Goal: Task Accomplishment & Management: Use online tool/utility

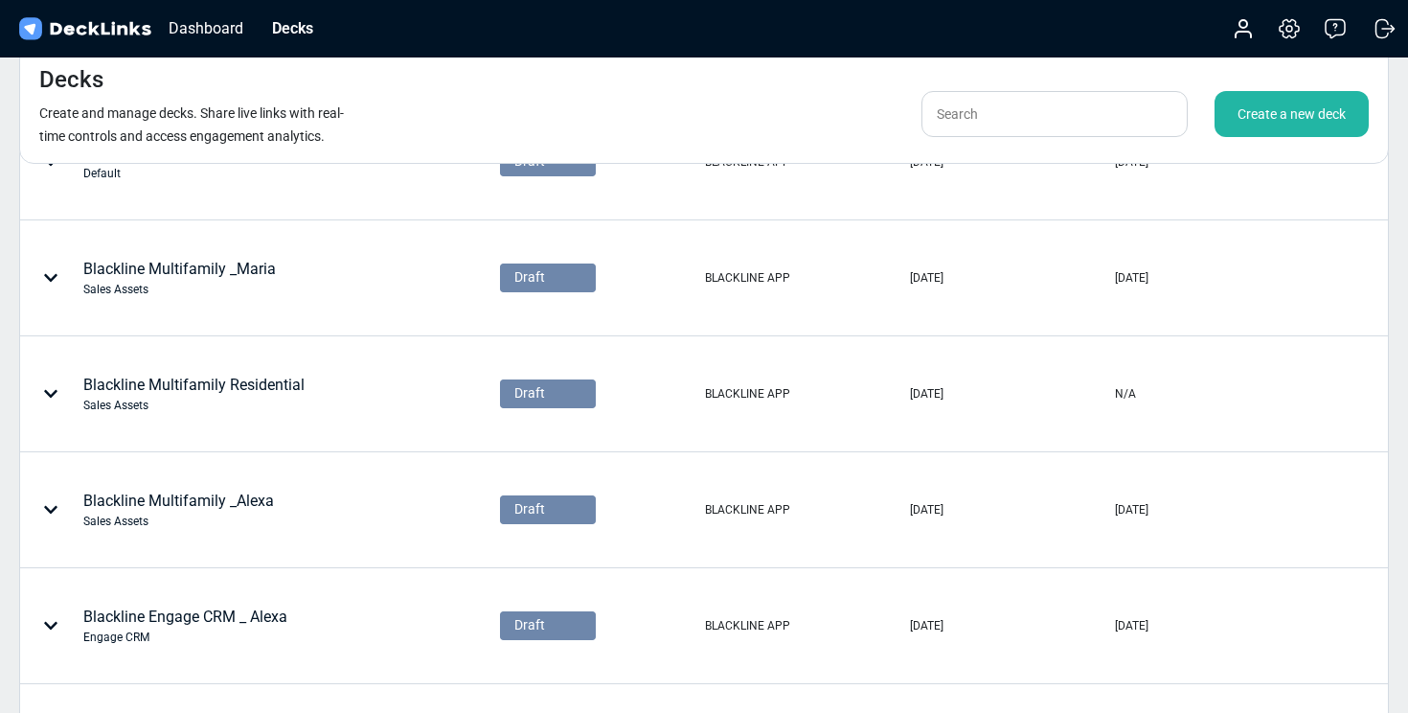
scroll to position [304, 0]
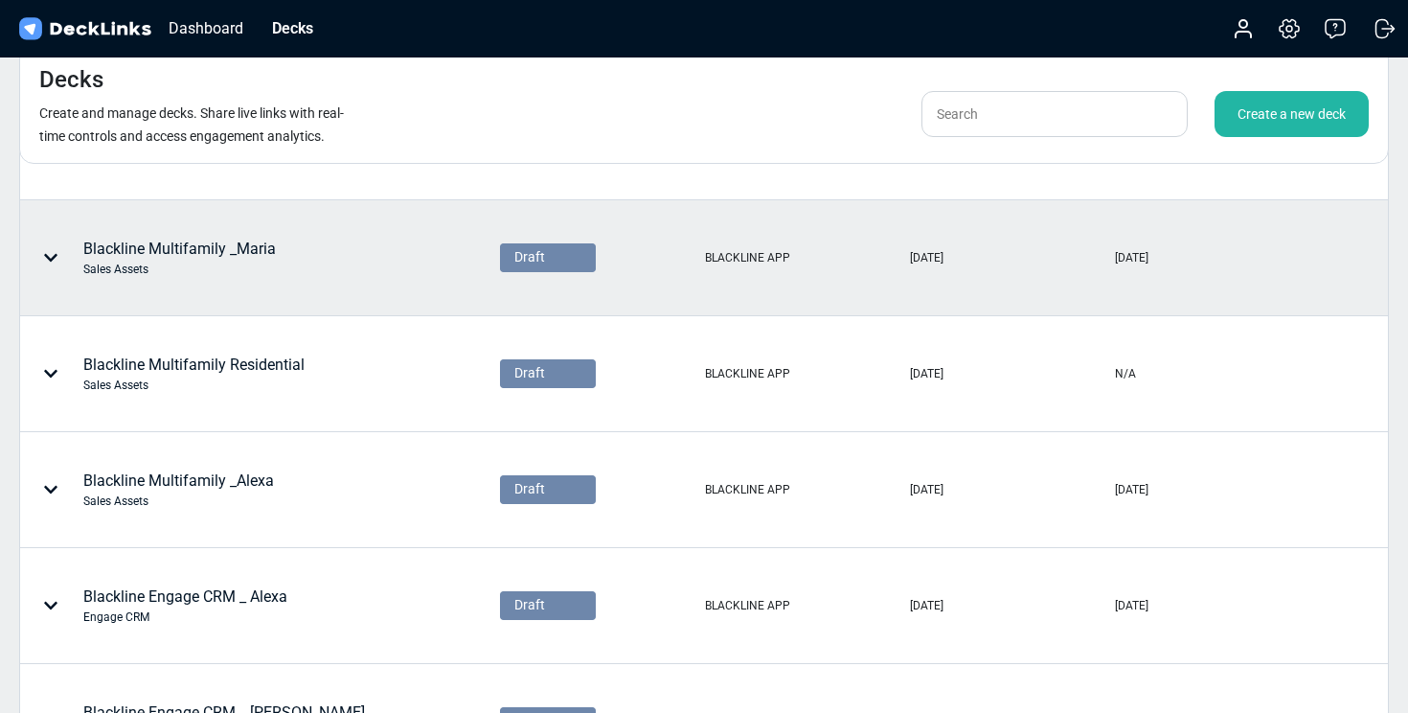
click at [57, 254] on icon at bounding box center [50, 258] width 13 height 8
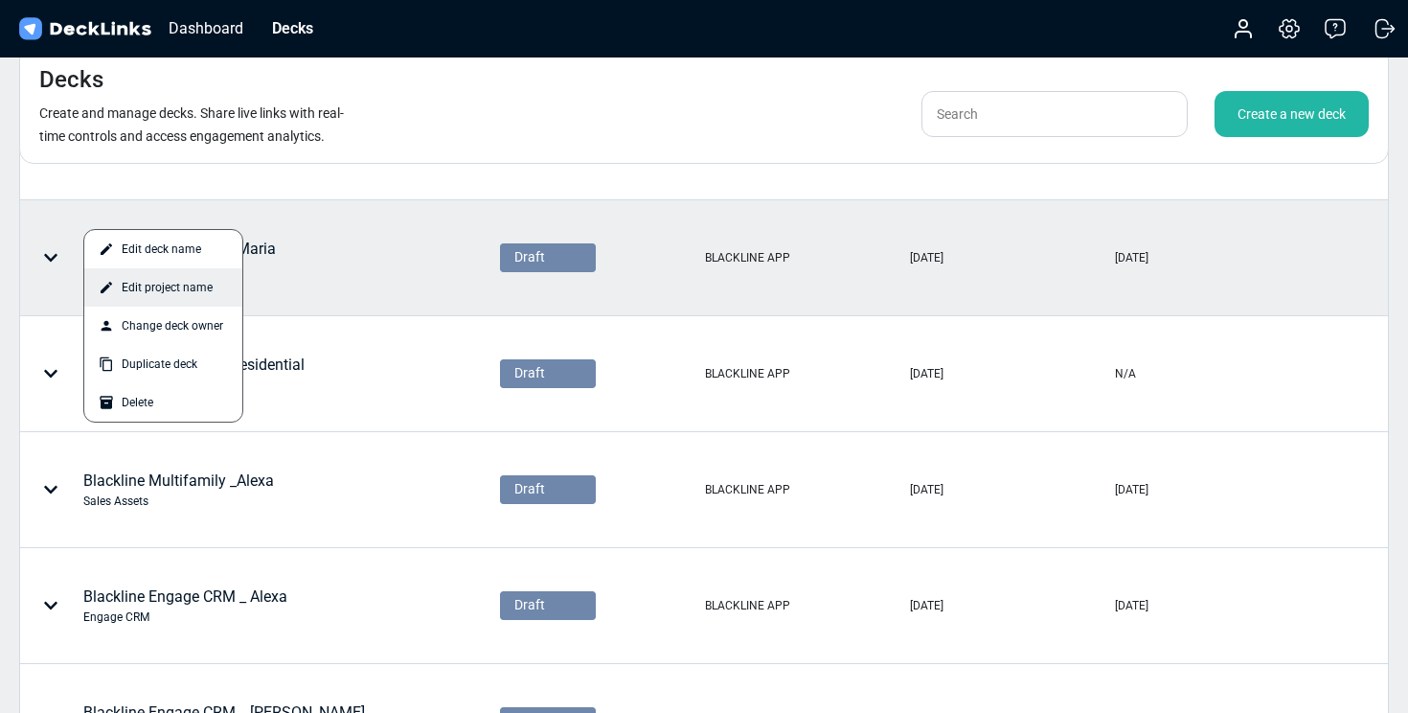
click at [141, 287] on div "Edit project name" at bounding box center [163, 287] width 158 height 38
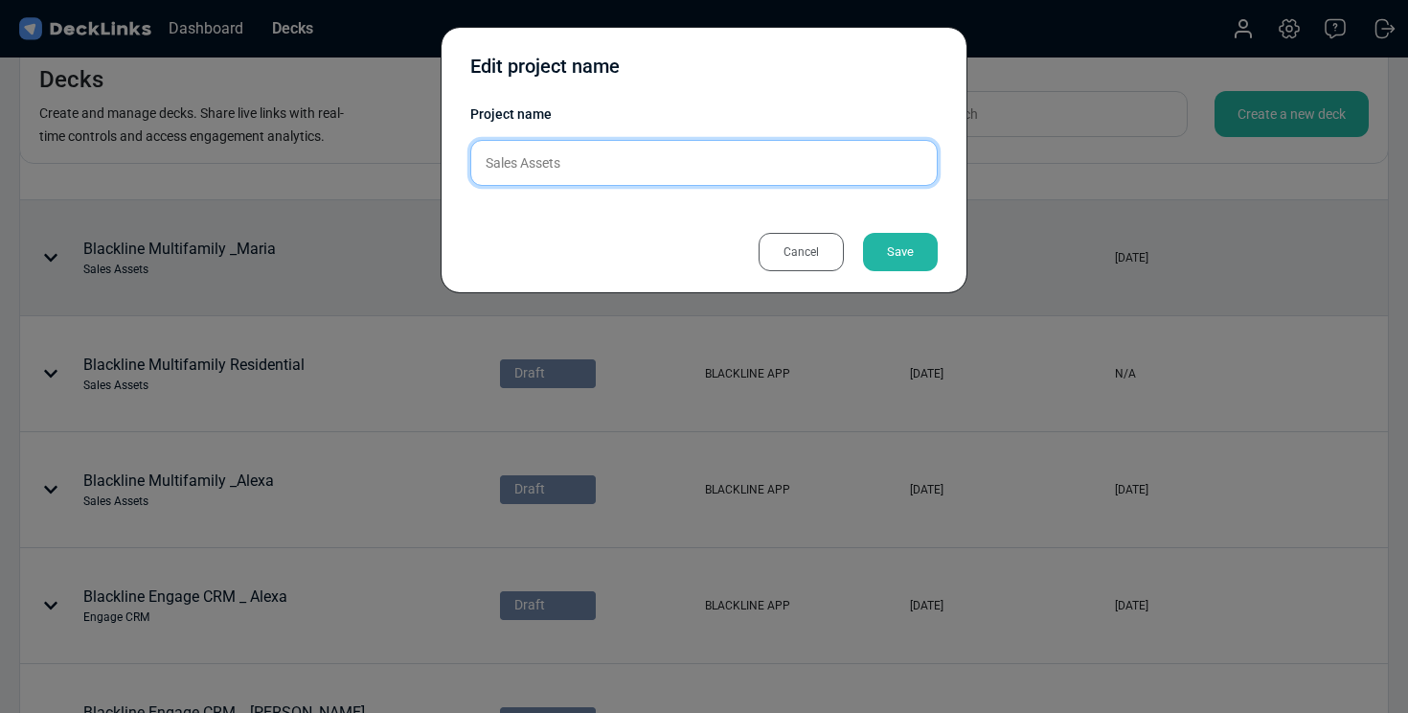
click at [540, 160] on input "Sales Assets" at bounding box center [703, 163] width 467 height 46
drag, startPoint x: 568, startPoint y: 167, endPoint x: 479, endPoint y: 167, distance: 89.1
click at [479, 167] on input "Sales Assets" at bounding box center [703, 163] width 467 height 46
type input "[PERSON_NAME]"
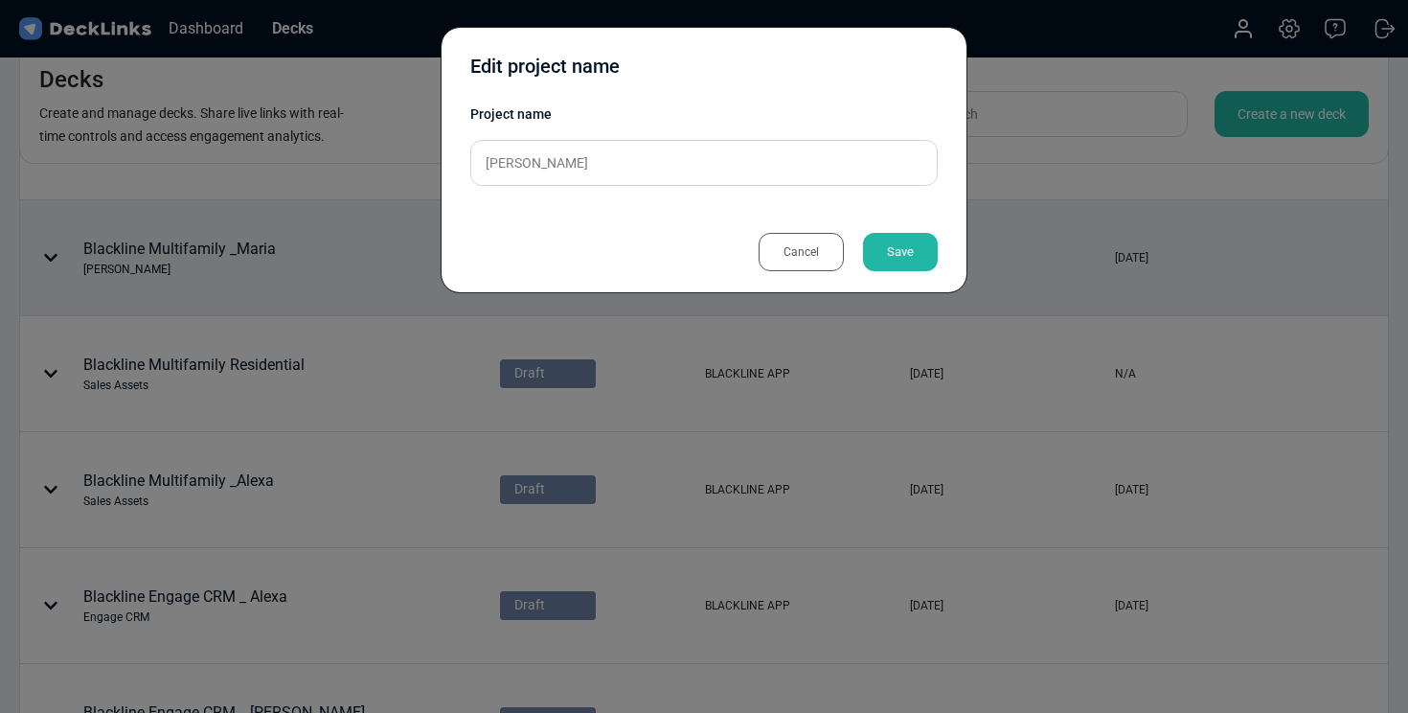
click at [888, 248] on div "Save" at bounding box center [900, 252] width 75 height 38
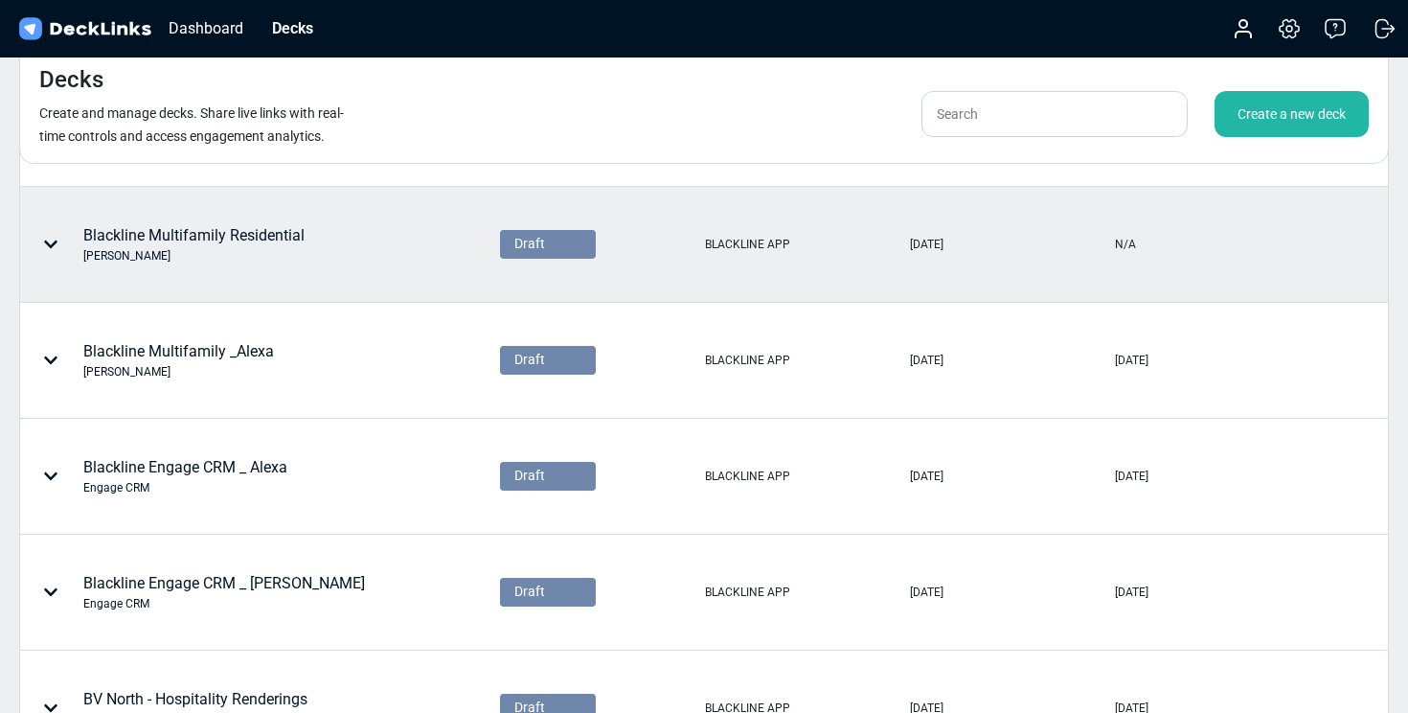
scroll to position [434, 0]
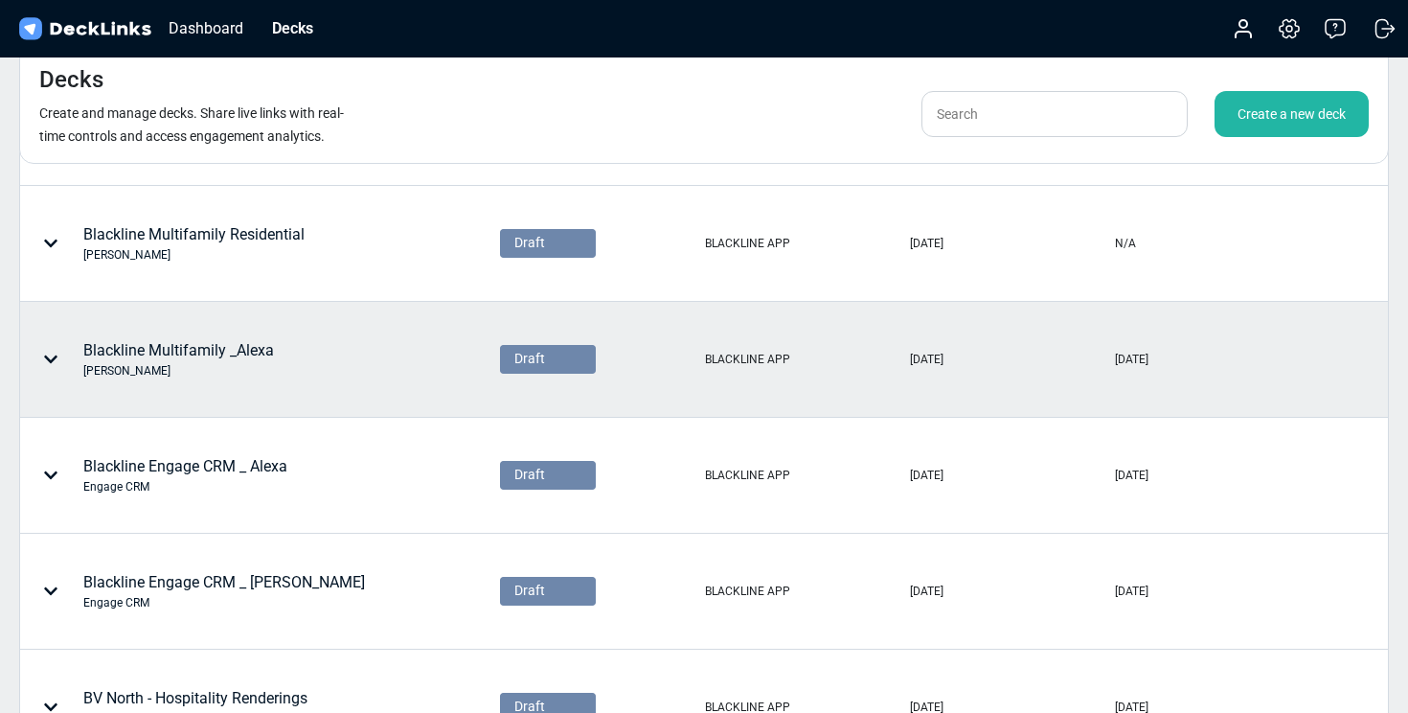
click at [55, 361] on icon at bounding box center [50, 359] width 15 height 15
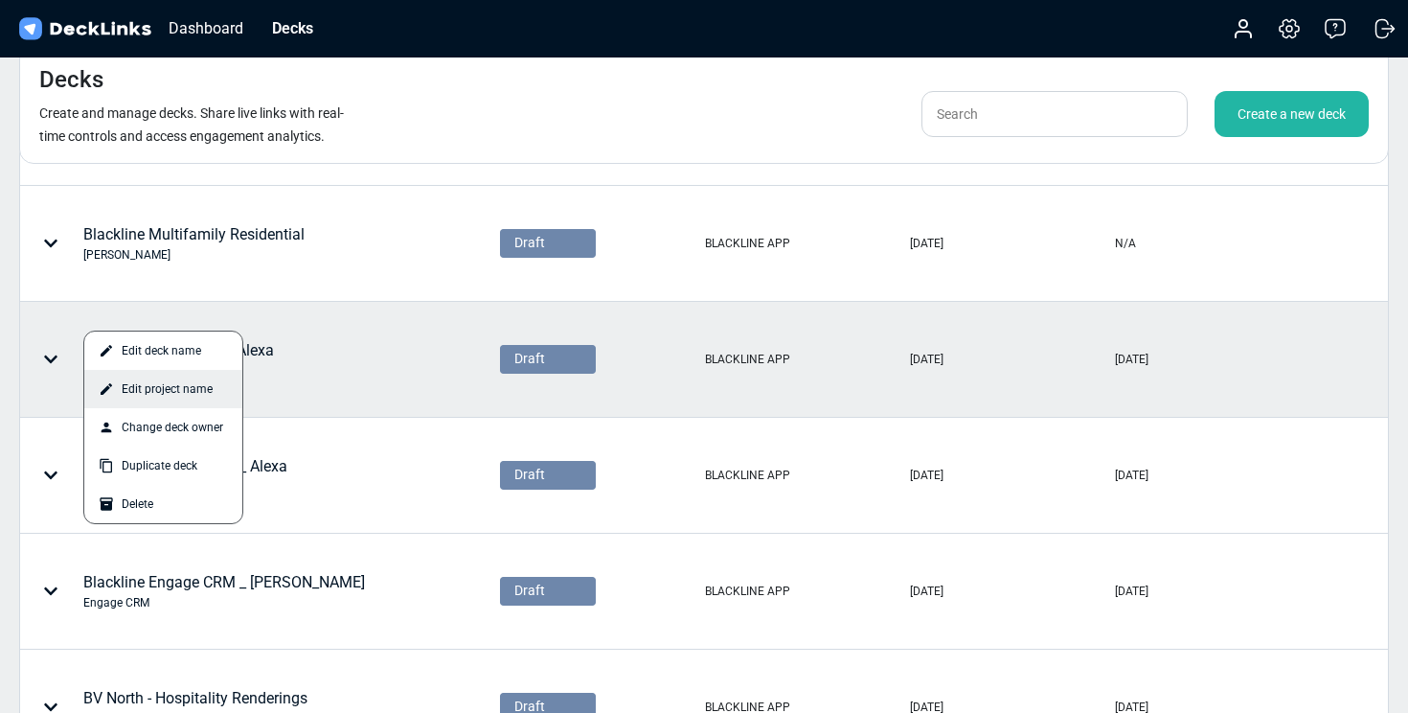
click at [120, 393] on div "Edit project name" at bounding box center [163, 389] width 158 height 38
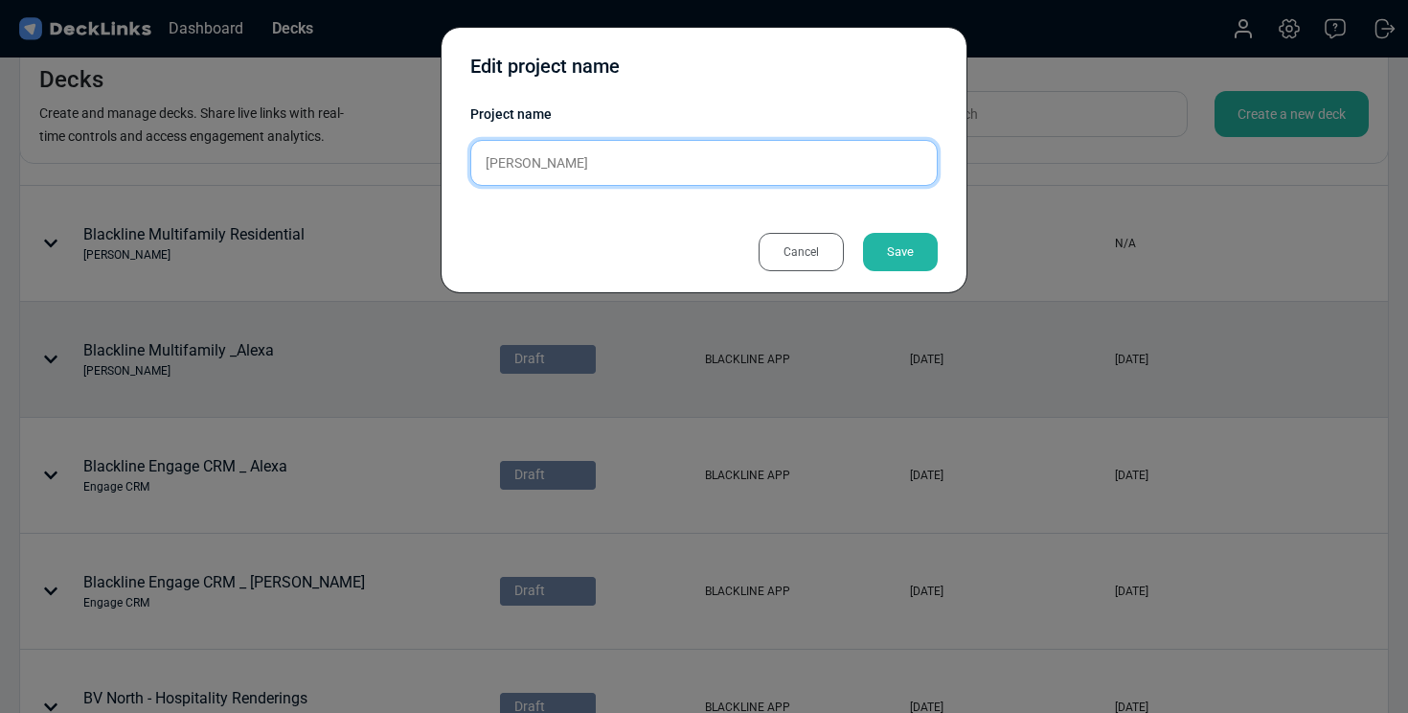
drag, startPoint x: 523, startPoint y: 160, endPoint x: 470, endPoint y: 160, distance: 52.7
click at [470, 160] on input "[PERSON_NAME]" at bounding box center [703, 163] width 467 height 46
type input "Team Assets"
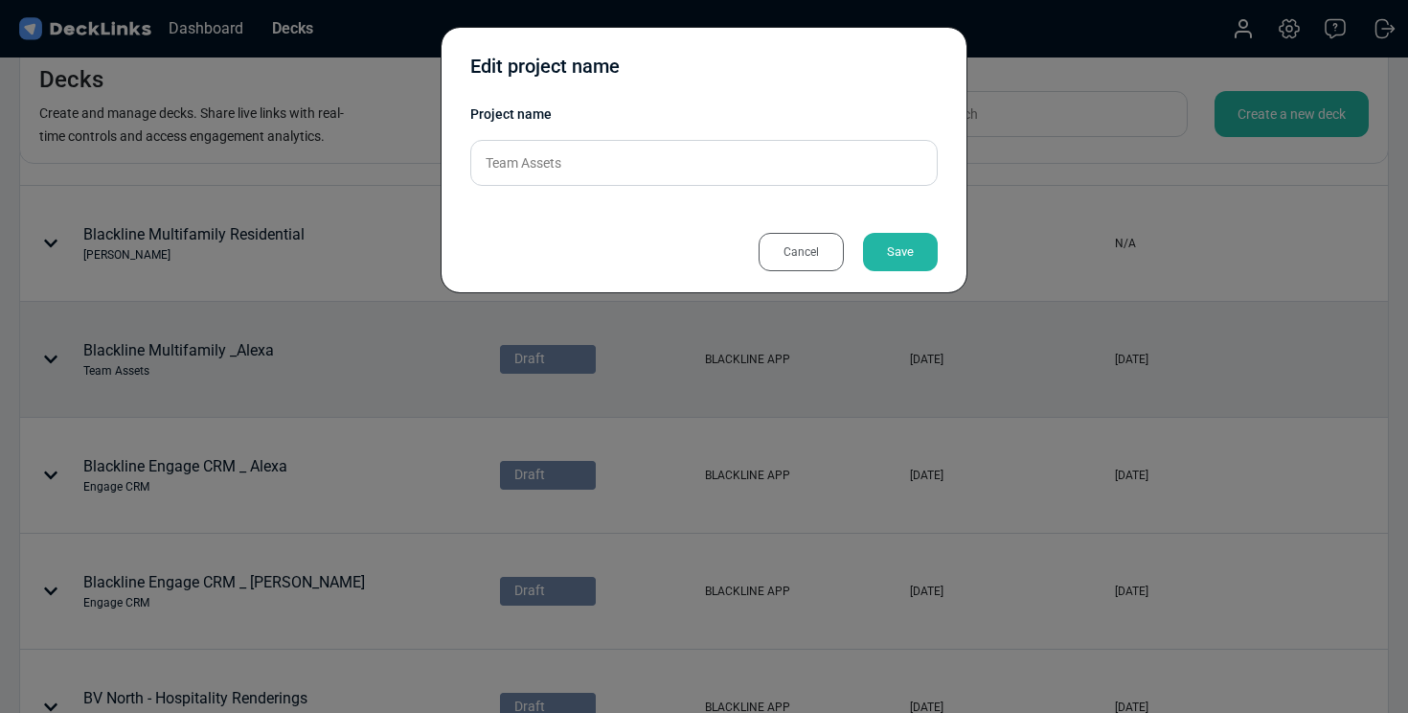
click at [903, 255] on div "Save" at bounding box center [900, 252] width 75 height 38
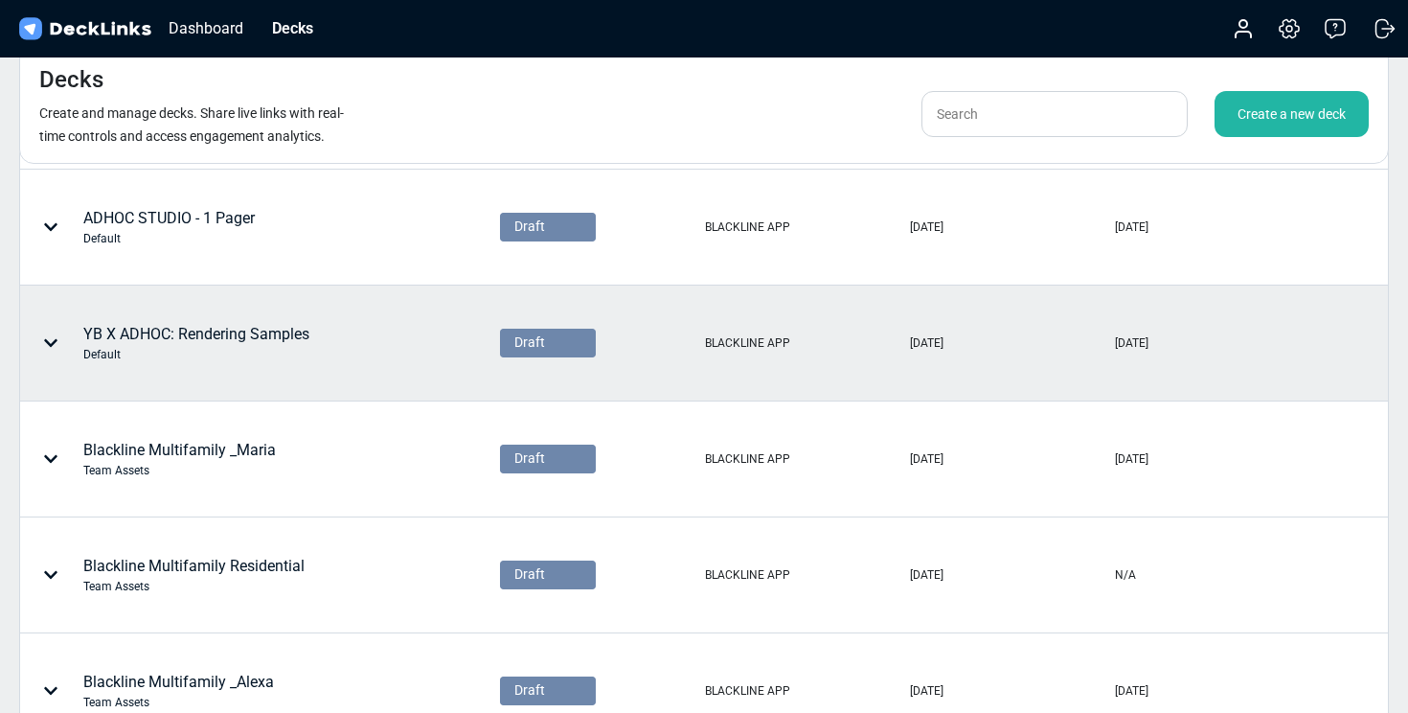
scroll to position [170, 0]
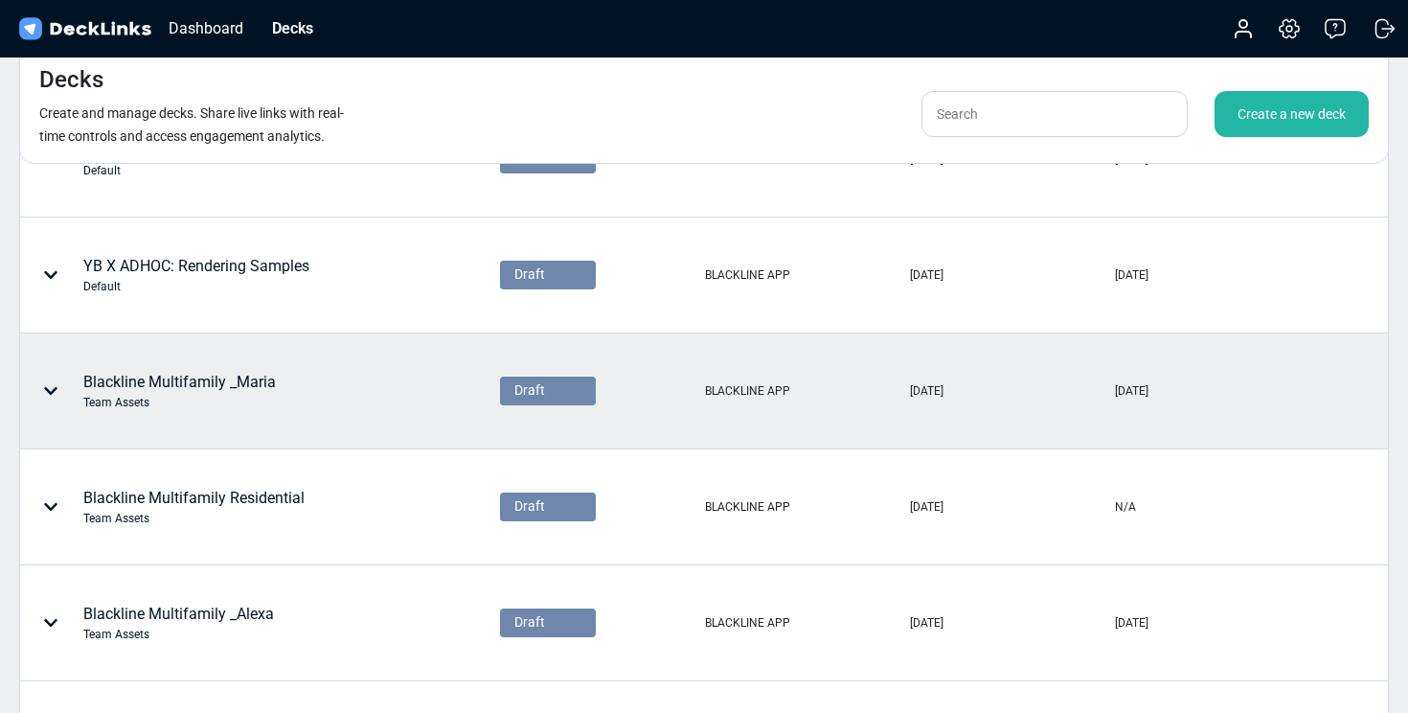
click at [52, 384] on icon at bounding box center [50, 390] width 15 height 15
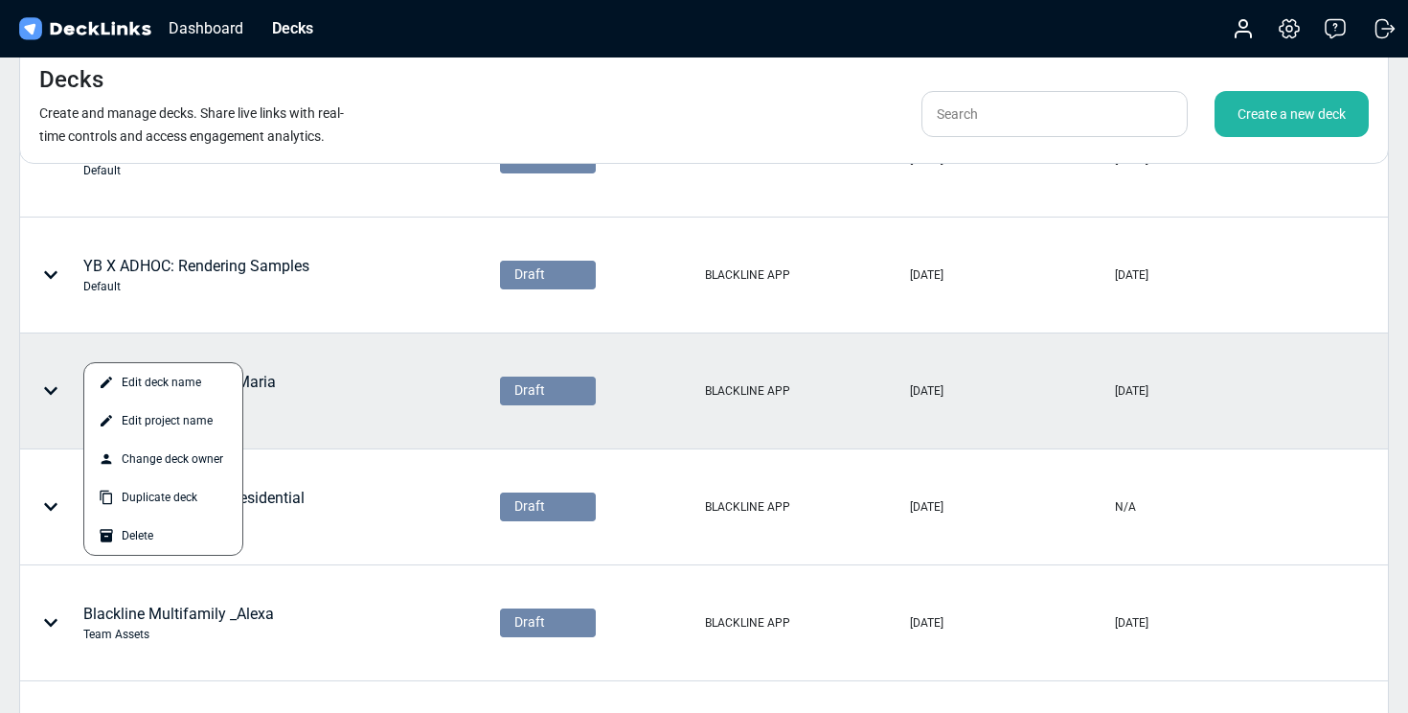
click at [329, 420] on div at bounding box center [704, 356] width 1408 height 713
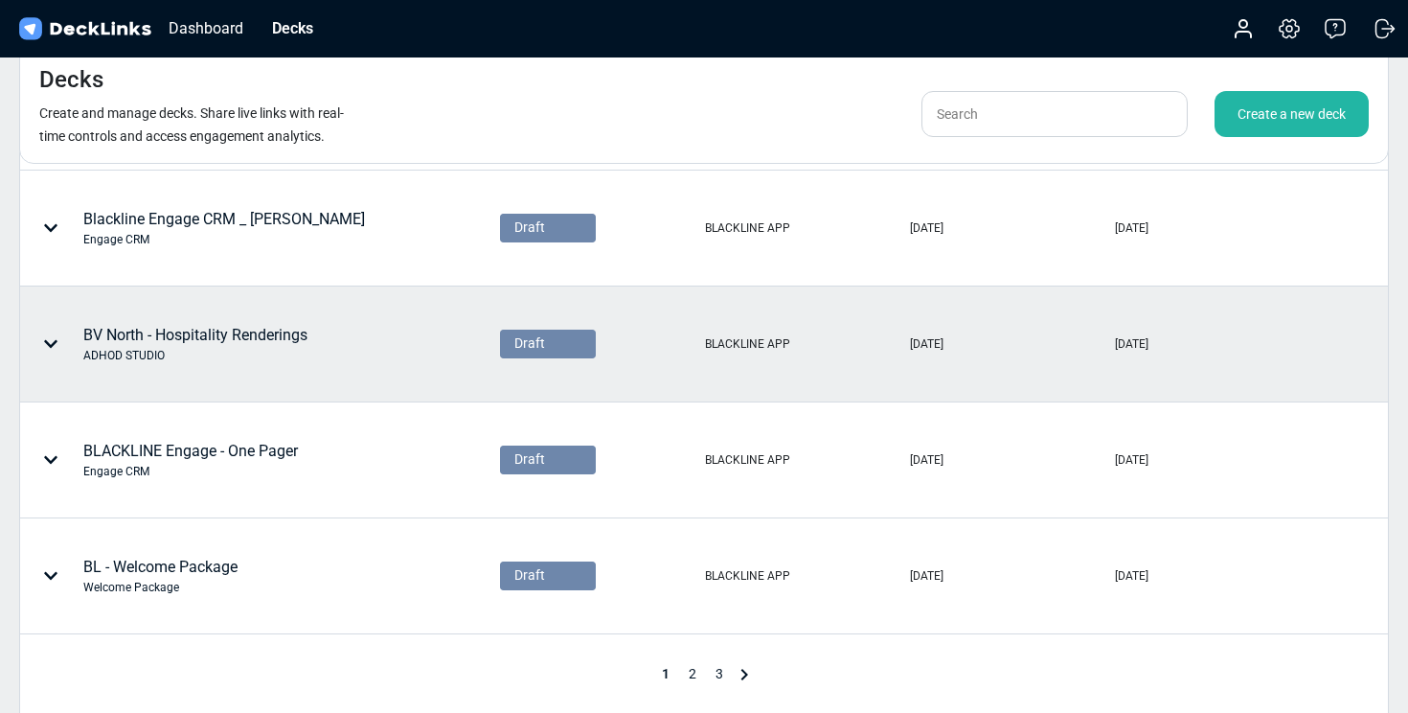
scroll to position [807, 0]
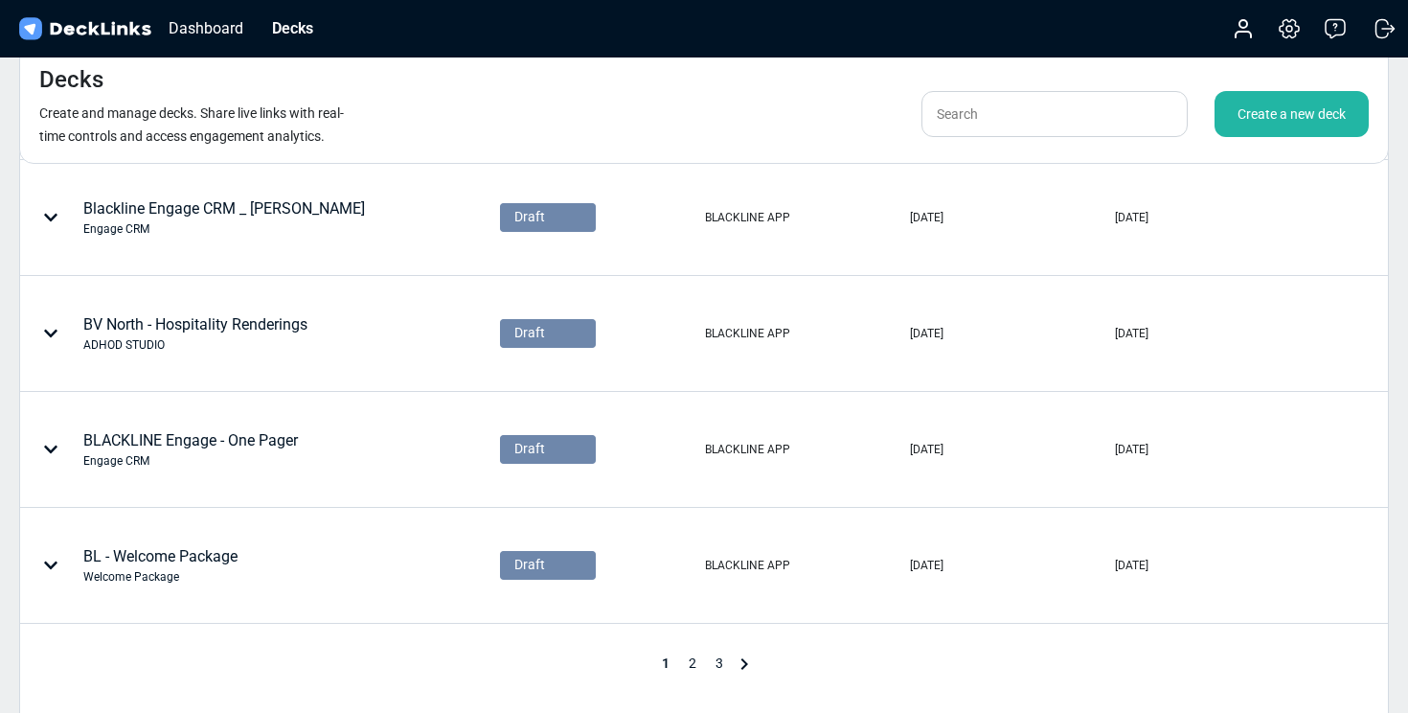
click at [691, 665] on span "2" at bounding box center [692, 662] width 27 height 15
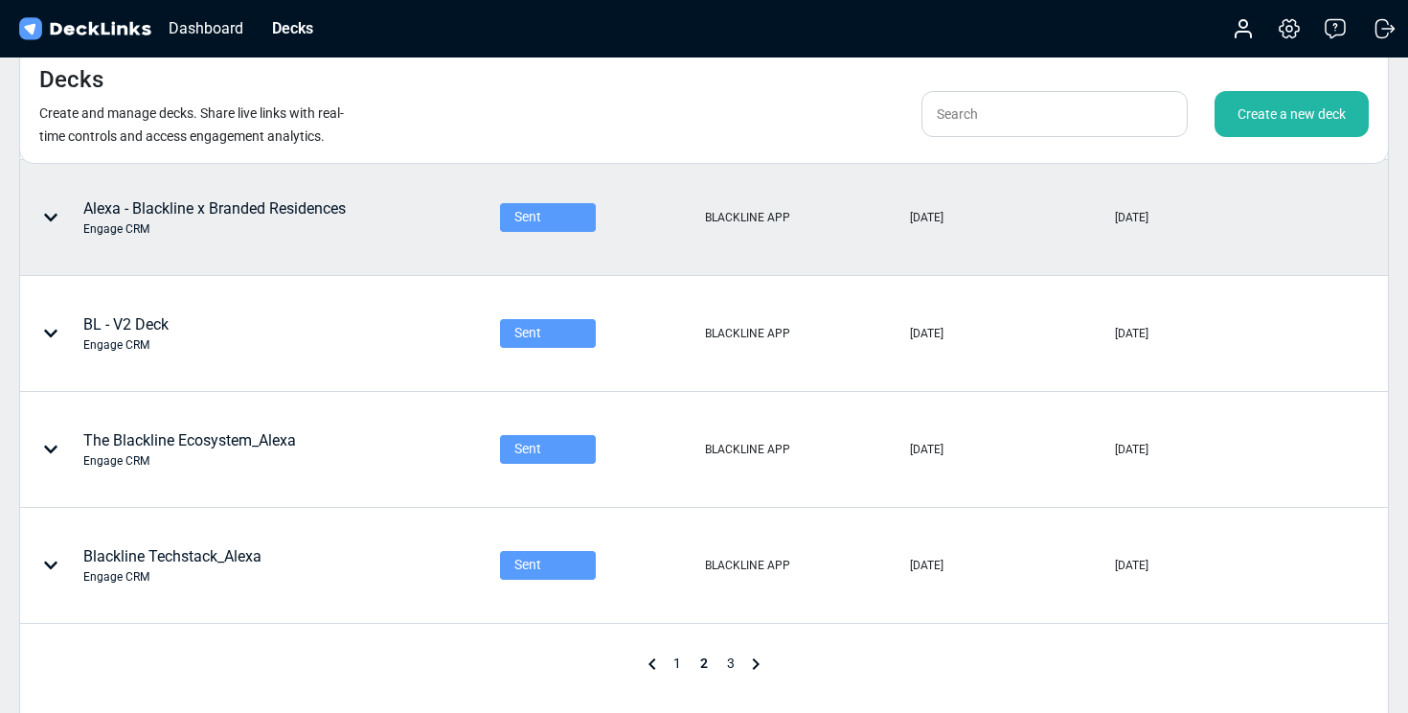
click at [46, 218] on icon at bounding box center [50, 217] width 15 height 15
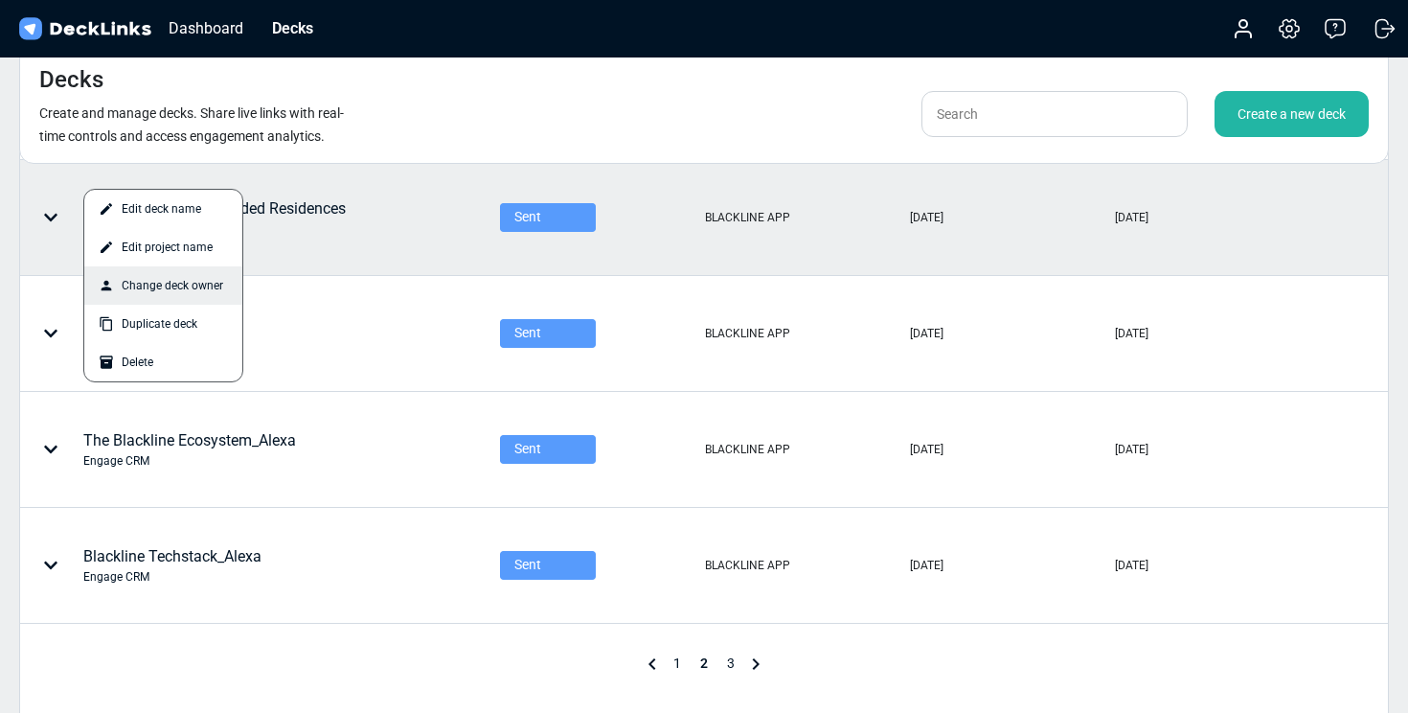
click at [137, 281] on div "Change deck owner" at bounding box center [163, 285] width 158 height 38
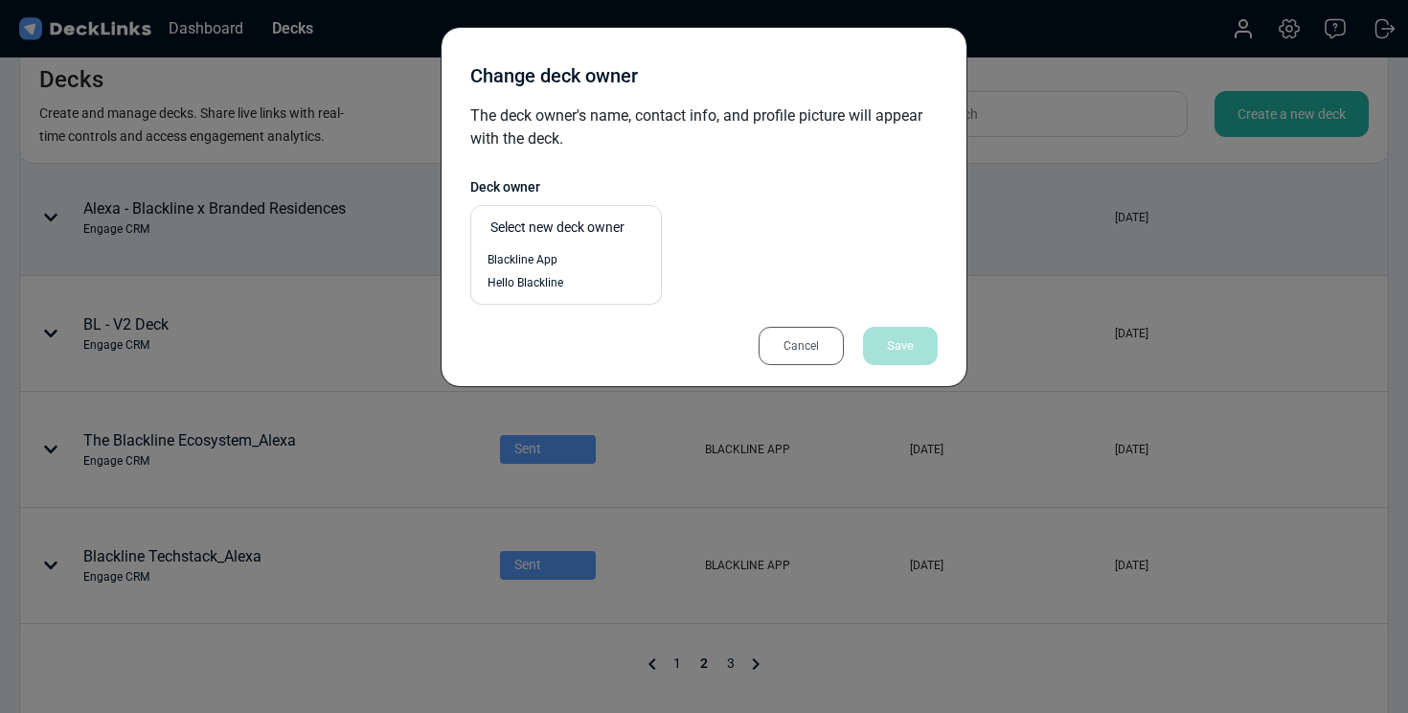
click at [606, 227] on div "Select new deck owner" at bounding box center [570, 227] width 161 height 20
click at [783, 337] on div "Cancel" at bounding box center [801, 346] width 85 height 38
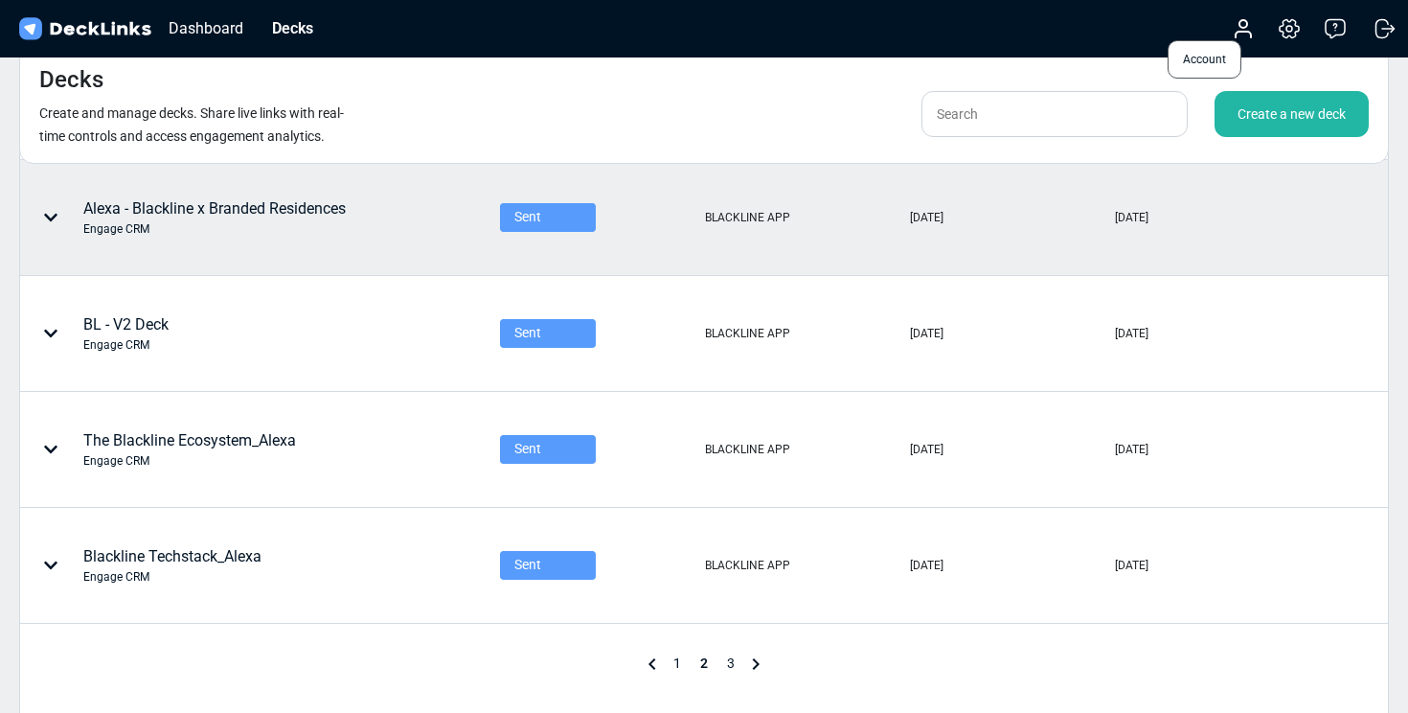
click at [1244, 33] on icon at bounding box center [1243, 35] width 15 height 6
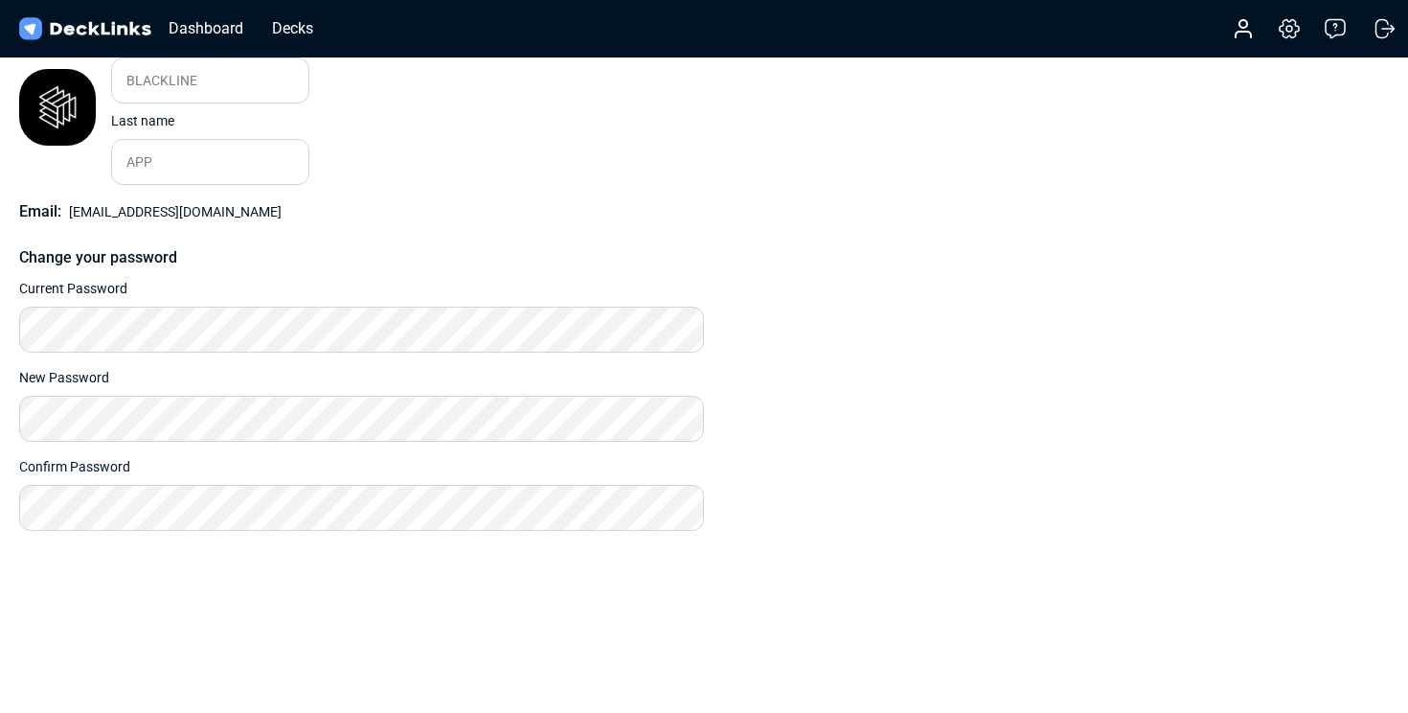
scroll to position [104, 0]
click at [212, 33] on div "Dashboard" at bounding box center [206, 28] width 94 height 24
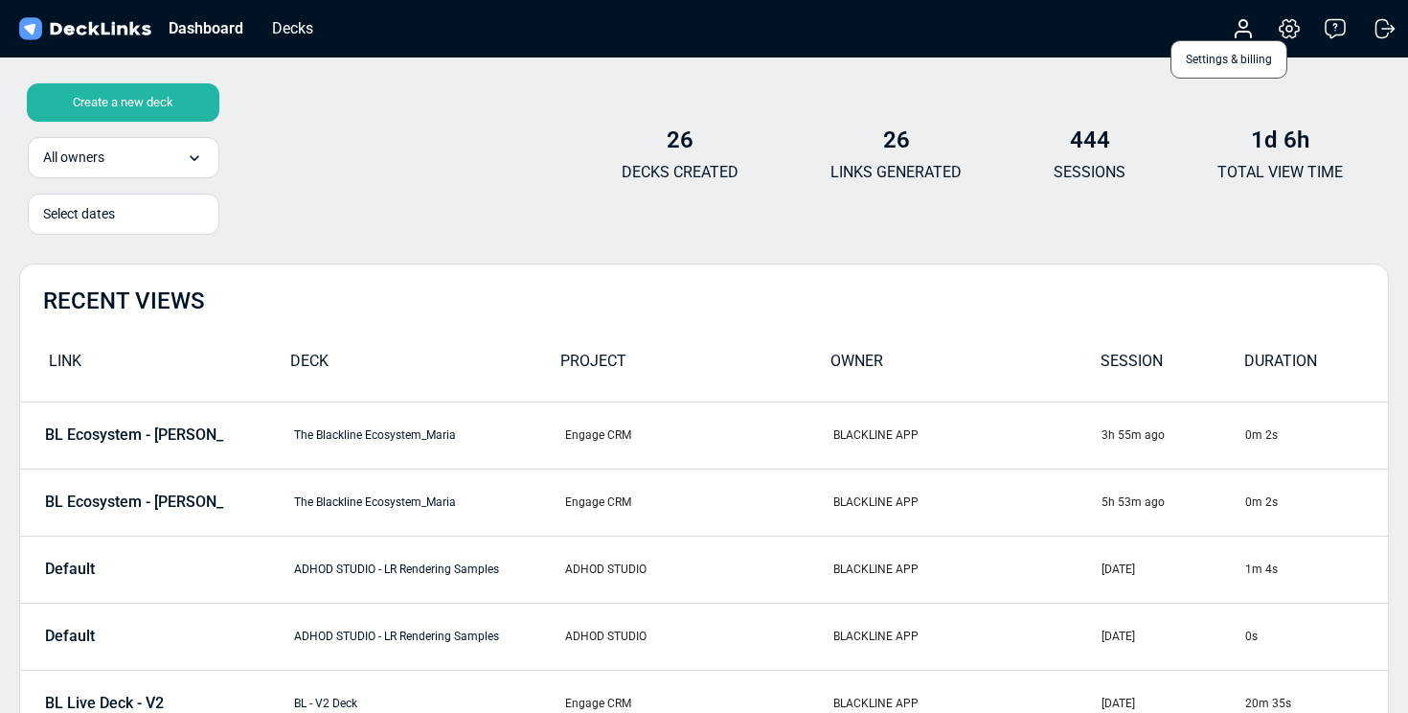
click at [1281, 31] on icon at bounding box center [1289, 29] width 19 height 18
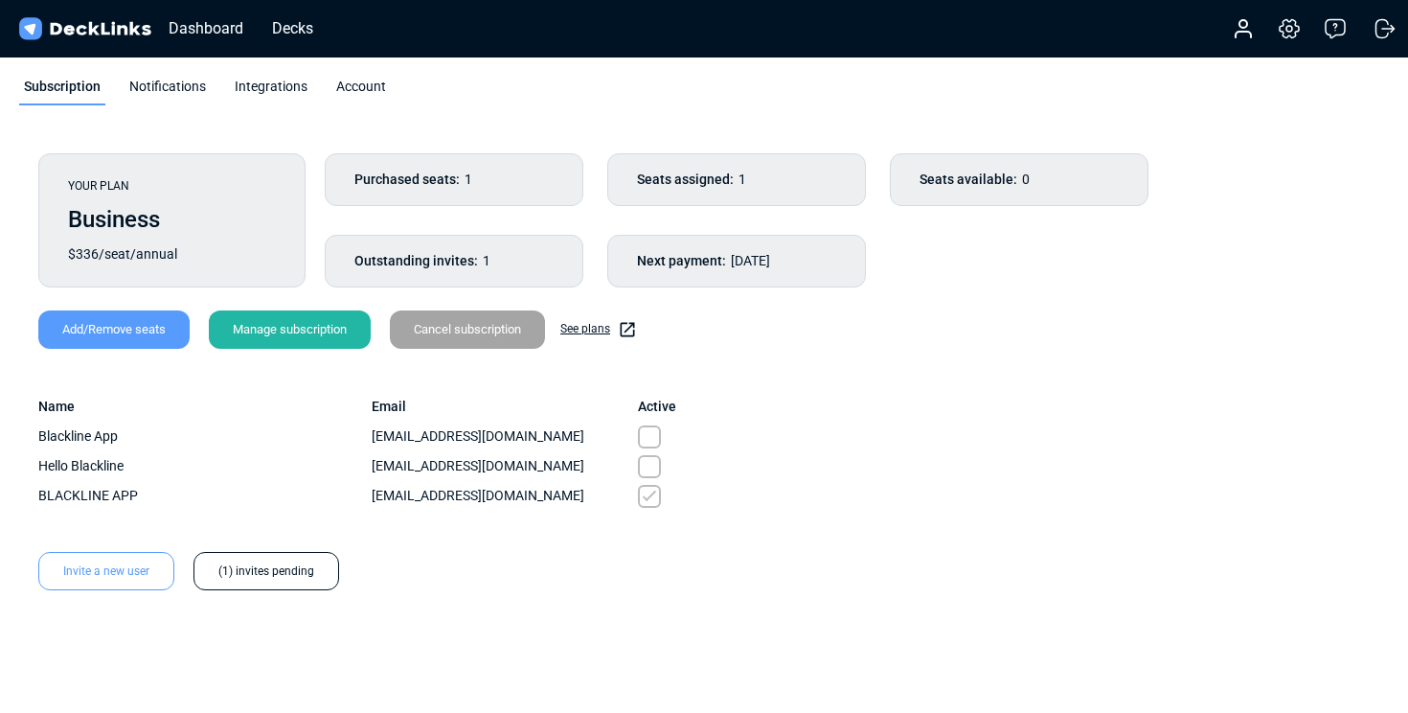
click at [91, 30] on img at bounding box center [84, 29] width 139 height 28
click at [295, 16] on div "Decks" at bounding box center [292, 28] width 60 height 24
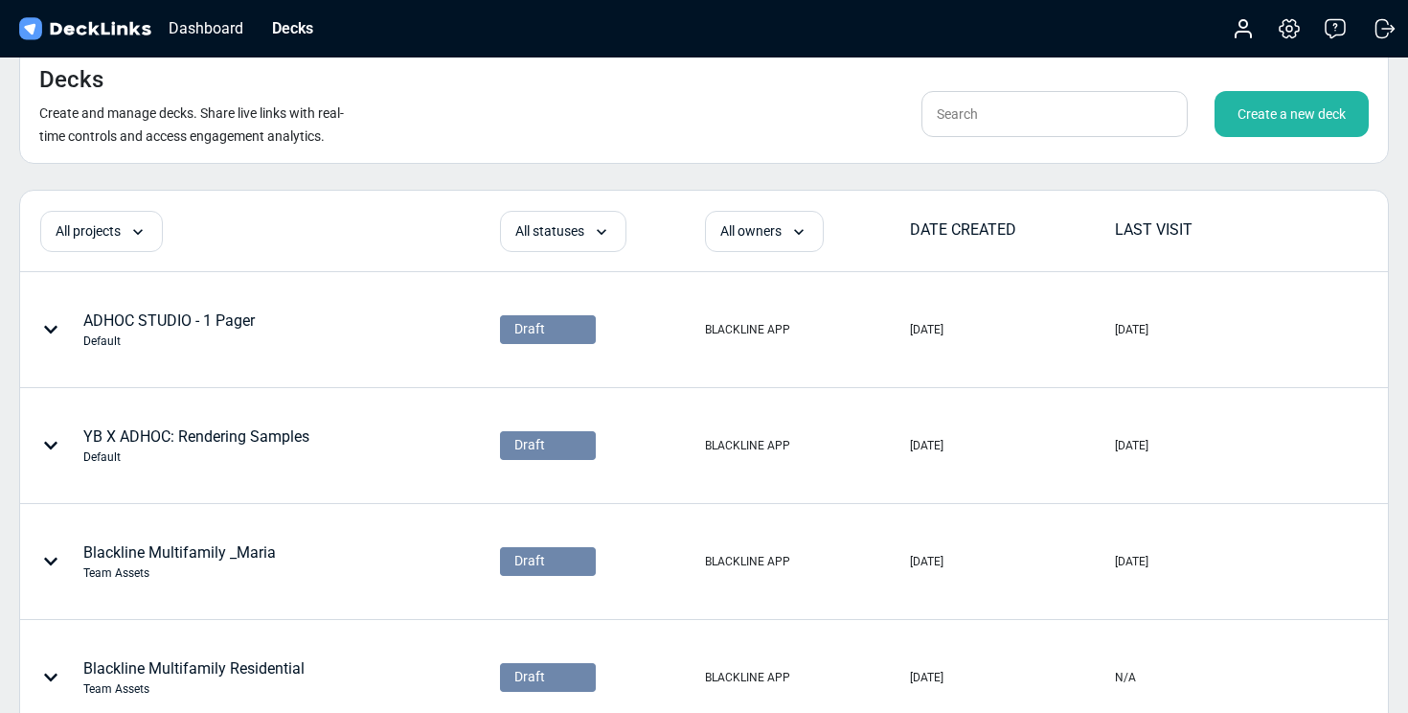
click at [1310, 108] on div "Create a new deck" at bounding box center [1291, 114] width 154 height 46
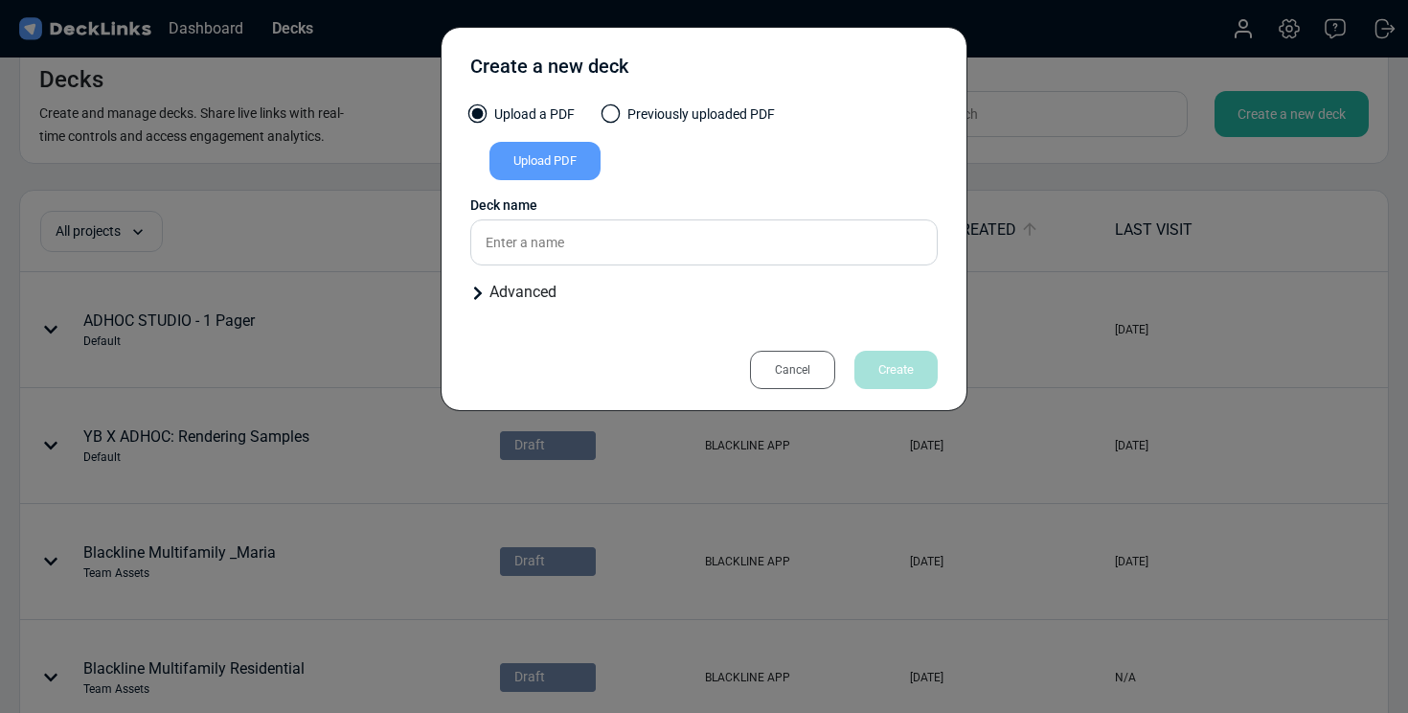
click at [568, 165] on div "Upload PDF" at bounding box center [544, 161] width 111 height 38
click at [0, 0] on input "Upload PDF" at bounding box center [0, 0] width 0 height 0
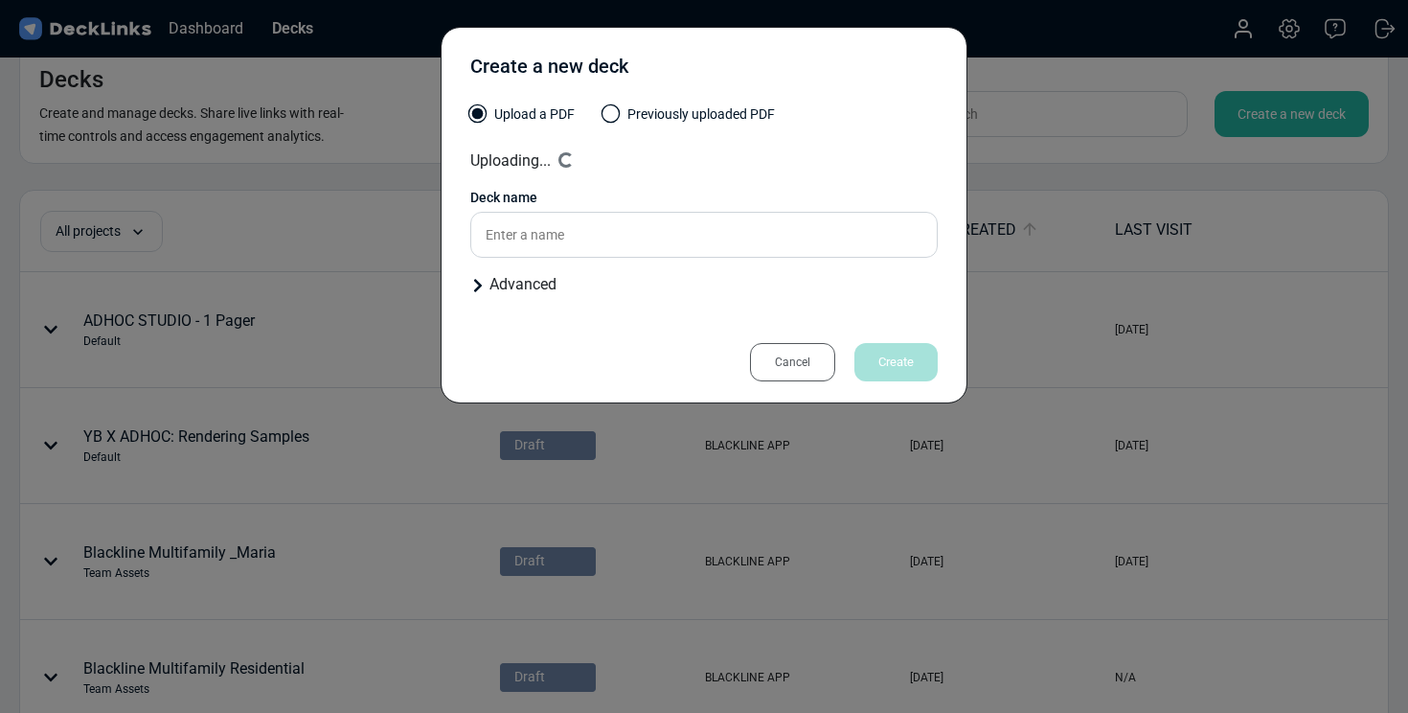
click at [1154, 611] on div "Create a new deck Upload a PDF Previously uploaded PDF Uploading... Loading... …" at bounding box center [704, 356] width 1408 height 713
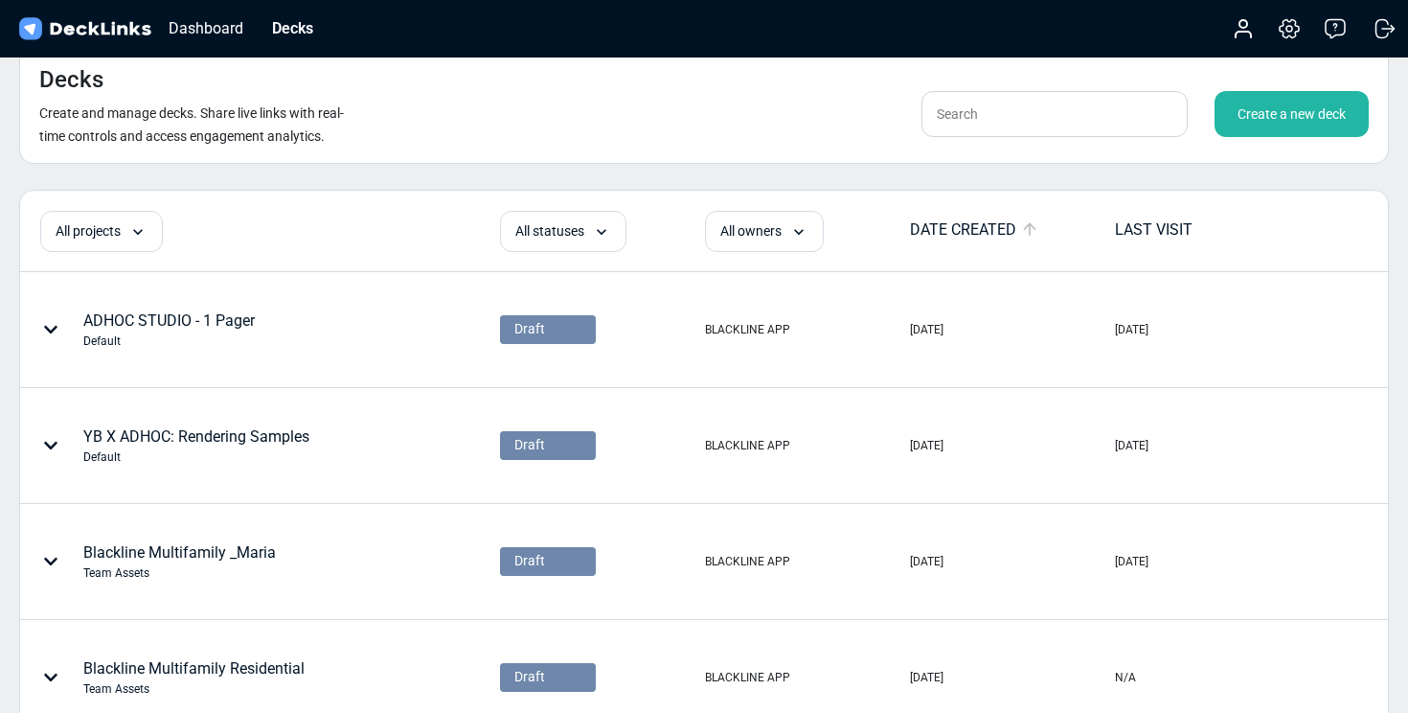
click at [1289, 124] on div "Create a new deck" at bounding box center [1291, 114] width 154 height 46
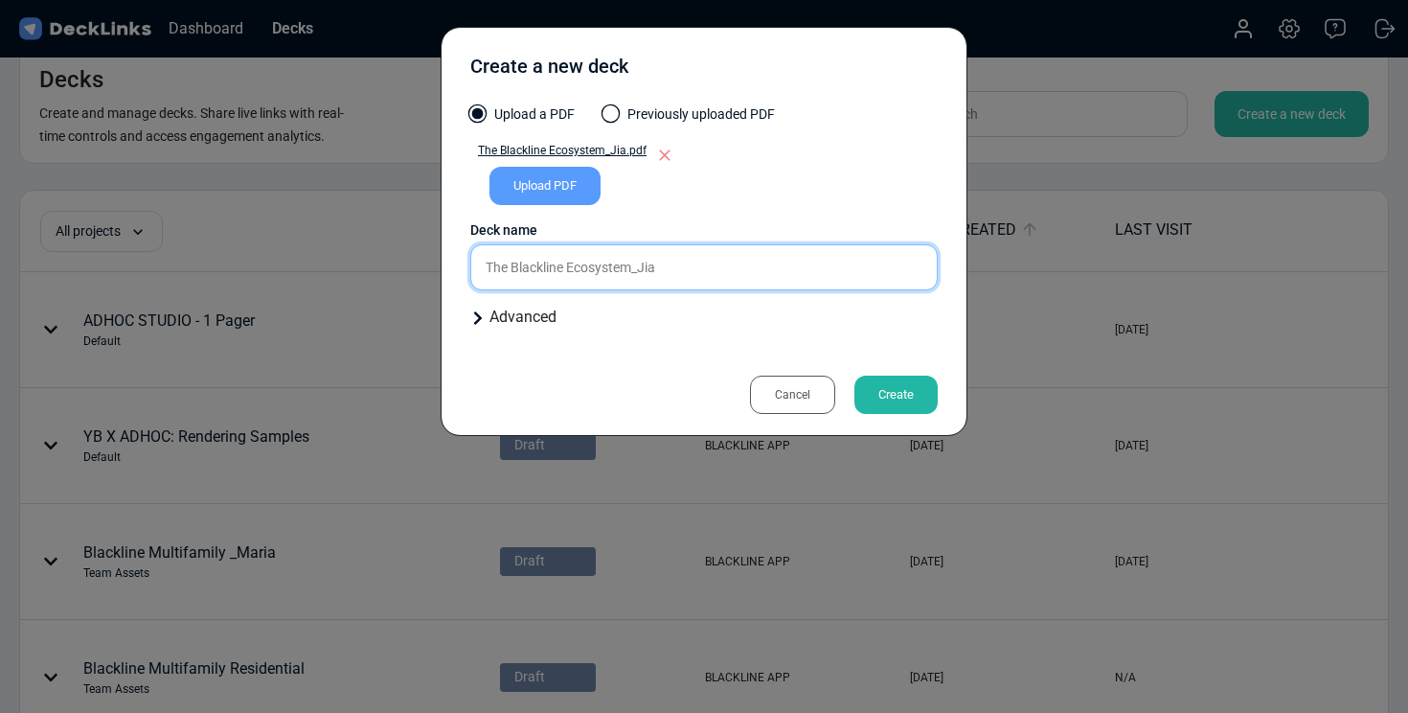
click at [555, 268] on input "The Blackline Ecosystem_Jia" at bounding box center [703, 267] width 467 height 46
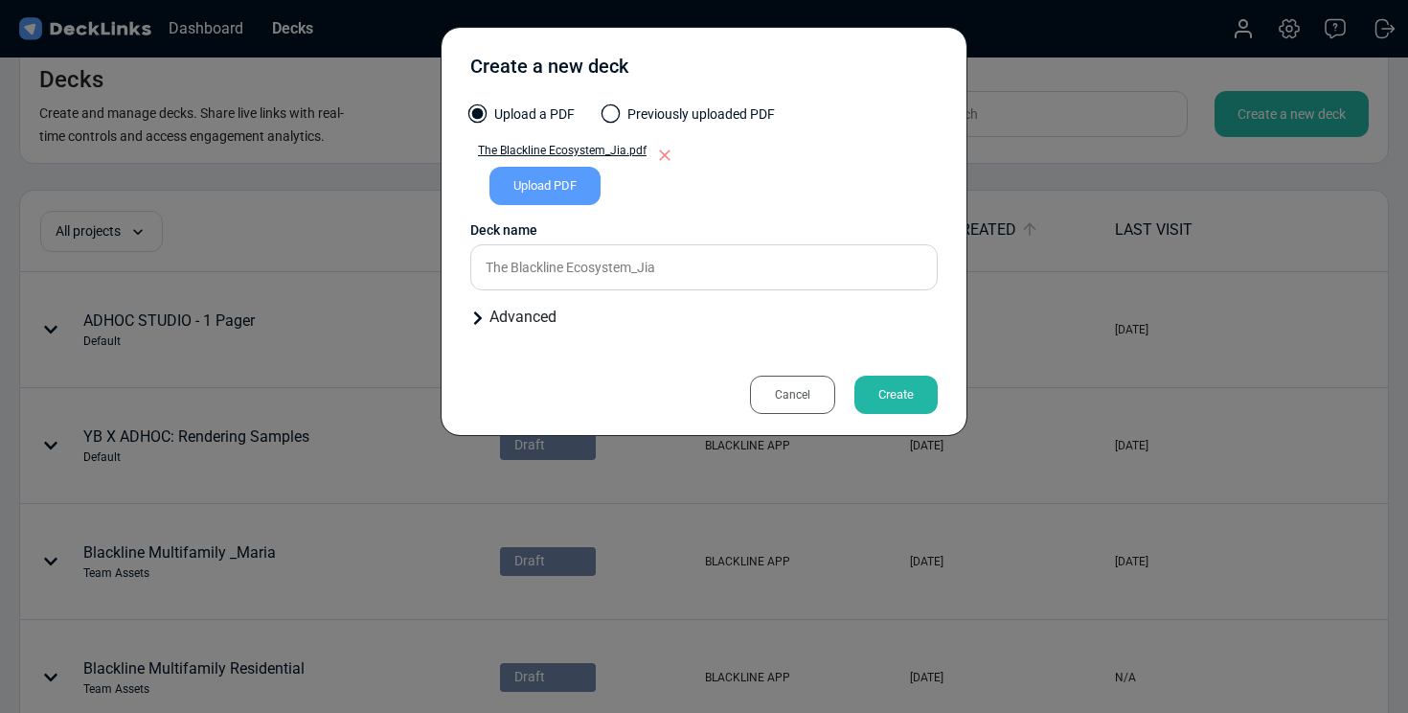
click at [482, 310] on icon at bounding box center [477, 317] width 15 height 15
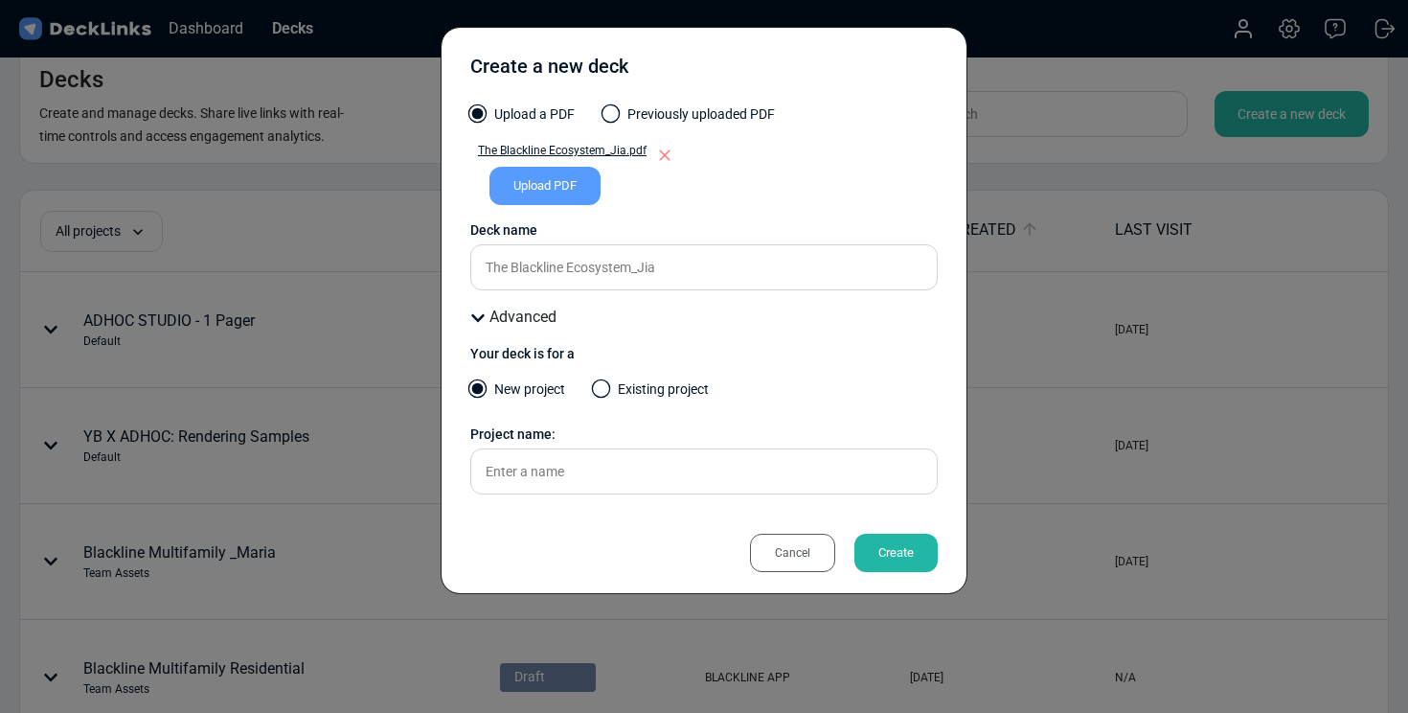
click at [600, 382] on span at bounding box center [601, 388] width 19 height 19
click at [0, 0] on input "Existing project" at bounding box center [0, 0] width 0 height 0
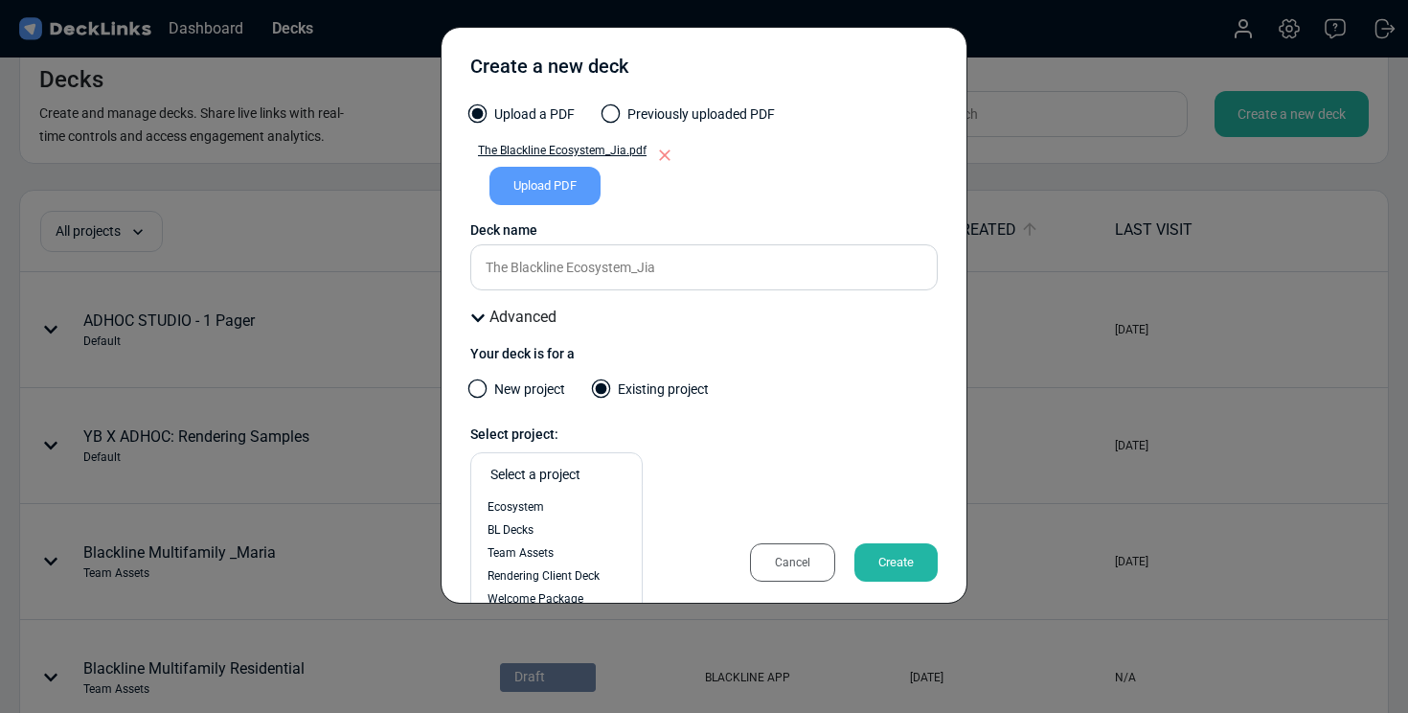
click at [599, 471] on div "Select a project" at bounding box center [561, 475] width 142 height 20
click at [568, 545] on div "Team Assets" at bounding box center [557, 552] width 138 height 17
click at [874, 556] on div "Create" at bounding box center [895, 562] width 83 height 38
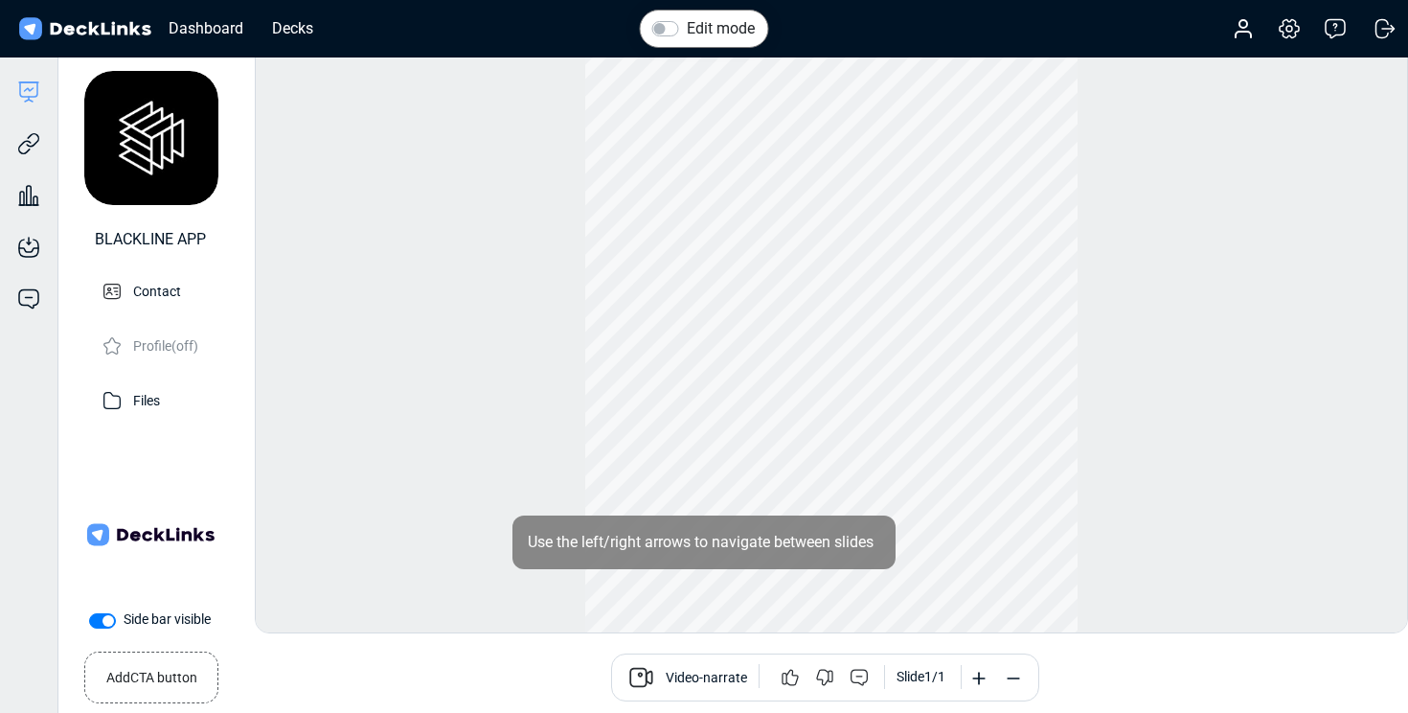
click at [124, 623] on label "Side bar visible" at bounding box center [167, 619] width 87 height 20
click at [97, 623] on input "Side bar visible" at bounding box center [96, 618] width 15 height 19
checkbox input "false"
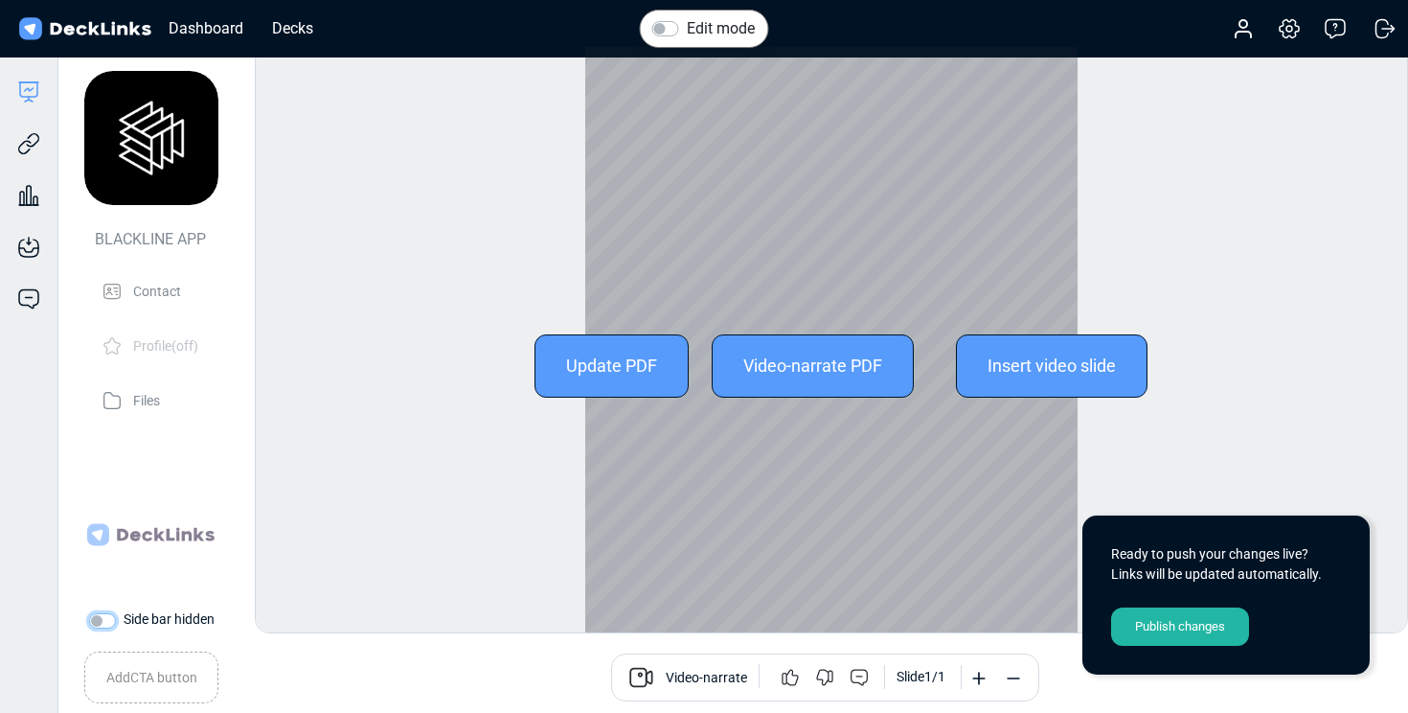
scroll to position [53, 0]
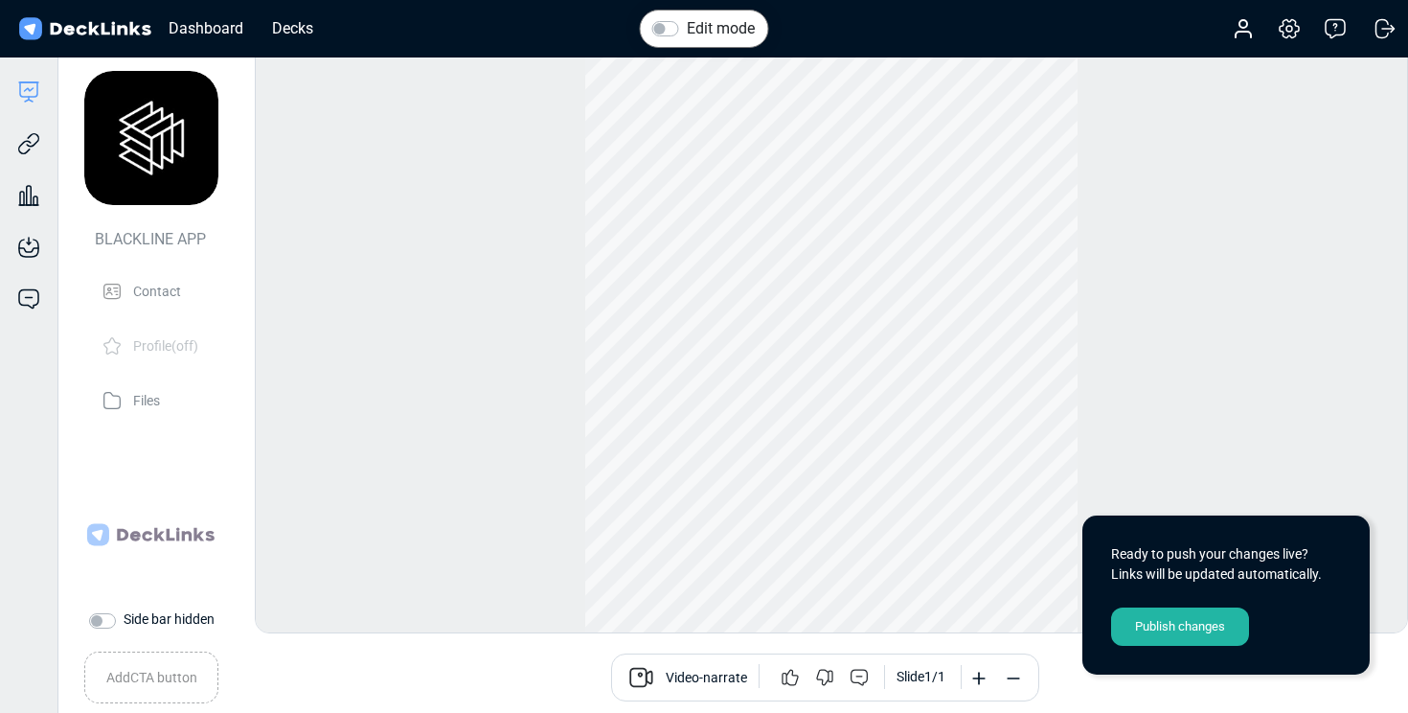
click at [1152, 626] on div "Publish changes" at bounding box center [1180, 626] width 138 height 38
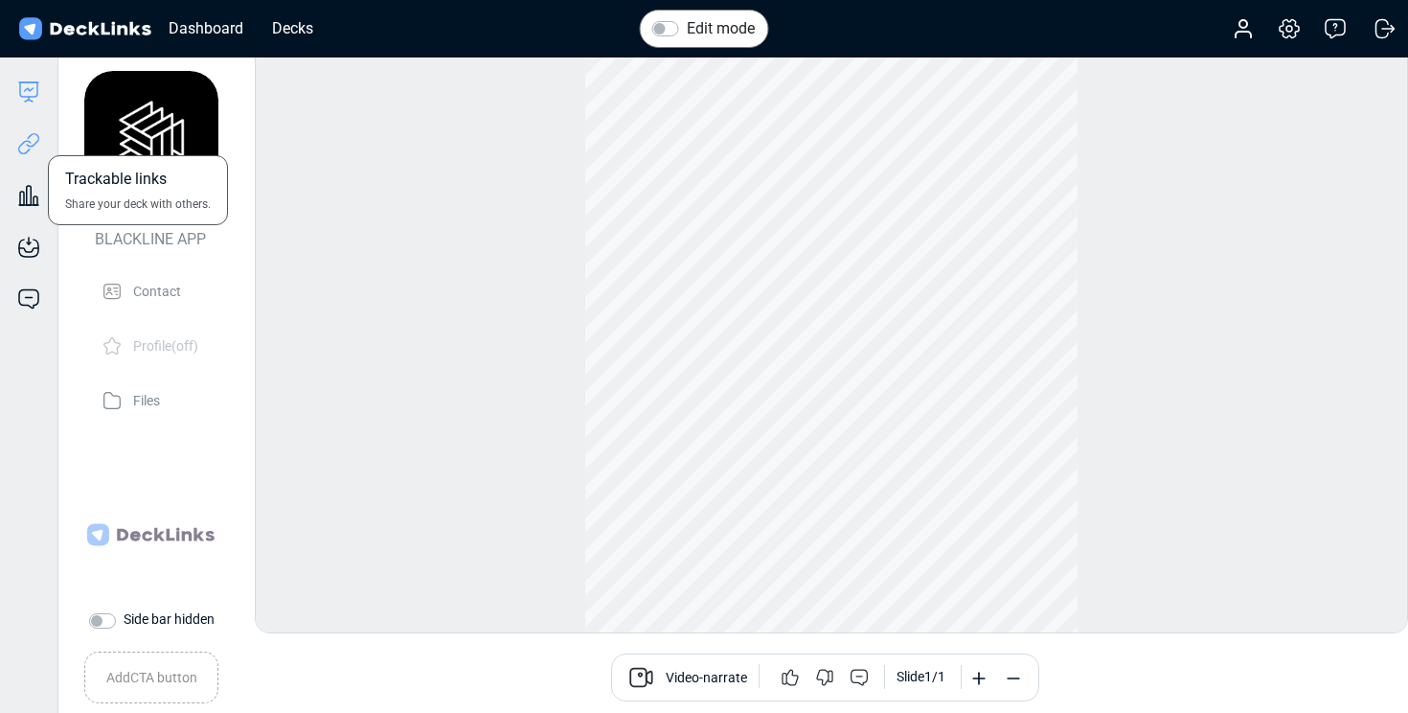
click at [21, 143] on icon at bounding box center [28, 143] width 23 height 23
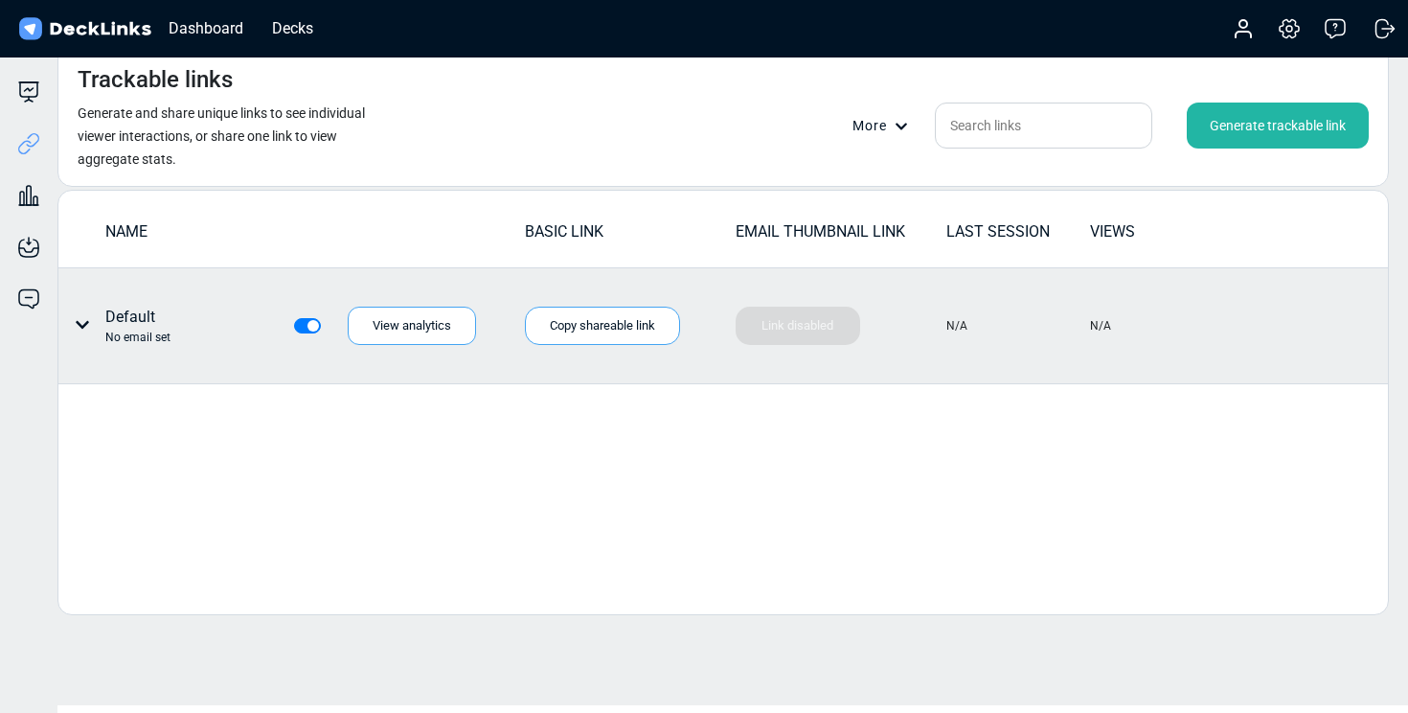
click at [85, 323] on icon at bounding box center [82, 325] width 13 height 8
click at [125, 359] on div "Edit link name" at bounding box center [154, 366] width 172 height 38
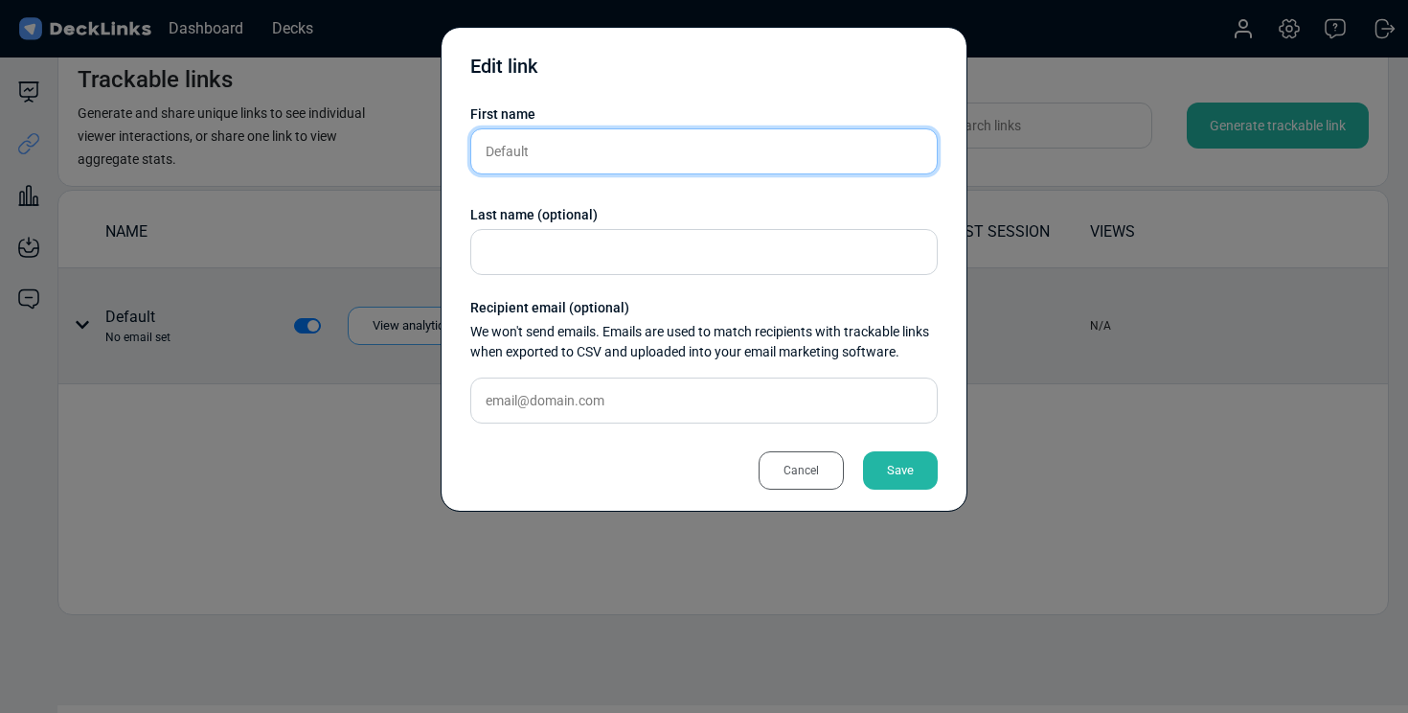
click at [515, 152] on input "Default" at bounding box center [703, 151] width 467 height 46
click at [522, 152] on input "Default" at bounding box center [703, 151] width 467 height 46
type input "Blackline Ecosystem _ Jia"
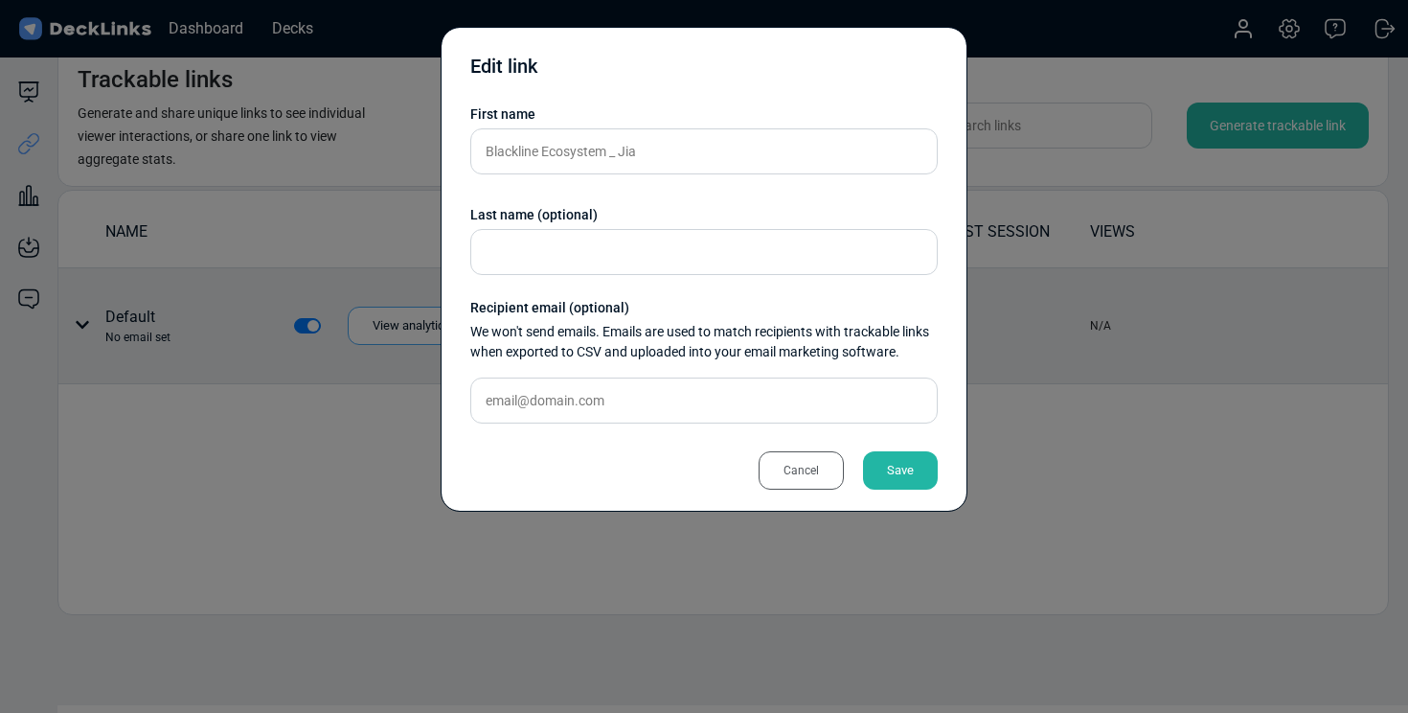
click at [891, 461] on div "Save" at bounding box center [900, 470] width 75 height 38
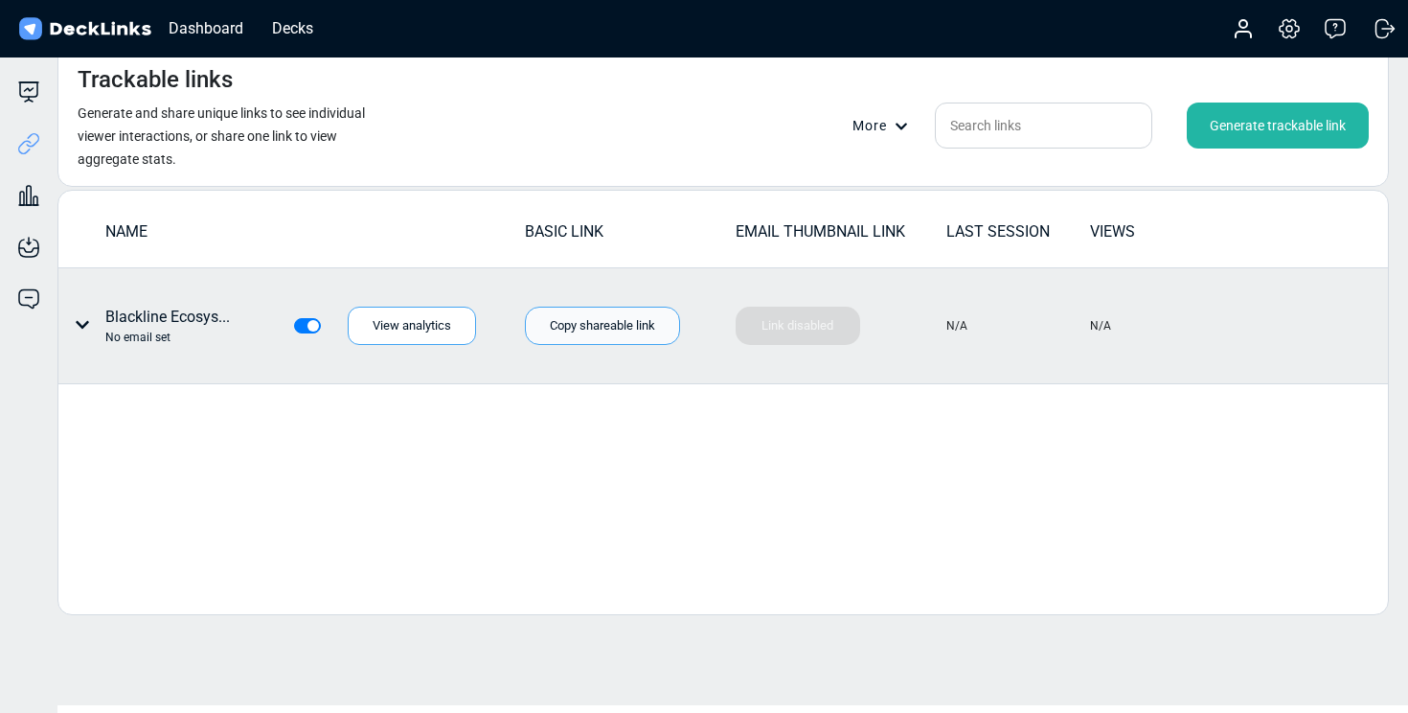
click at [638, 329] on div "Copy shareable link" at bounding box center [602, 325] width 155 height 38
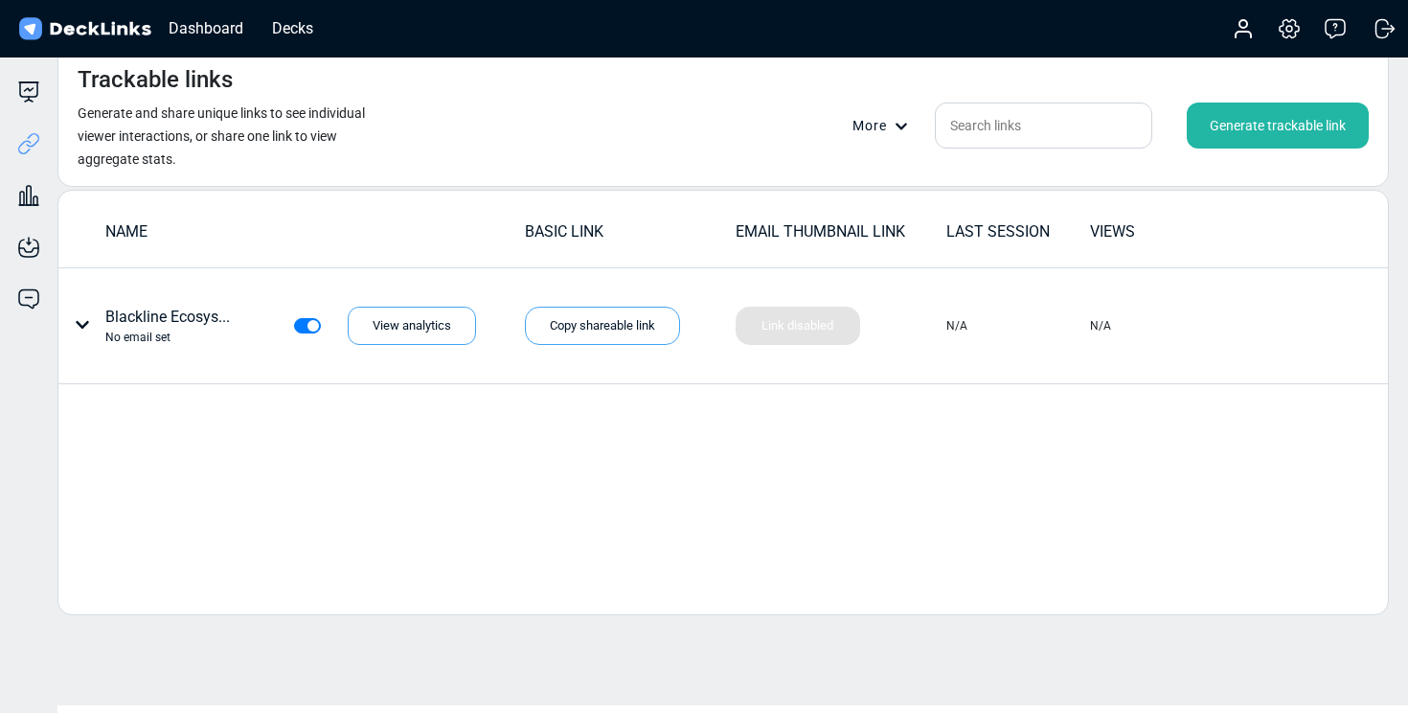
click at [1245, 123] on div "Generate trackable link" at bounding box center [1278, 125] width 182 height 46
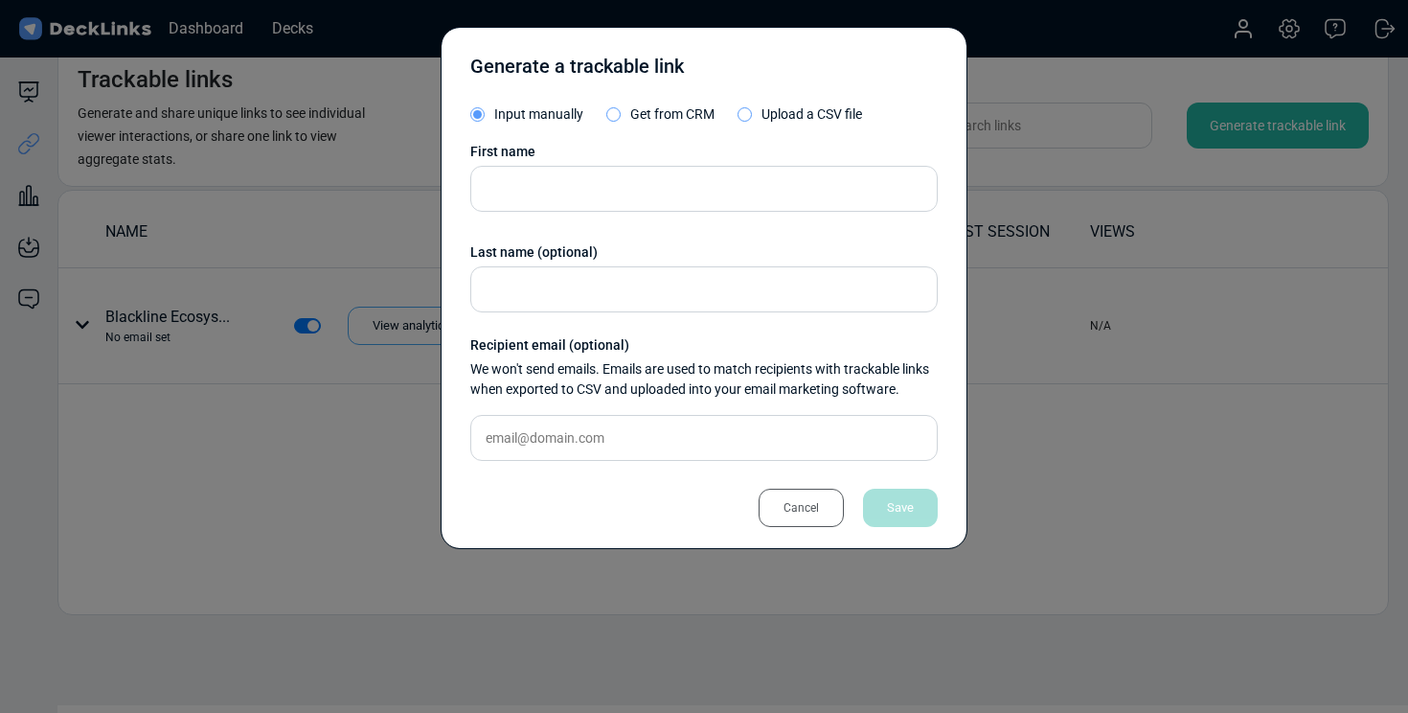
click at [794, 510] on div "Cancel" at bounding box center [801, 507] width 85 height 38
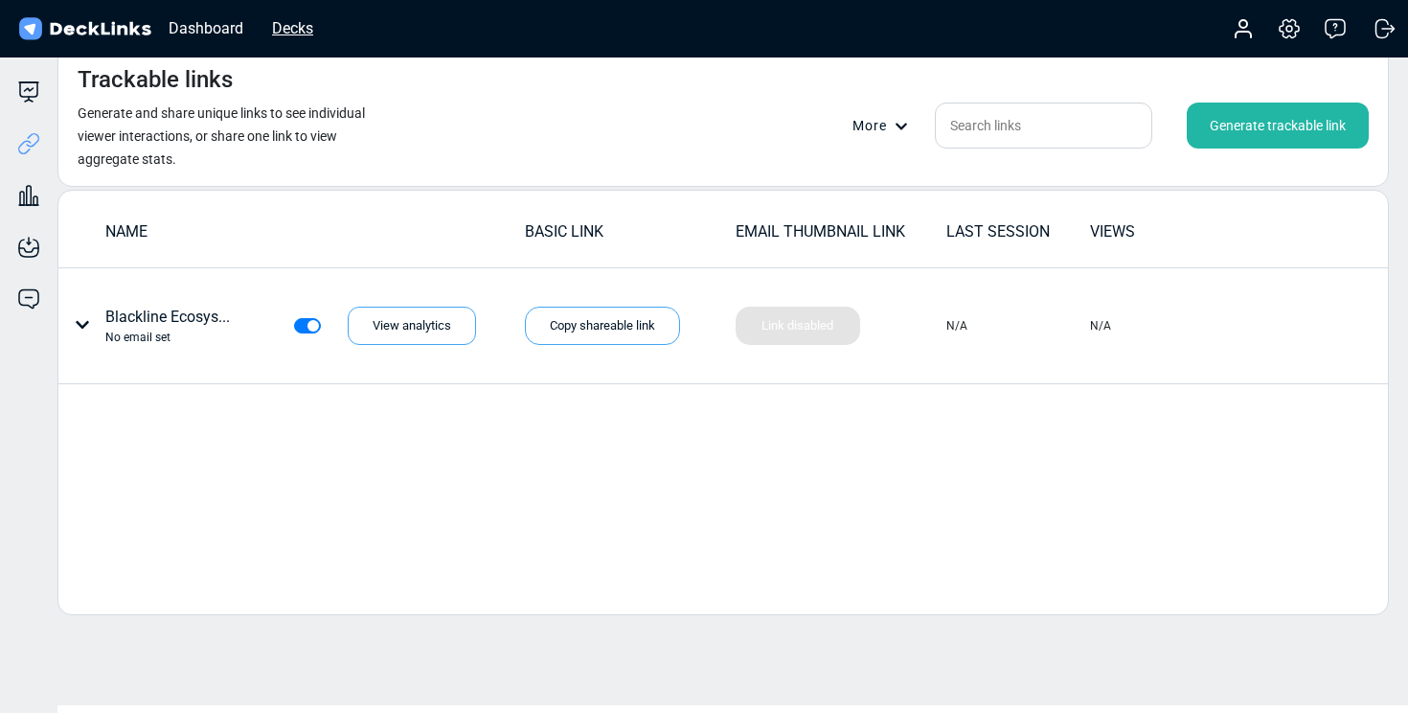
click at [283, 29] on div "Decks" at bounding box center [292, 28] width 60 height 24
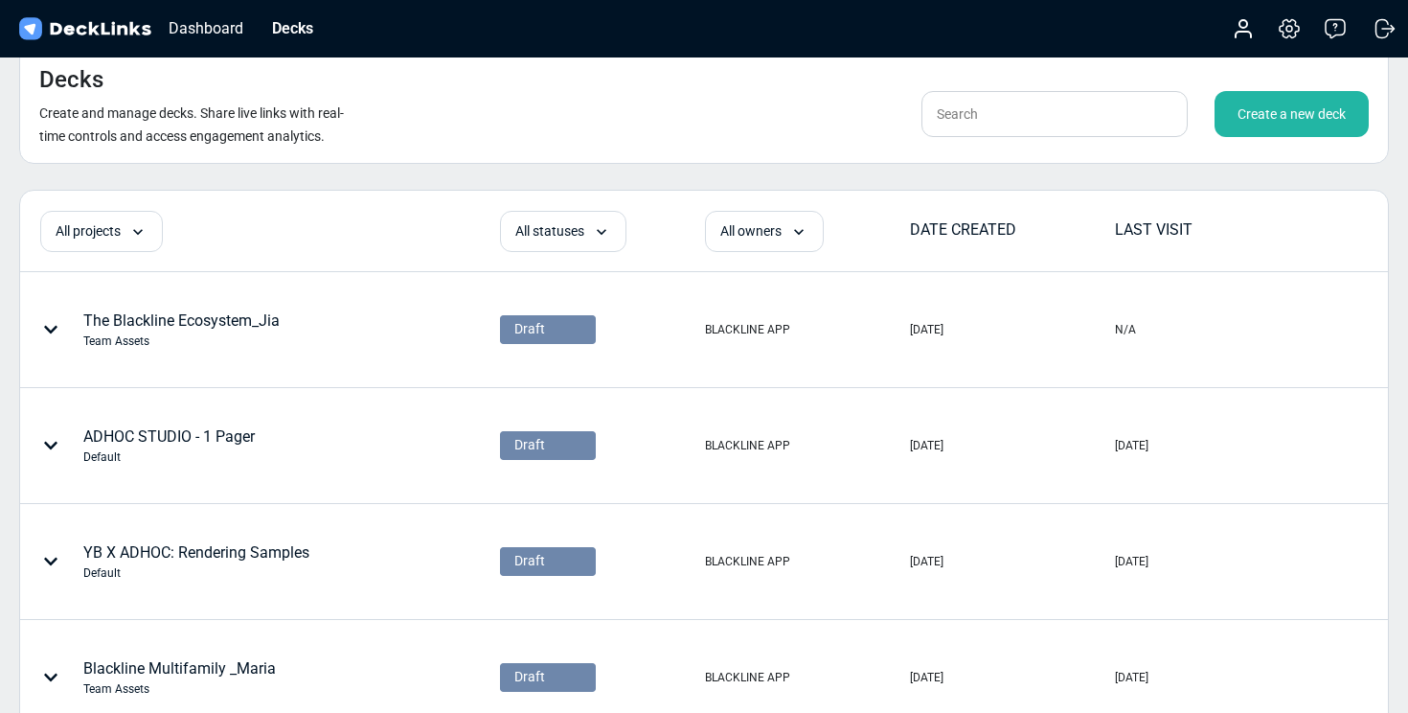
click at [1249, 118] on div "Create a new deck" at bounding box center [1291, 114] width 154 height 46
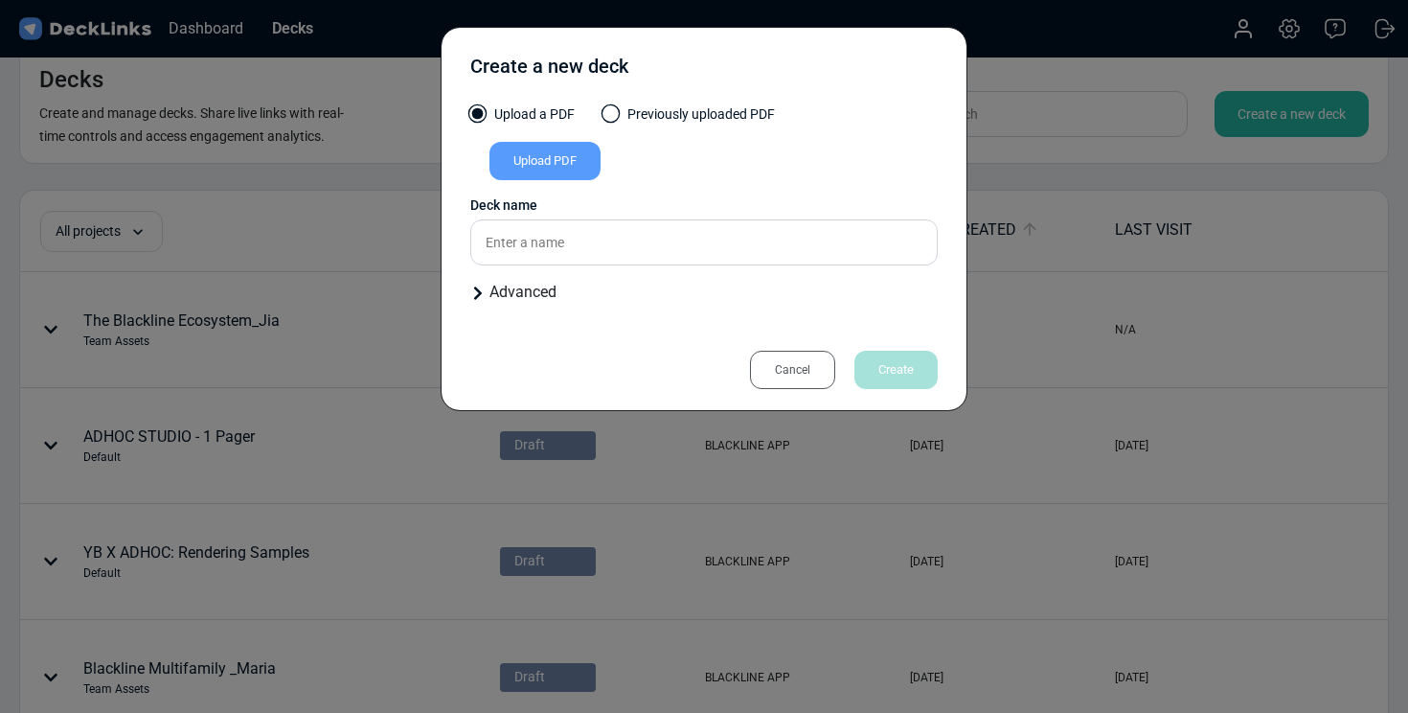
click at [579, 164] on div "Upload PDF" at bounding box center [544, 161] width 111 height 38
click at [0, 0] on input "Upload PDF" at bounding box center [0, 0] width 0 height 0
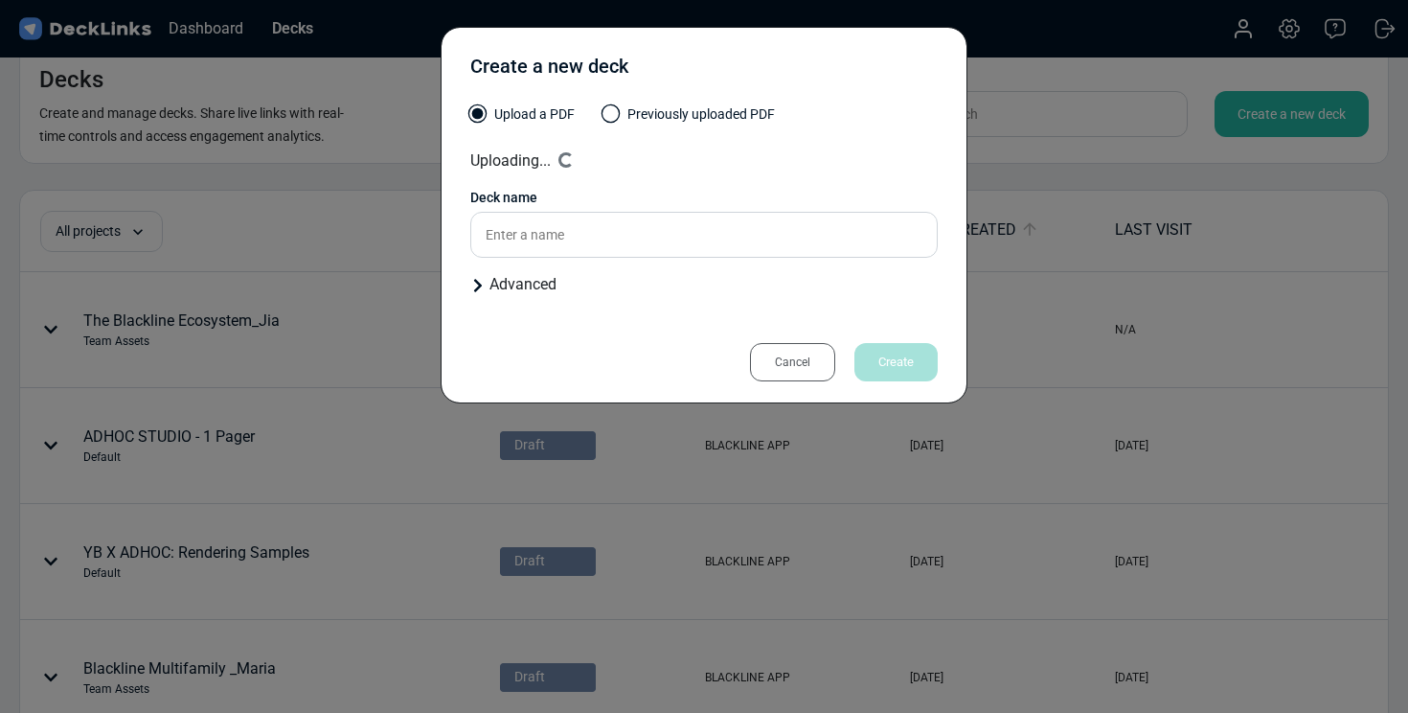
type input "One Pager_Engage_Jia"
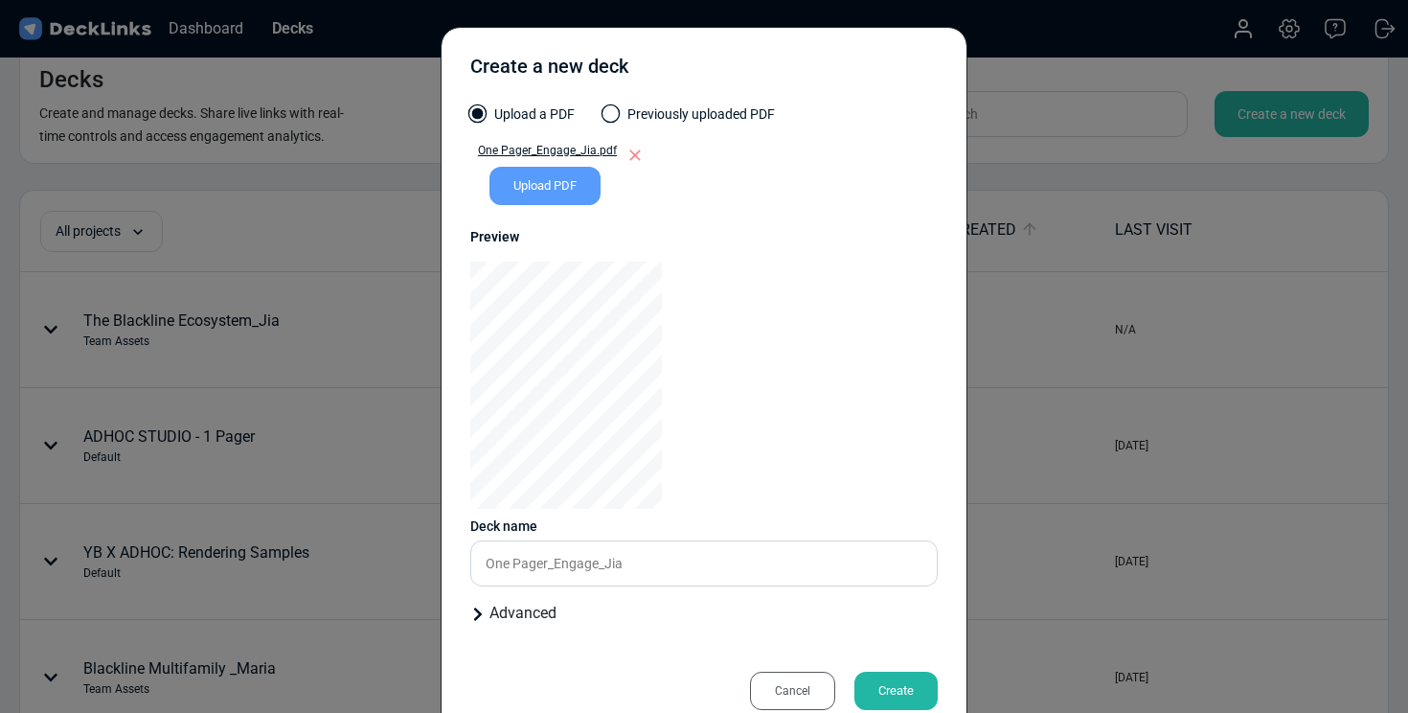
scroll to position [46, 0]
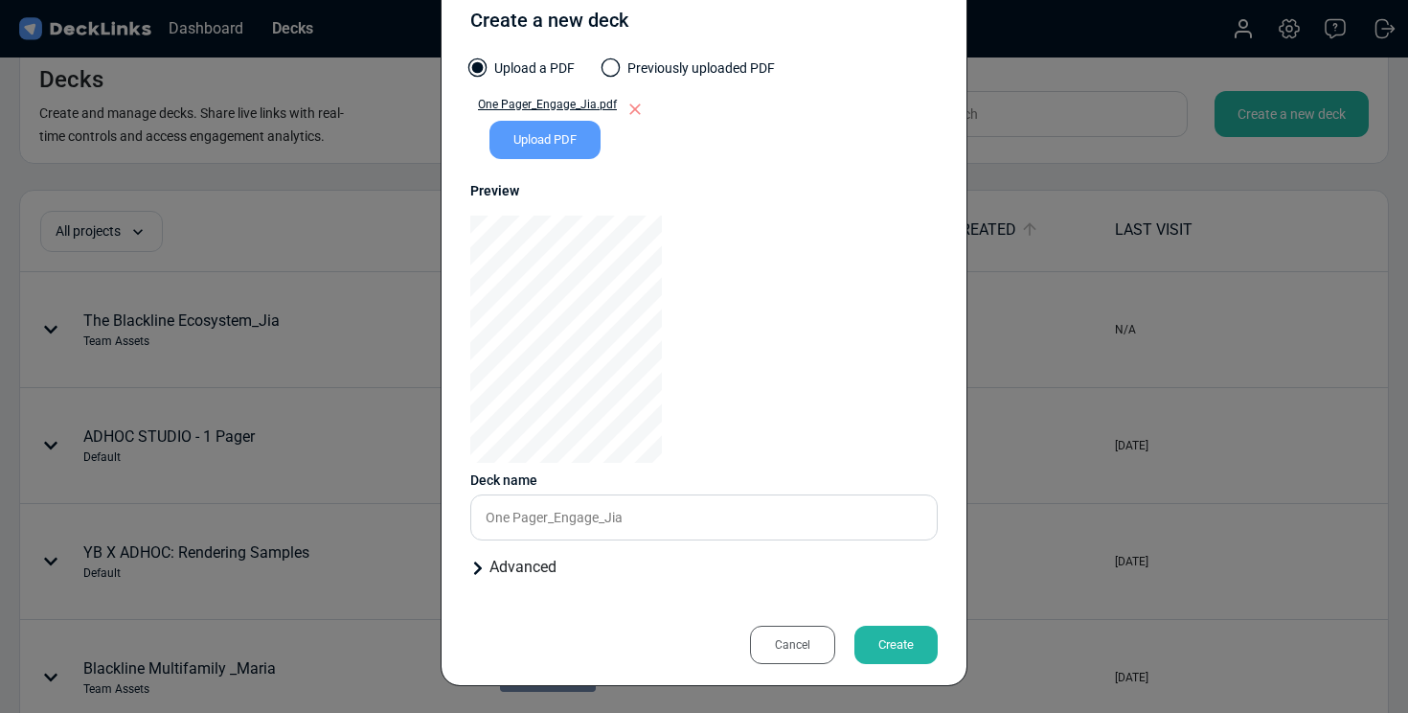
click at [488, 569] on div "Advanced" at bounding box center [703, 567] width 467 height 23
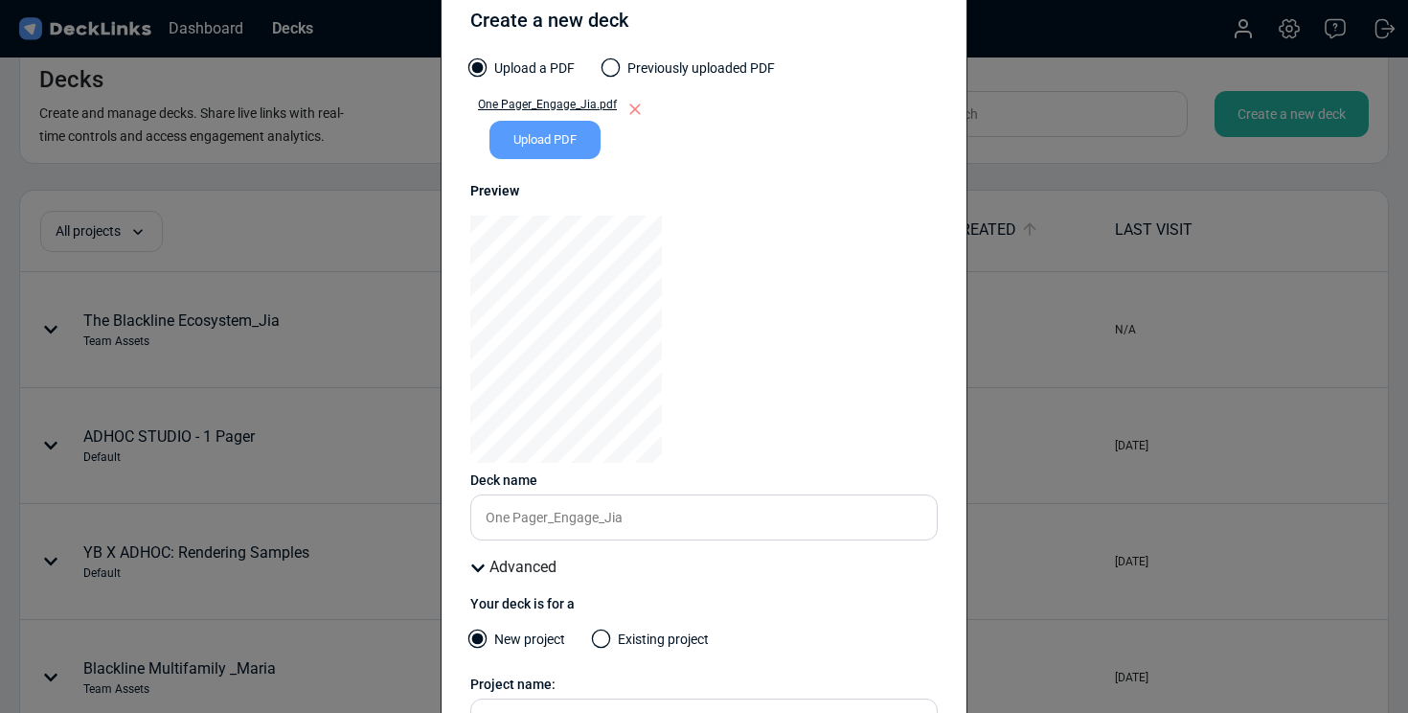
scroll to position [204, 0]
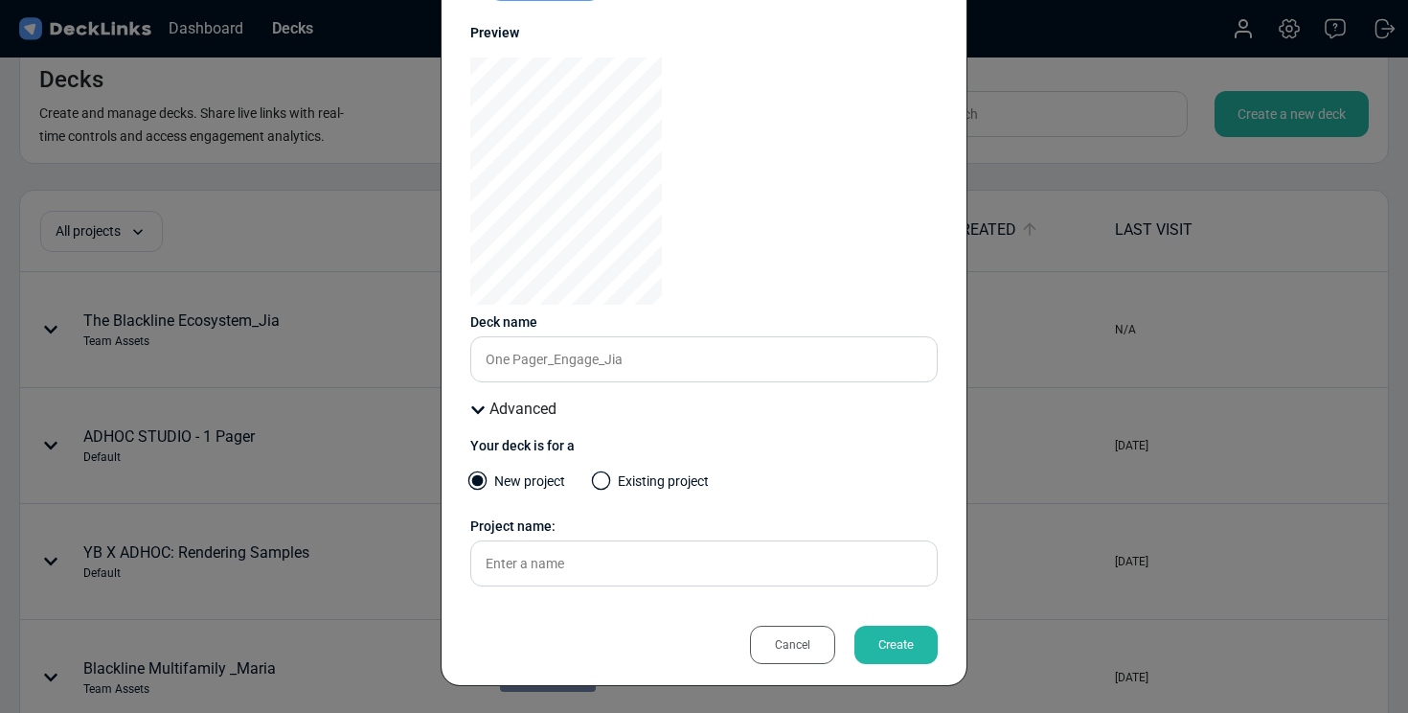
click at [599, 475] on span at bounding box center [601, 480] width 19 height 19
click at [0, 0] on input "Existing project" at bounding box center [0, 0] width 0 height 0
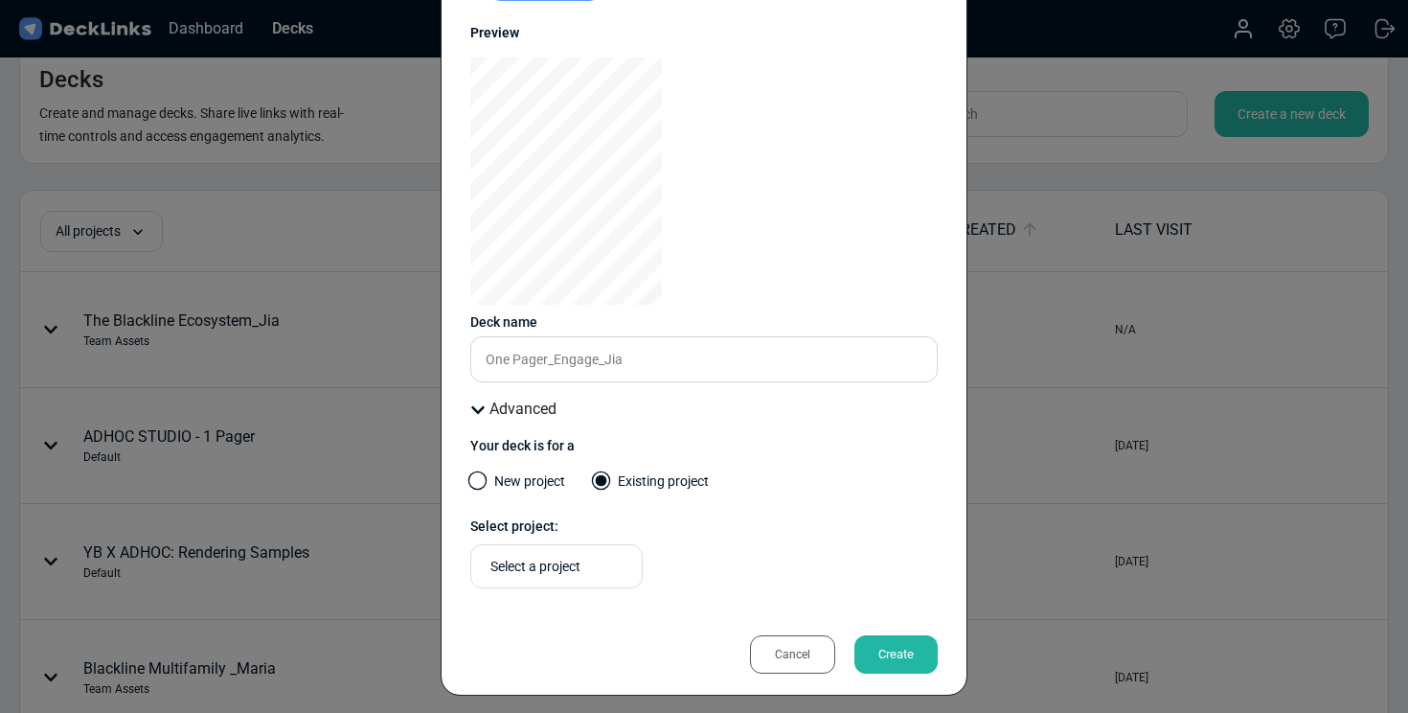
scroll to position [214, 0]
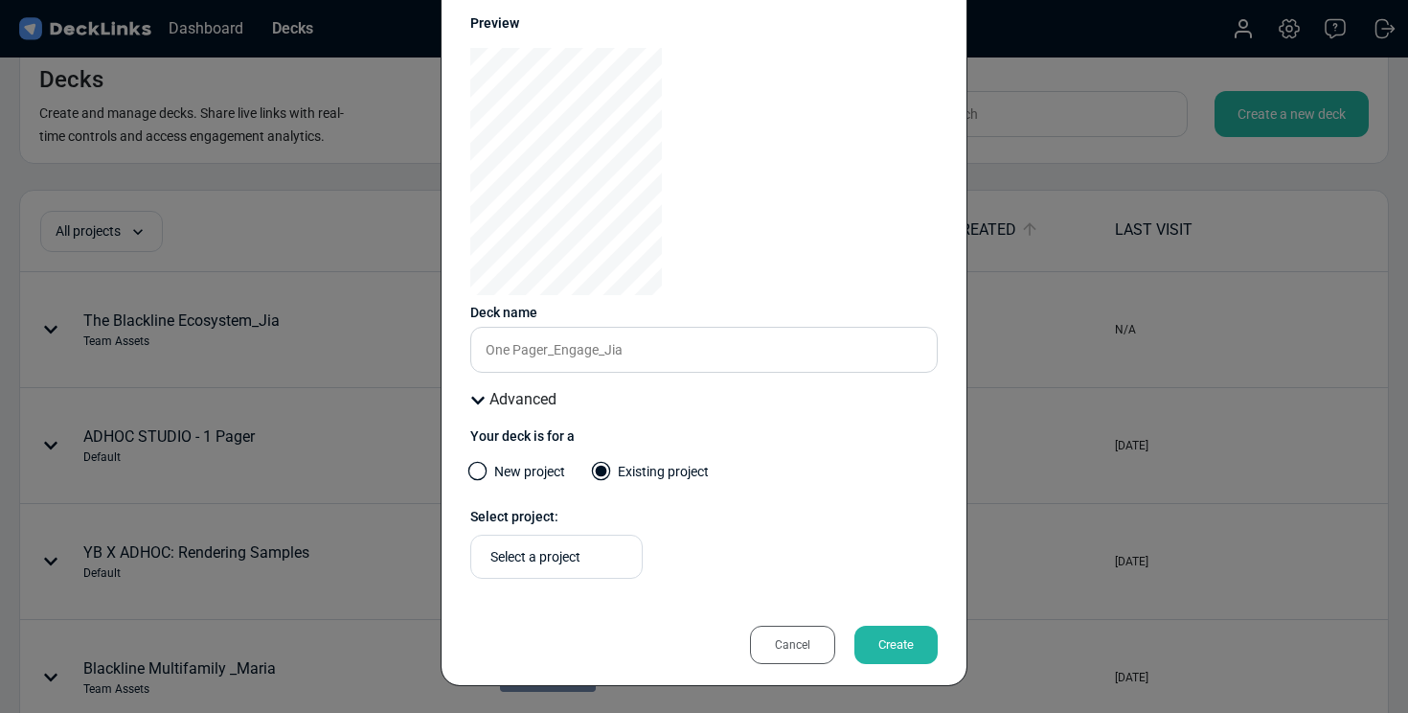
click at [582, 558] on div "Select a project" at bounding box center [561, 557] width 142 height 20
click at [550, 632] on span "Team Assets" at bounding box center [521, 634] width 66 height 17
click at [707, 515] on div "Select project:" at bounding box center [703, 517] width 467 height 20
click at [866, 637] on div "Create" at bounding box center [895, 644] width 83 height 38
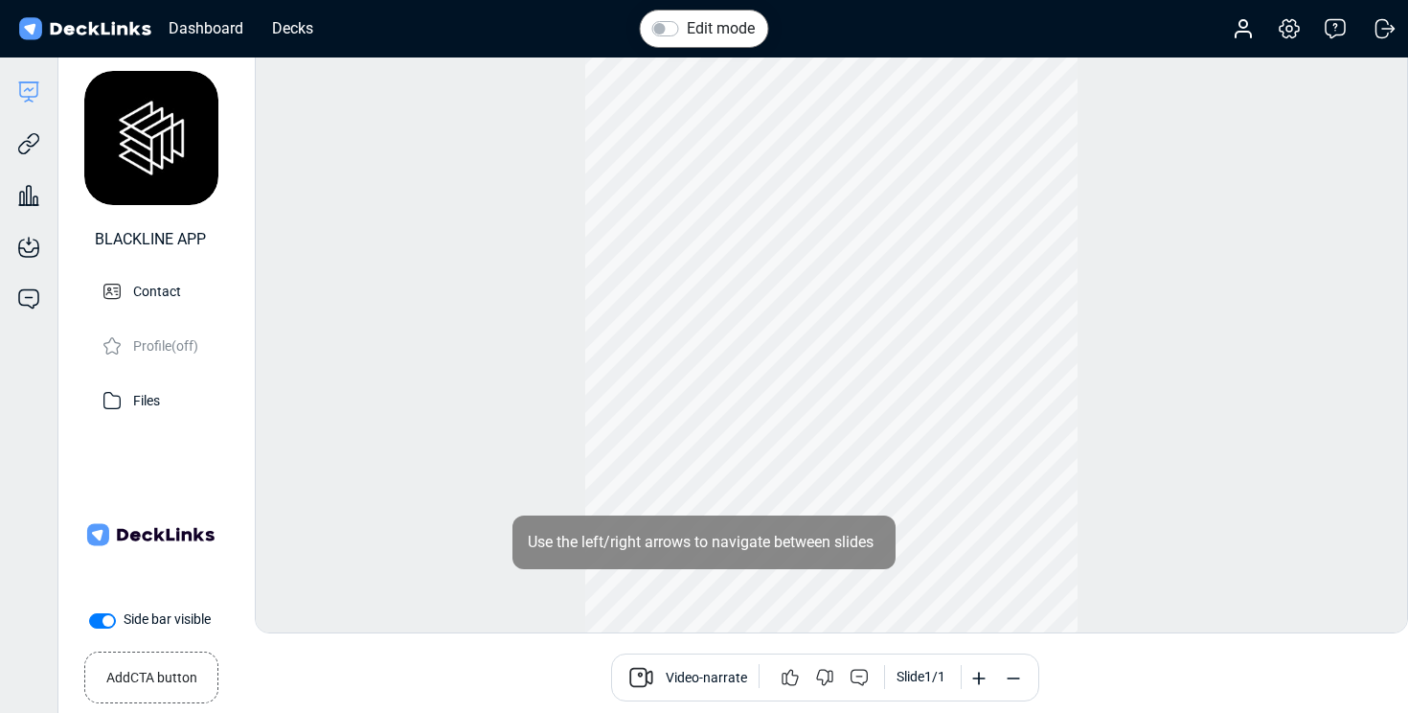
click at [124, 615] on label "Side bar visible" at bounding box center [167, 619] width 87 height 20
click at [97, 615] on input "Side bar visible" at bounding box center [96, 618] width 15 height 19
checkbox input "false"
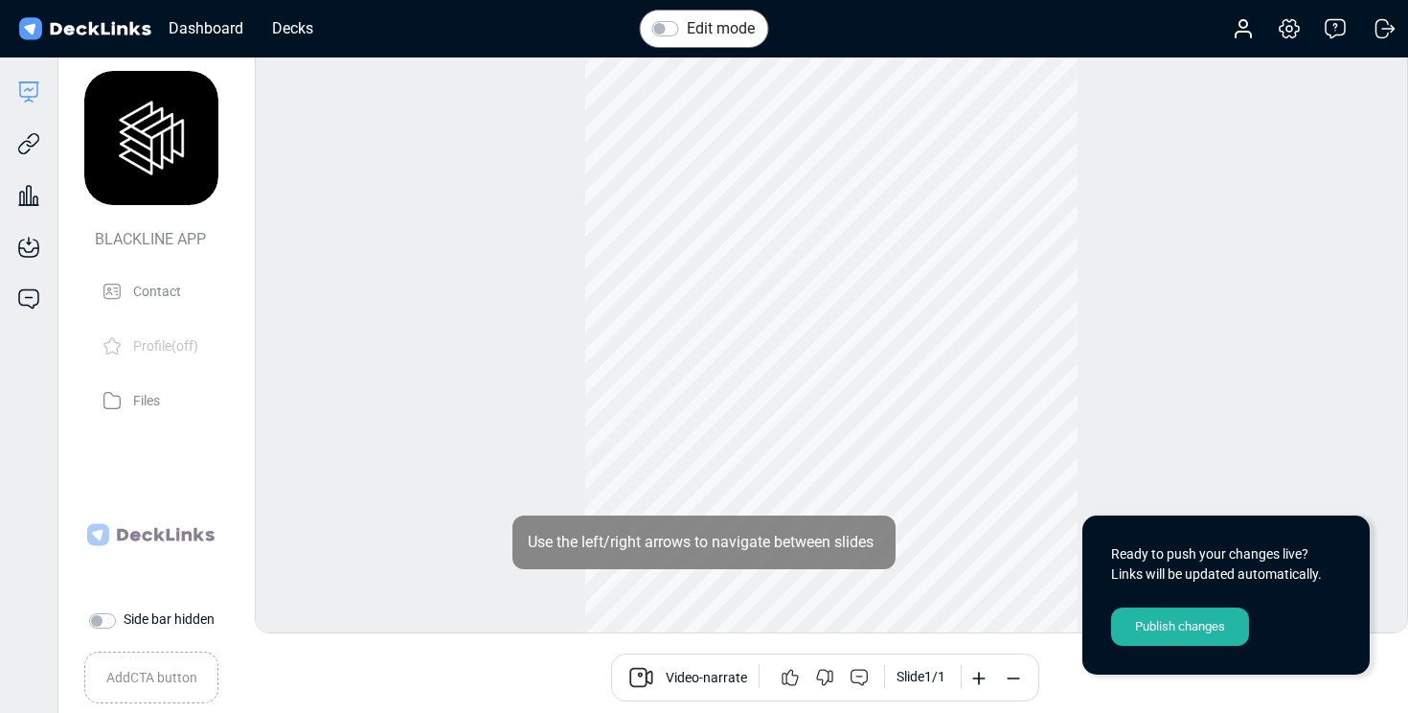
click at [1185, 633] on div "Publish changes" at bounding box center [1180, 626] width 138 height 38
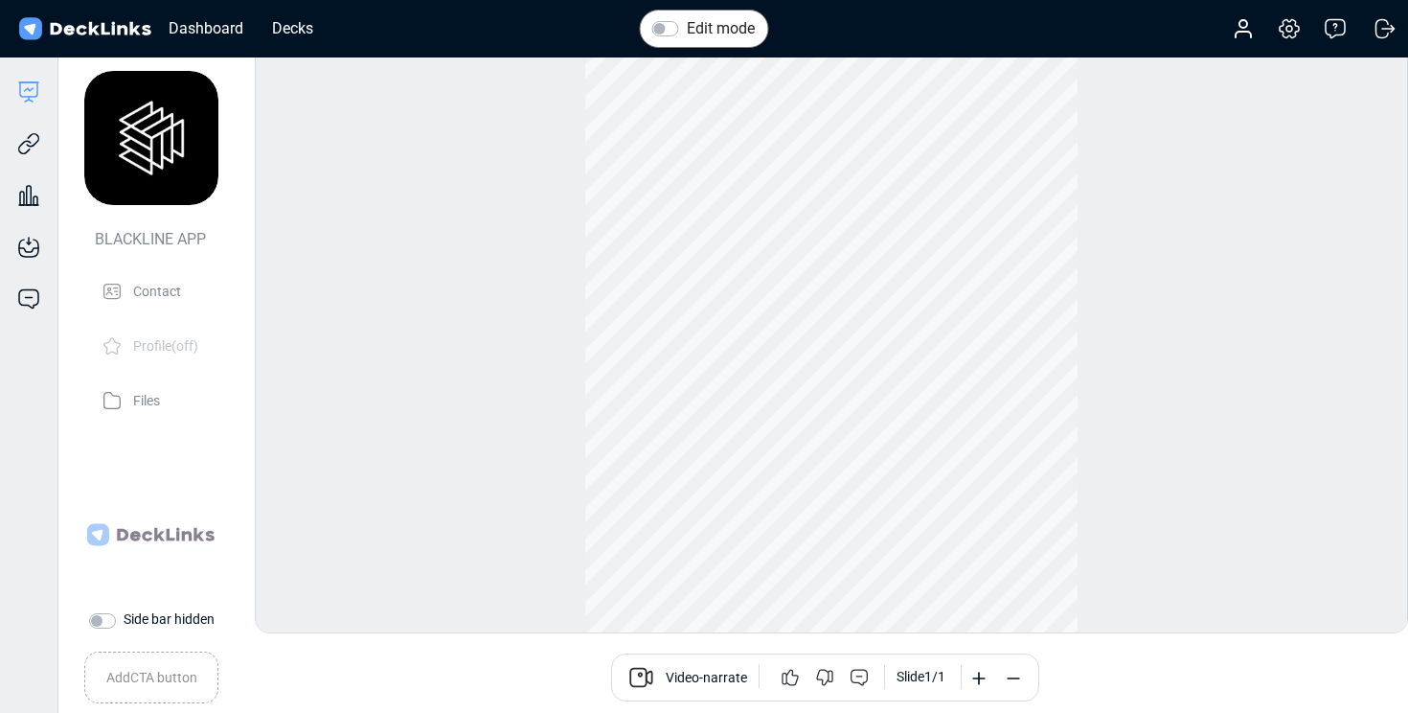
scroll to position [53, 0]
click at [19, 140] on icon at bounding box center [28, 143] width 23 height 23
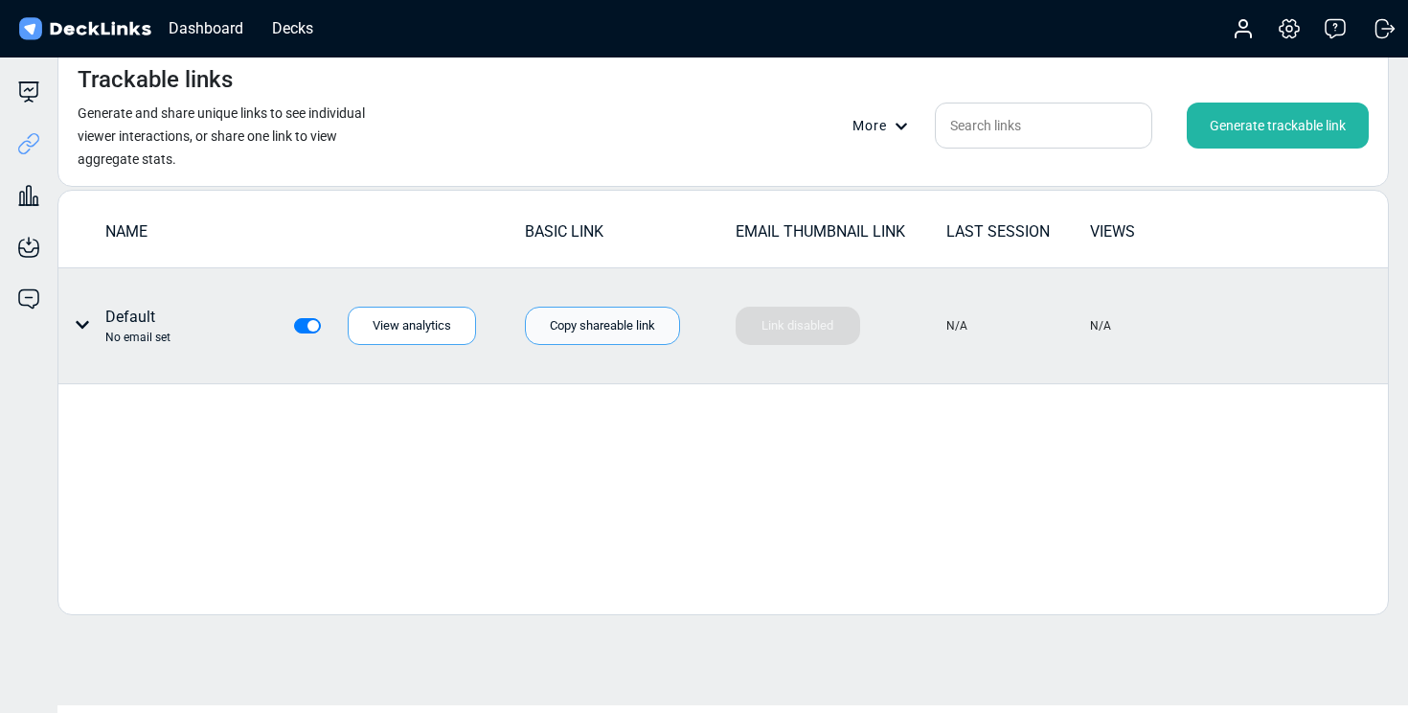
click at [607, 325] on div "Copy shareable link" at bounding box center [602, 325] width 155 height 38
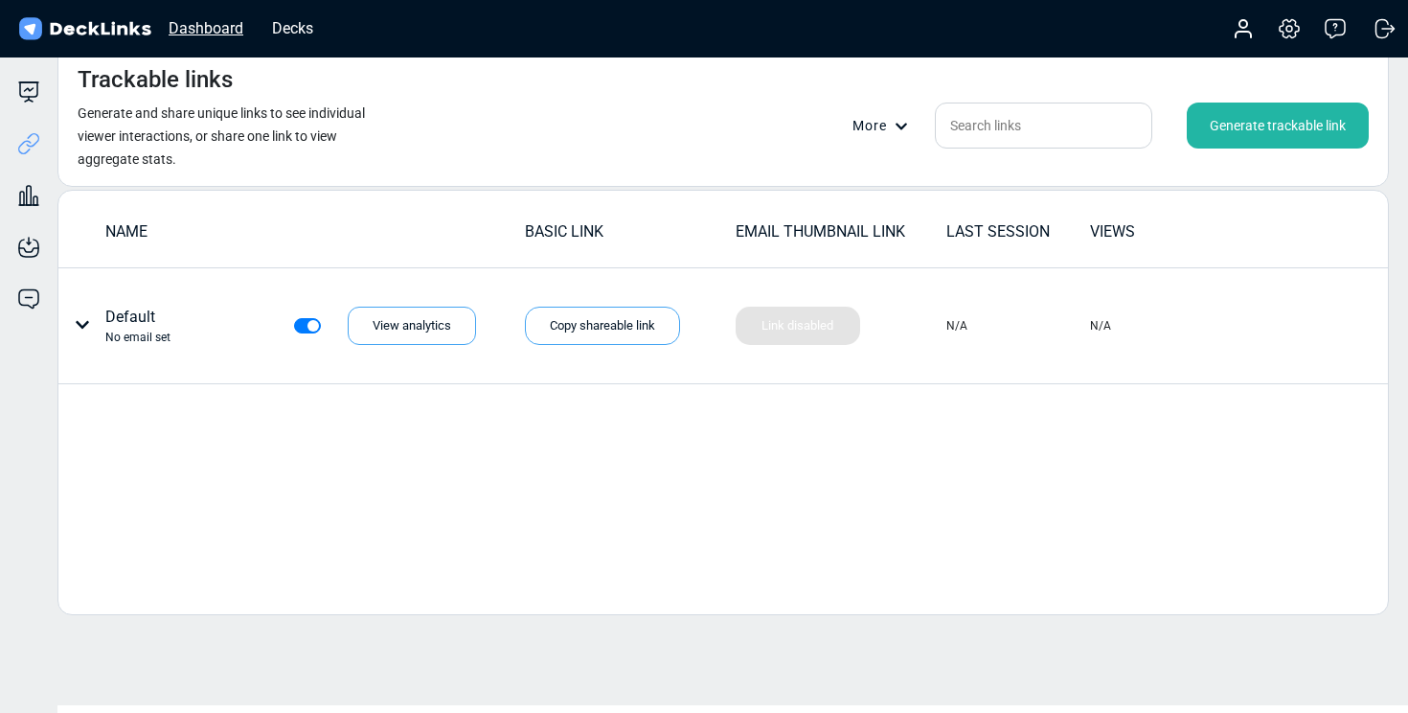
click at [205, 27] on div "Dashboard" at bounding box center [206, 28] width 94 height 24
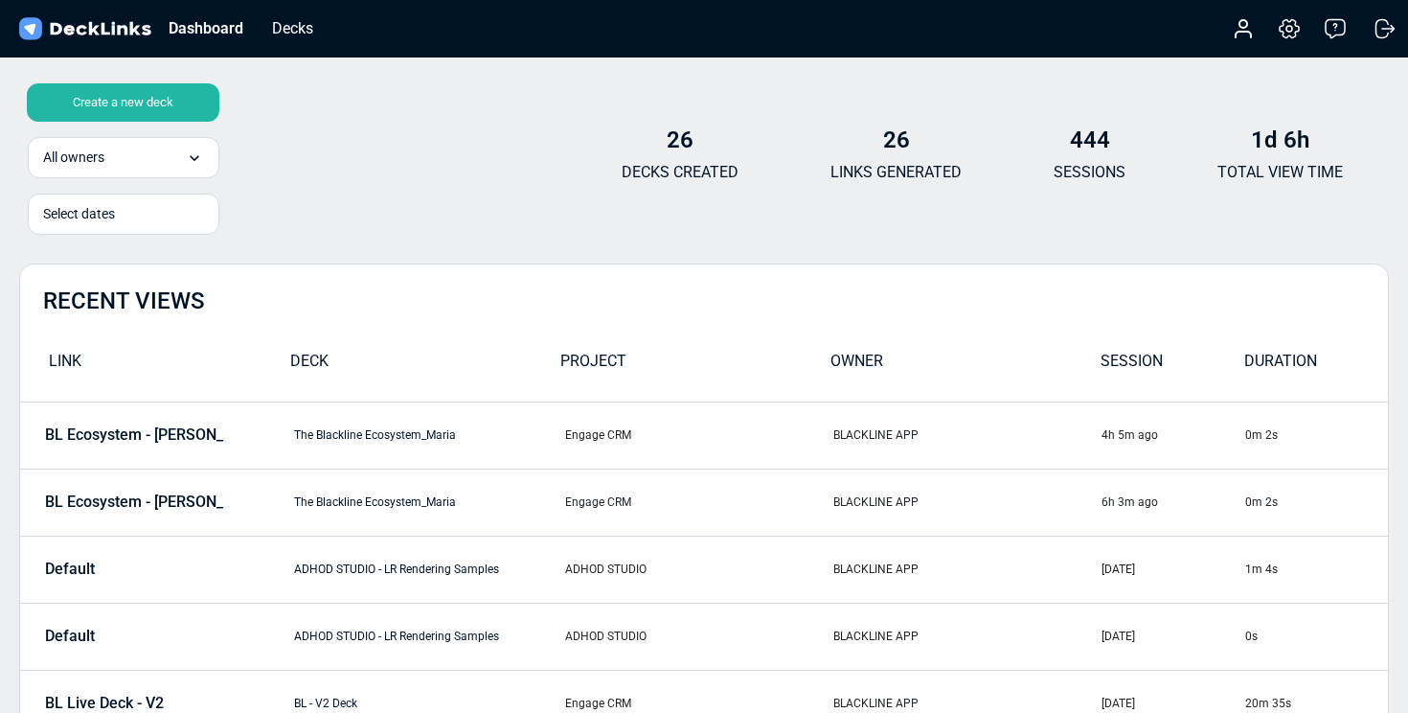
click at [135, 102] on div "Create a new deck" at bounding box center [123, 102] width 193 height 38
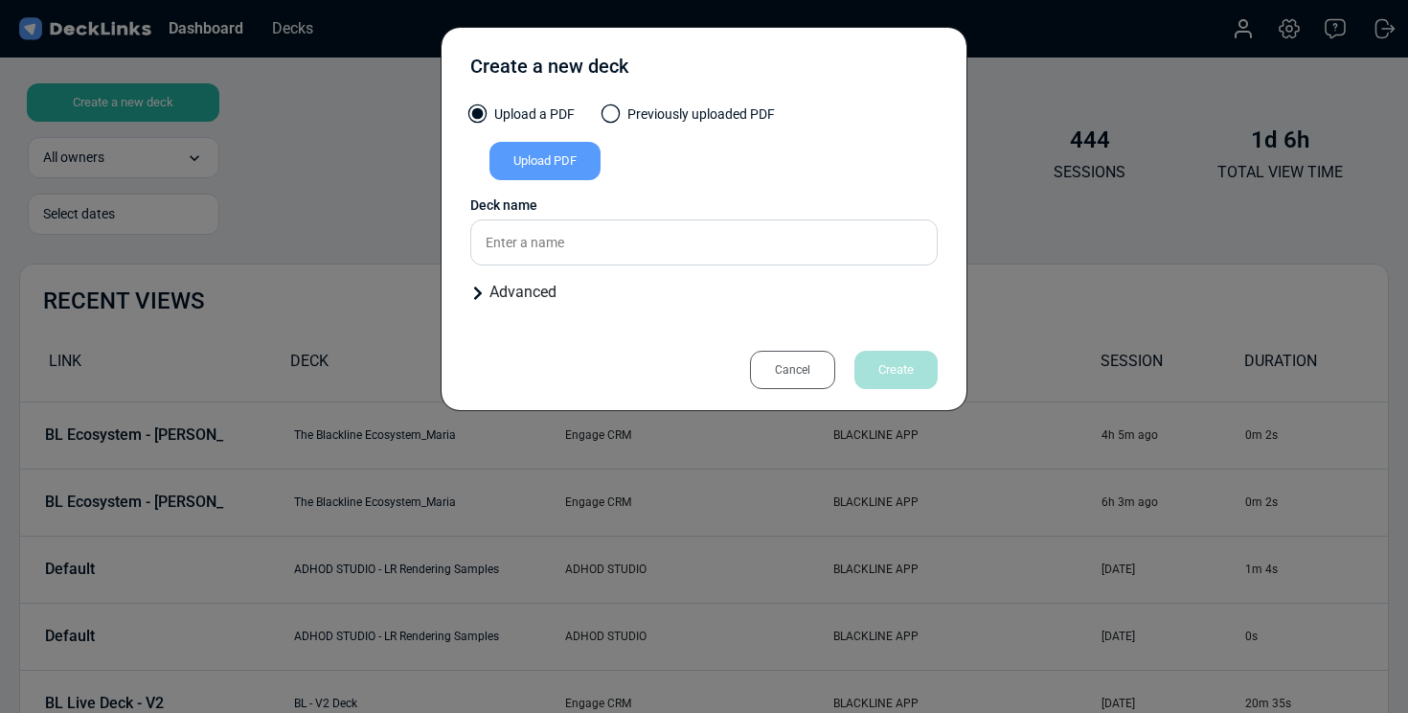
click at [566, 160] on div "Upload PDF" at bounding box center [544, 161] width 111 height 38
click at [0, 0] on input "Upload PDF" at bounding box center [0, 0] width 0 height 0
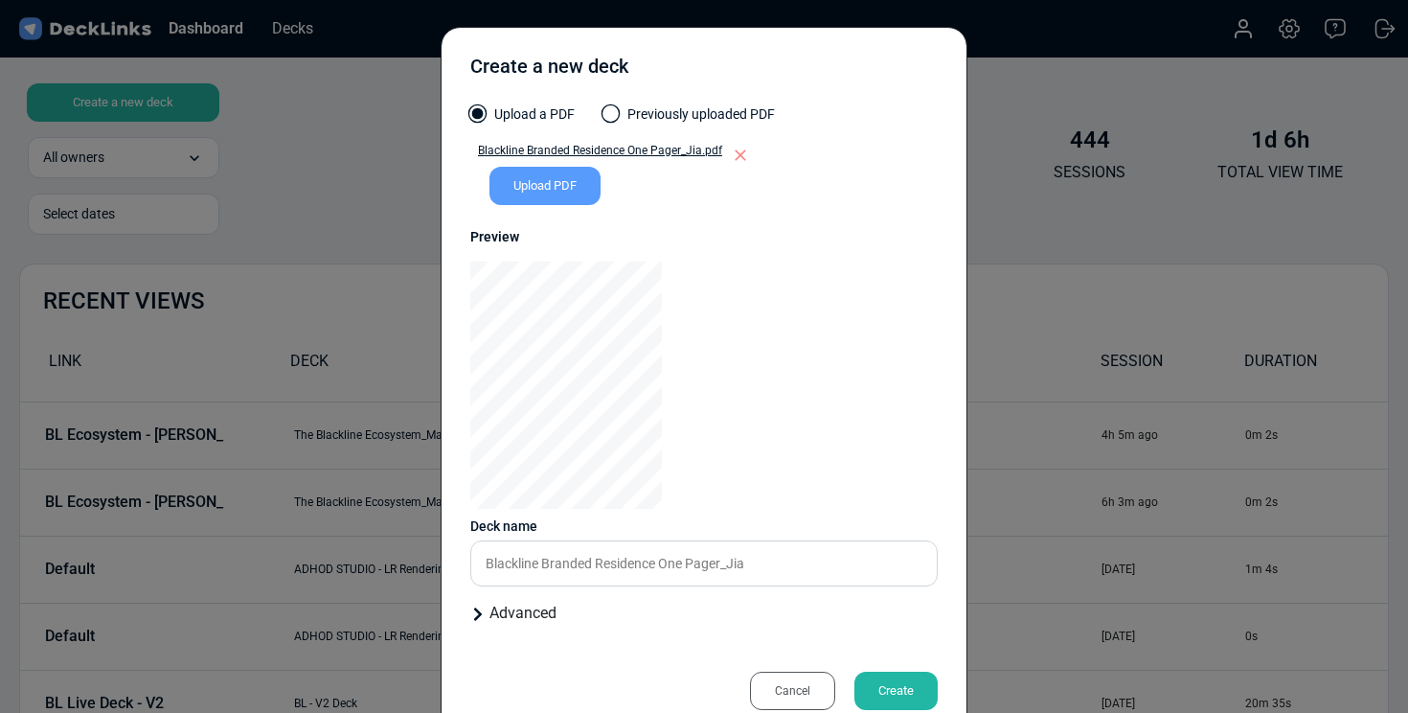
scroll to position [46, 0]
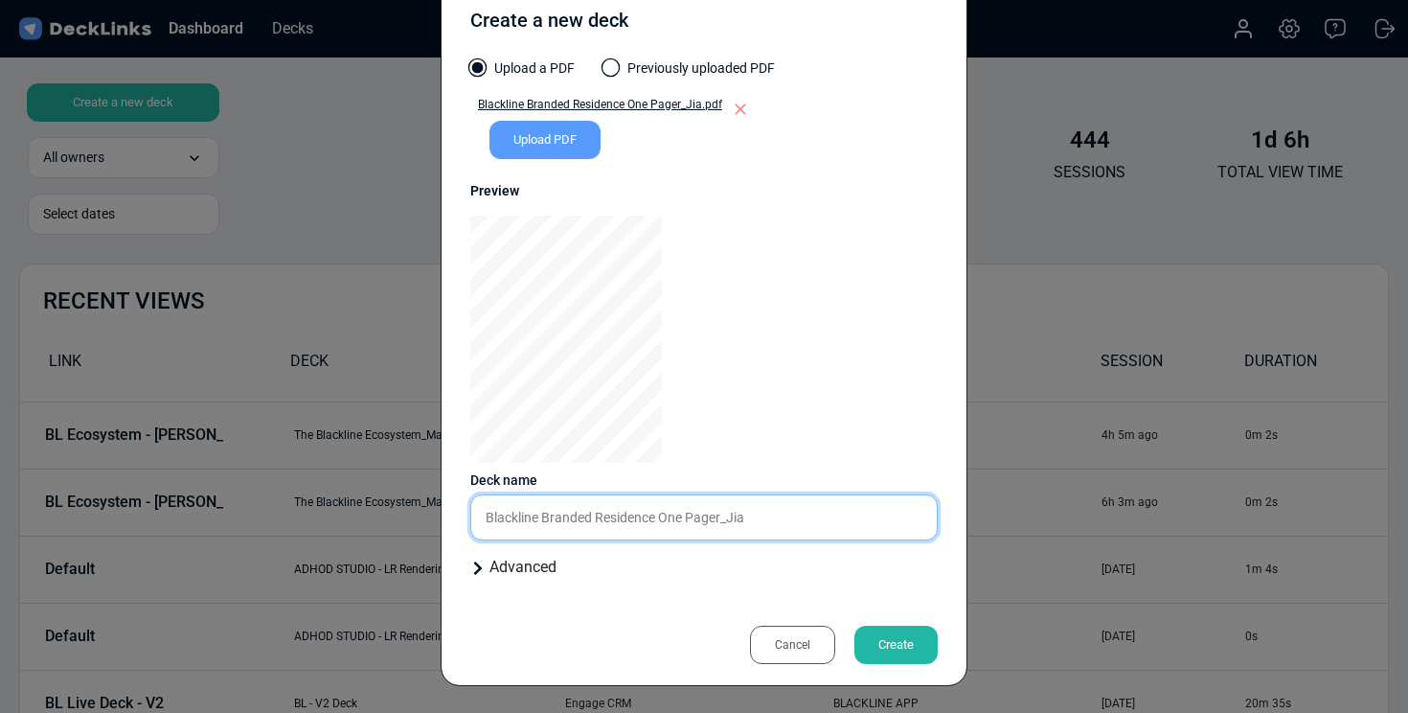
drag, startPoint x: 539, startPoint y: 513, endPoint x: 491, endPoint y: 513, distance: 47.9
click at [491, 513] on input "Blackline Branded Residence One Pager_Jia" at bounding box center [703, 517] width 467 height 46
drag, startPoint x: 718, startPoint y: 518, endPoint x: 664, endPoint y: 516, distance: 54.6
click at [664, 516] on input "Blackline Branded Residence One Pager_Jia" at bounding box center [703, 517] width 467 height 46
type input "Blackline Branded Residence_Jia"
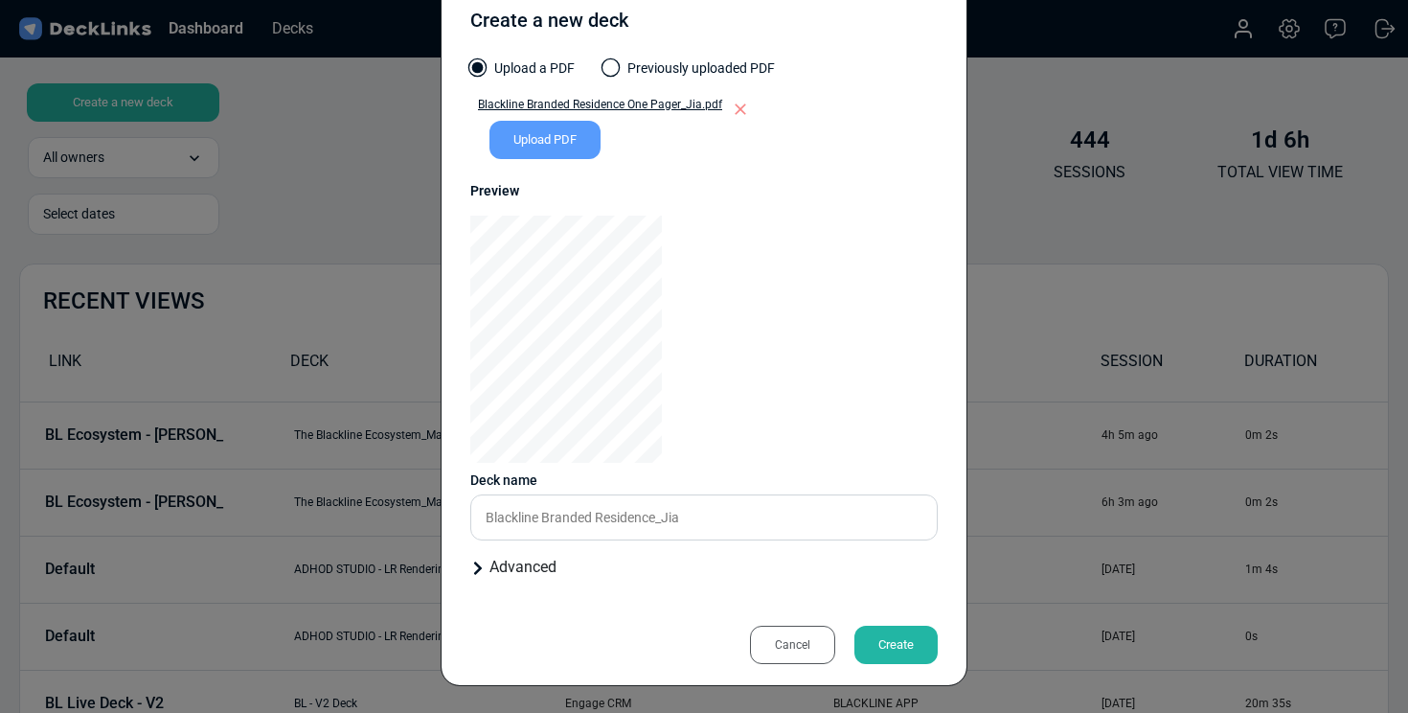
click at [474, 564] on icon at bounding box center [477, 567] width 15 height 15
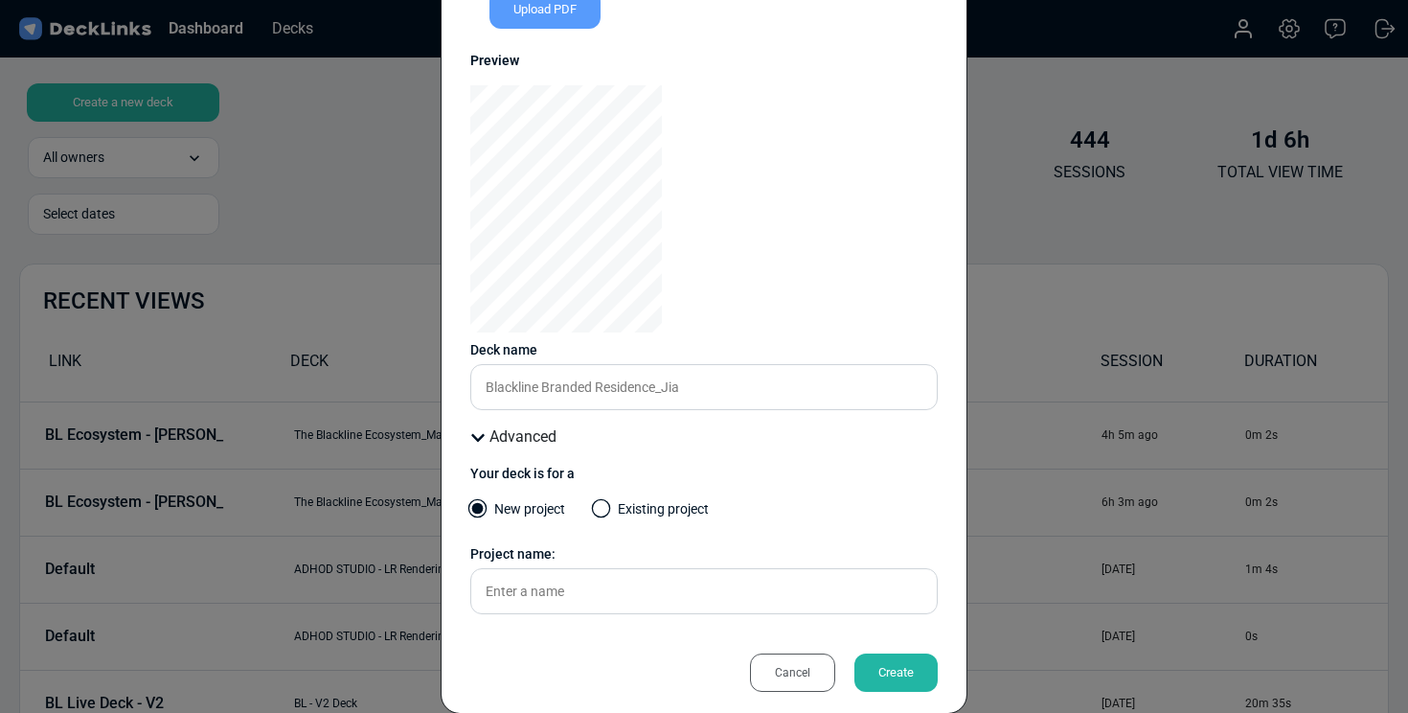
scroll to position [204, 0]
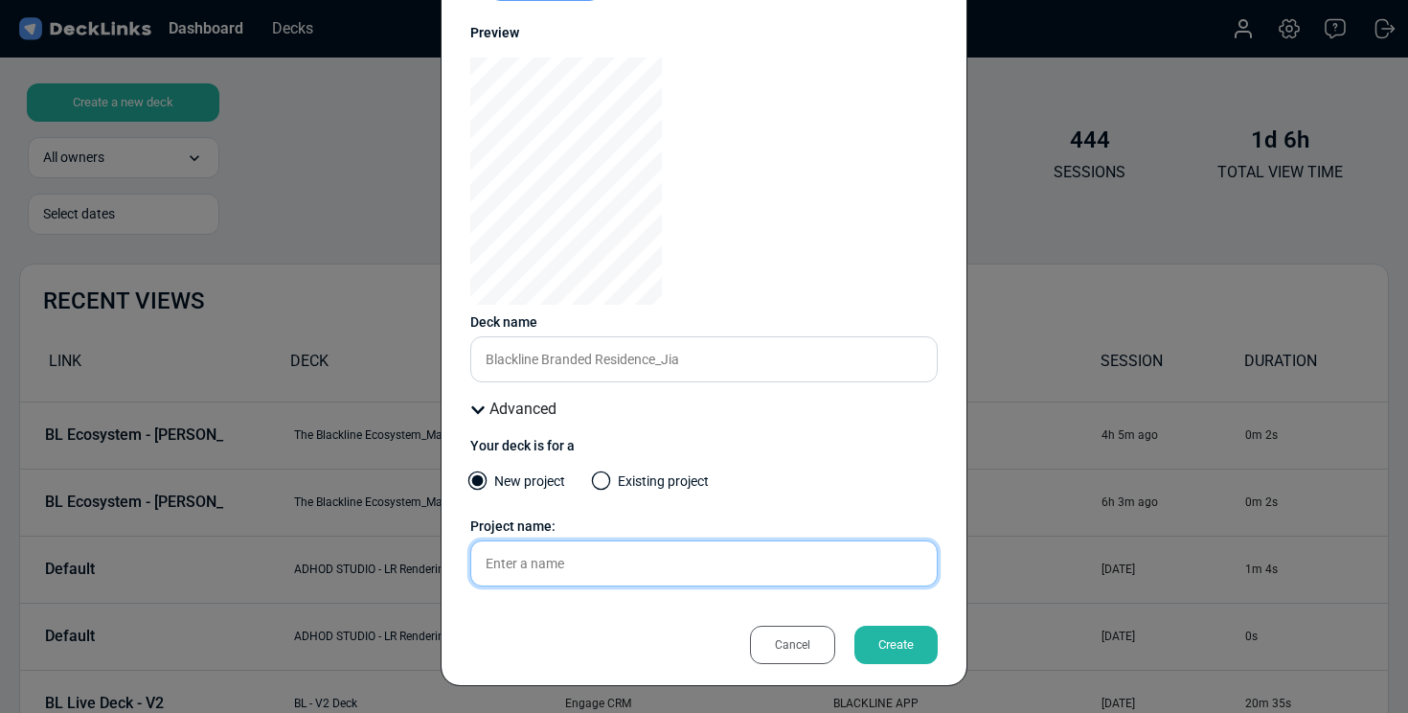
click at [527, 569] on input "text" at bounding box center [703, 563] width 467 height 46
click at [592, 482] on span at bounding box center [601, 480] width 19 height 19
click at [0, 0] on input "Existing project" at bounding box center [0, 0] width 0 height 0
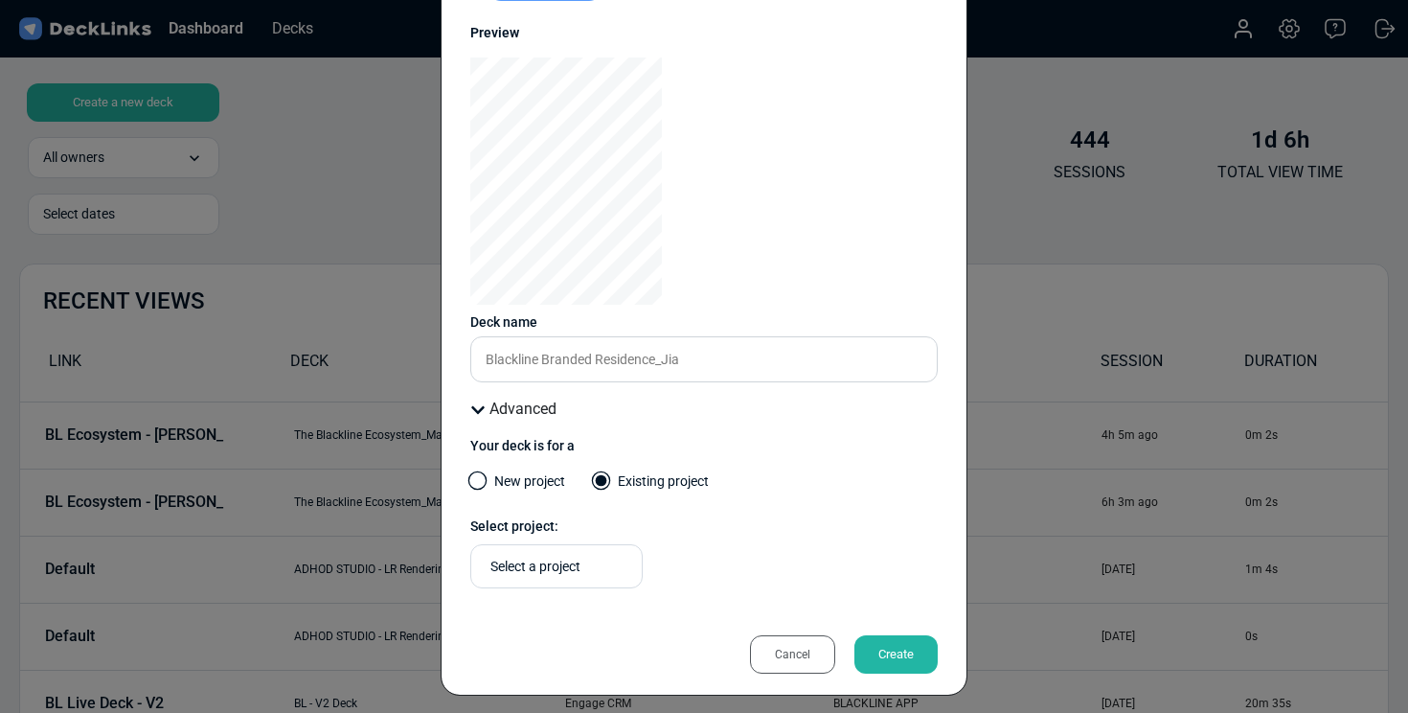
scroll to position [214, 0]
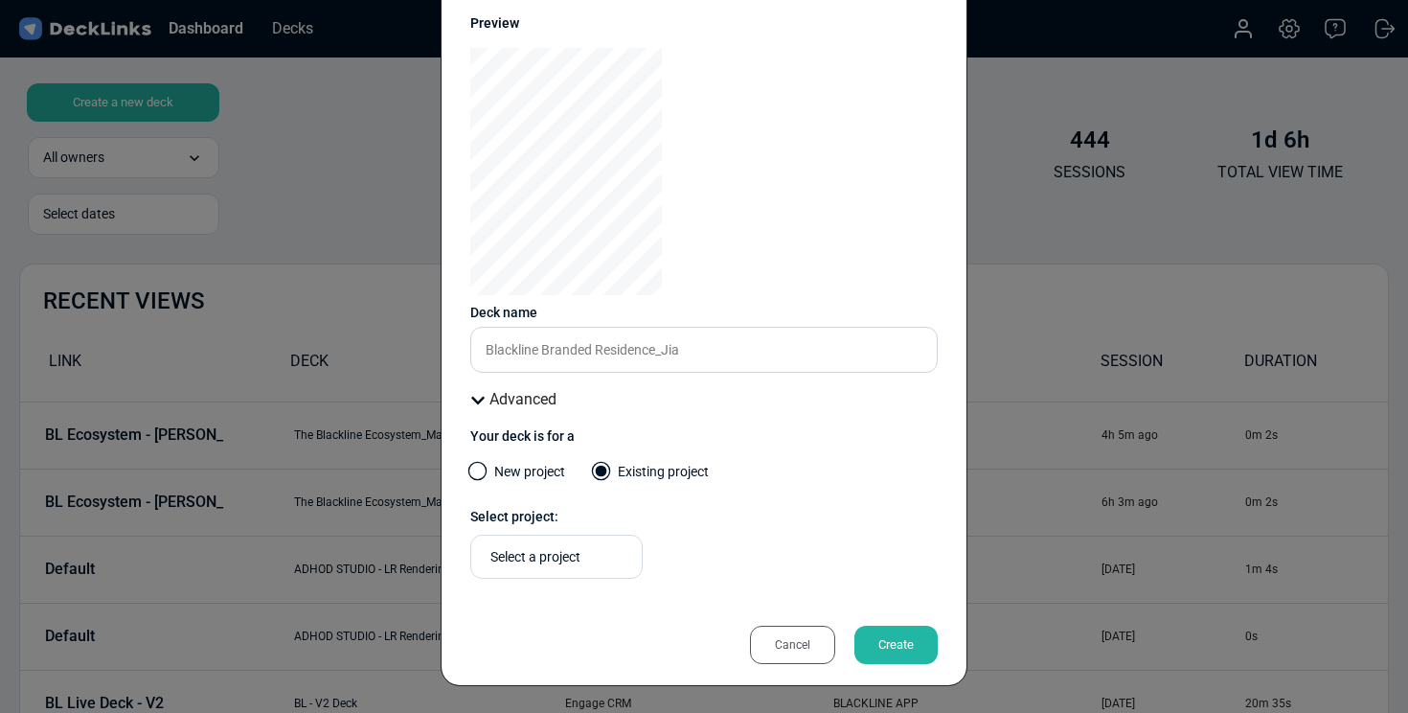
click at [584, 574] on div "Select a project" at bounding box center [556, 556] width 172 height 44
click at [544, 626] on span "Team Assets" at bounding box center [521, 634] width 66 height 17
click at [878, 636] on div "Create" at bounding box center [895, 644] width 83 height 38
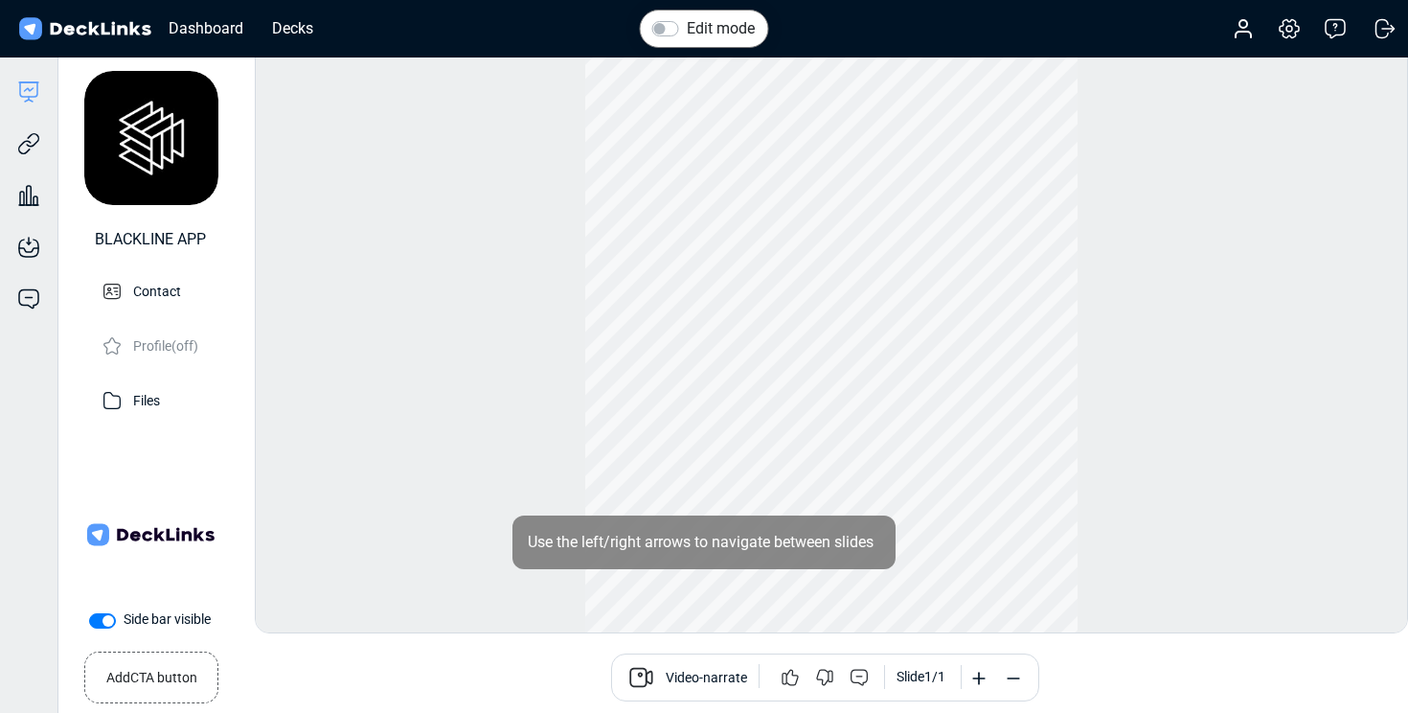
click at [124, 622] on label "Side bar visible" at bounding box center [167, 619] width 87 height 20
click at [99, 622] on input "Side bar visible" at bounding box center [96, 618] width 15 height 19
checkbox input "false"
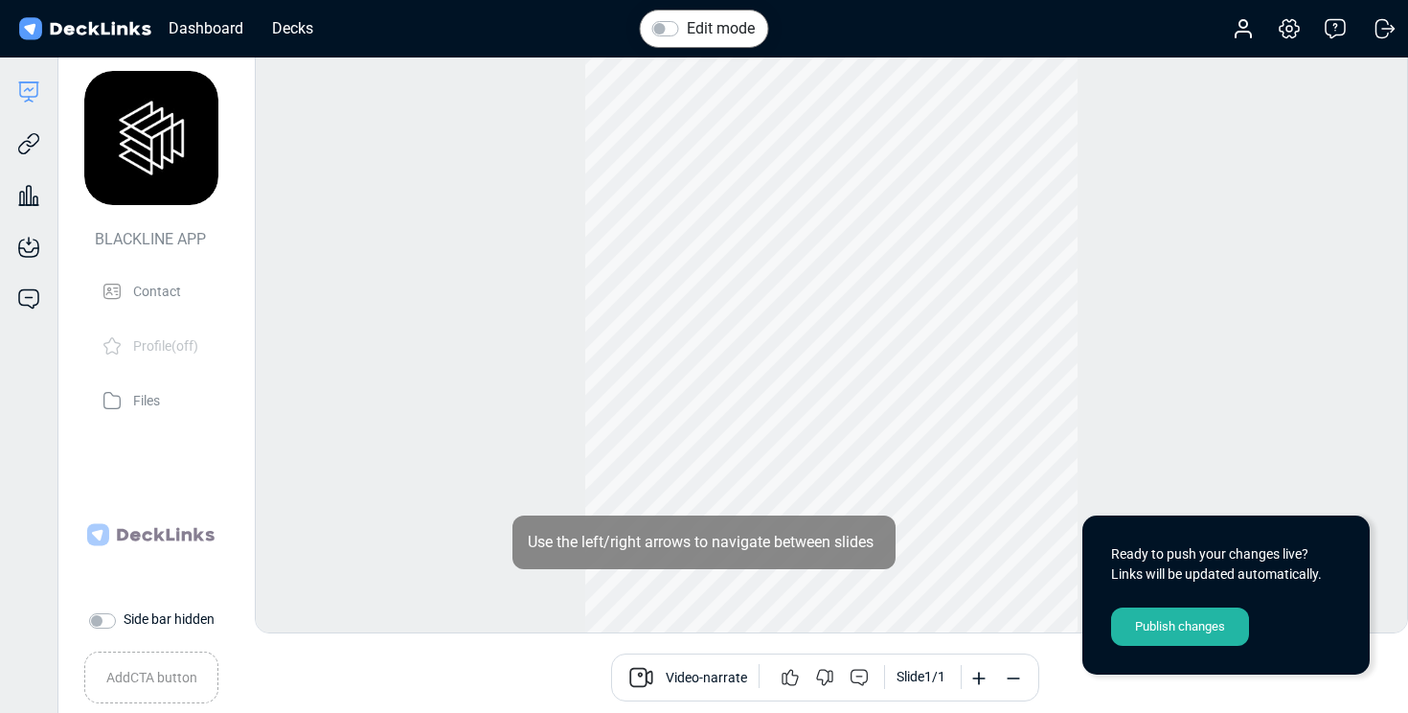
click at [1161, 629] on div "Publish changes" at bounding box center [1180, 626] width 138 height 38
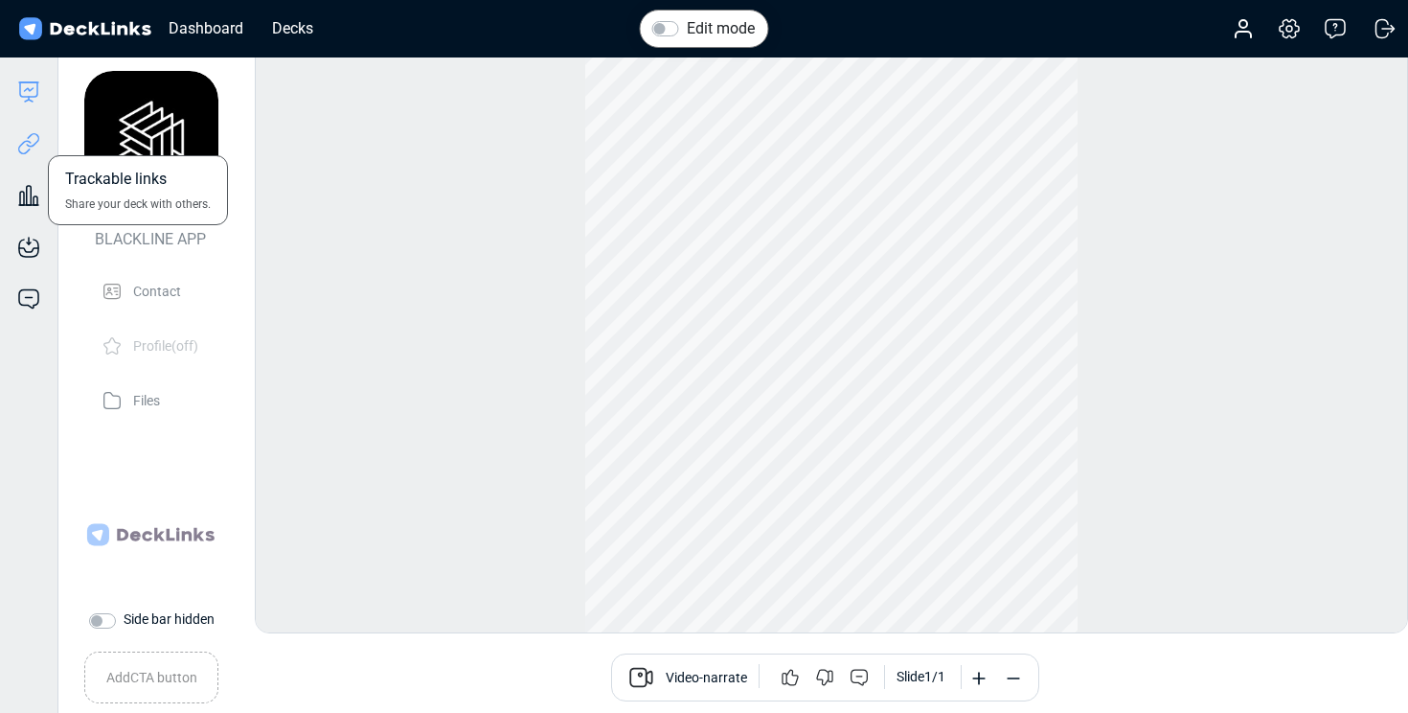
click at [19, 149] on icon at bounding box center [24, 147] width 13 height 14
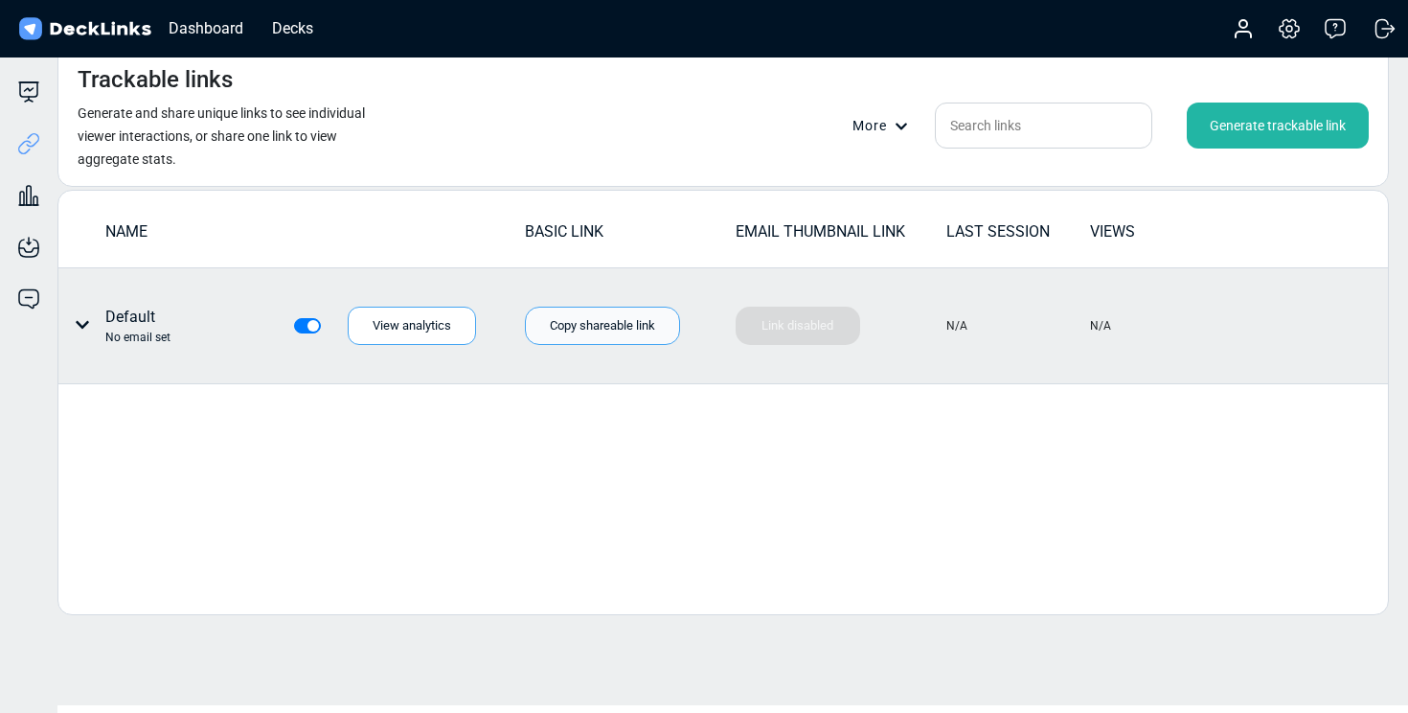
click at [604, 334] on div "Copy shareable link" at bounding box center [602, 325] width 155 height 38
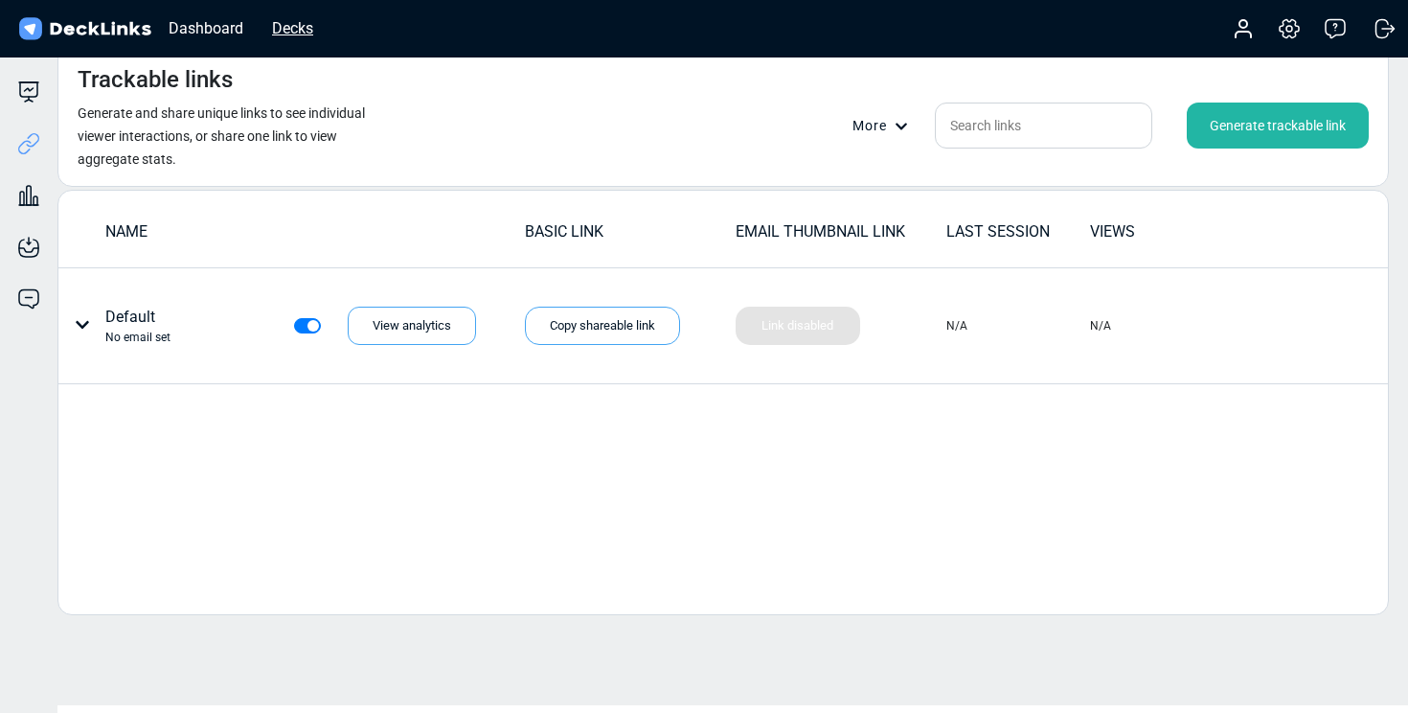
click at [305, 21] on div "Decks" at bounding box center [292, 28] width 60 height 24
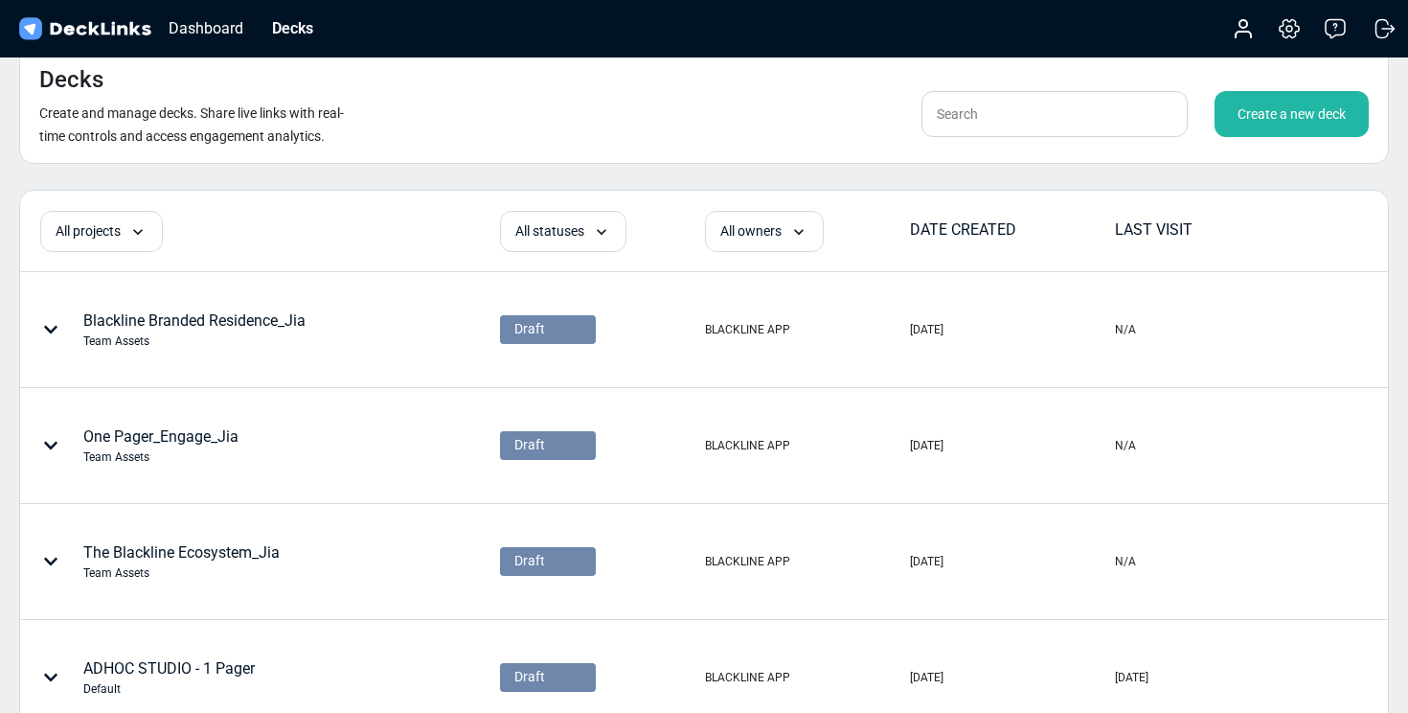
click at [1279, 120] on div "Create a new deck" at bounding box center [1291, 114] width 154 height 46
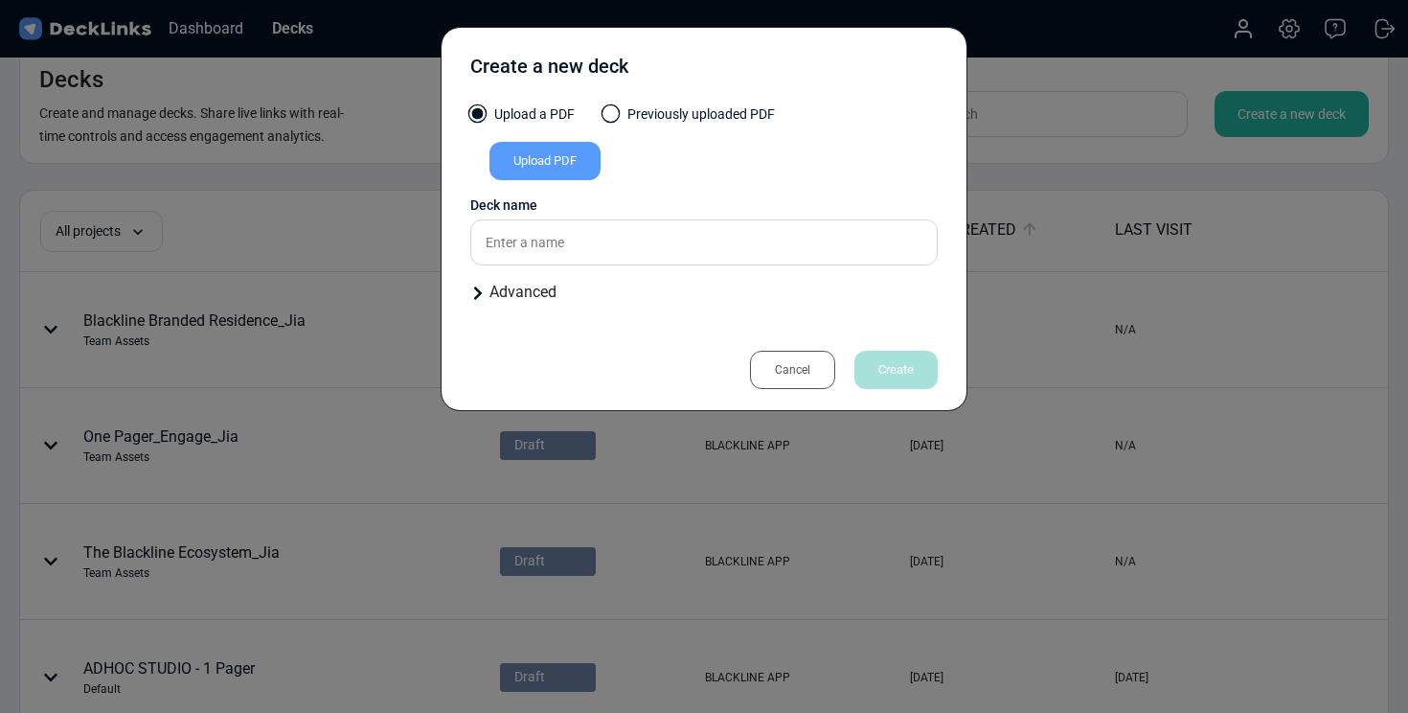
click at [578, 161] on div "Upload PDF" at bounding box center [544, 161] width 111 height 38
click at [0, 0] on input "Upload PDF" at bounding box center [0, 0] width 0 height 0
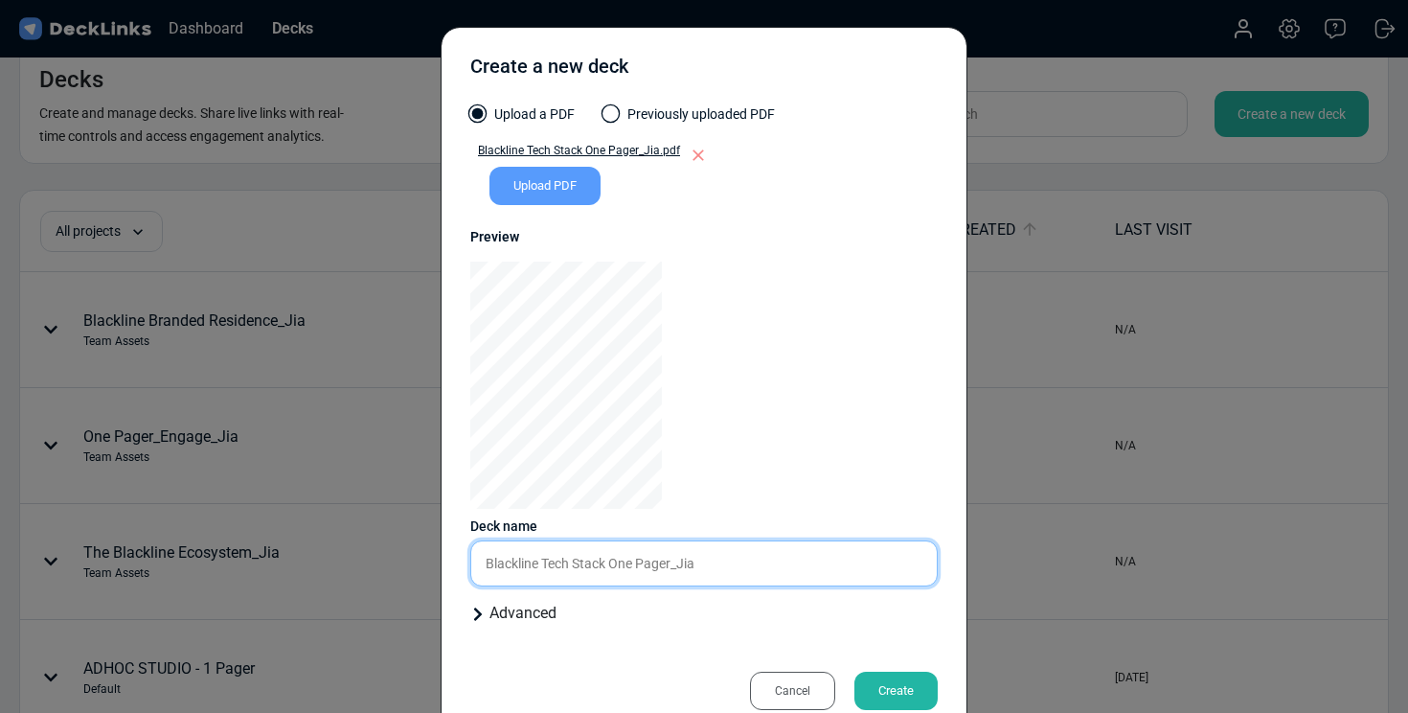
drag, startPoint x: 672, startPoint y: 563, endPoint x: 617, endPoint y: 563, distance: 55.6
click at [617, 563] on input "Blackline Tech Stack One Pager_Jia" at bounding box center [703, 563] width 467 height 46
type input "Blackline Tech Stack_Jia"
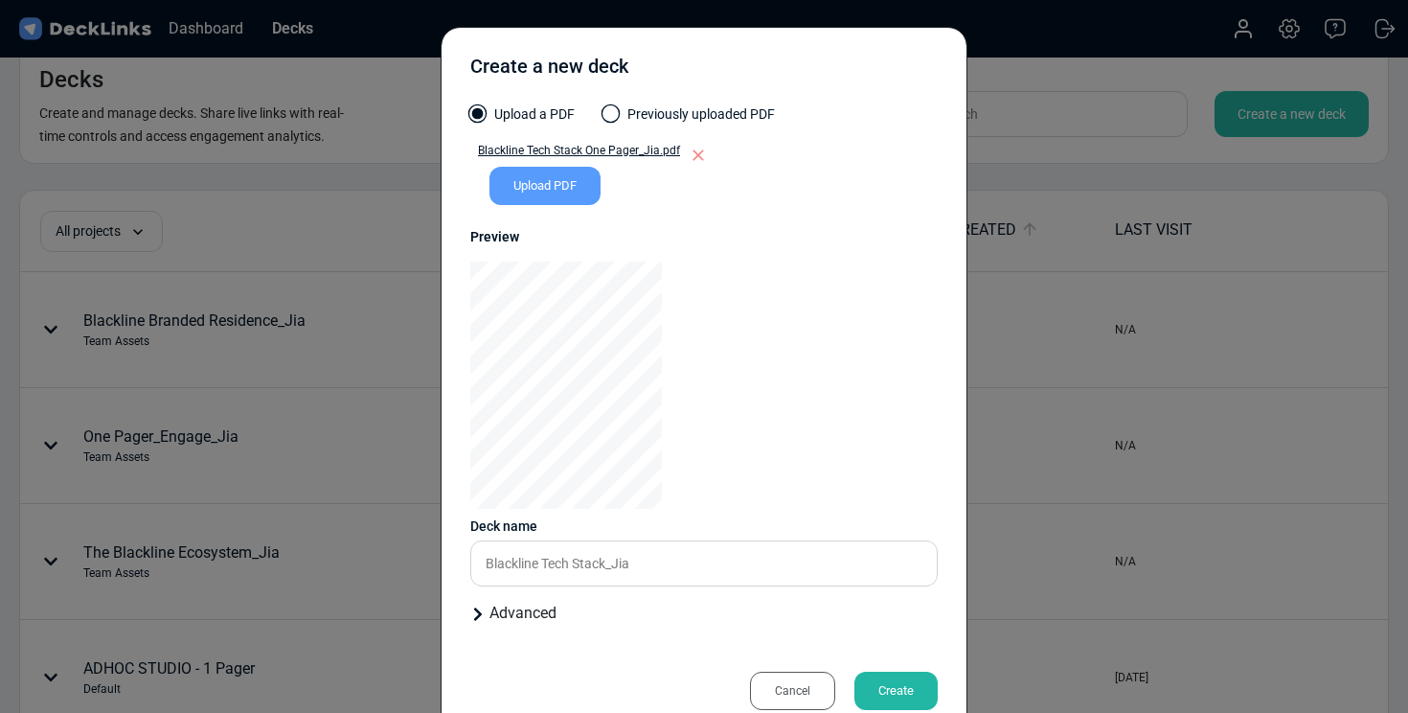
click at [476, 609] on icon at bounding box center [478, 613] width 8 height 13
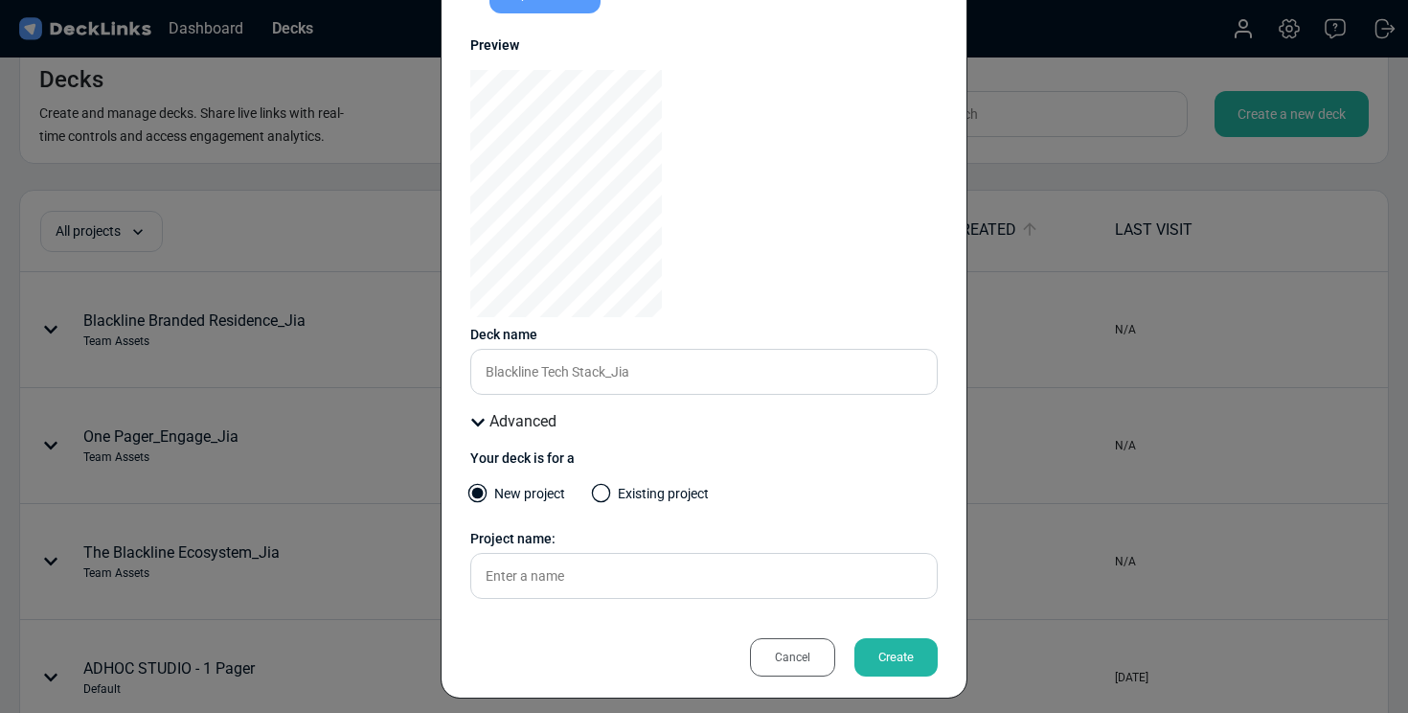
scroll to position [204, 0]
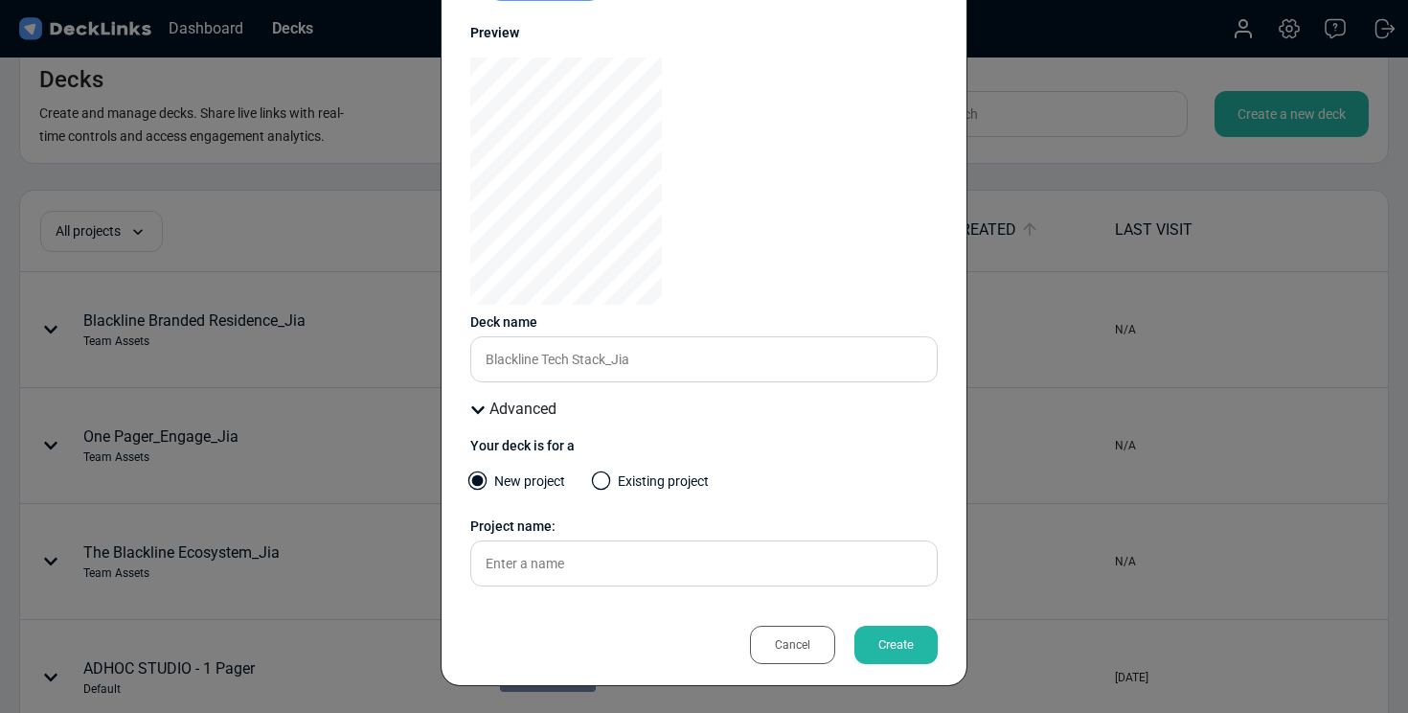
click at [601, 487] on span at bounding box center [601, 480] width 19 height 19
click at [0, 0] on input "Existing project" at bounding box center [0, 0] width 0 height 0
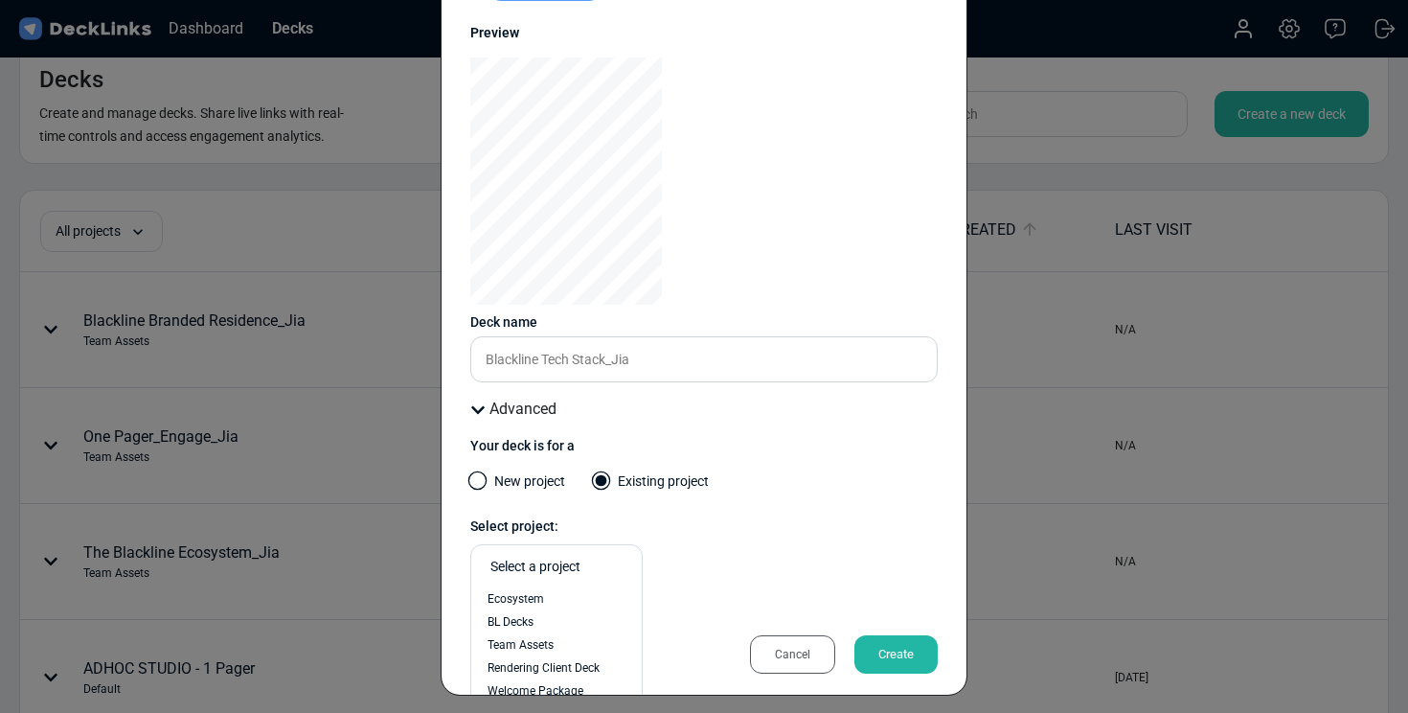
scroll to position [214, 0]
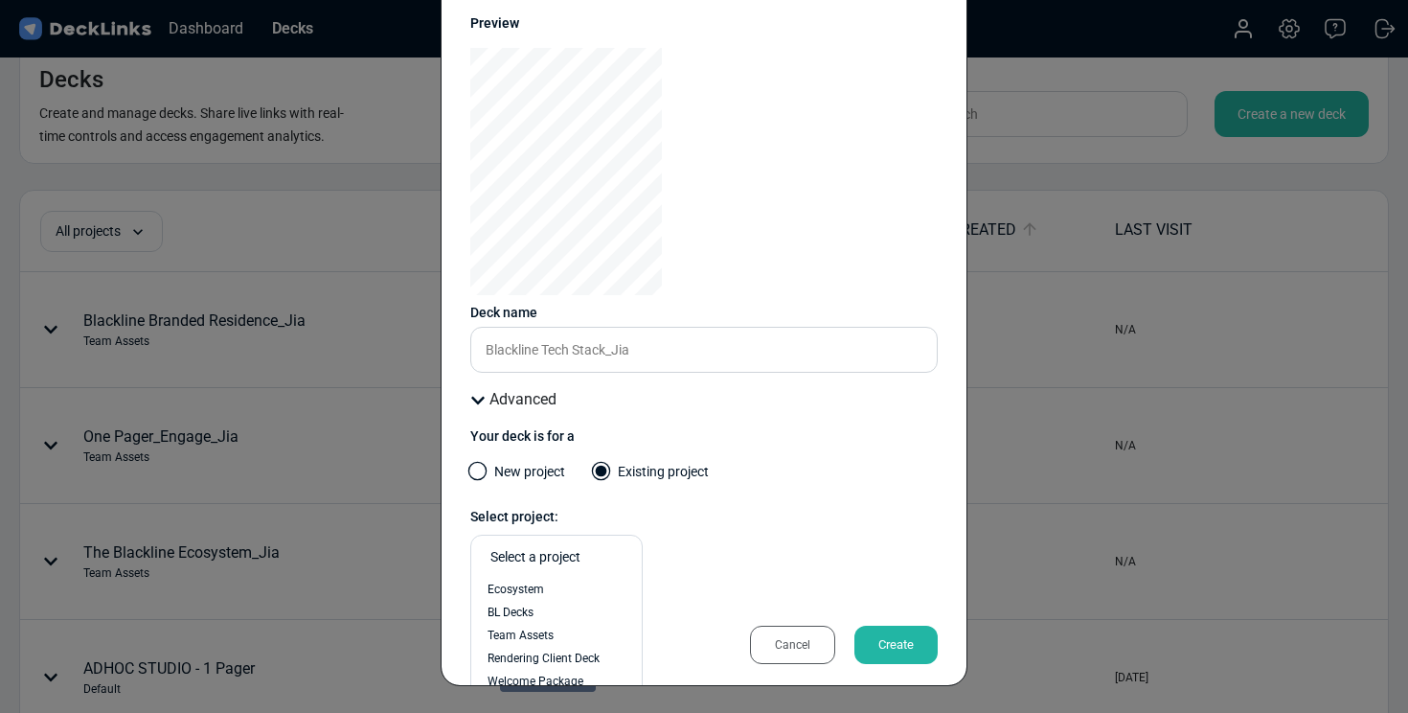
click at [599, 561] on div "Select a project" at bounding box center [561, 557] width 142 height 20
click at [563, 630] on div "Team Assets" at bounding box center [557, 634] width 138 height 17
click at [868, 639] on div "Create" at bounding box center [895, 644] width 83 height 38
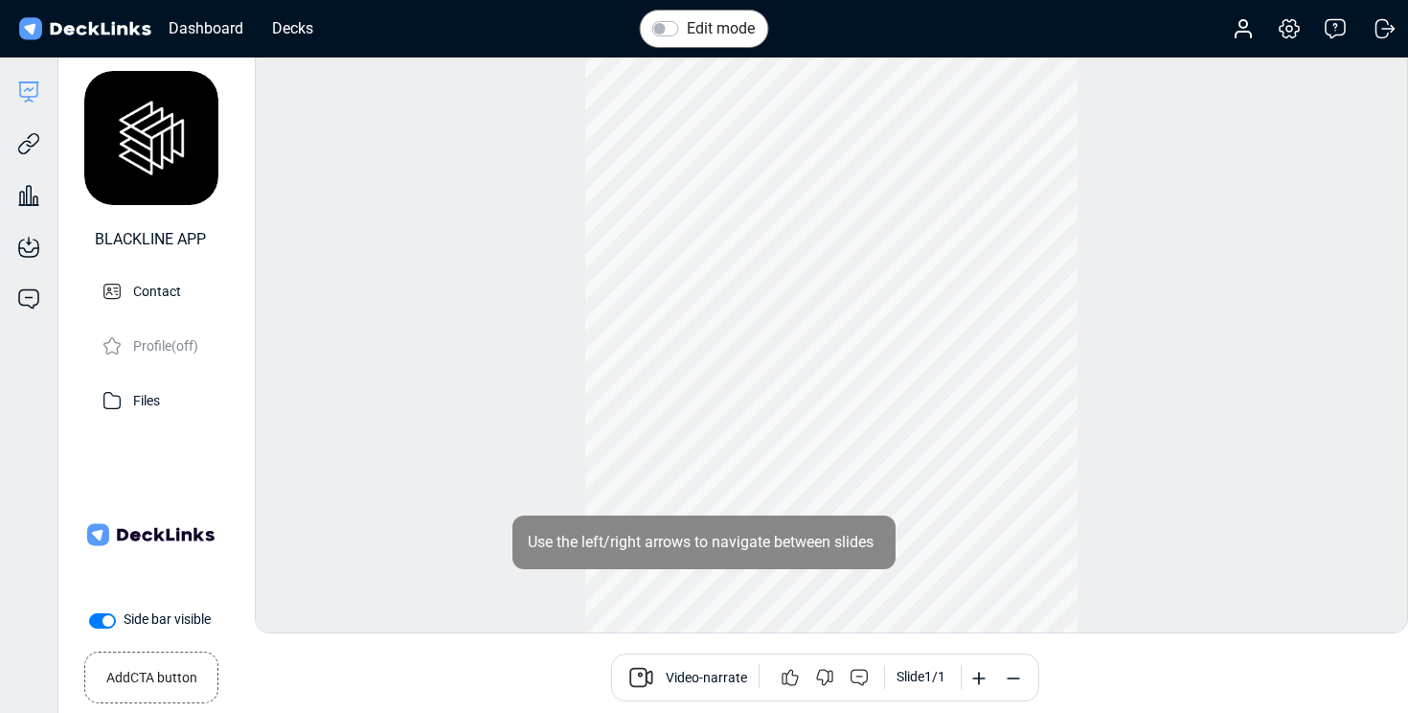
click at [124, 623] on label "Side bar visible" at bounding box center [167, 619] width 87 height 20
click at [101, 623] on input "Side bar visible" at bounding box center [96, 618] width 15 height 19
checkbox input "false"
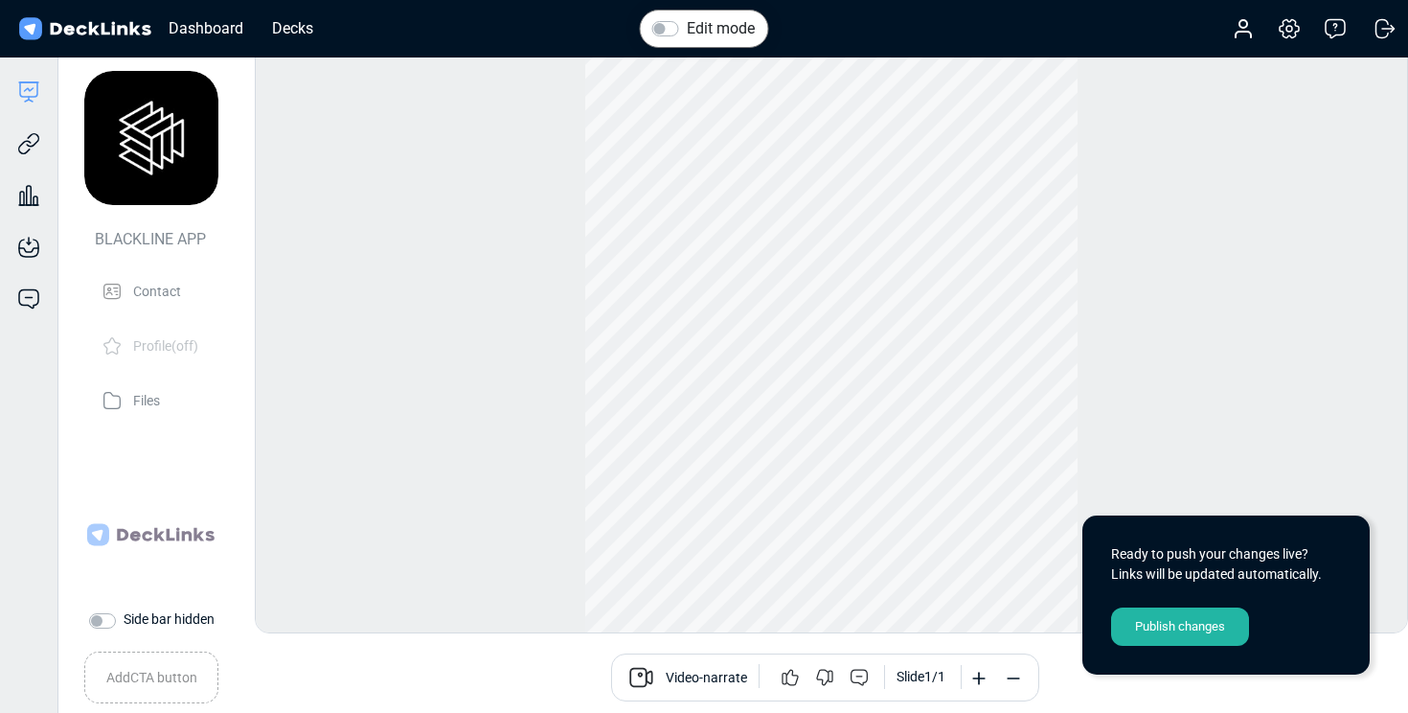
click at [1155, 621] on div "Publish changes" at bounding box center [1180, 626] width 138 height 38
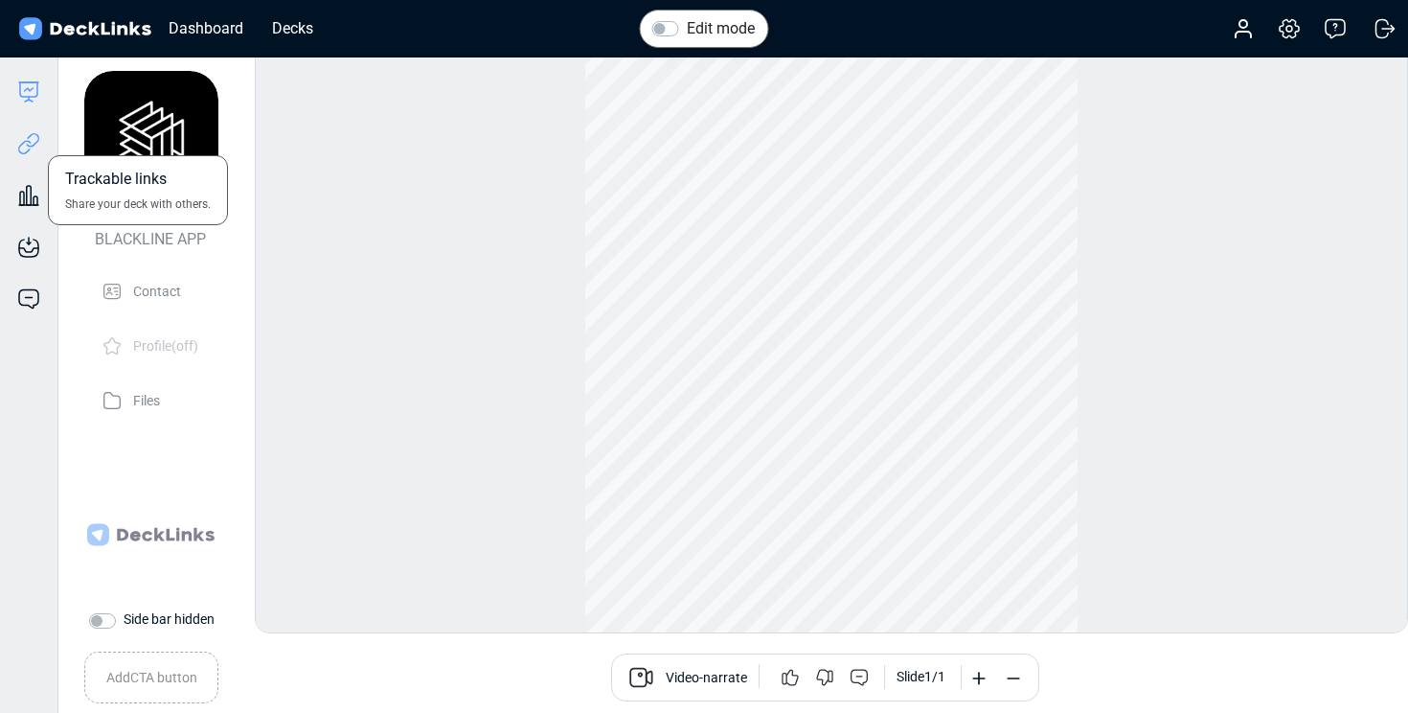
click at [25, 146] on icon at bounding box center [28, 143] width 23 height 23
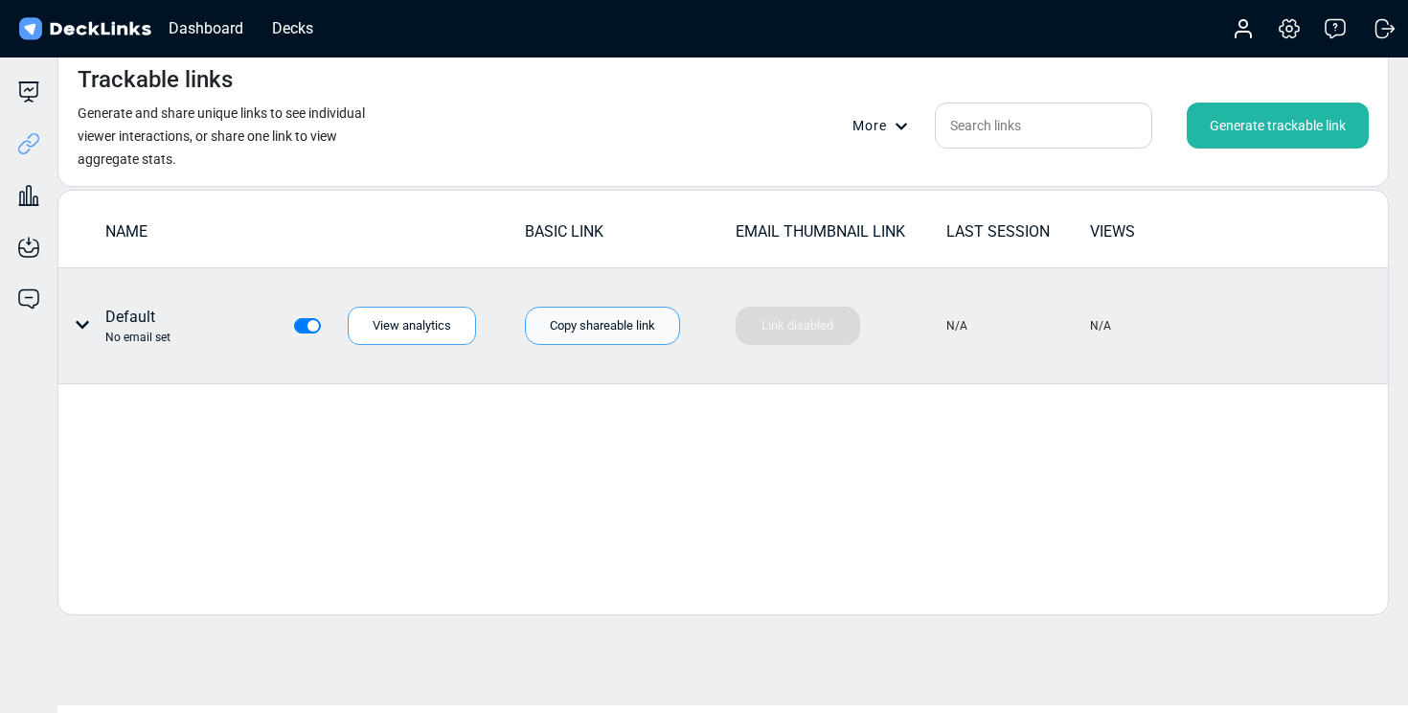
click at [601, 318] on div "Copy shareable link" at bounding box center [602, 325] width 155 height 38
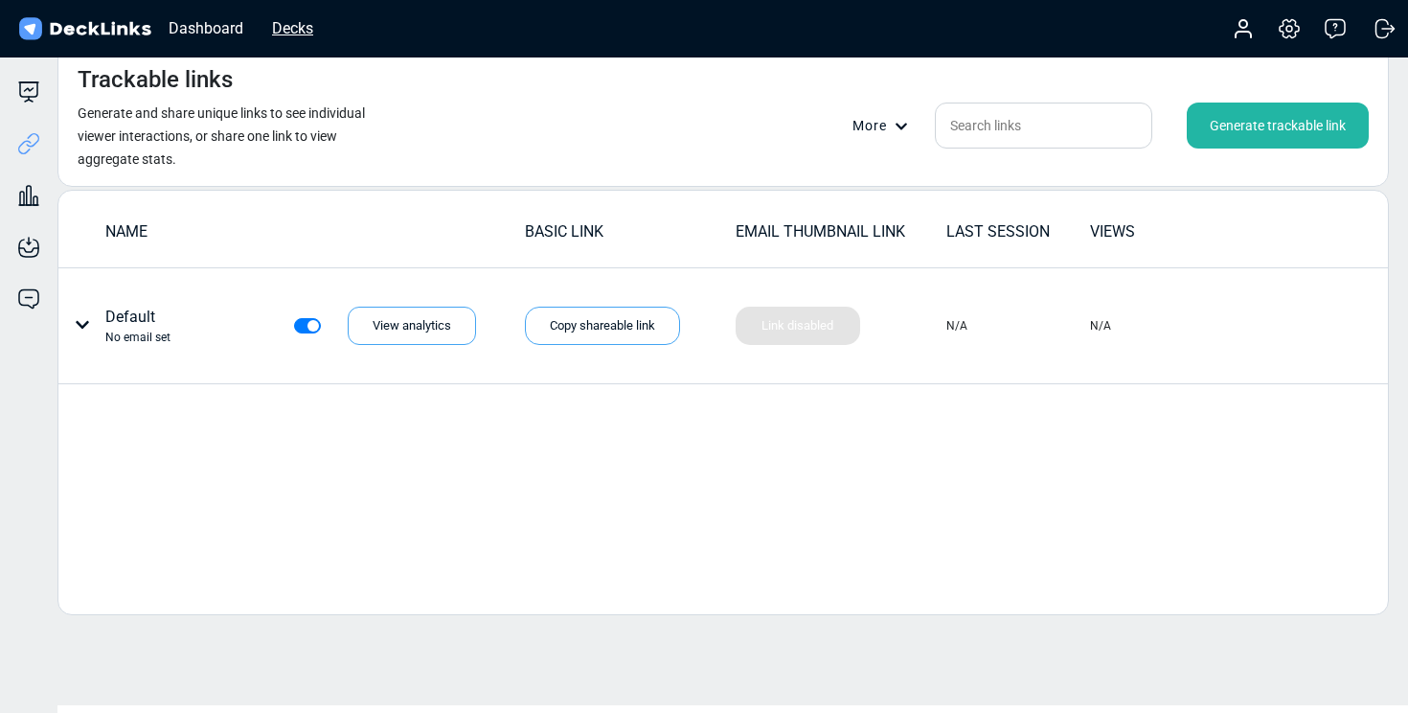
click at [289, 23] on div "Decks" at bounding box center [292, 28] width 60 height 24
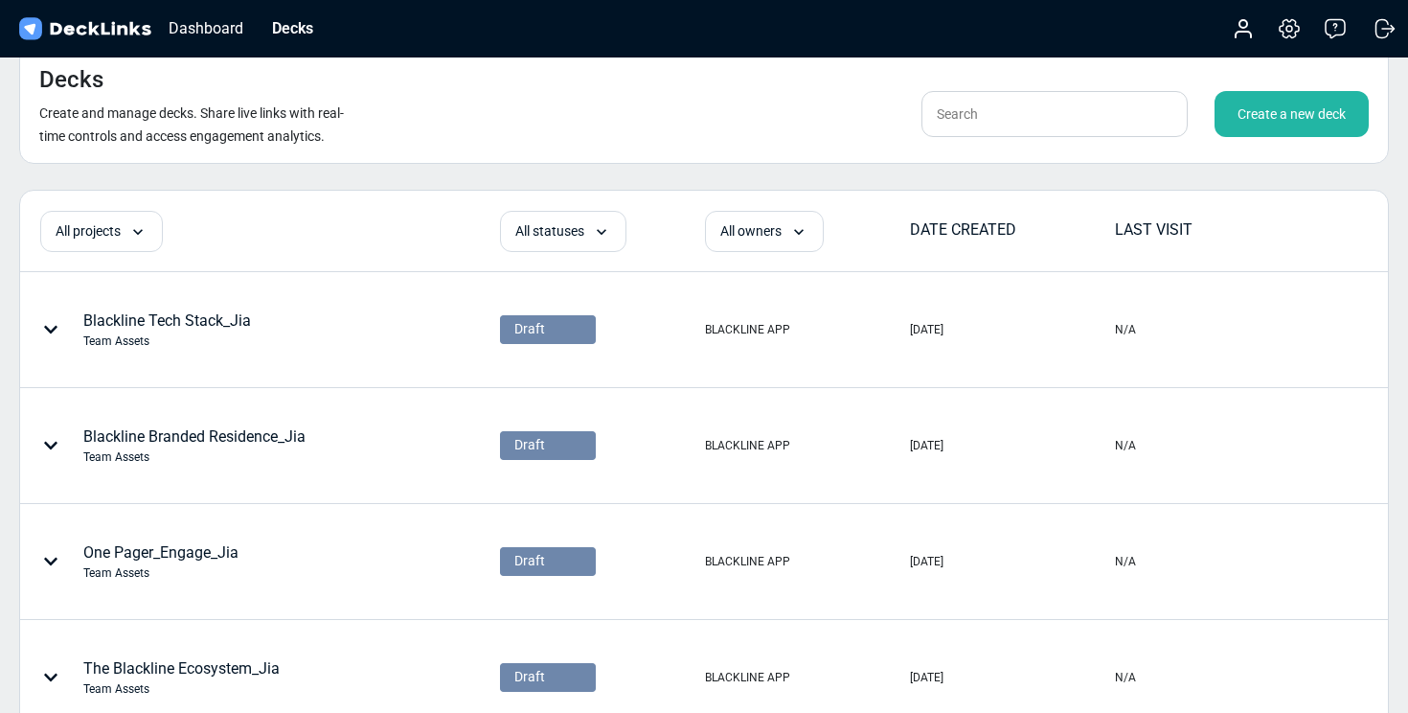
click at [1259, 123] on div "Create a new deck" at bounding box center [1291, 114] width 154 height 46
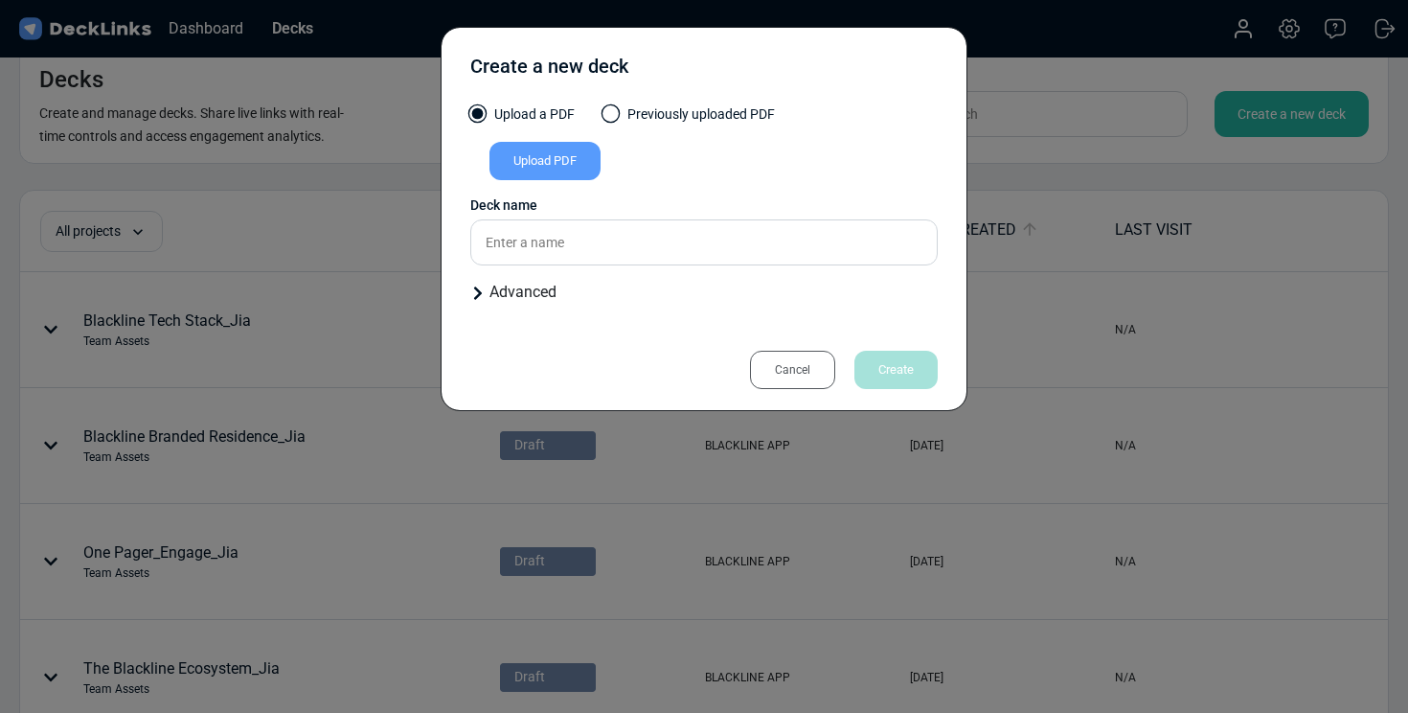
click at [573, 153] on div "Upload PDF" at bounding box center [544, 161] width 111 height 38
click at [0, 0] on input "Upload PDF" at bounding box center [0, 0] width 0 height 0
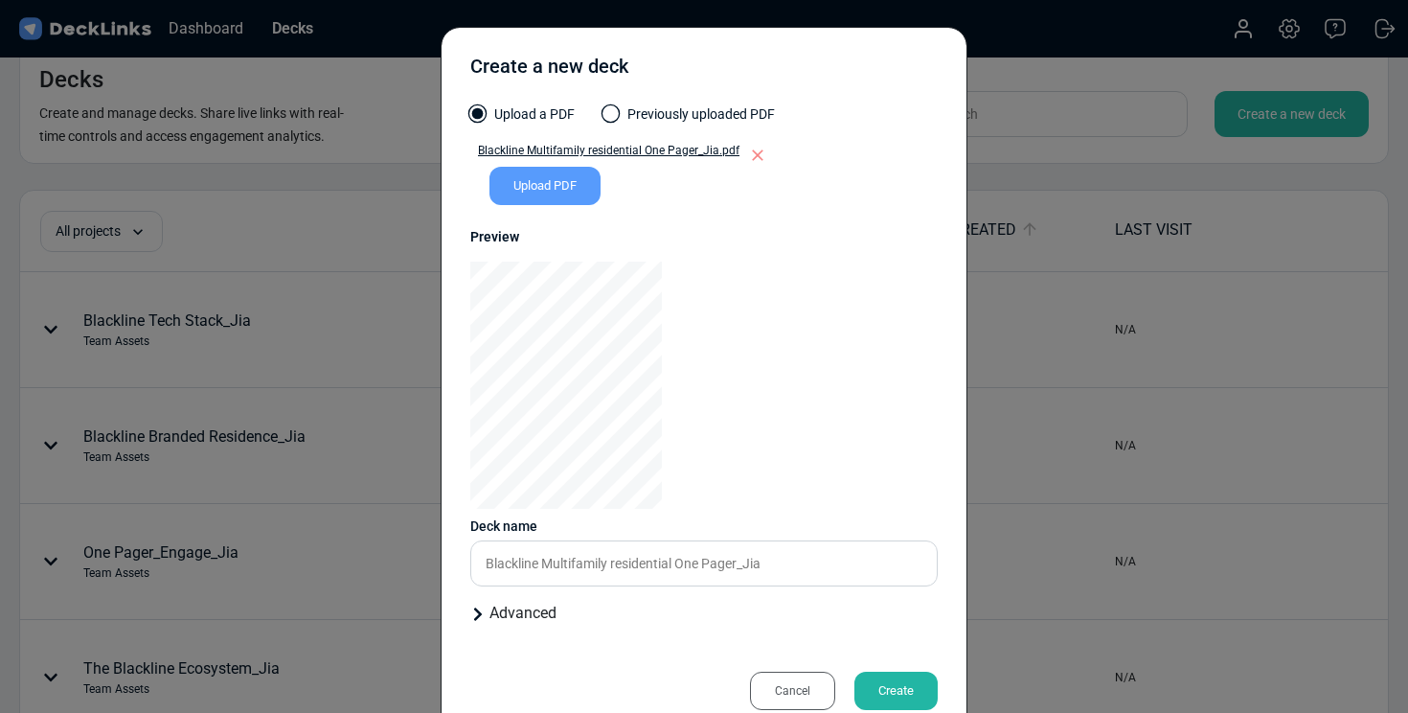
click at [472, 607] on icon at bounding box center [477, 613] width 15 height 15
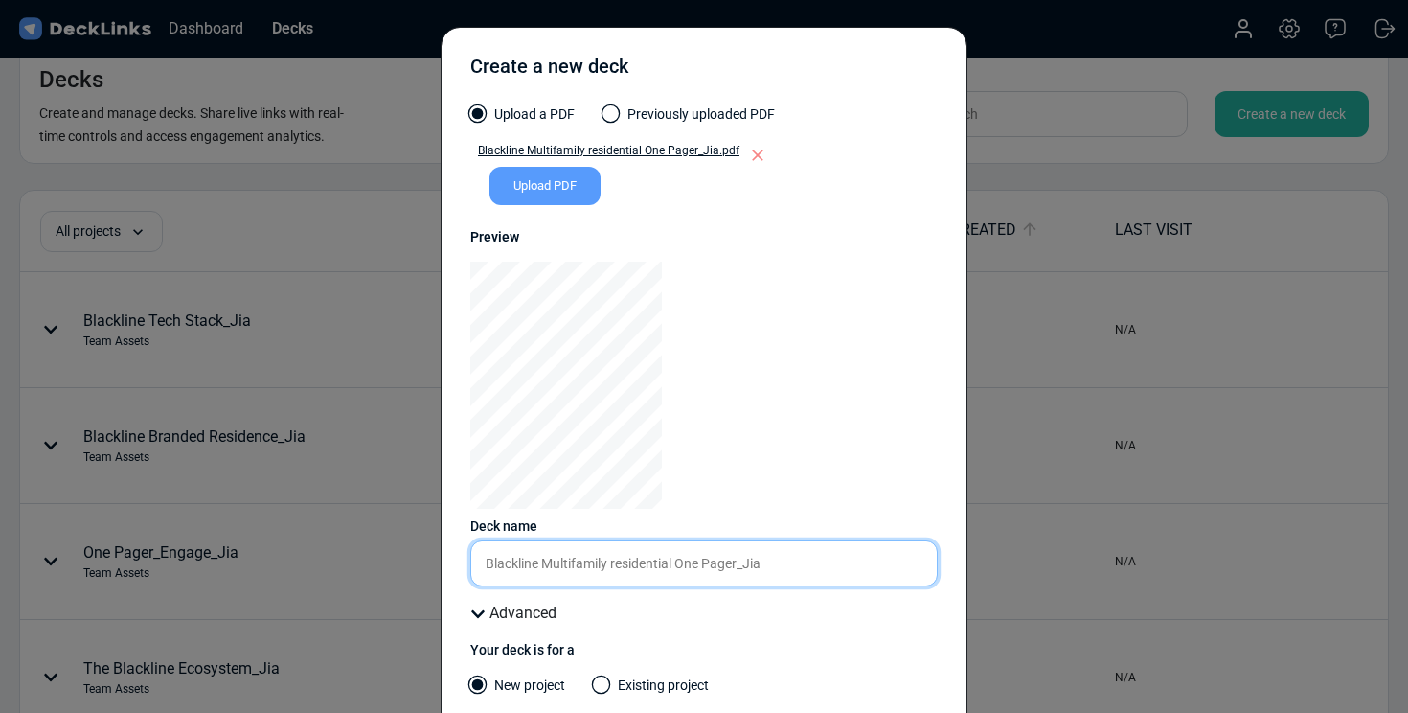
drag, startPoint x: 738, startPoint y: 564, endPoint x: 681, endPoint y: 564, distance: 56.5
click at [681, 564] on input "Blackline Multifamily residential One Pager_Jia" at bounding box center [703, 563] width 467 height 46
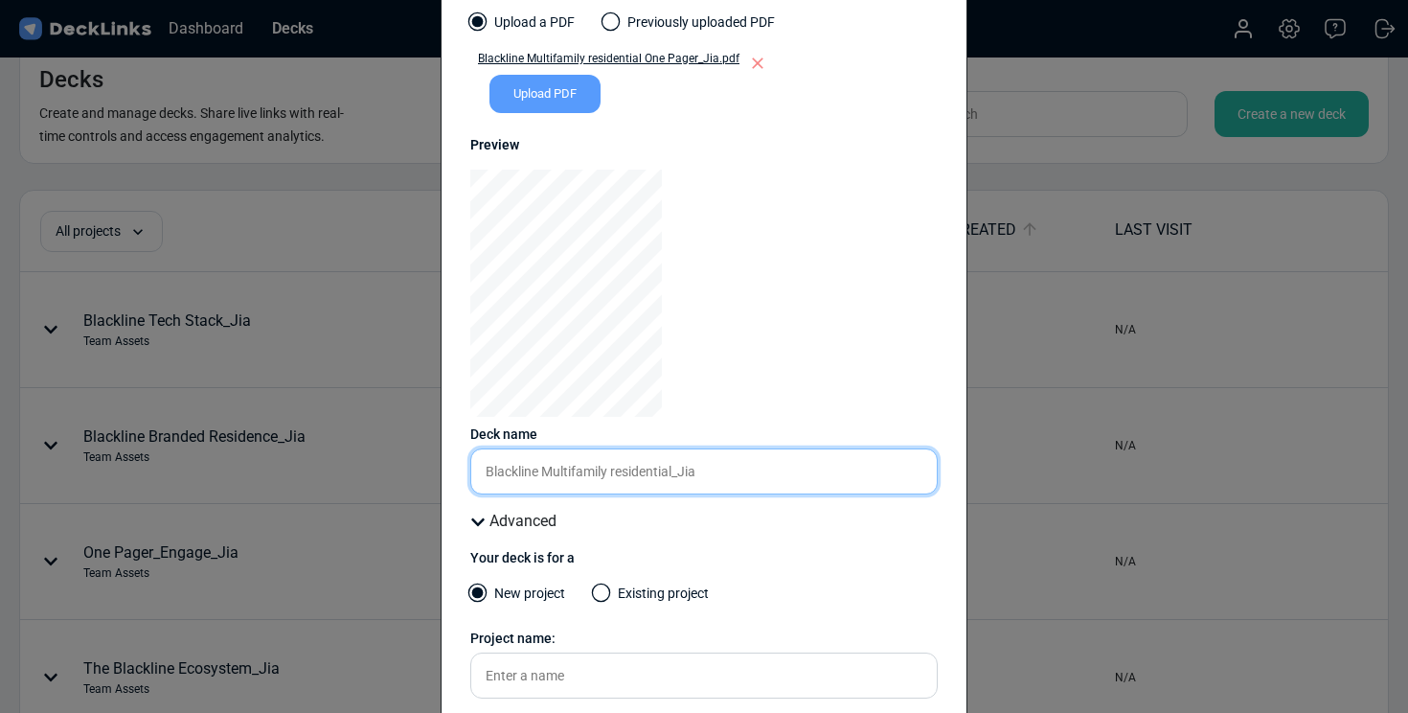
scroll to position [156, 0]
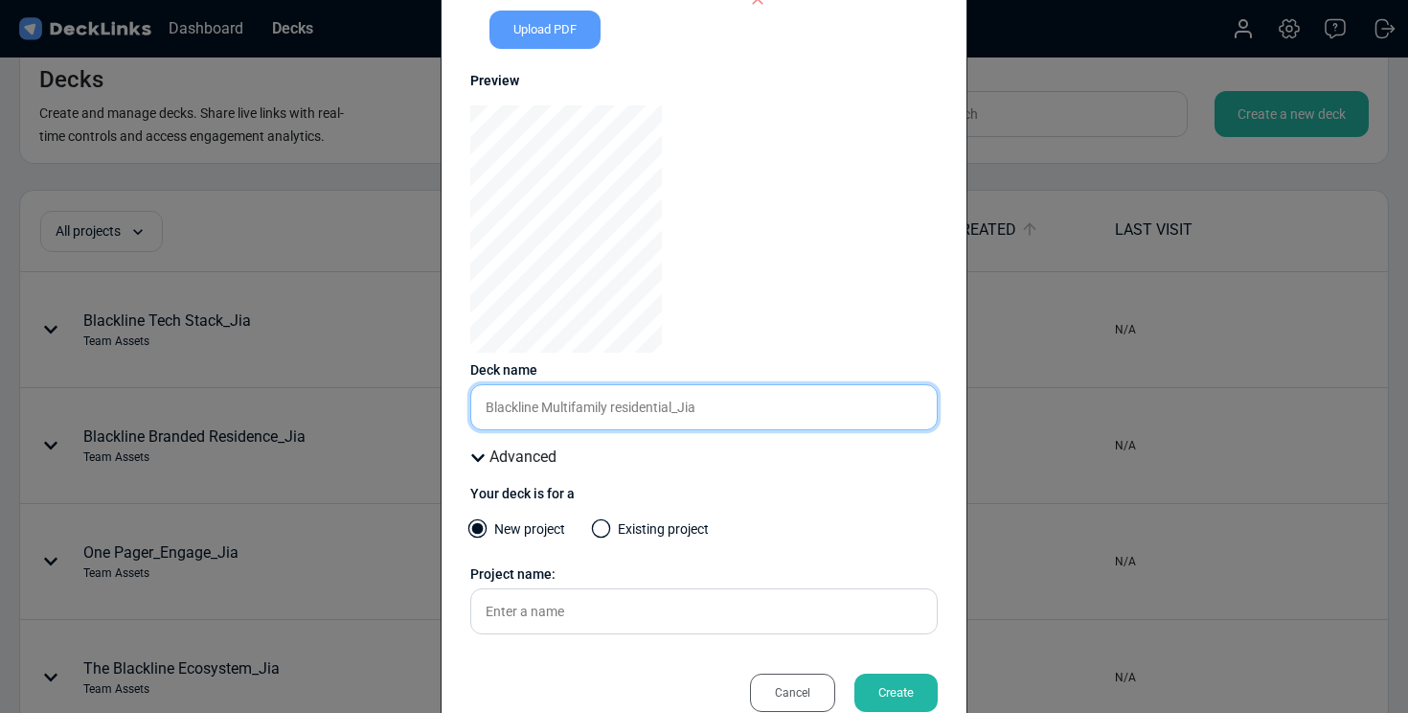
type input "Blackline Multifamily residential_Jia"
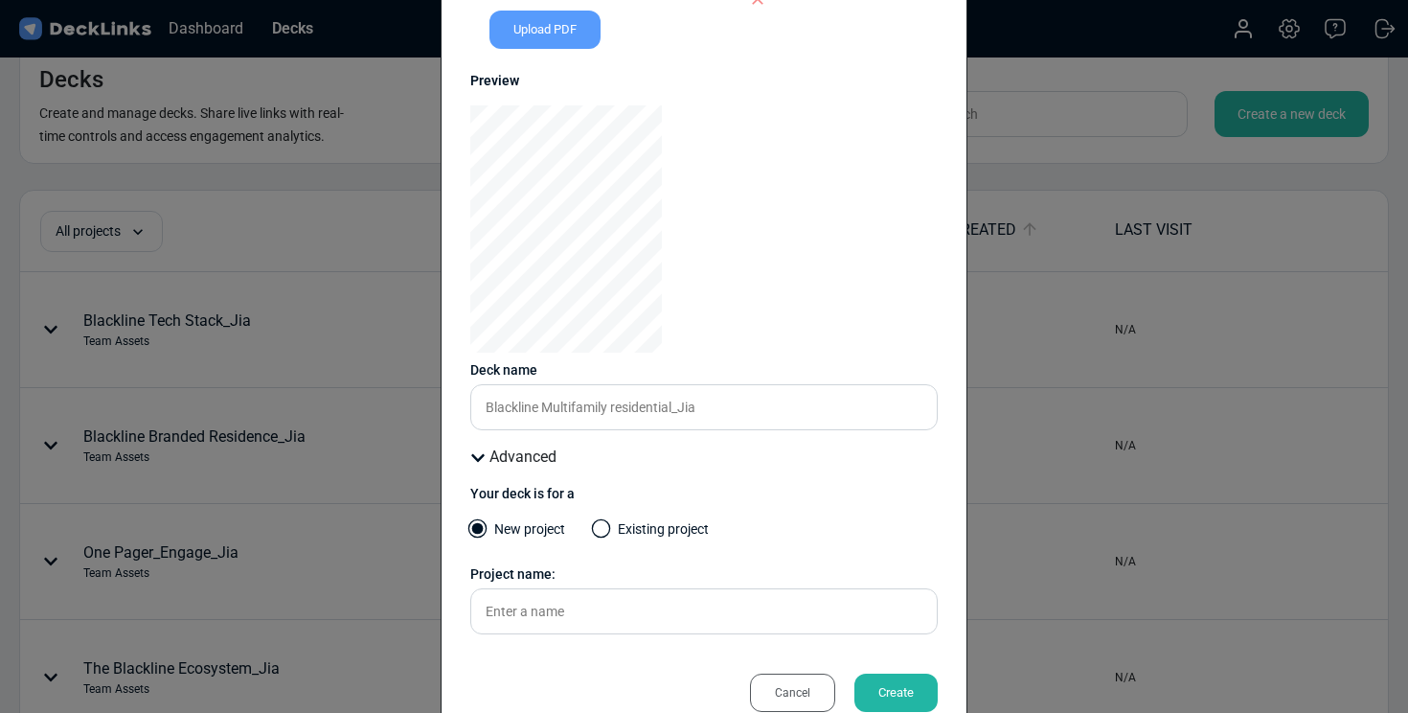
click at [600, 521] on span at bounding box center [601, 528] width 19 height 19
click at [0, 0] on input "Existing project" at bounding box center [0, 0] width 0 height 0
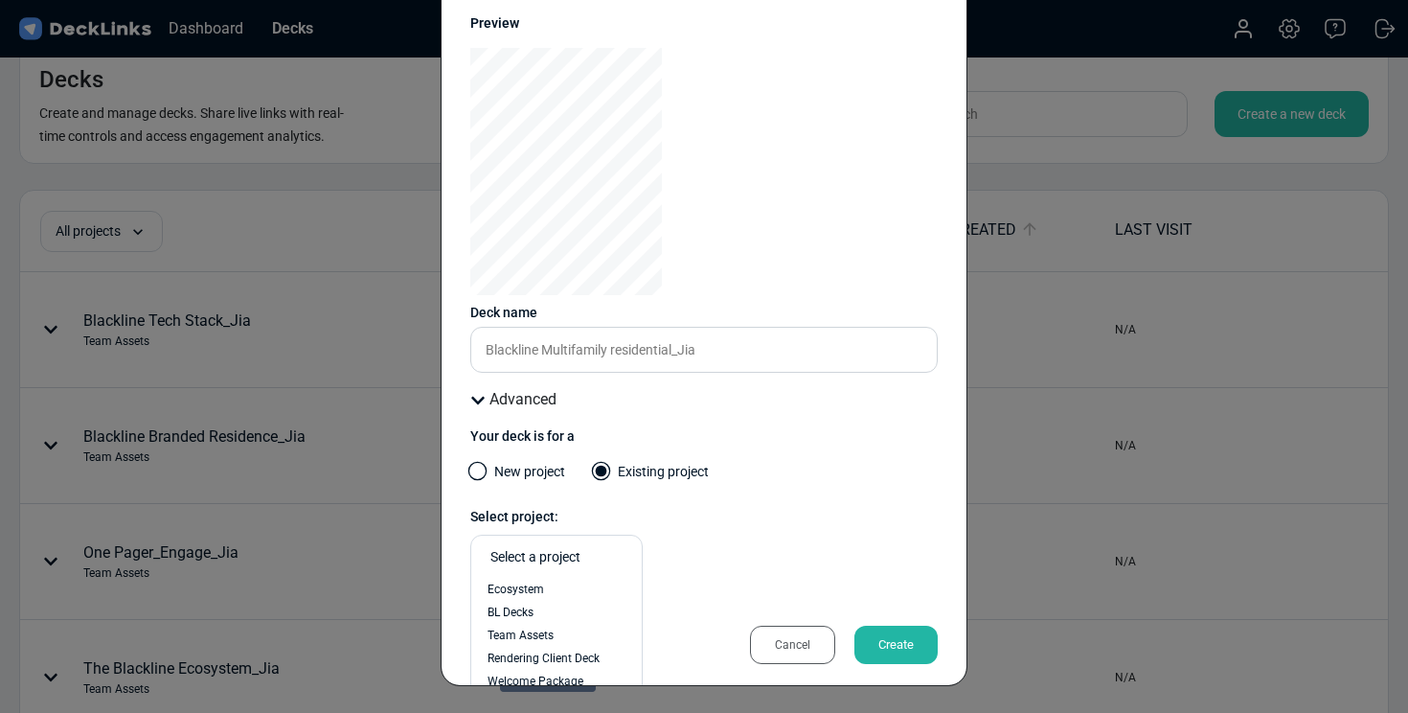
click at [583, 579] on div "option BL Decks focused, 2 of 8. 8 results available. Use Up and Down to choose…" at bounding box center [556, 556] width 172 height 44
click at [555, 637] on div "Team Assets" at bounding box center [557, 634] width 138 height 17
click at [882, 643] on div "Create" at bounding box center [895, 644] width 83 height 38
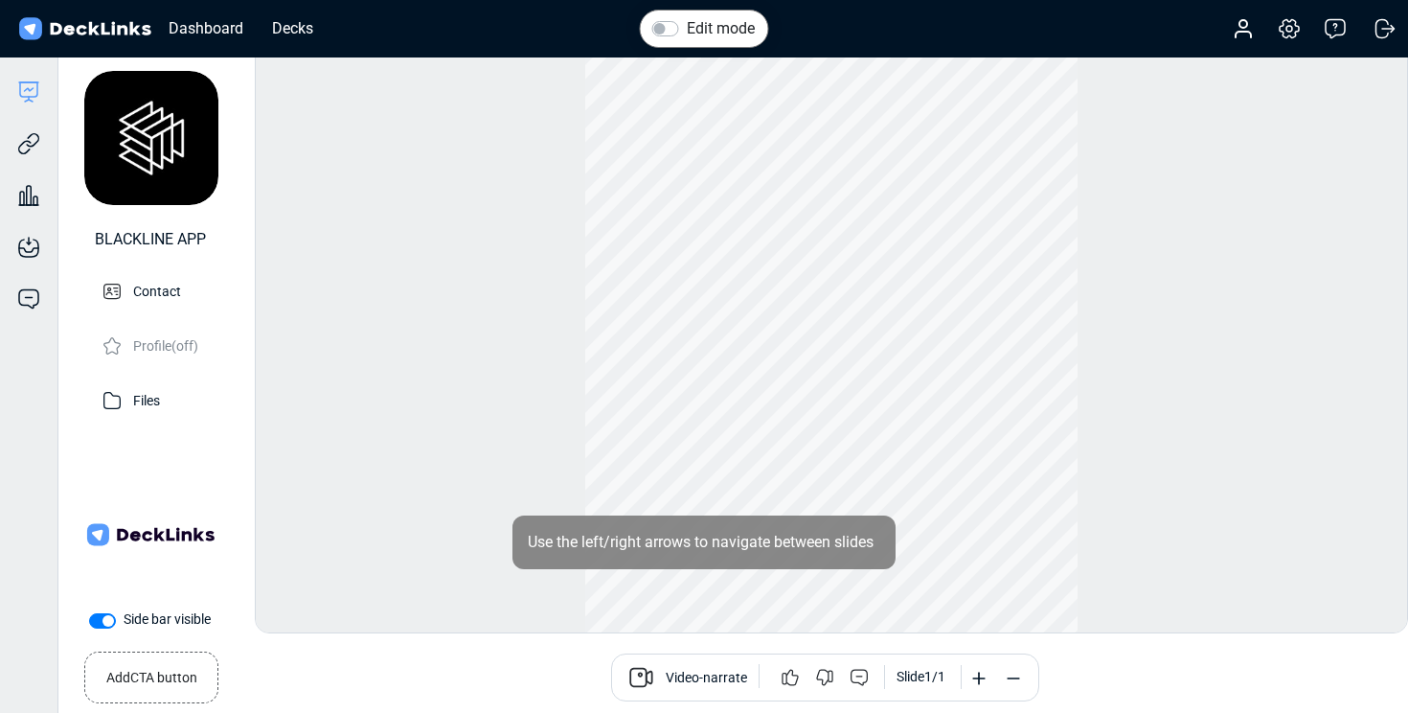
click at [124, 623] on label "Side bar visible" at bounding box center [167, 619] width 87 height 20
click at [94, 623] on input "Side bar visible" at bounding box center [96, 618] width 15 height 19
checkbox input "false"
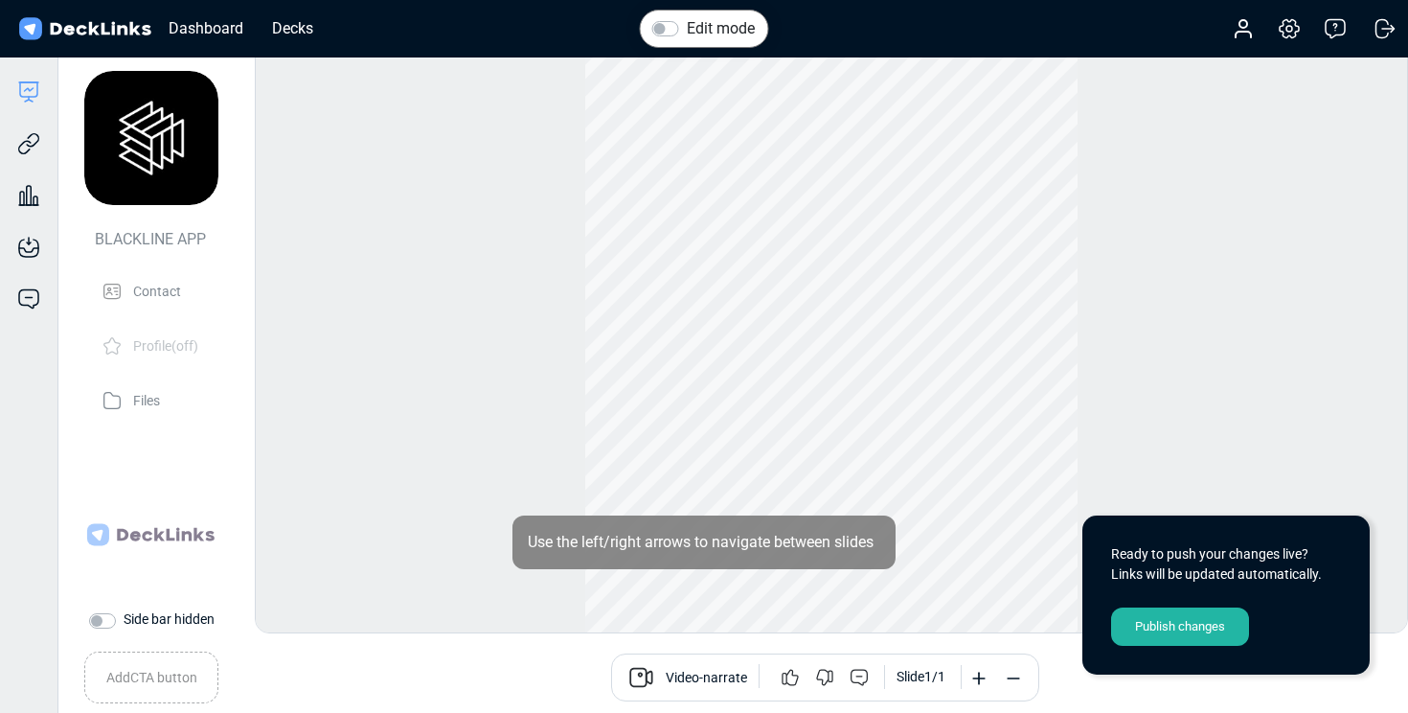
click at [1188, 629] on div "Publish changes" at bounding box center [1180, 626] width 138 height 38
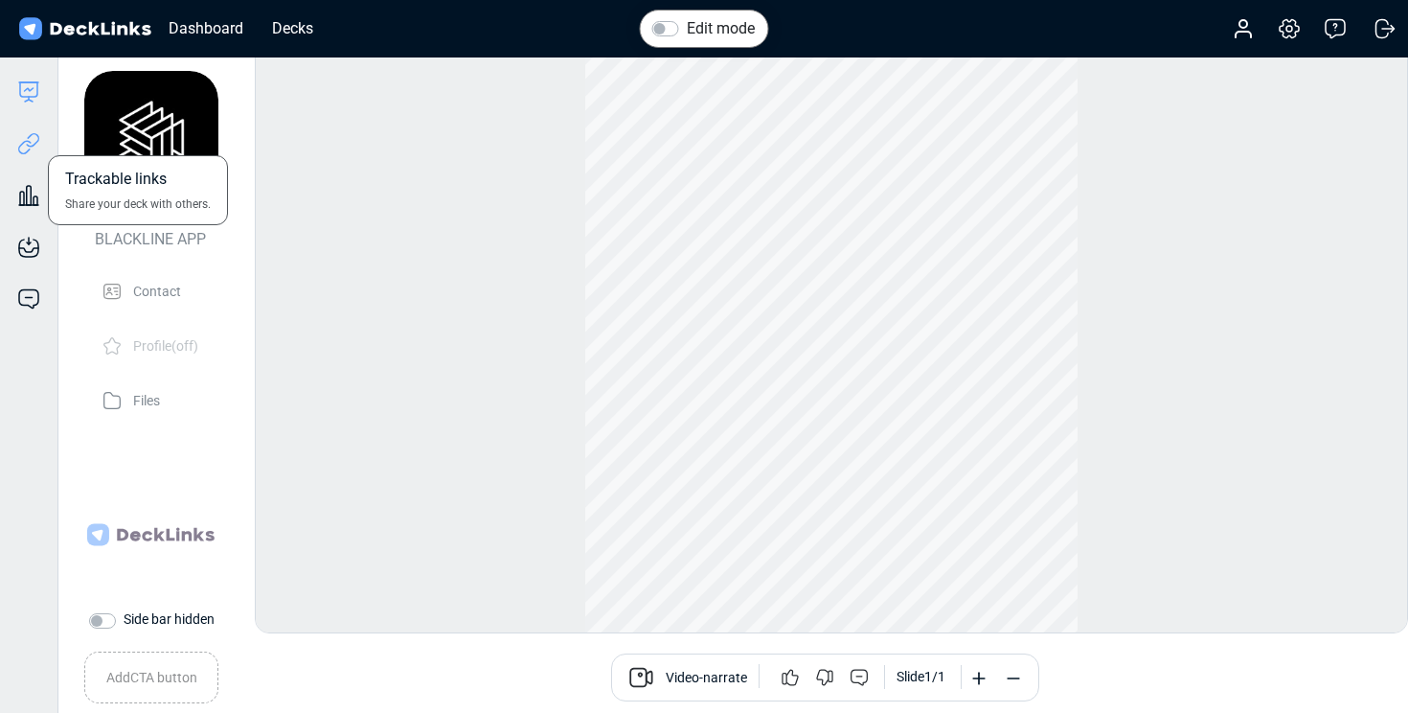
click at [22, 150] on icon at bounding box center [28, 143] width 23 height 23
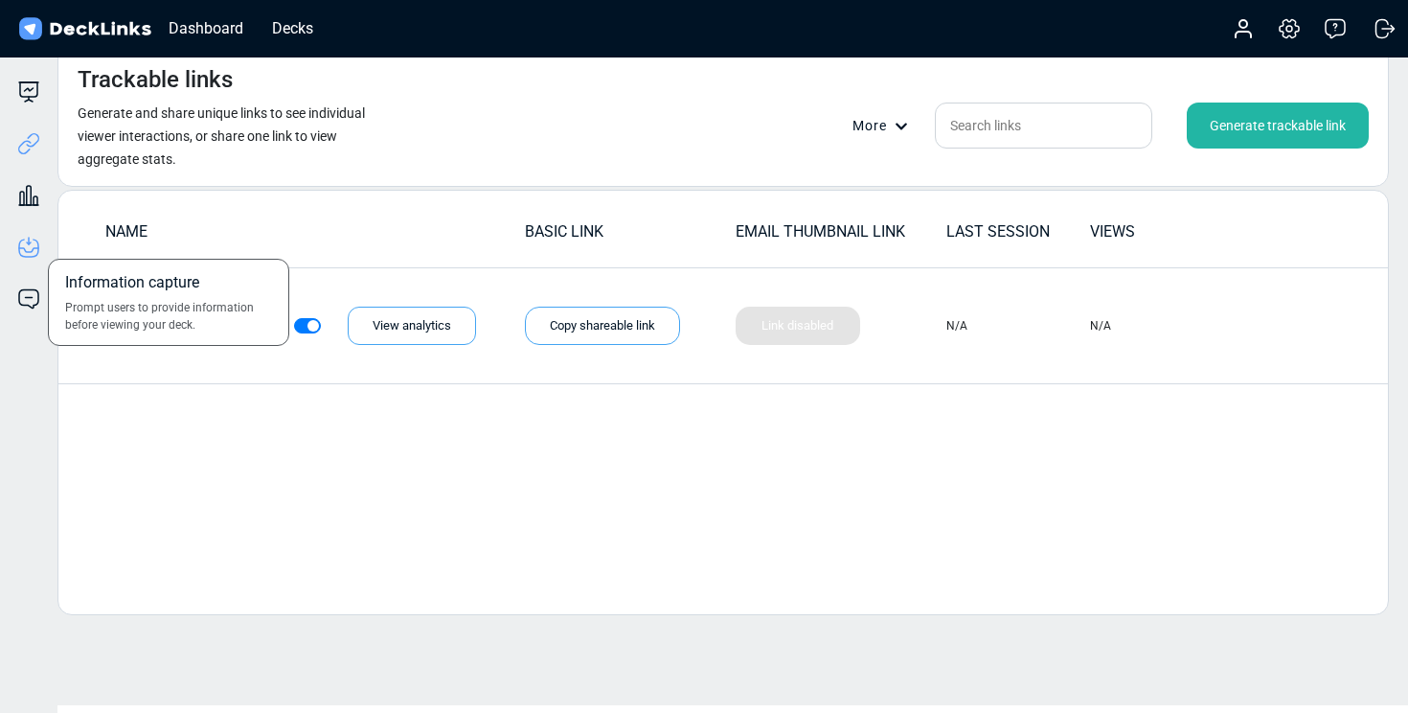
click at [32, 254] on icon at bounding box center [28, 247] width 23 height 23
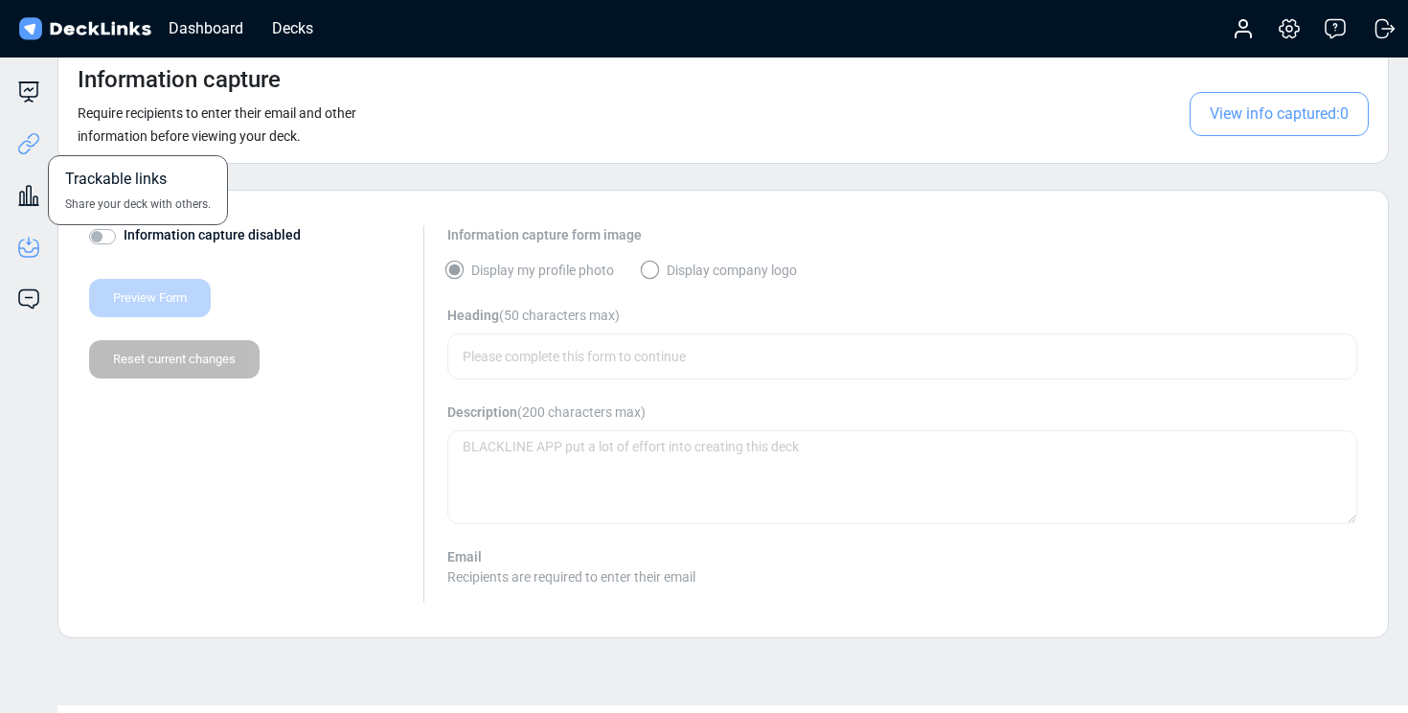
click at [31, 148] on icon at bounding box center [28, 143] width 23 height 23
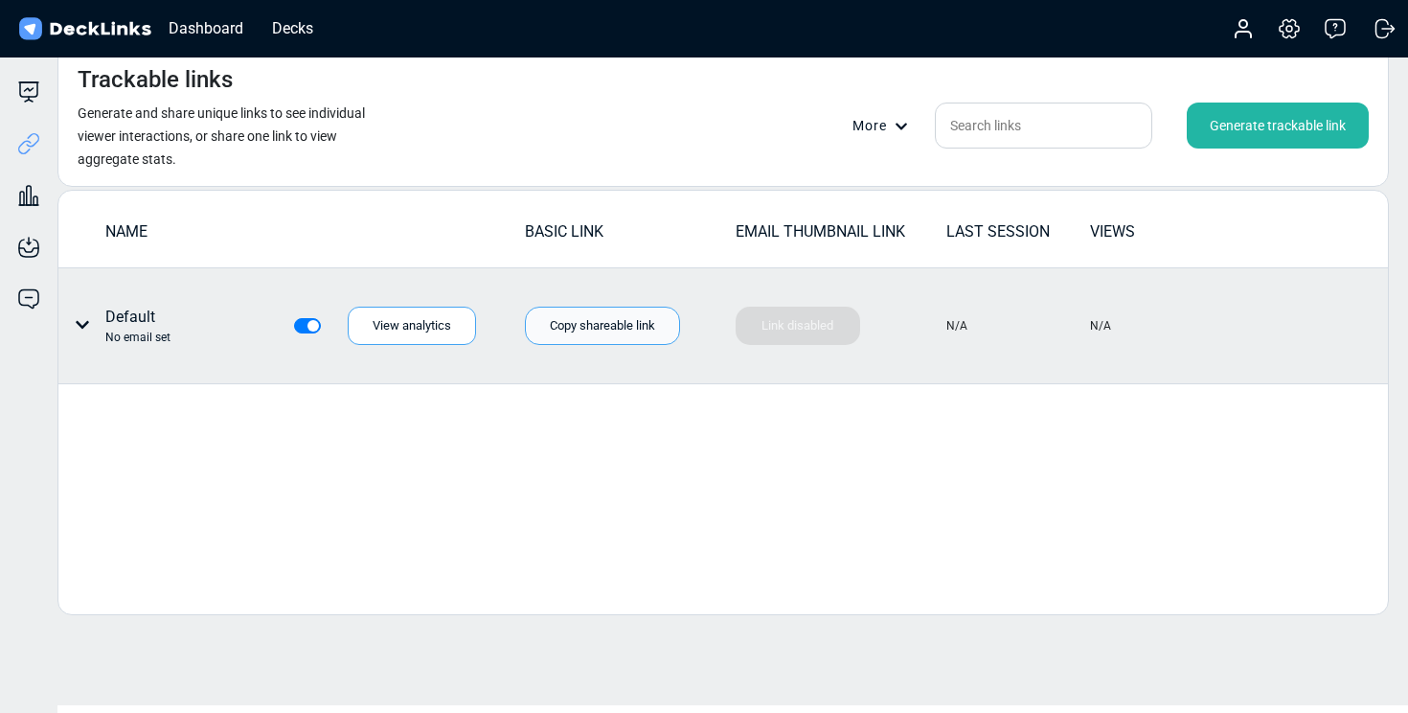
click at [624, 320] on div "Copy shareable link" at bounding box center [602, 325] width 155 height 38
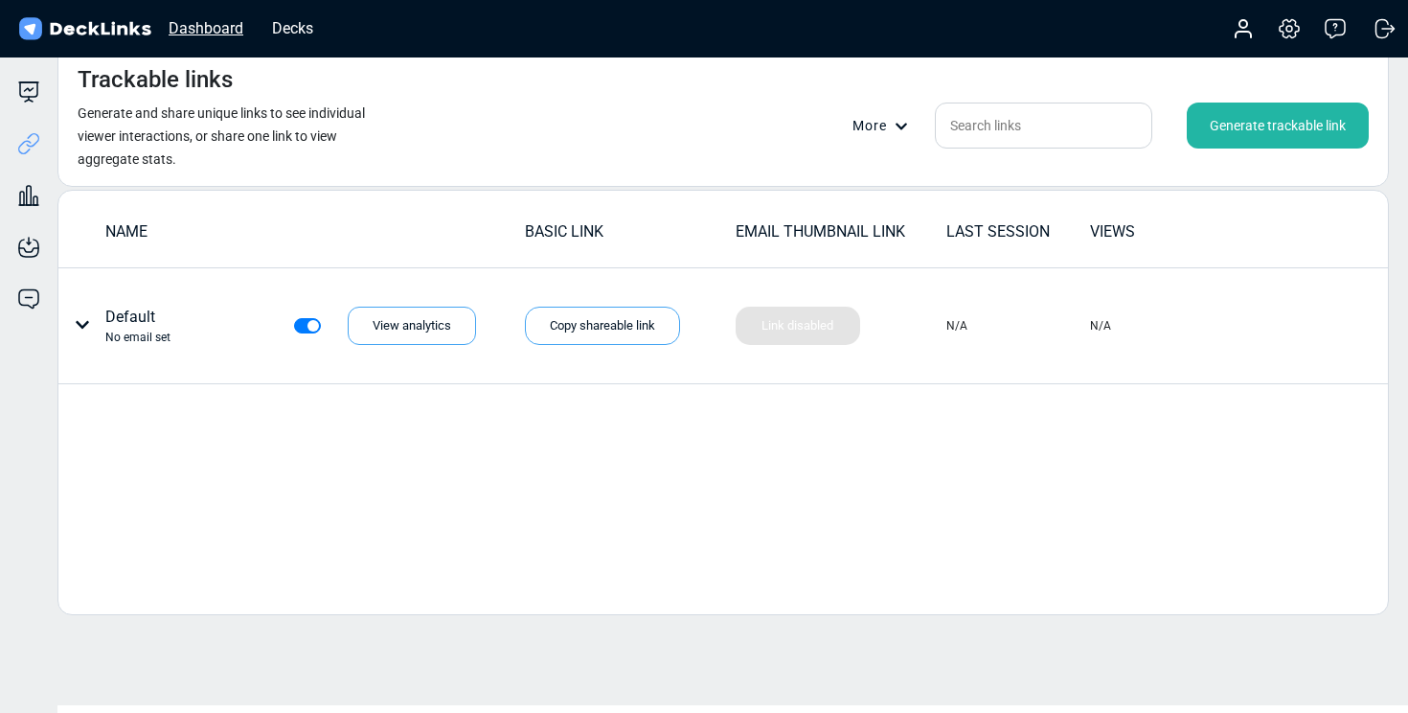
click at [200, 22] on div "Dashboard" at bounding box center [206, 28] width 94 height 24
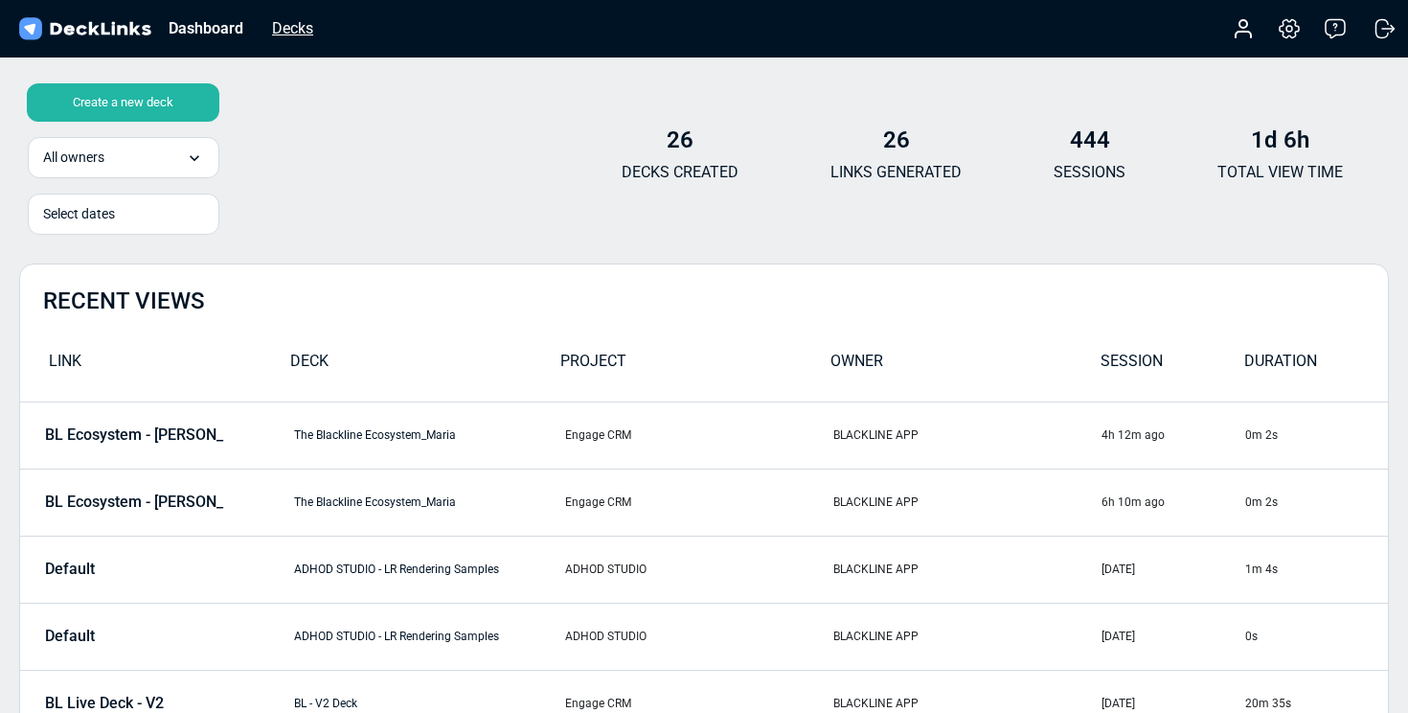
click at [288, 30] on div "Decks" at bounding box center [292, 28] width 60 height 24
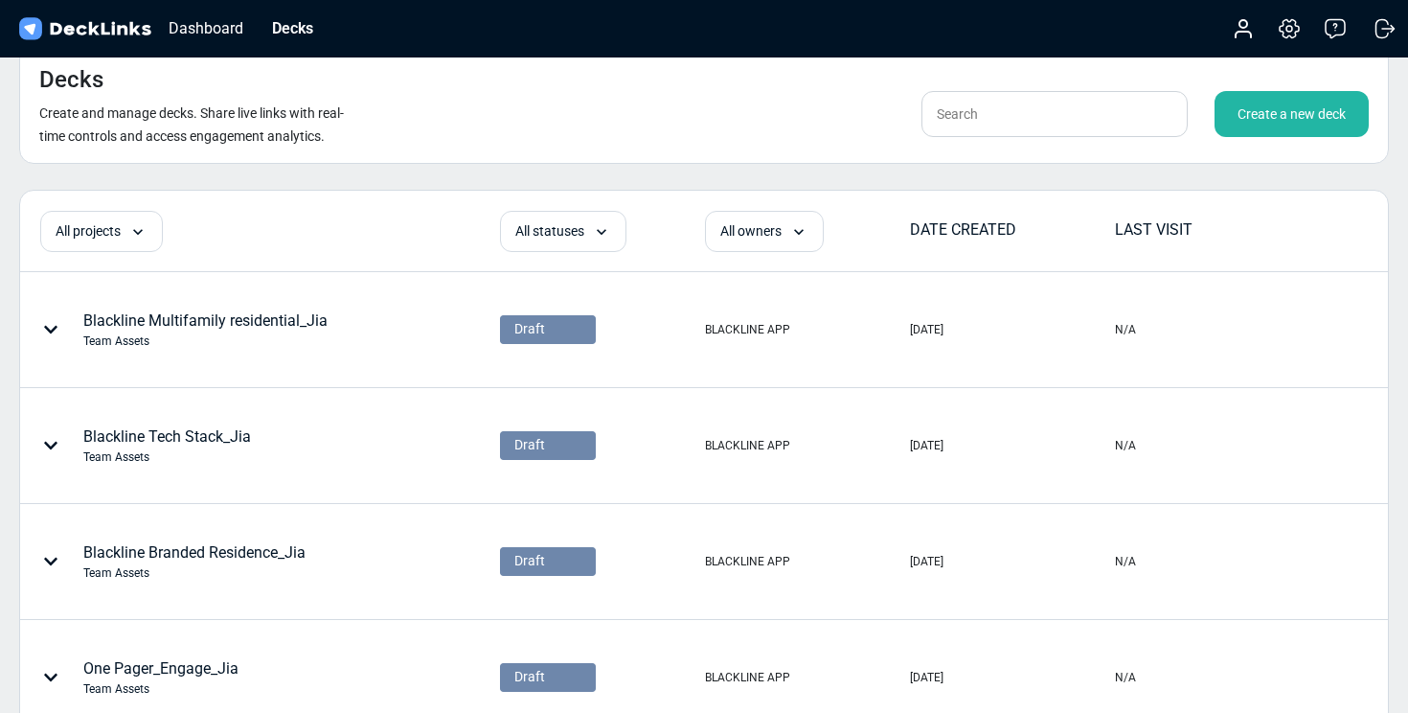
click at [1277, 117] on div "Create a new deck" at bounding box center [1291, 114] width 154 height 46
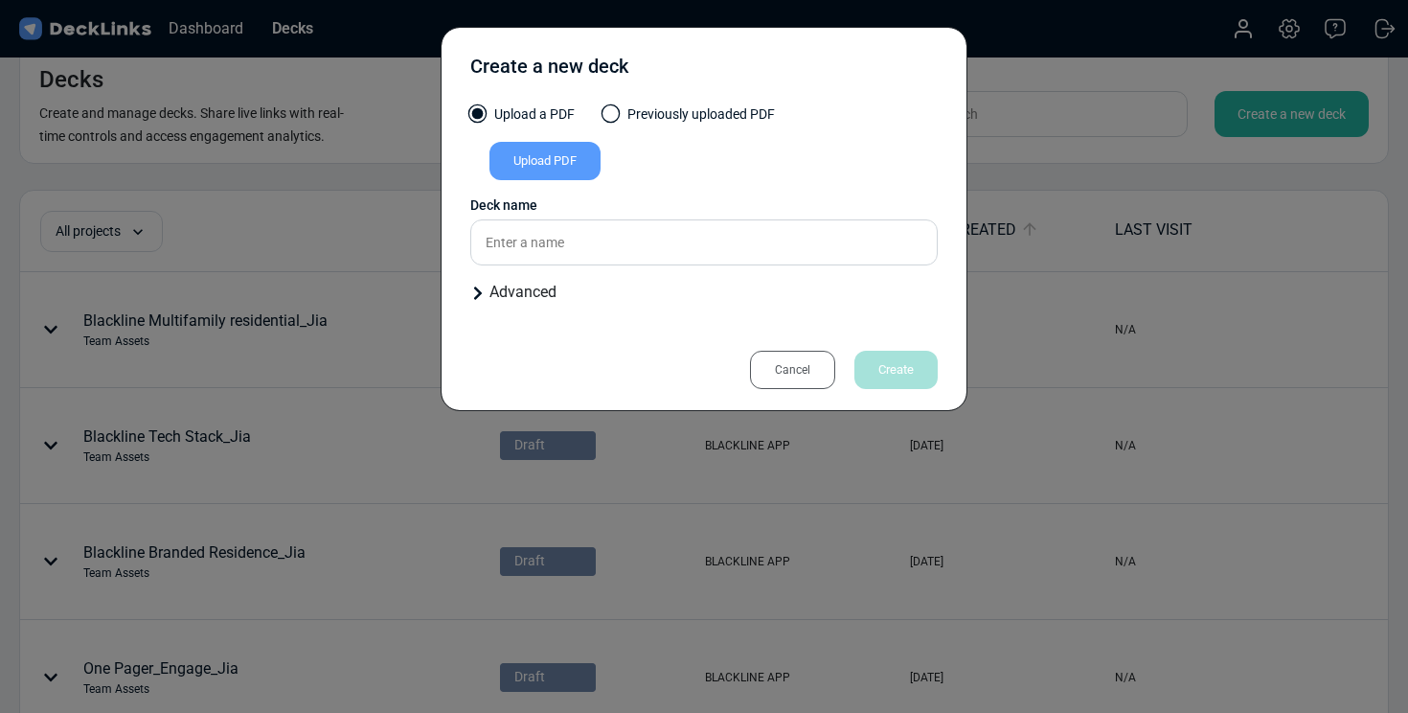
click at [579, 153] on div "Upload PDF" at bounding box center [544, 161] width 111 height 38
click at [0, 0] on input "Upload PDF" at bounding box center [0, 0] width 0 height 0
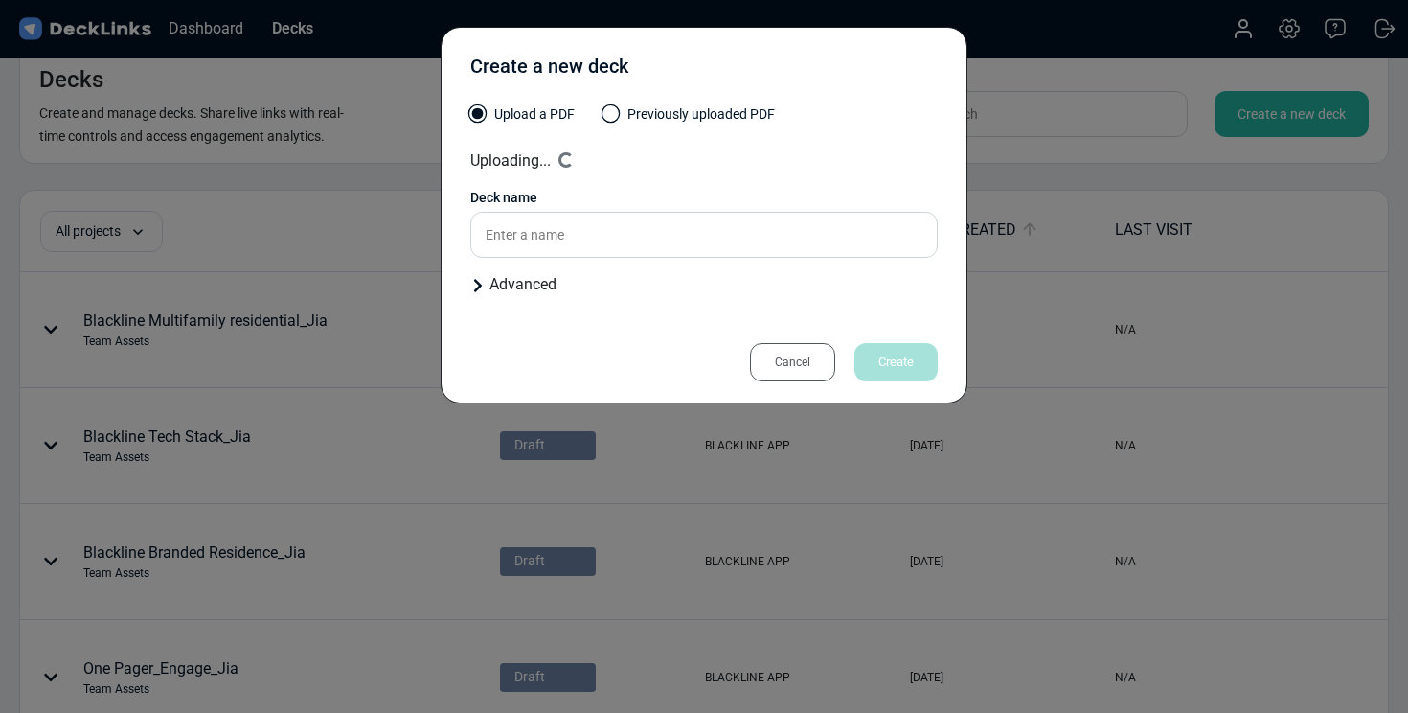
type input "Blackline Low Rise_Alexa"
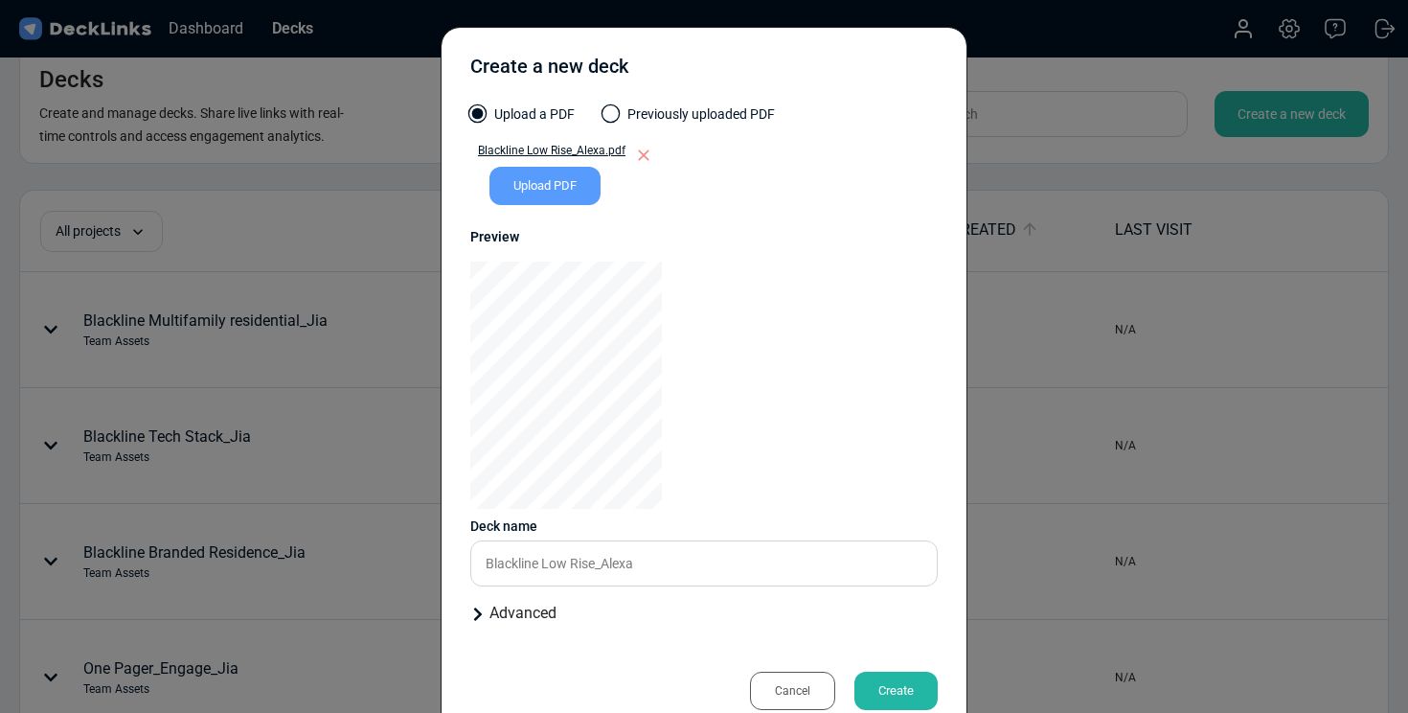
scroll to position [46, 0]
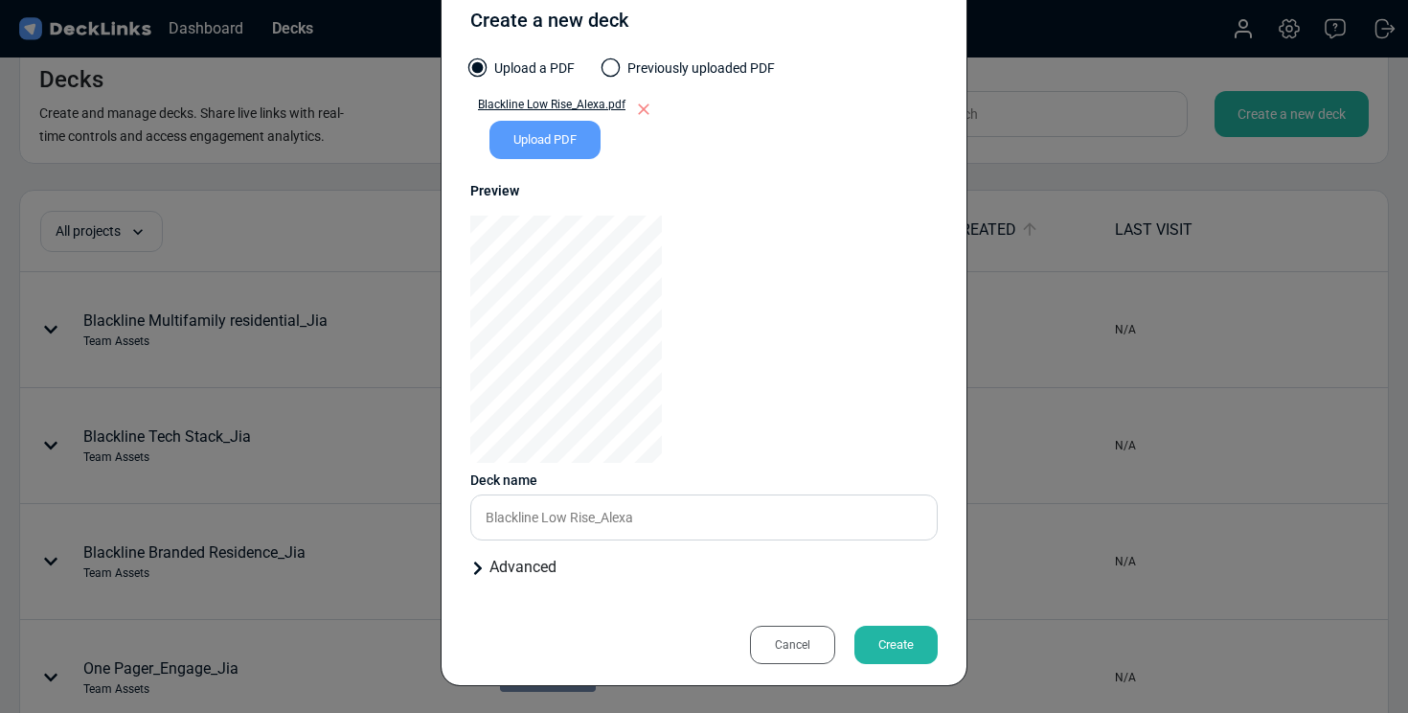
click at [511, 567] on div "Advanced" at bounding box center [703, 567] width 467 height 23
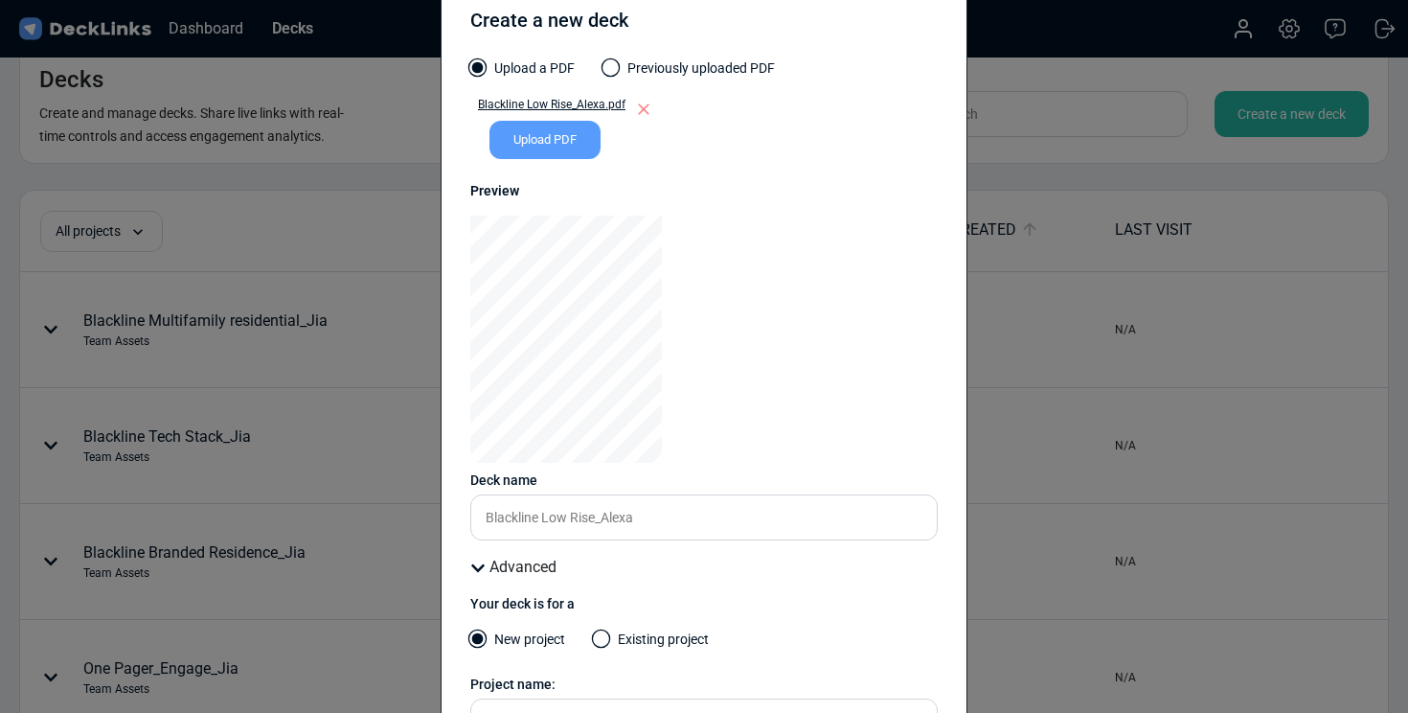
scroll to position [204, 0]
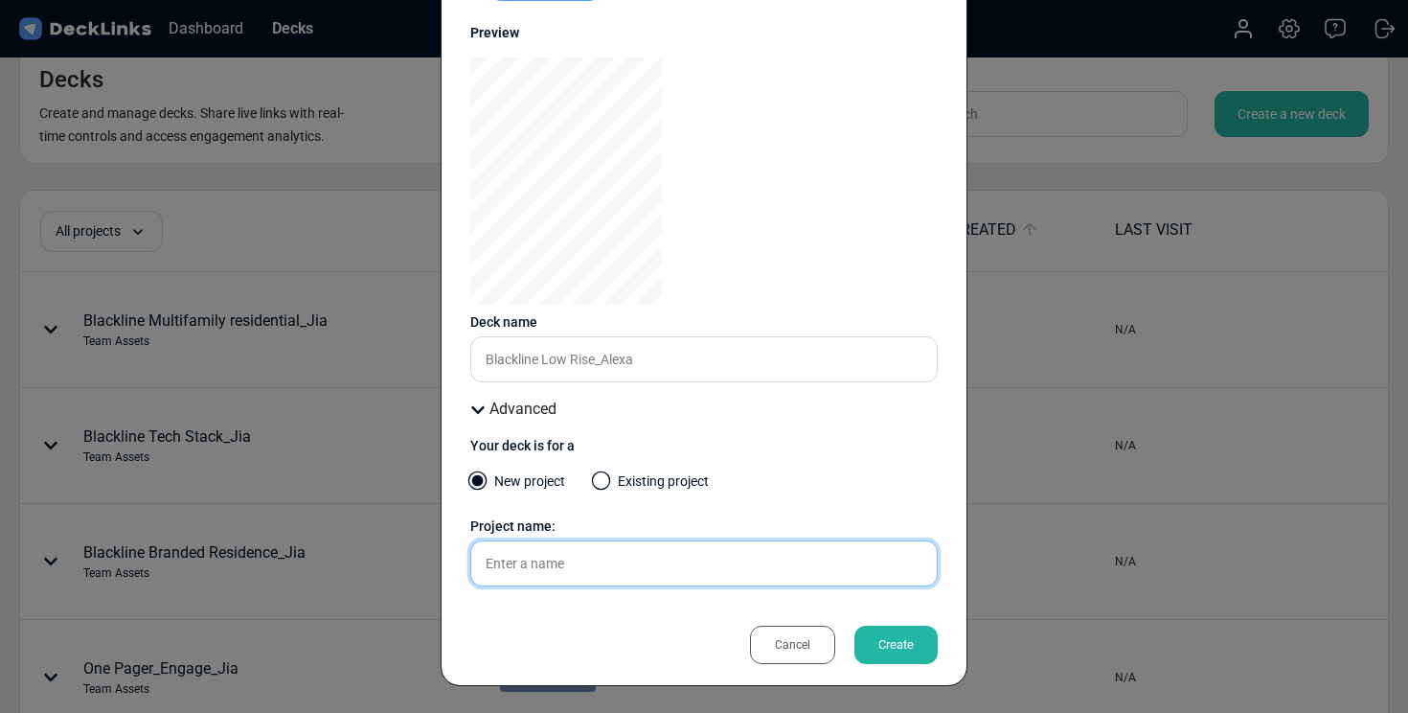
click at [558, 560] on input "text" at bounding box center [703, 563] width 467 height 46
click at [601, 478] on span at bounding box center [601, 480] width 19 height 19
click at [0, 0] on input "Existing project" at bounding box center [0, 0] width 0 height 0
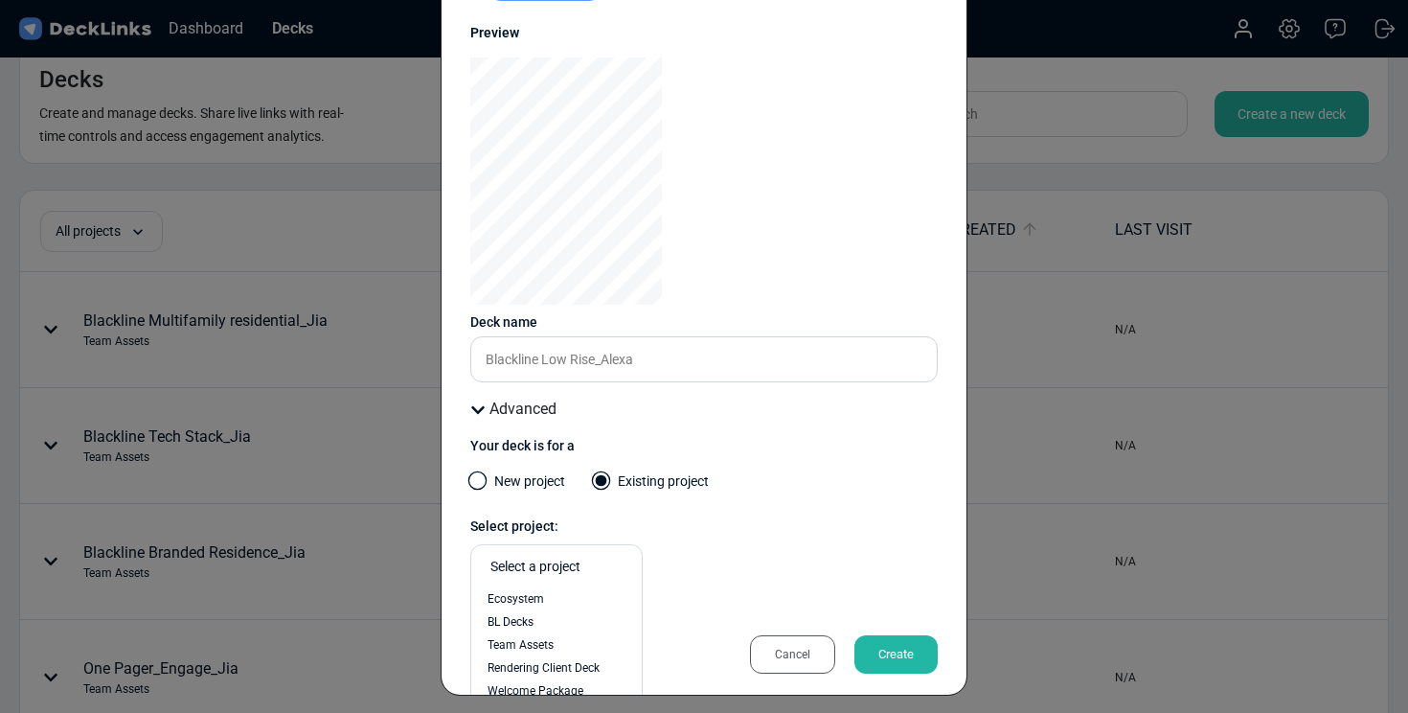
scroll to position [214, 0]
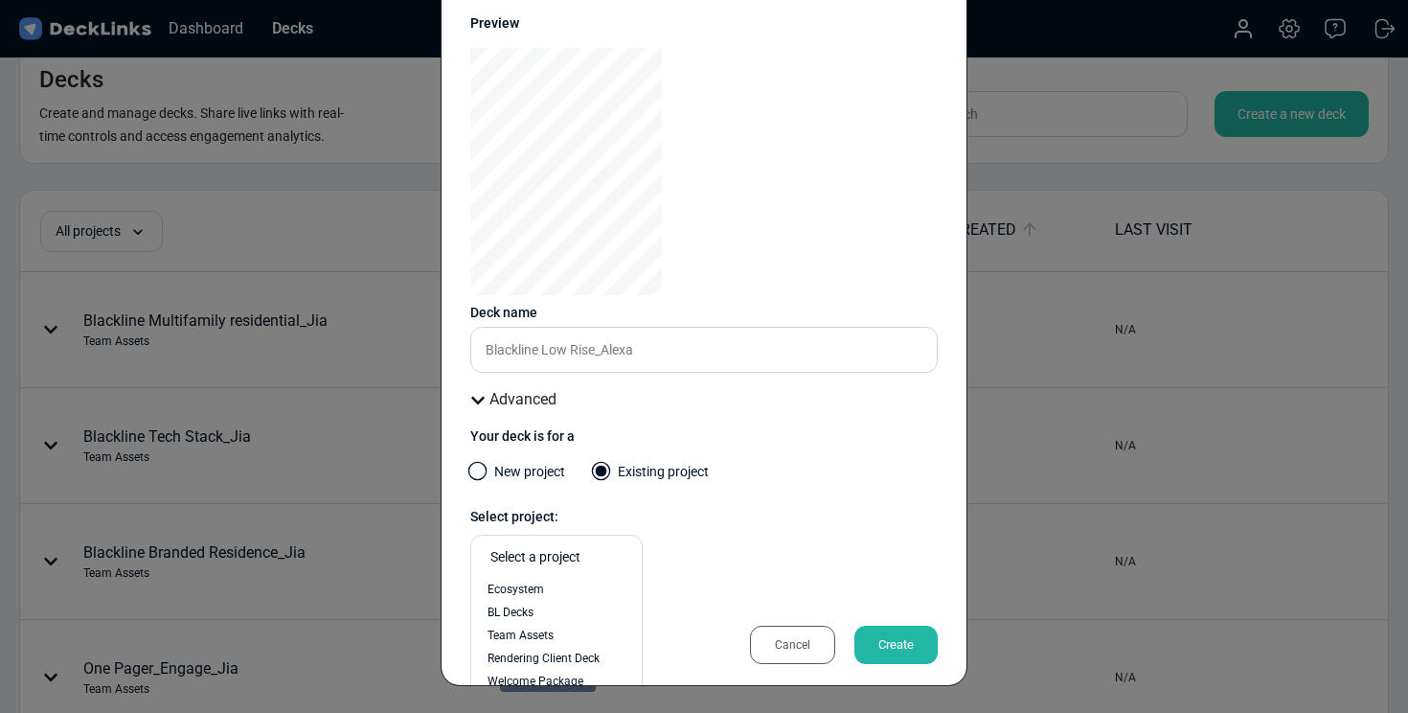
click at [583, 562] on div "Select a project" at bounding box center [561, 557] width 142 height 20
click at [553, 627] on span "Team Assets" at bounding box center [521, 634] width 66 height 17
click at [887, 645] on div "Create" at bounding box center [895, 644] width 83 height 38
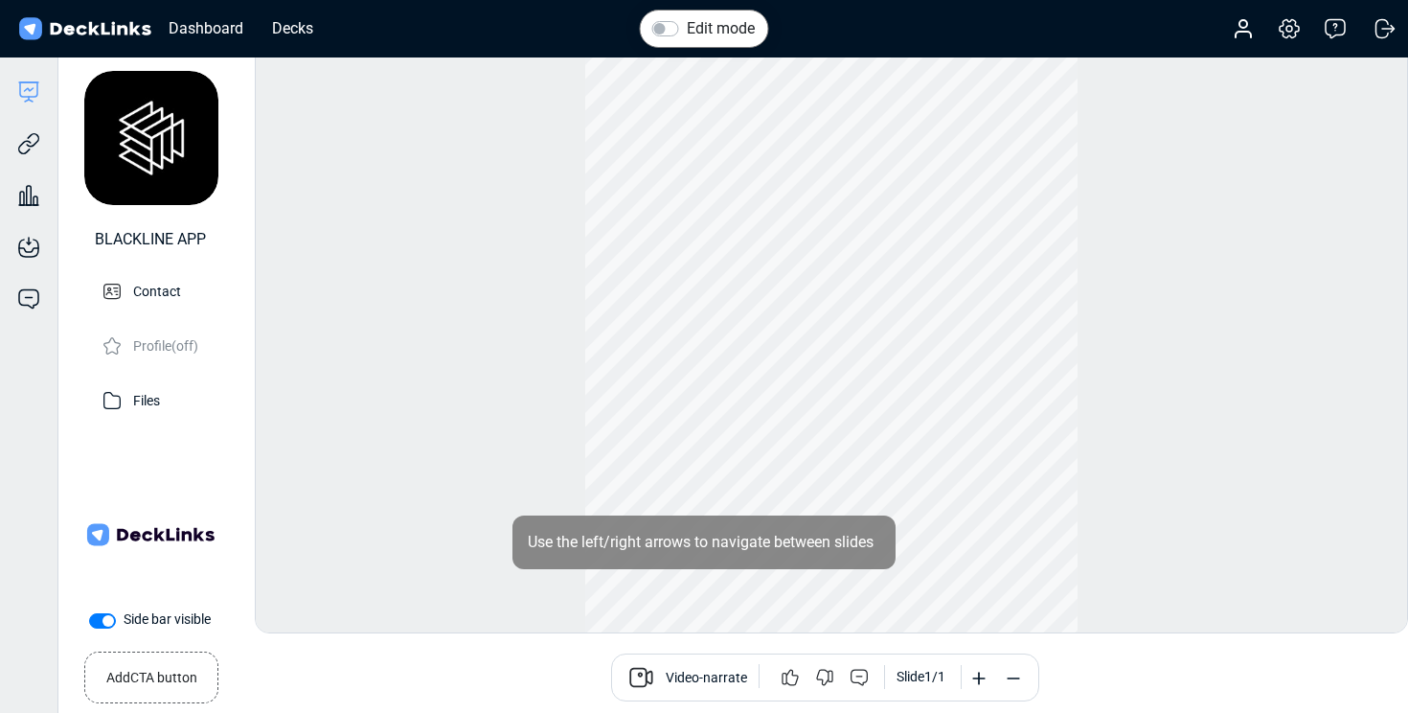
click at [124, 619] on label "Side bar visible" at bounding box center [167, 619] width 87 height 20
click at [96, 619] on input "Side bar visible" at bounding box center [96, 618] width 15 height 19
checkbox input "false"
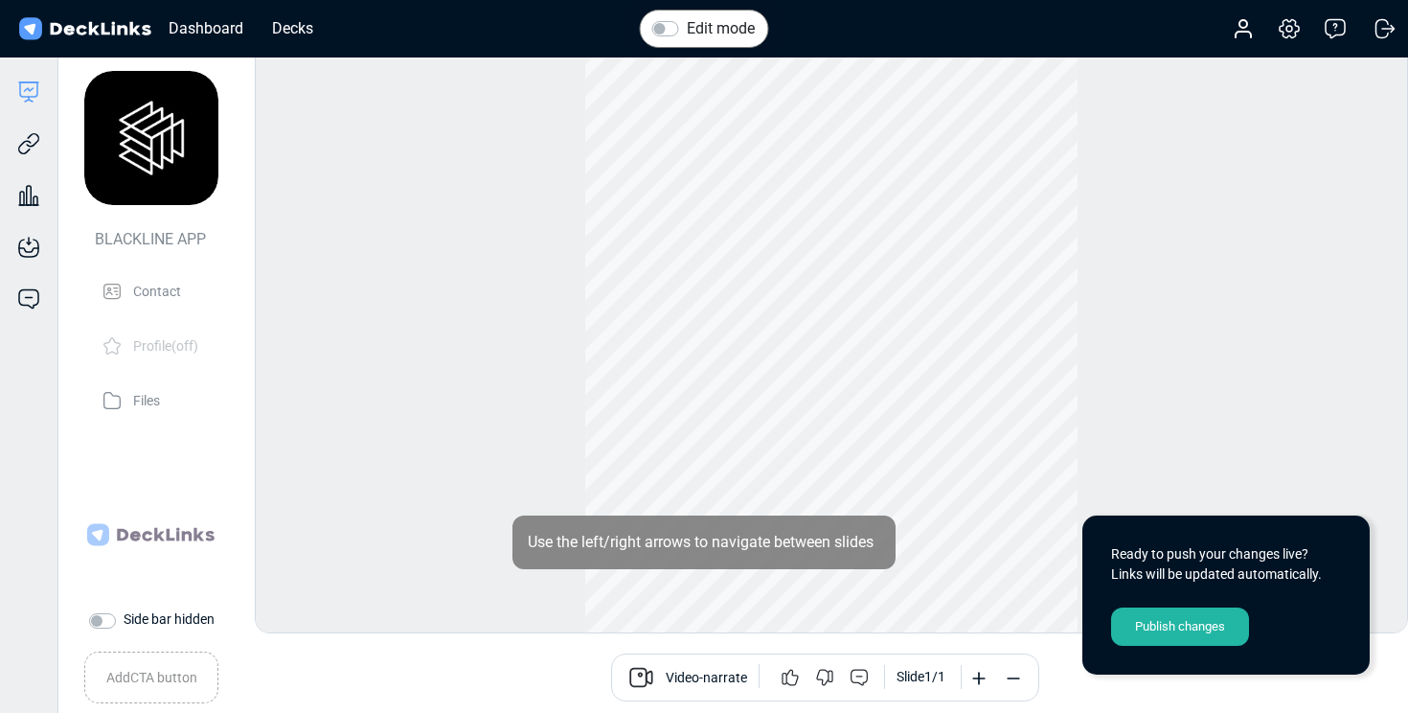
click at [1140, 631] on div "Publish changes" at bounding box center [1180, 626] width 138 height 38
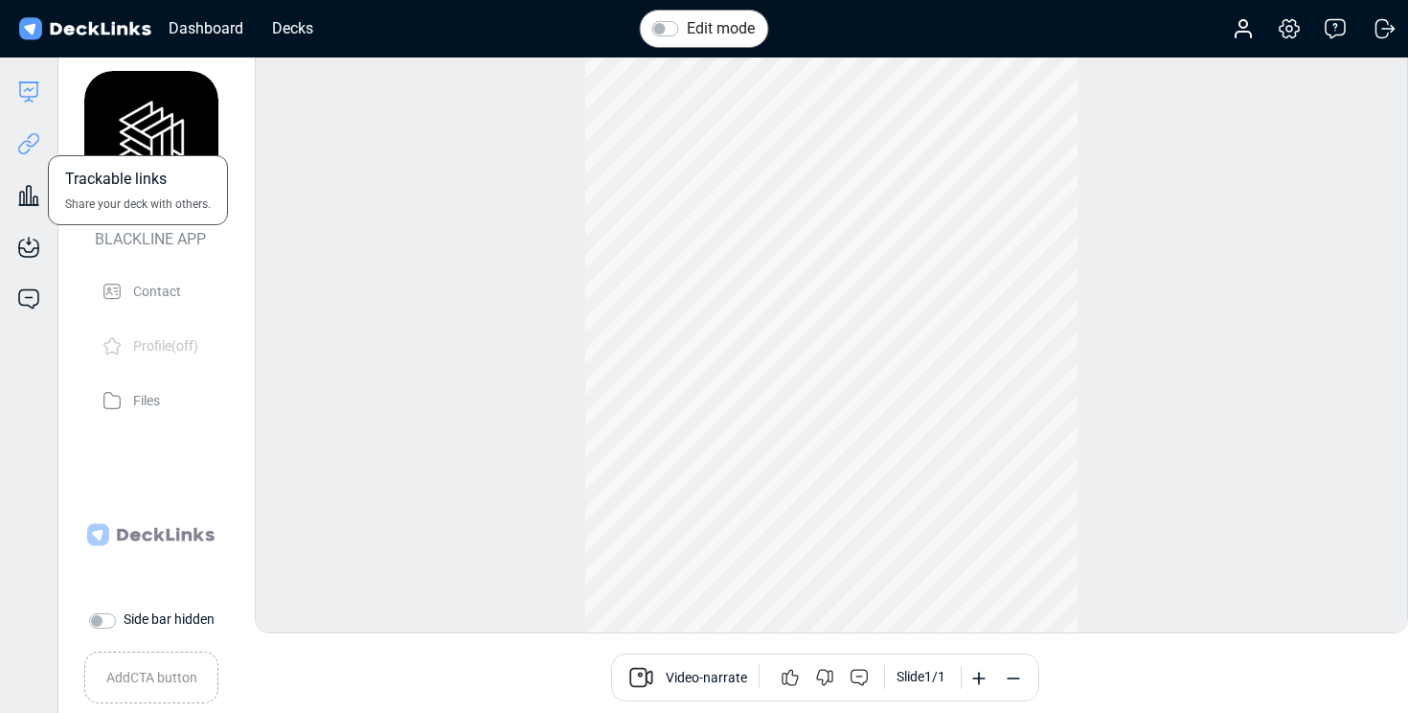
click at [37, 146] on icon at bounding box center [28, 143] width 23 height 23
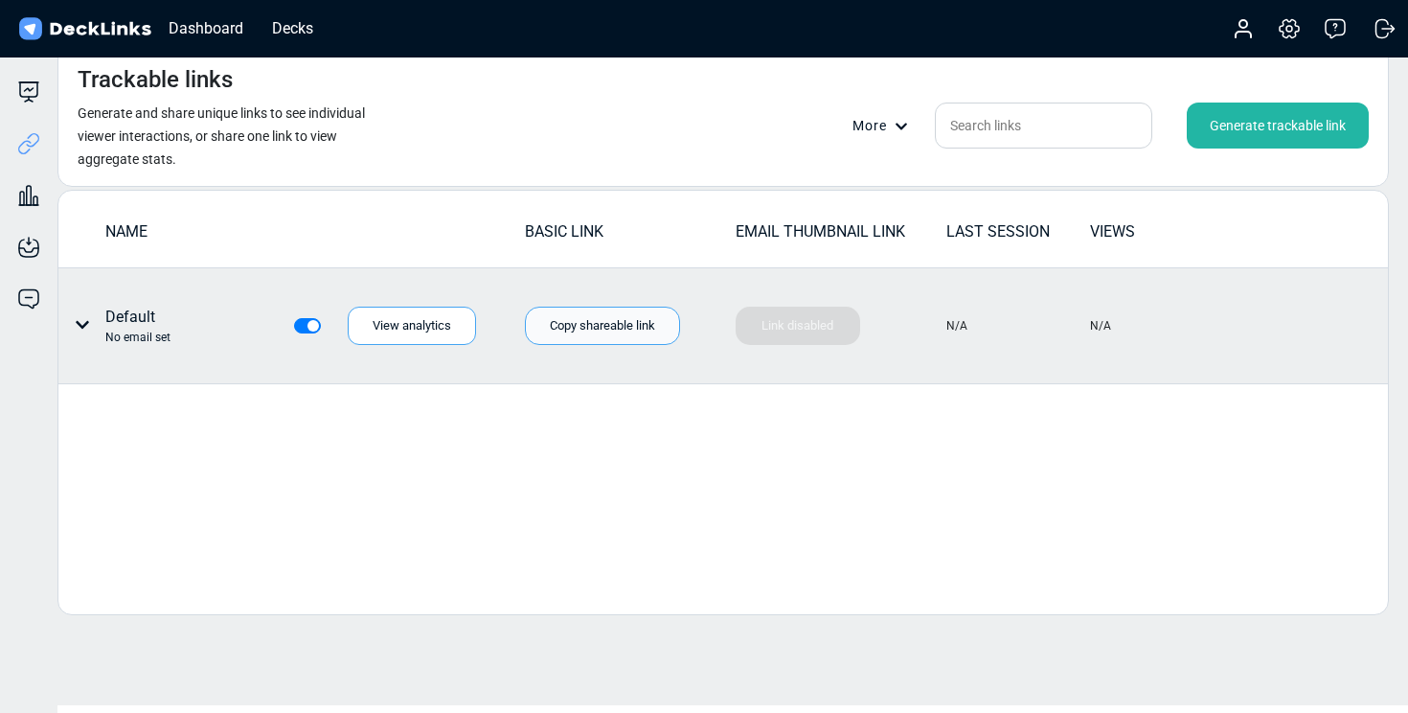
click at [570, 324] on div "Copy shareable link" at bounding box center [602, 325] width 155 height 38
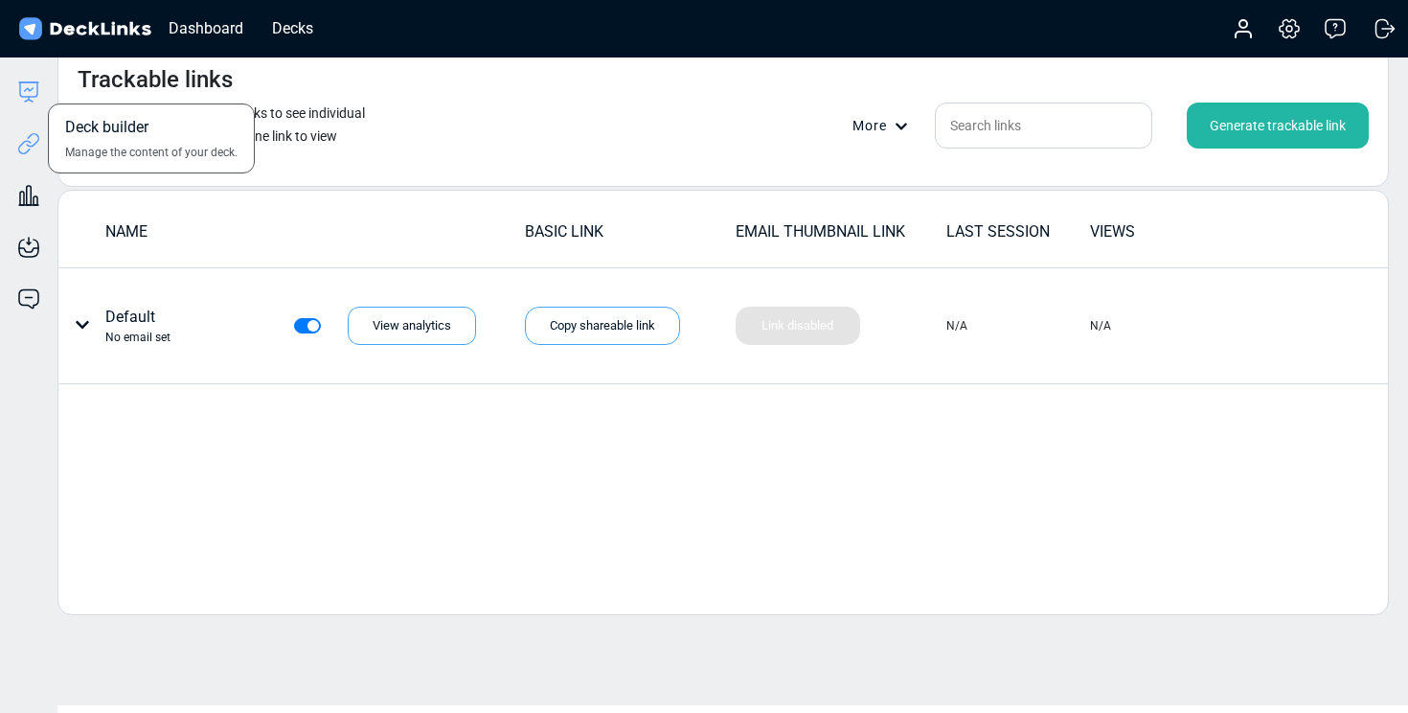
click at [32, 93] on icon at bounding box center [28, 91] width 23 height 23
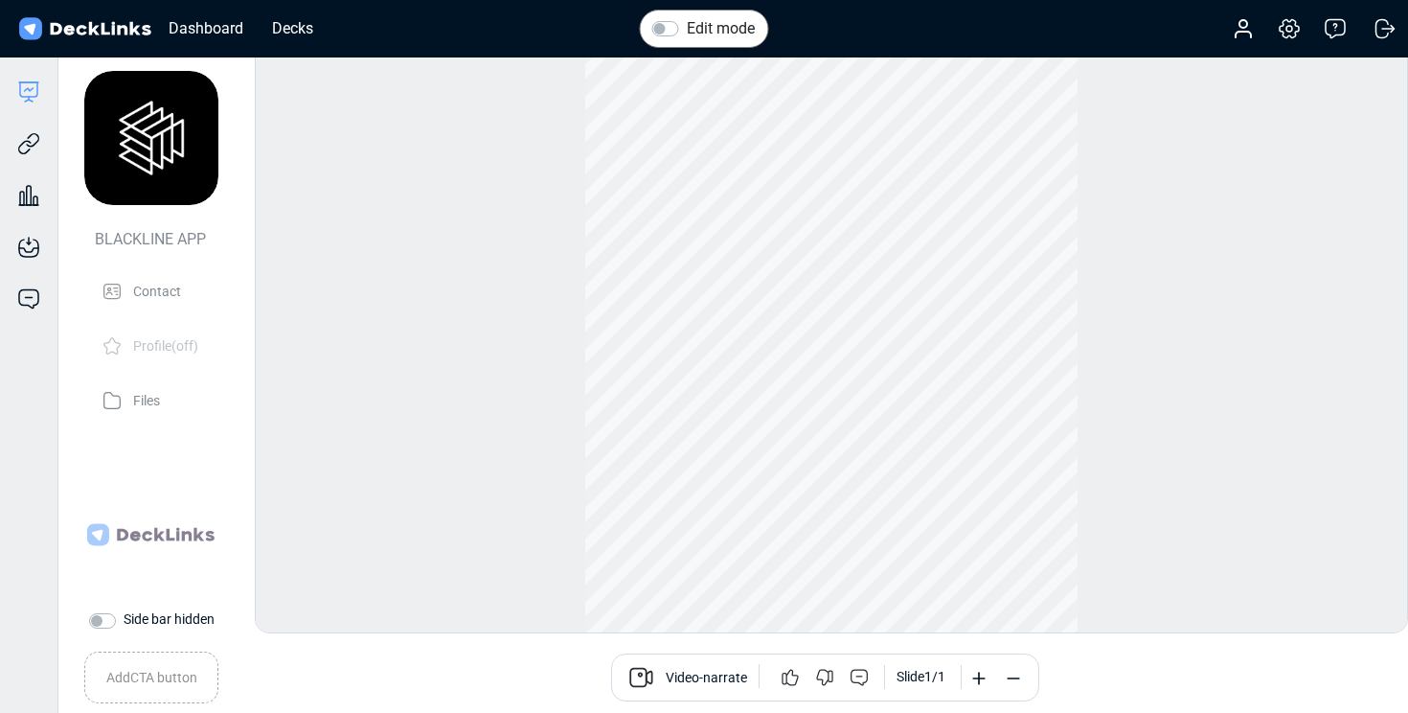
scroll to position [53, 0]
click at [297, 25] on div "Decks" at bounding box center [292, 28] width 60 height 24
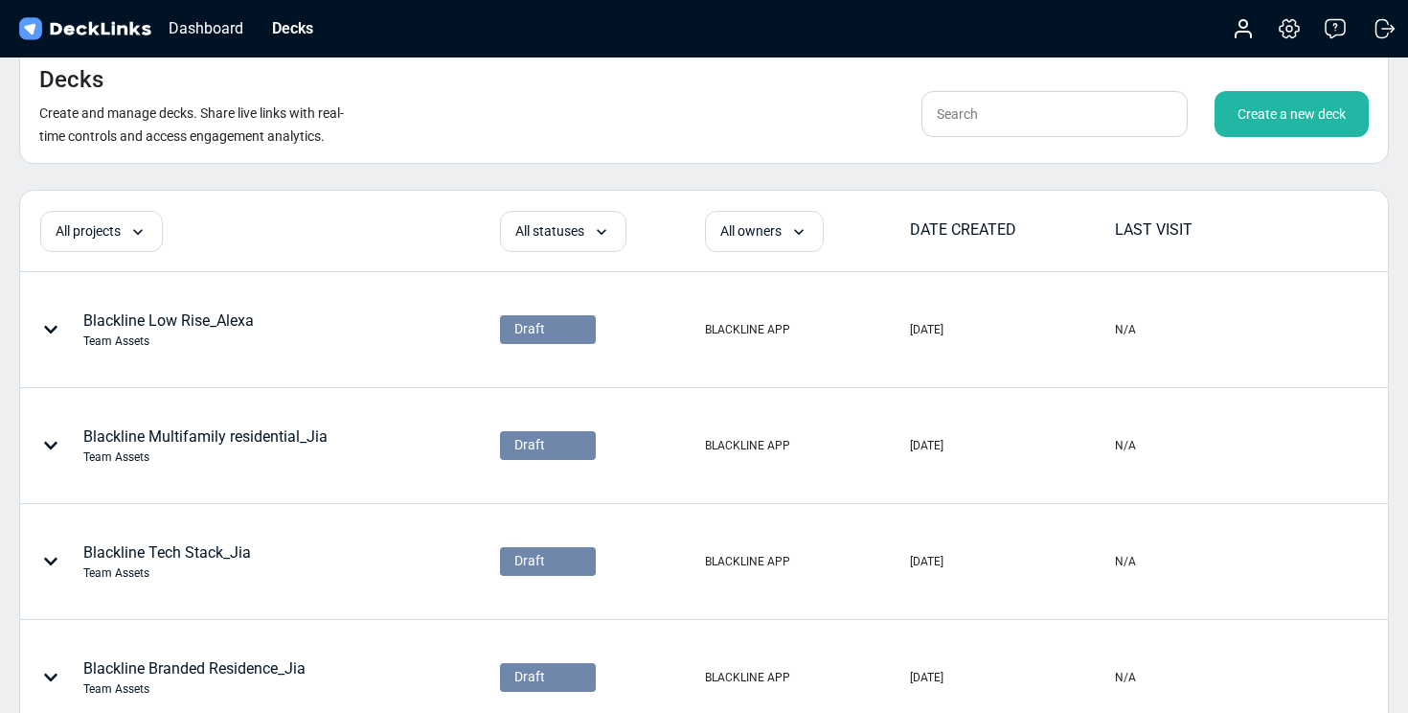
click at [1287, 100] on div "Create a new deck" at bounding box center [1291, 114] width 154 height 46
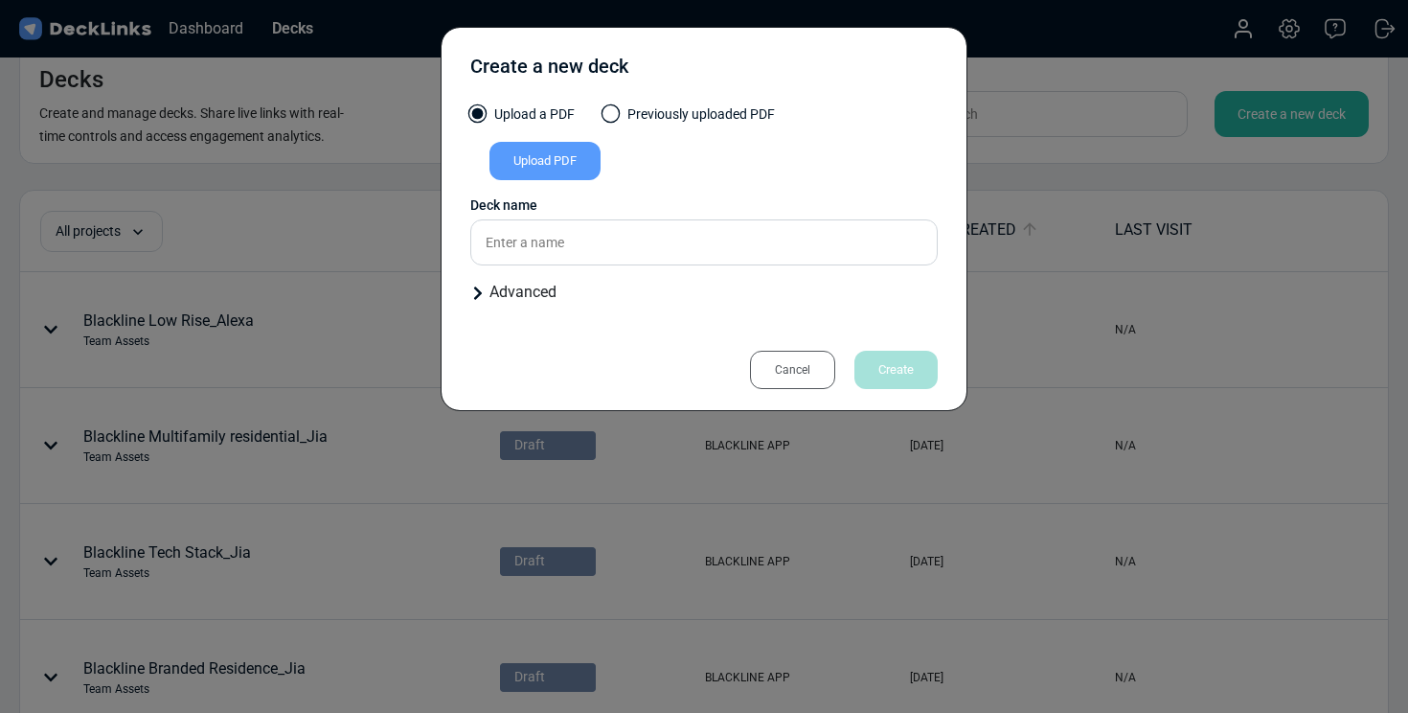
click at [581, 165] on div "Upload PDF" at bounding box center [544, 161] width 111 height 38
click at [0, 0] on input "Upload PDF" at bounding box center [0, 0] width 0 height 0
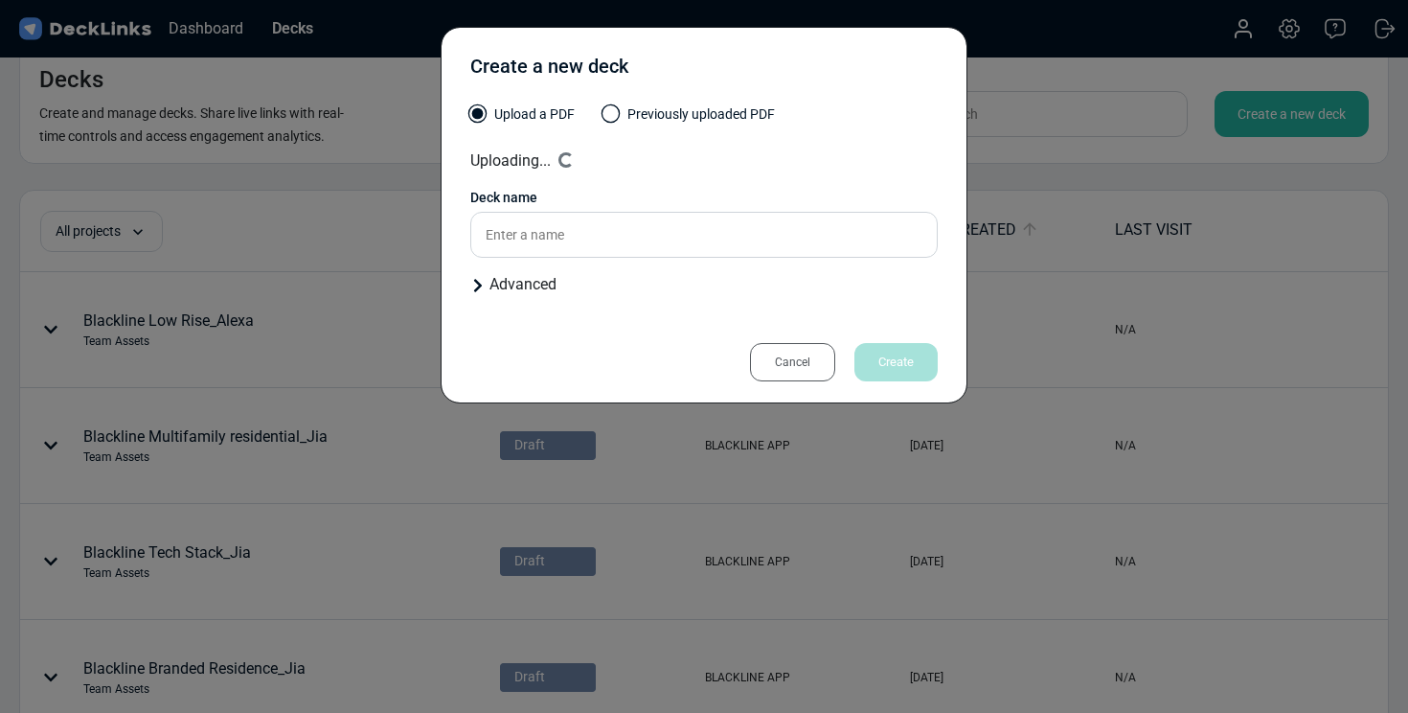
type input "Blackline Low Rise_Maria"
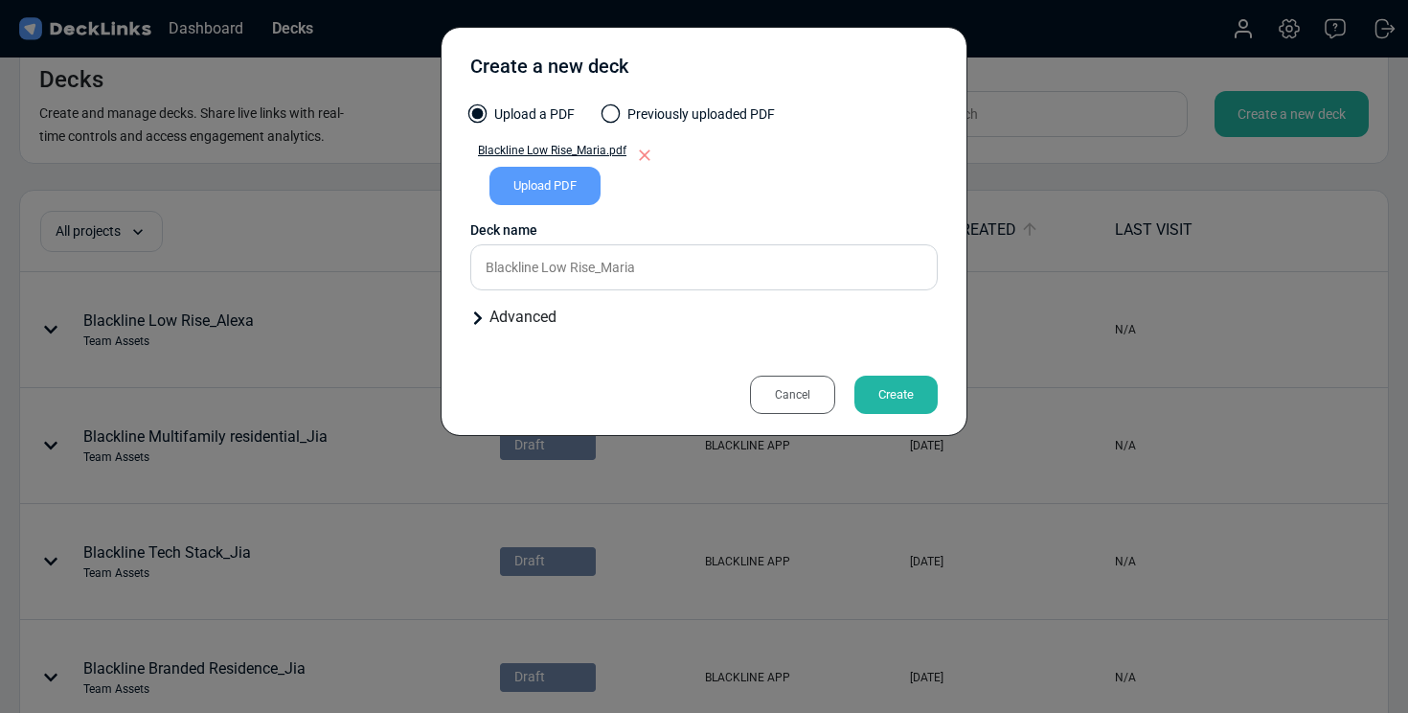
click at [483, 316] on div "Upload a PDF Previously uploaded PDF Blackline Low Rise_Maria.pdf Upload PDF Up…" at bounding box center [703, 223] width 467 height 239
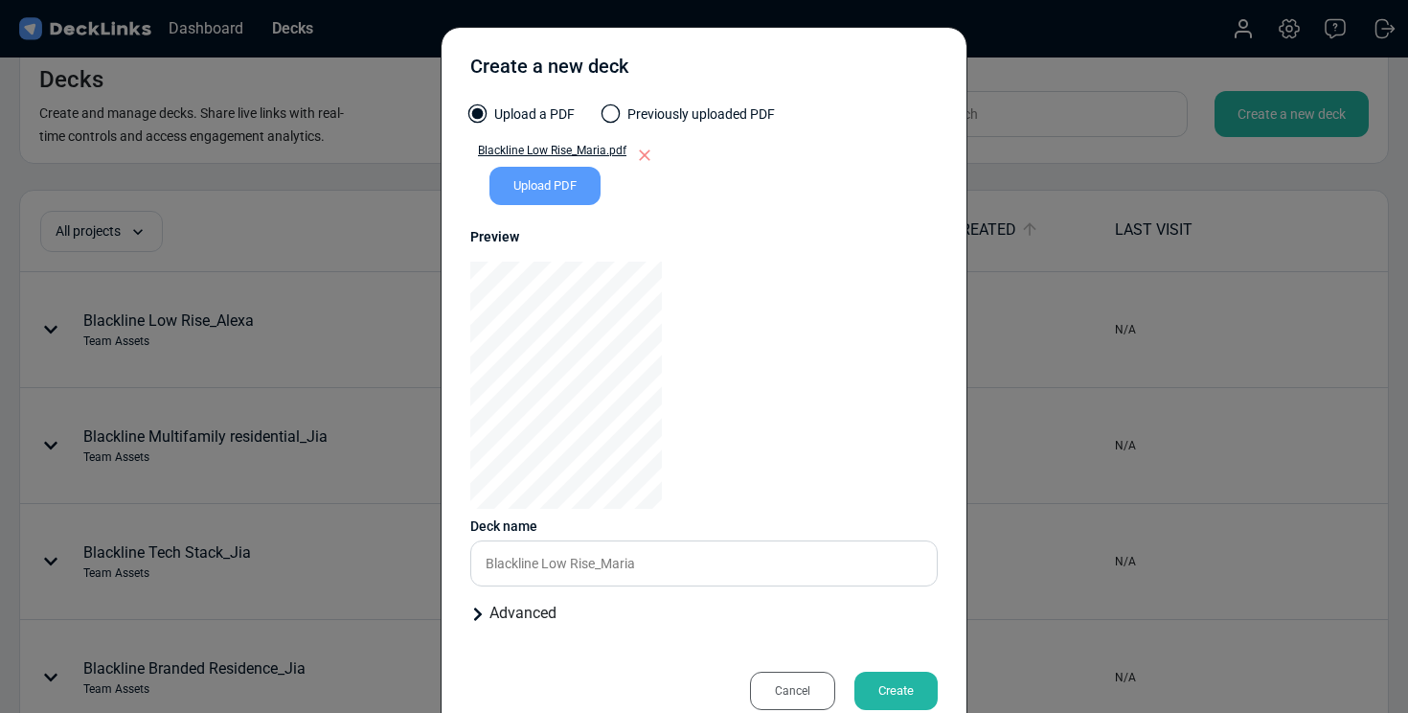
scroll to position [46, 0]
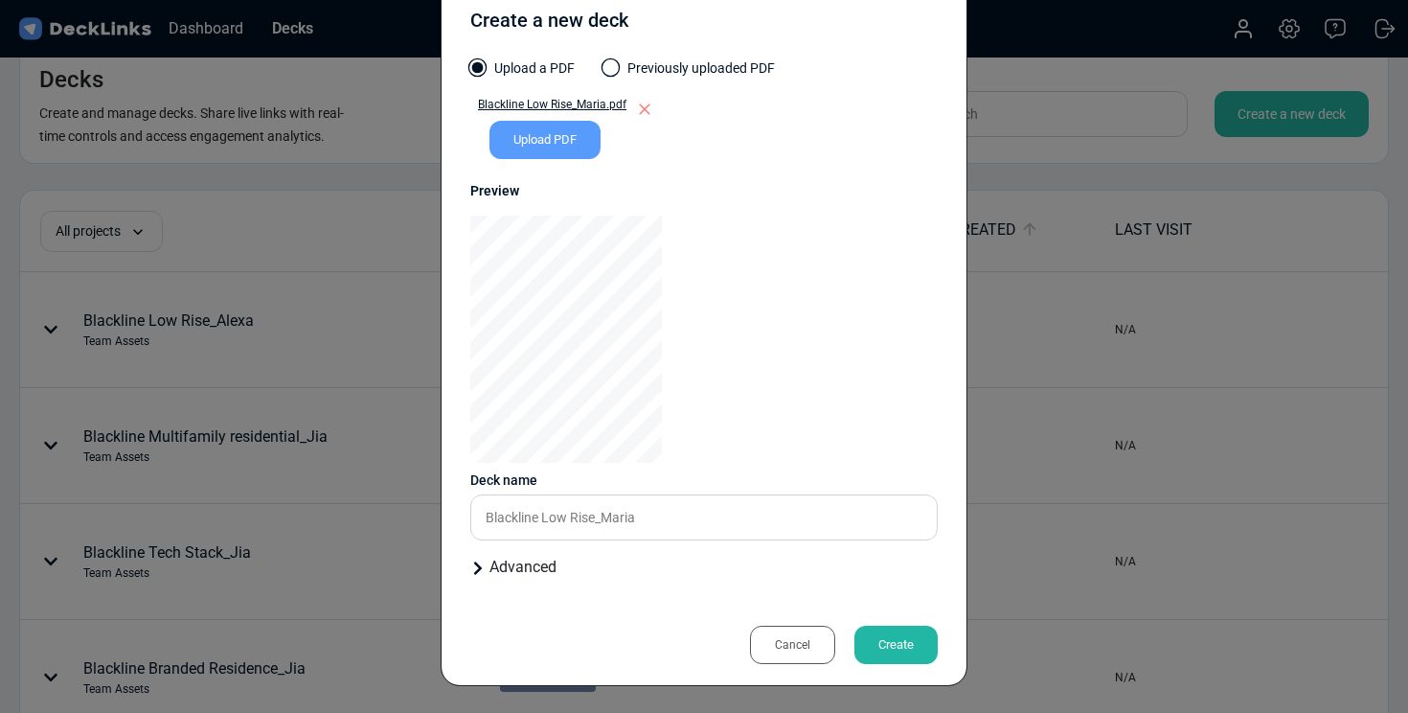
click at [479, 580] on div "Upload a PDF Previously uploaded PDF Blackline Low Rise_Maria.pdf Upload PDF Up…" at bounding box center [703, 325] width 467 height 535
click at [479, 570] on icon at bounding box center [478, 567] width 8 height 13
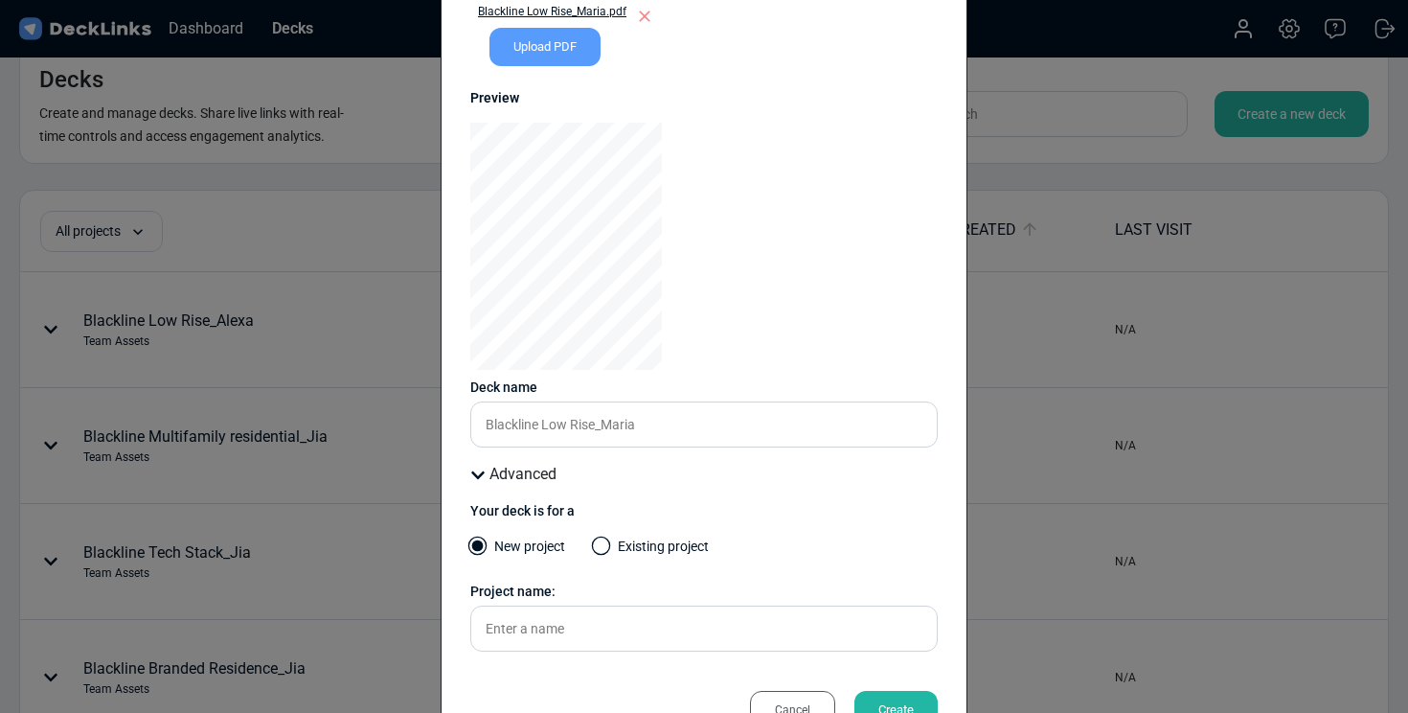
scroll to position [204, 0]
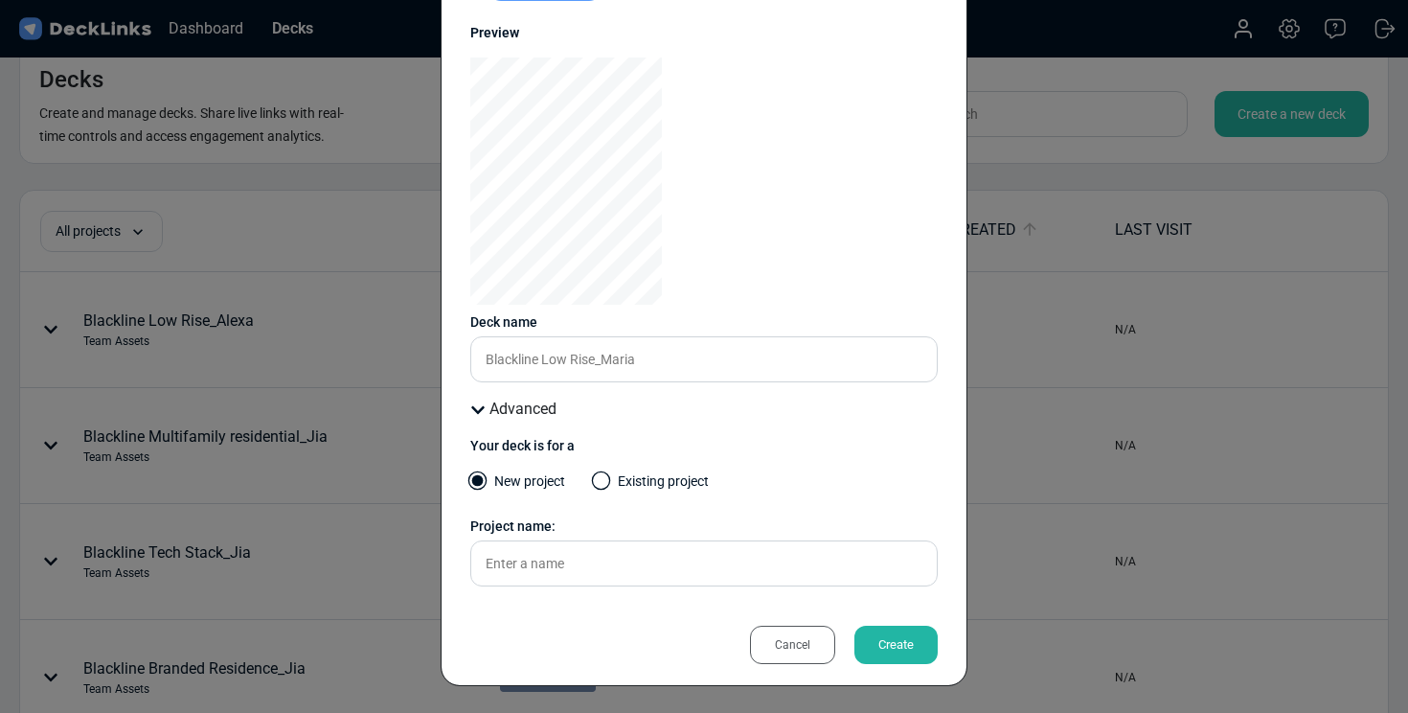
click at [593, 486] on div "New project Existing project" at bounding box center [703, 489] width 467 height 37
click at [601, 485] on span at bounding box center [601, 480] width 19 height 19
click at [0, 0] on input "Existing project" at bounding box center [0, 0] width 0 height 0
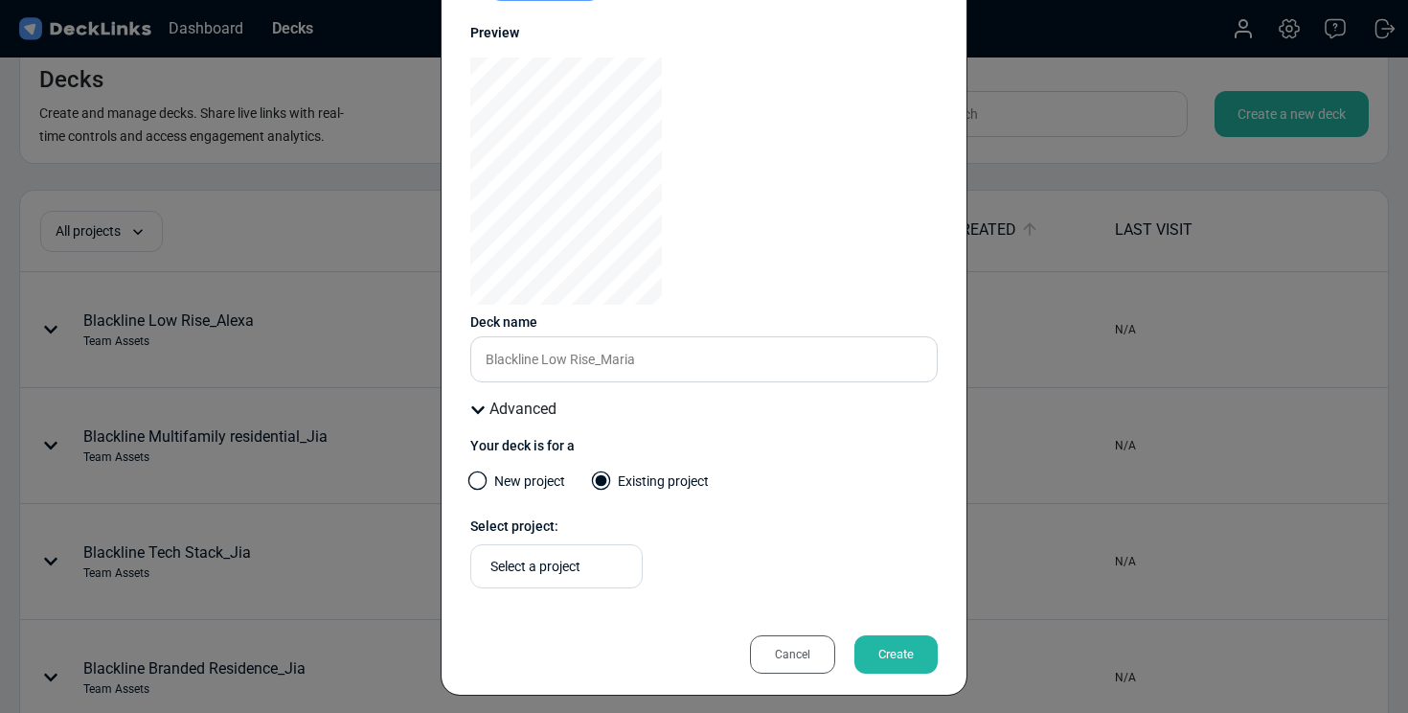
scroll to position [214, 0]
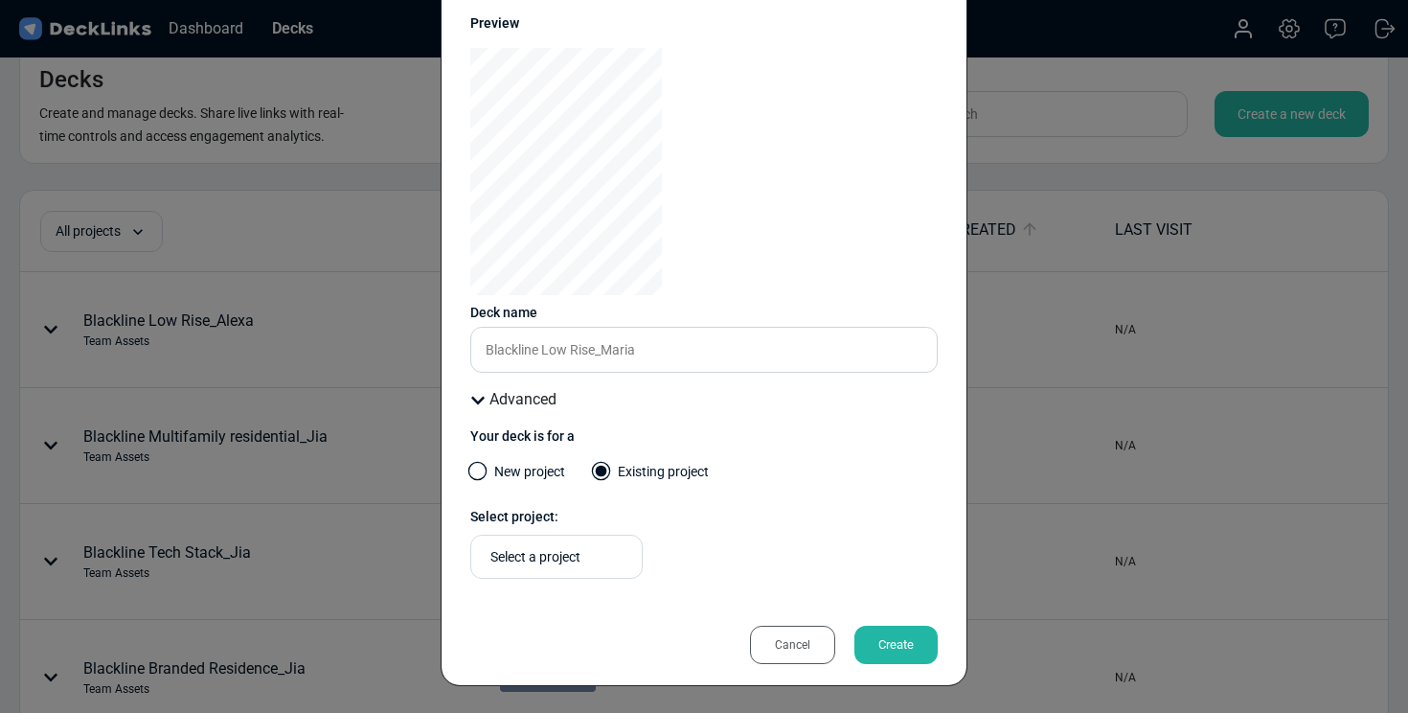
click at [577, 570] on div "Select a project" at bounding box center [552, 556] width 142 height 33
click at [545, 632] on span "Team Assets" at bounding box center [521, 634] width 66 height 17
click at [880, 646] on div "Create" at bounding box center [895, 644] width 83 height 38
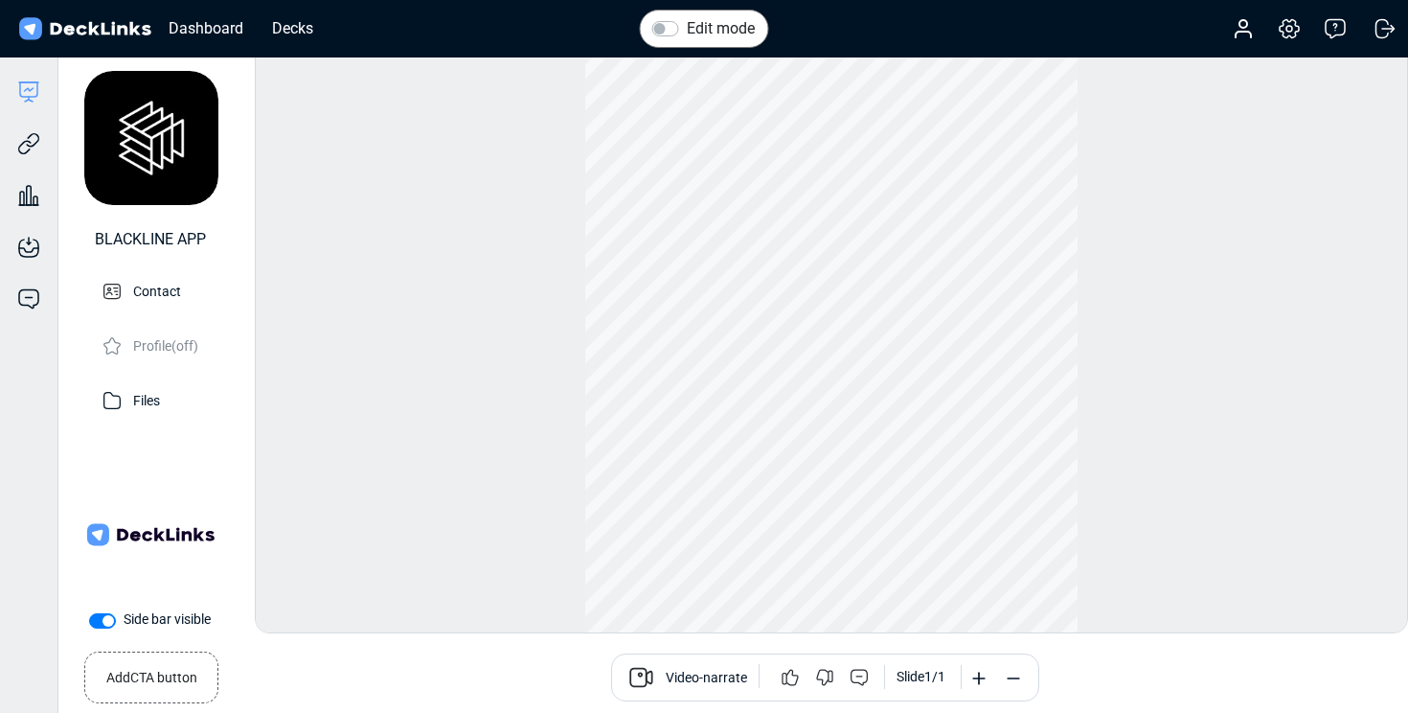
click at [124, 625] on label "Side bar visible" at bounding box center [167, 619] width 87 height 20
click at [97, 625] on input "Side bar visible" at bounding box center [96, 618] width 15 height 19
checkbox input "false"
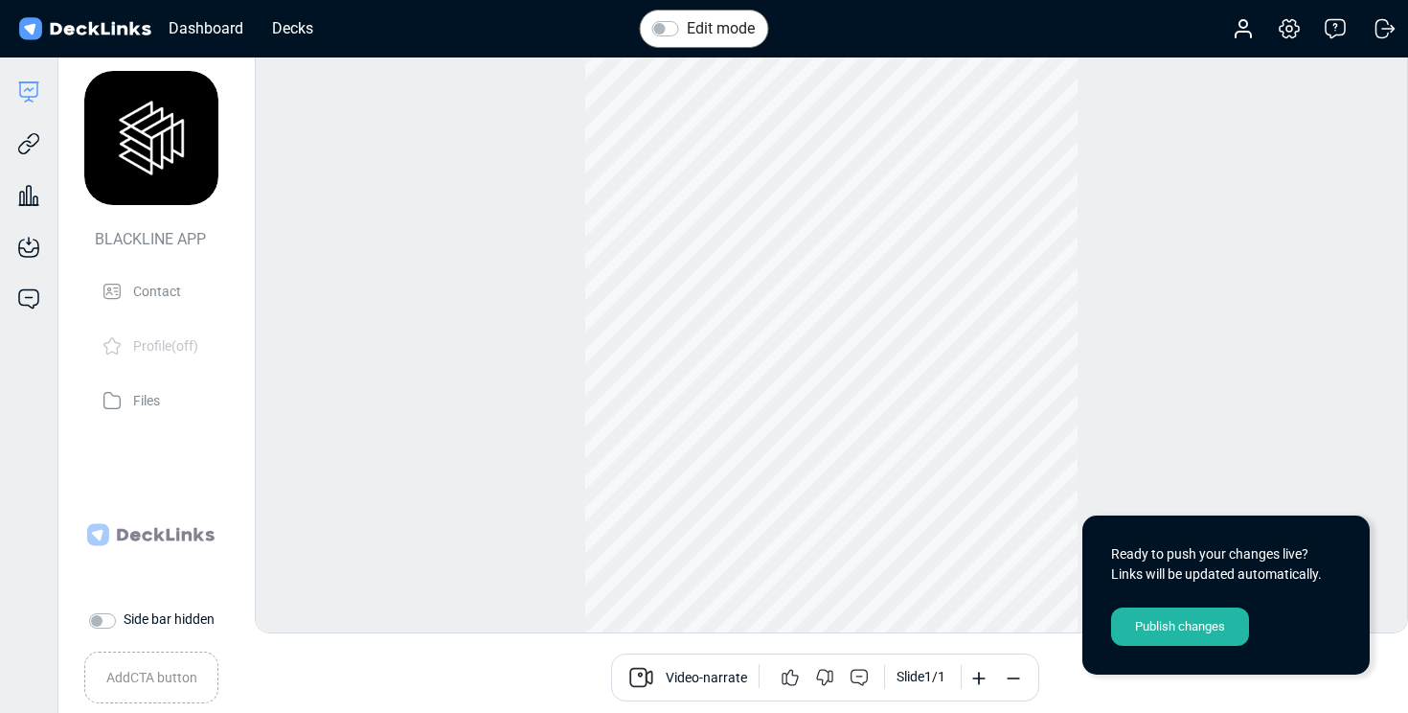
click at [1206, 630] on div "Publish changes" at bounding box center [1180, 626] width 138 height 38
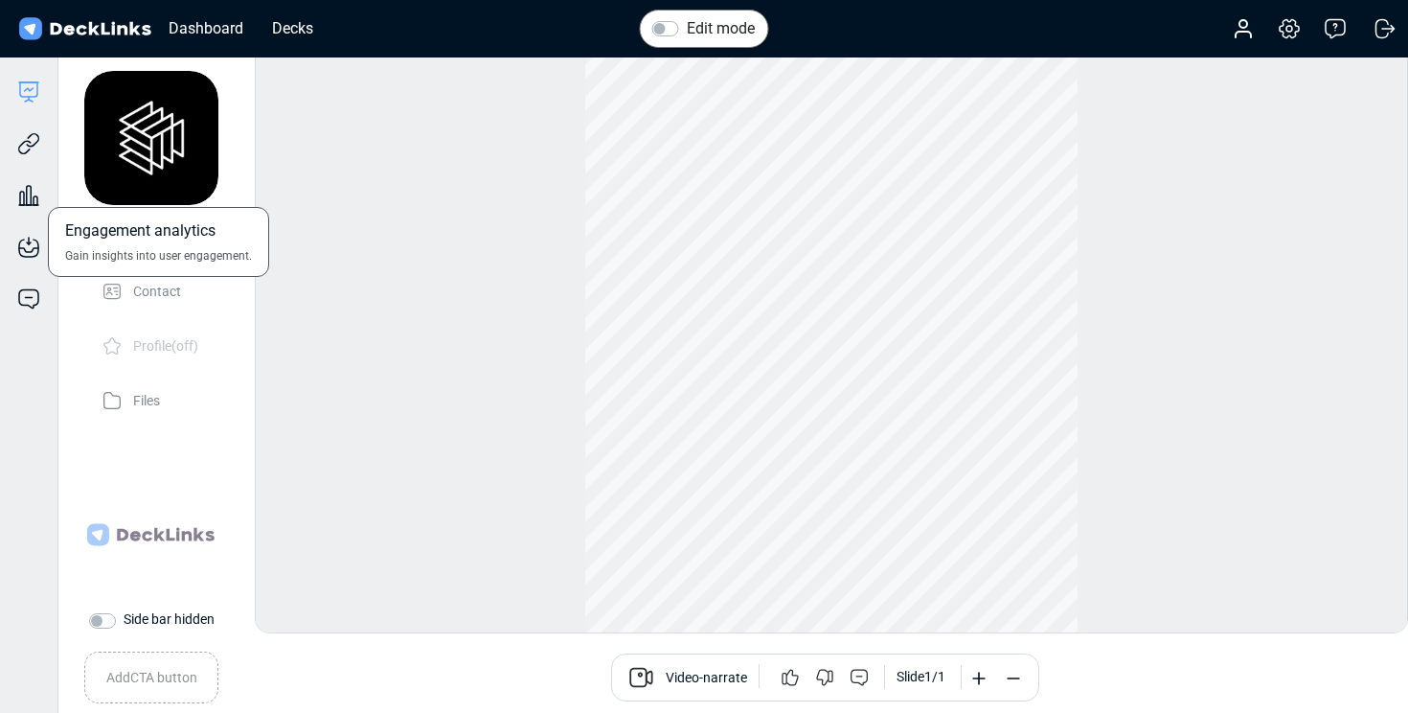
click at [26, 155] on div "Engagement analytics Gain insights into user engagement." at bounding box center [28, 181] width 57 height 52
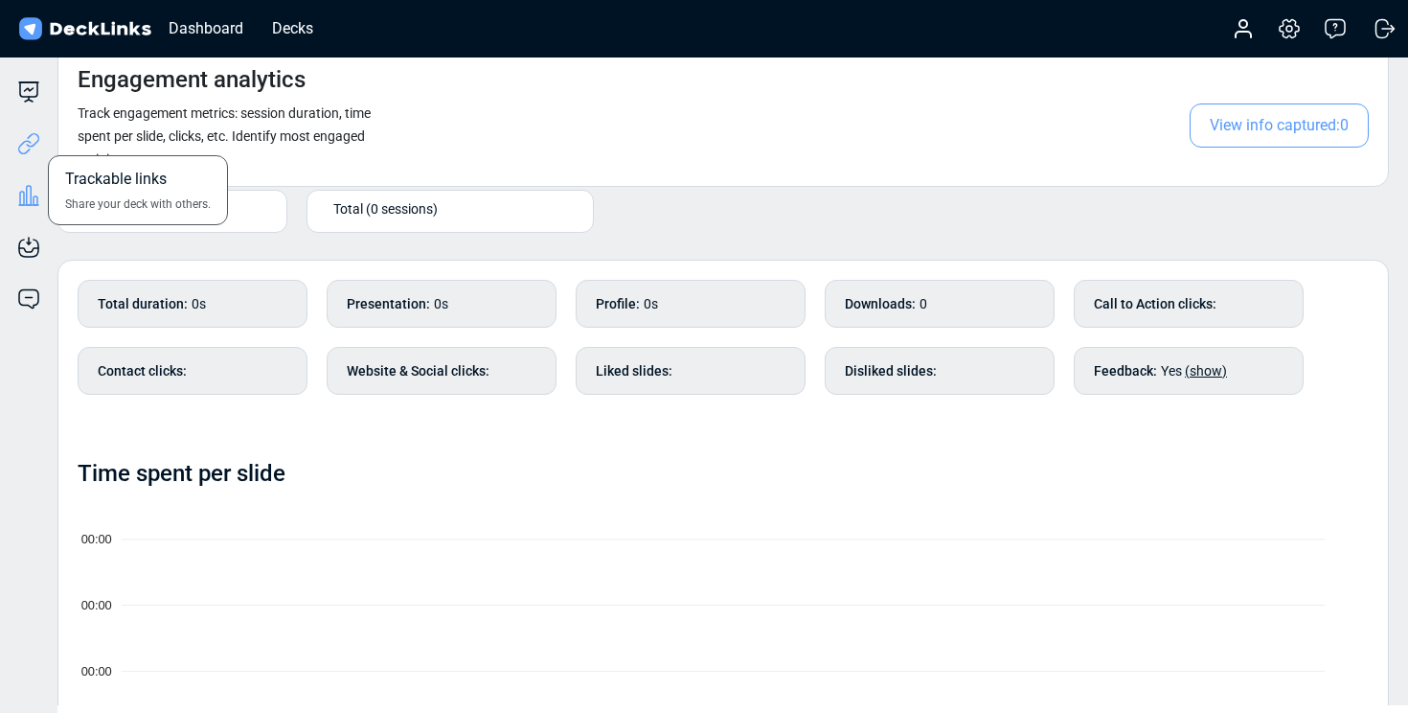
click at [32, 140] on icon at bounding box center [28, 143] width 23 height 23
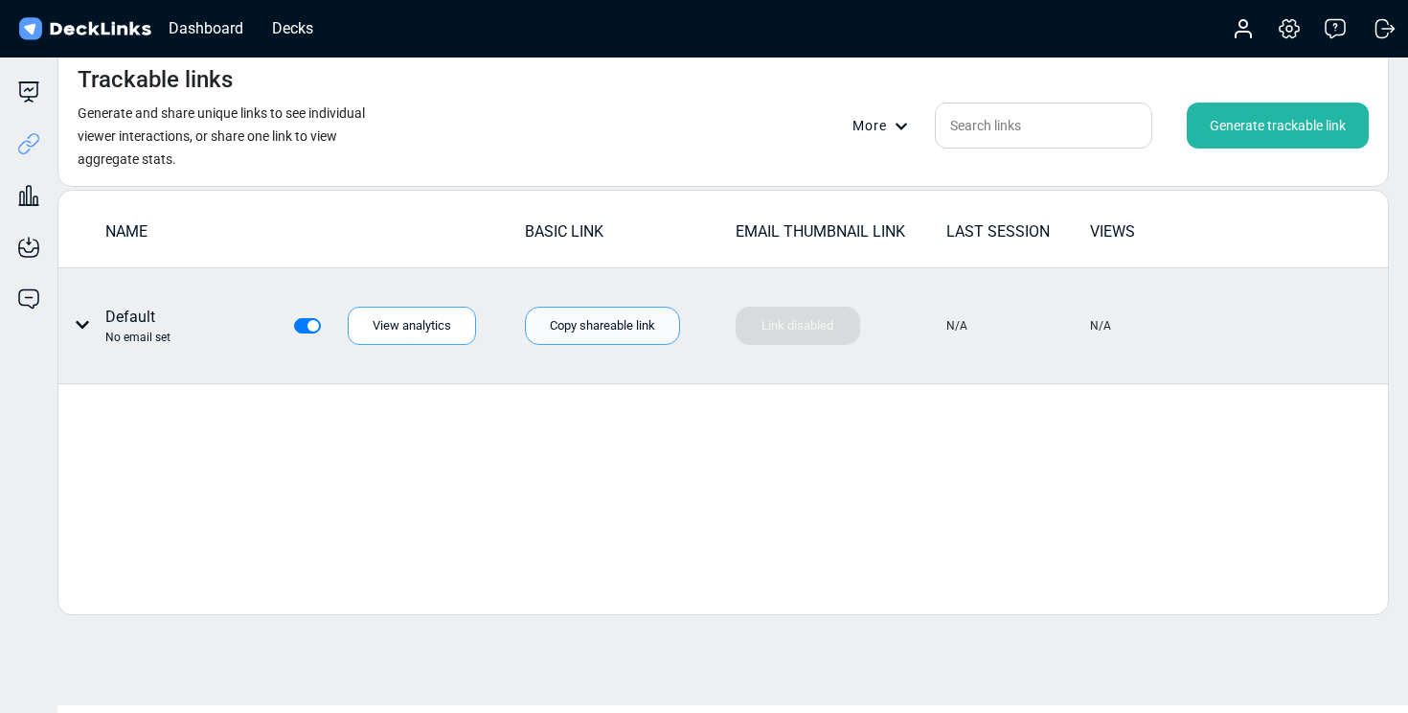
click at [627, 333] on div "Copy shareable link" at bounding box center [602, 325] width 155 height 38
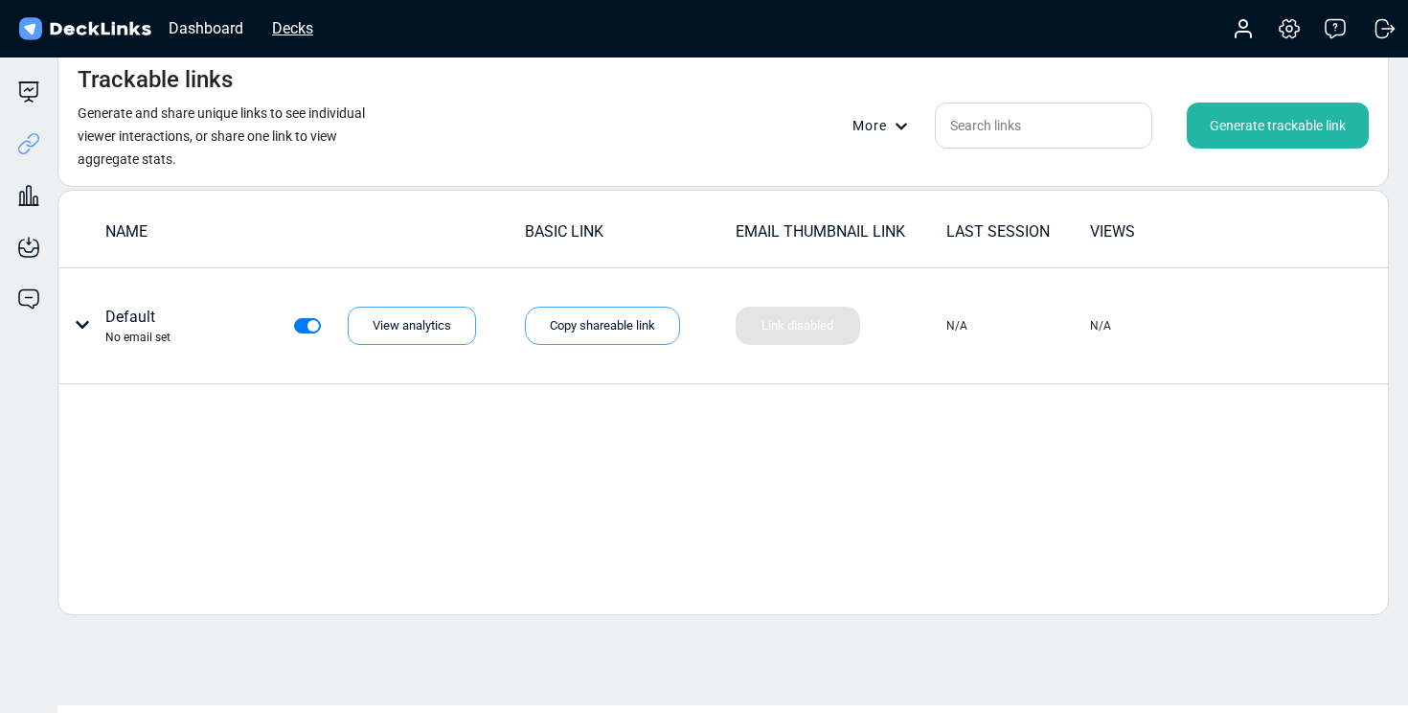
click at [287, 24] on div "Decks" at bounding box center [292, 28] width 60 height 24
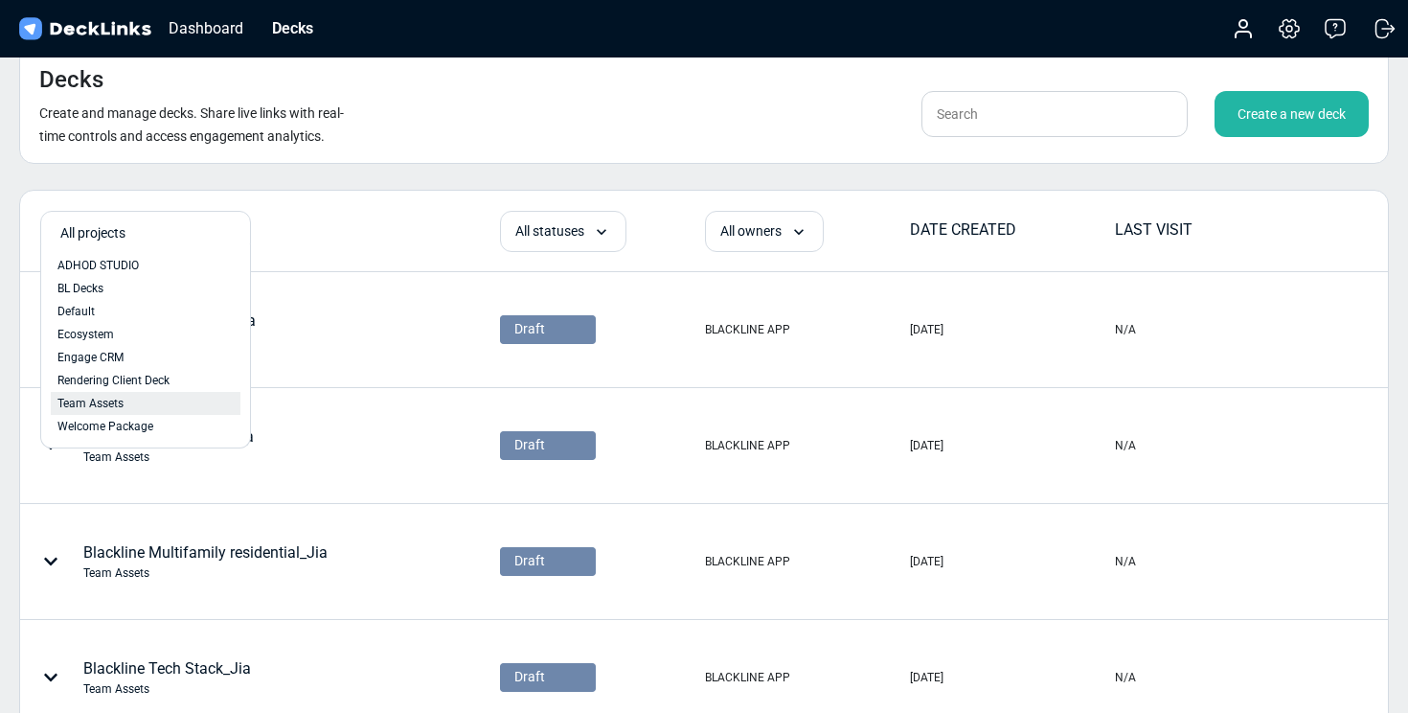
click at [110, 398] on span "Team Assets" at bounding box center [90, 403] width 66 height 17
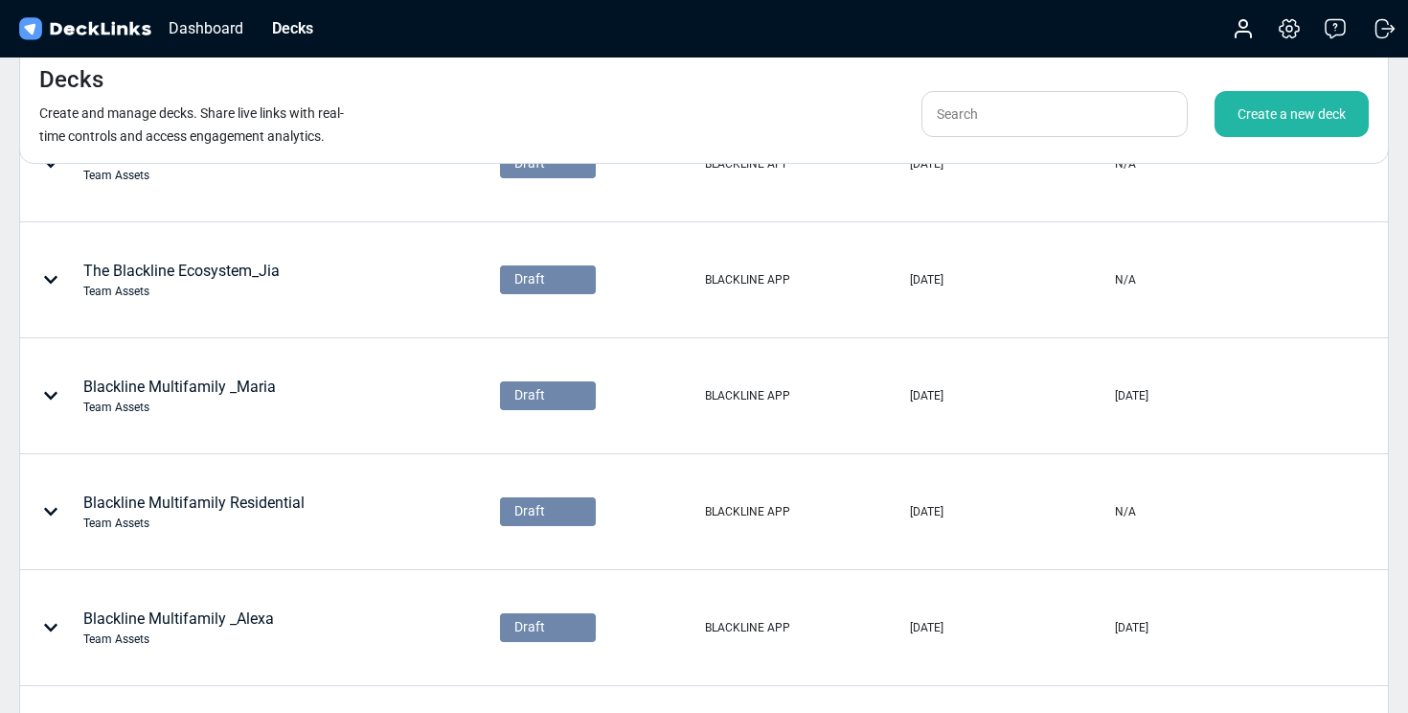
scroll to position [989, 0]
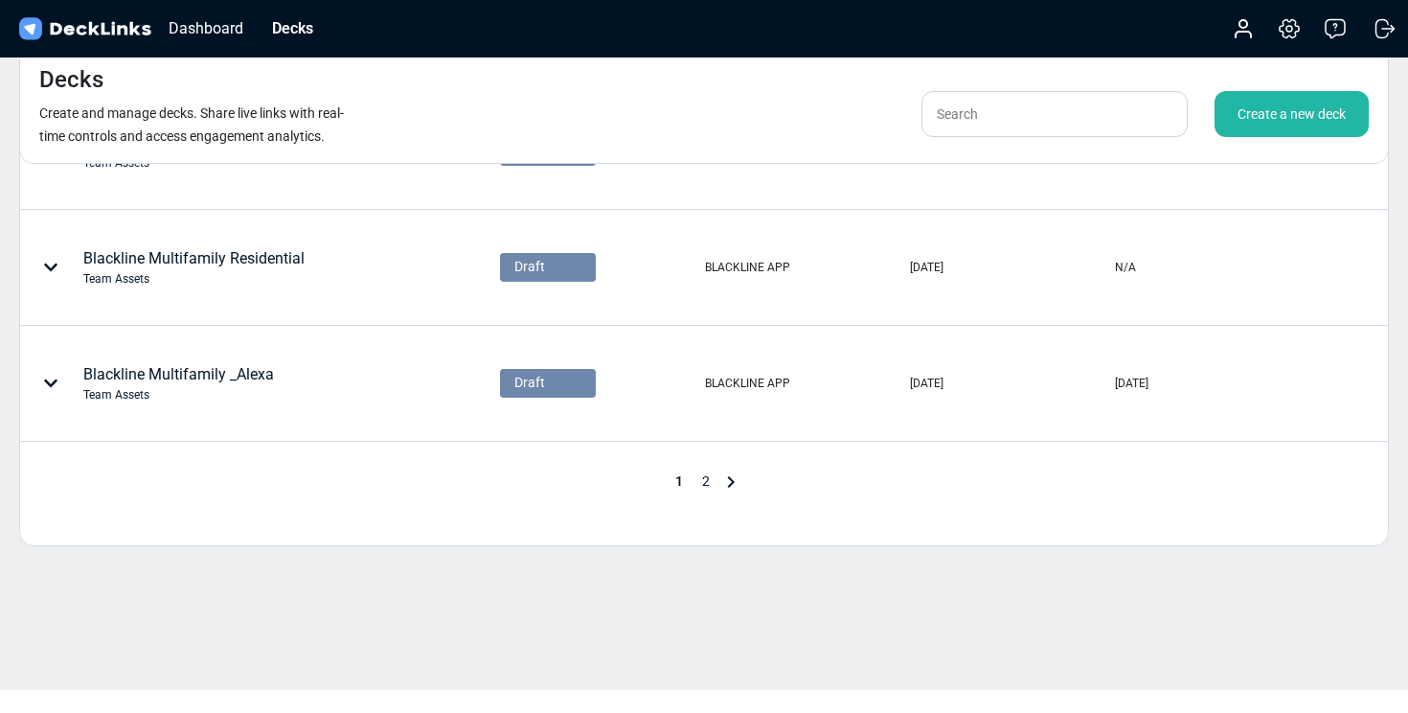
click at [705, 484] on span "2" at bounding box center [705, 480] width 27 height 15
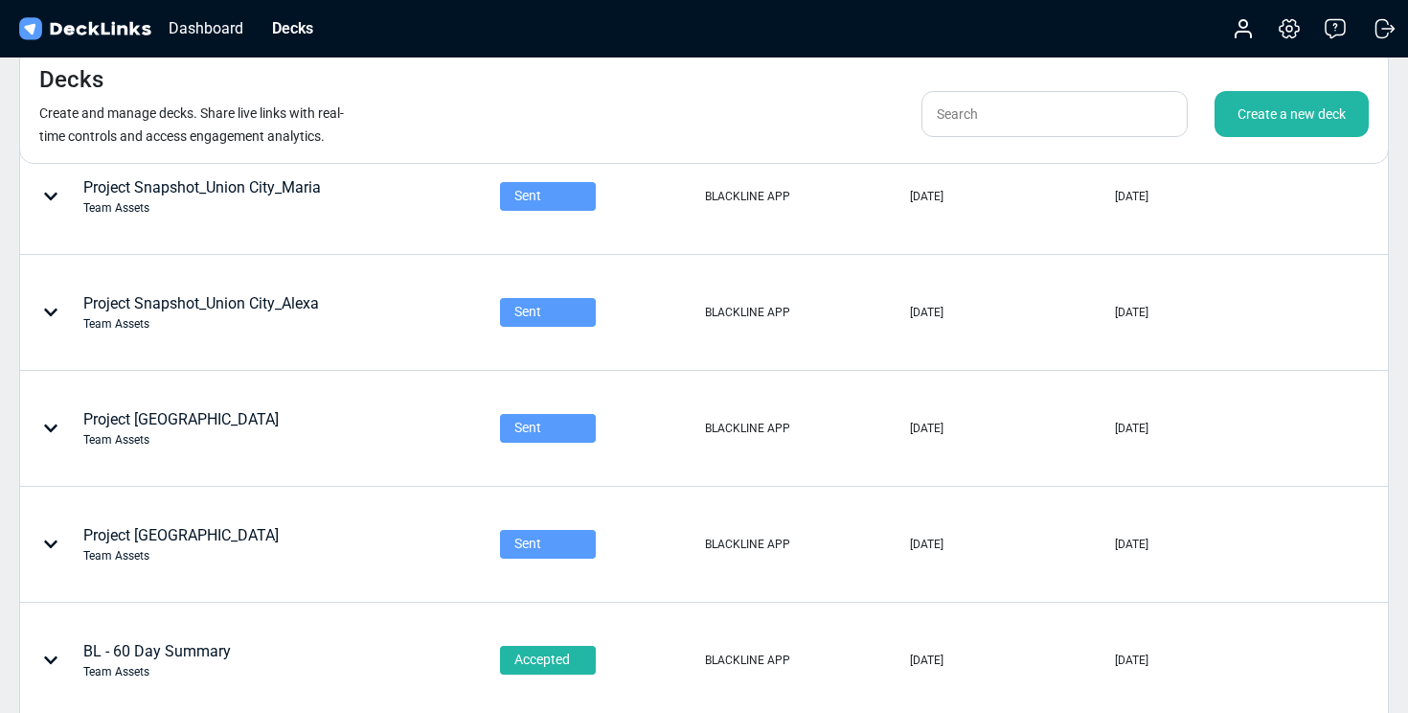
scroll to position [0, 0]
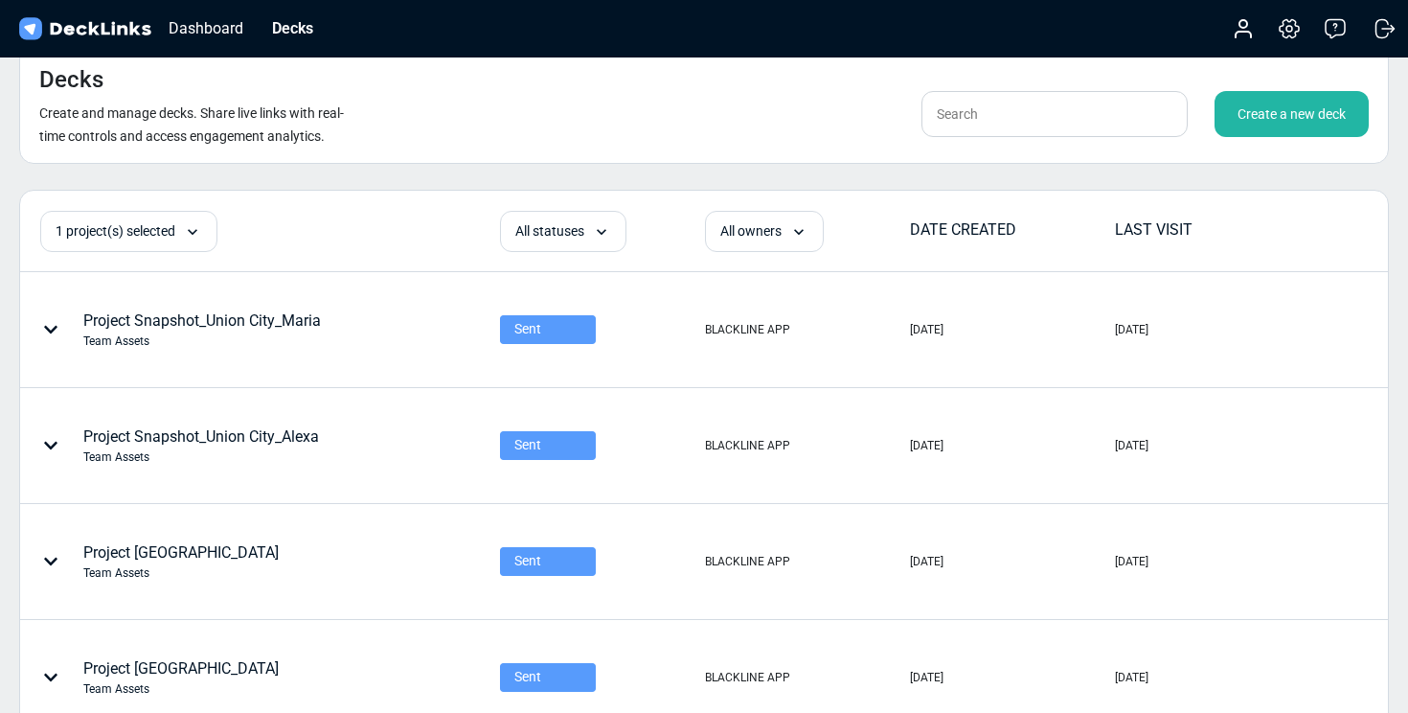
click at [1268, 122] on div "Create a new deck" at bounding box center [1291, 114] width 154 height 46
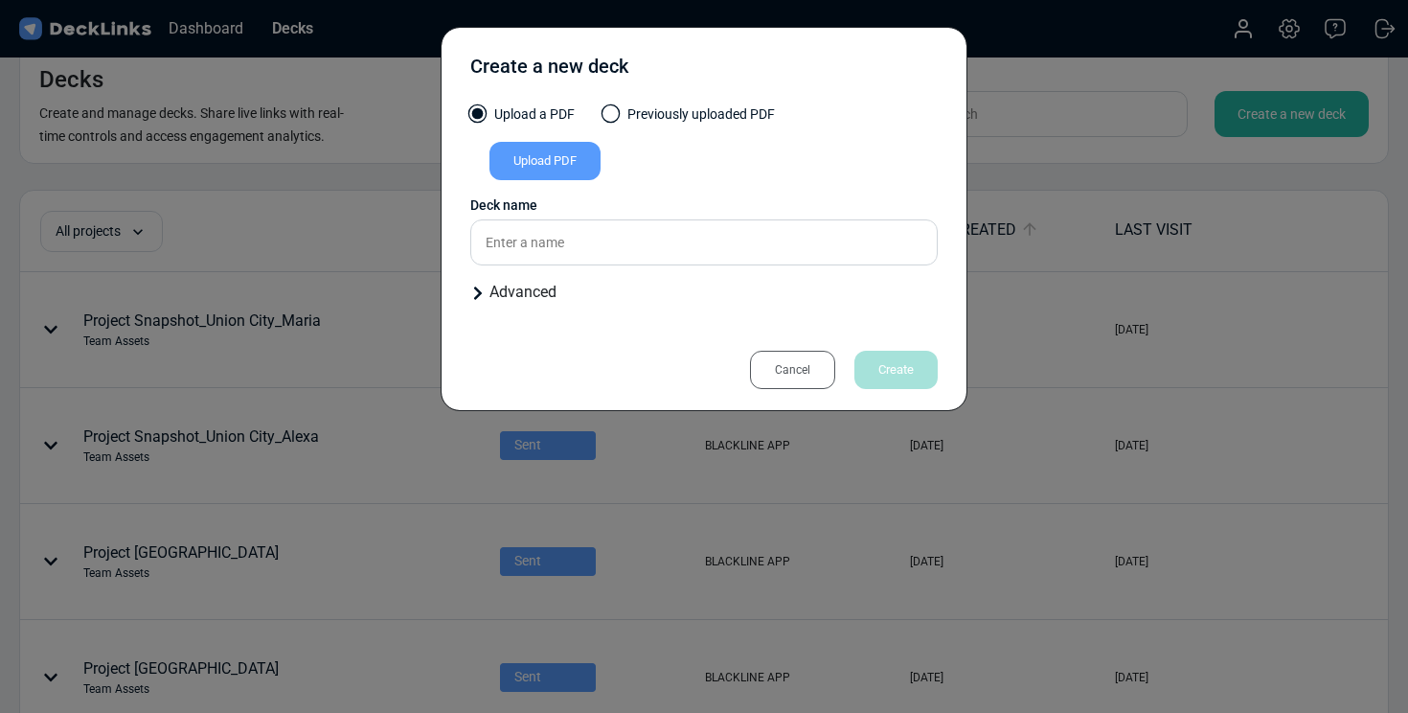
click at [579, 158] on div "Upload PDF" at bounding box center [544, 161] width 111 height 38
click at [0, 0] on input "Upload PDF" at bounding box center [0, 0] width 0 height 0
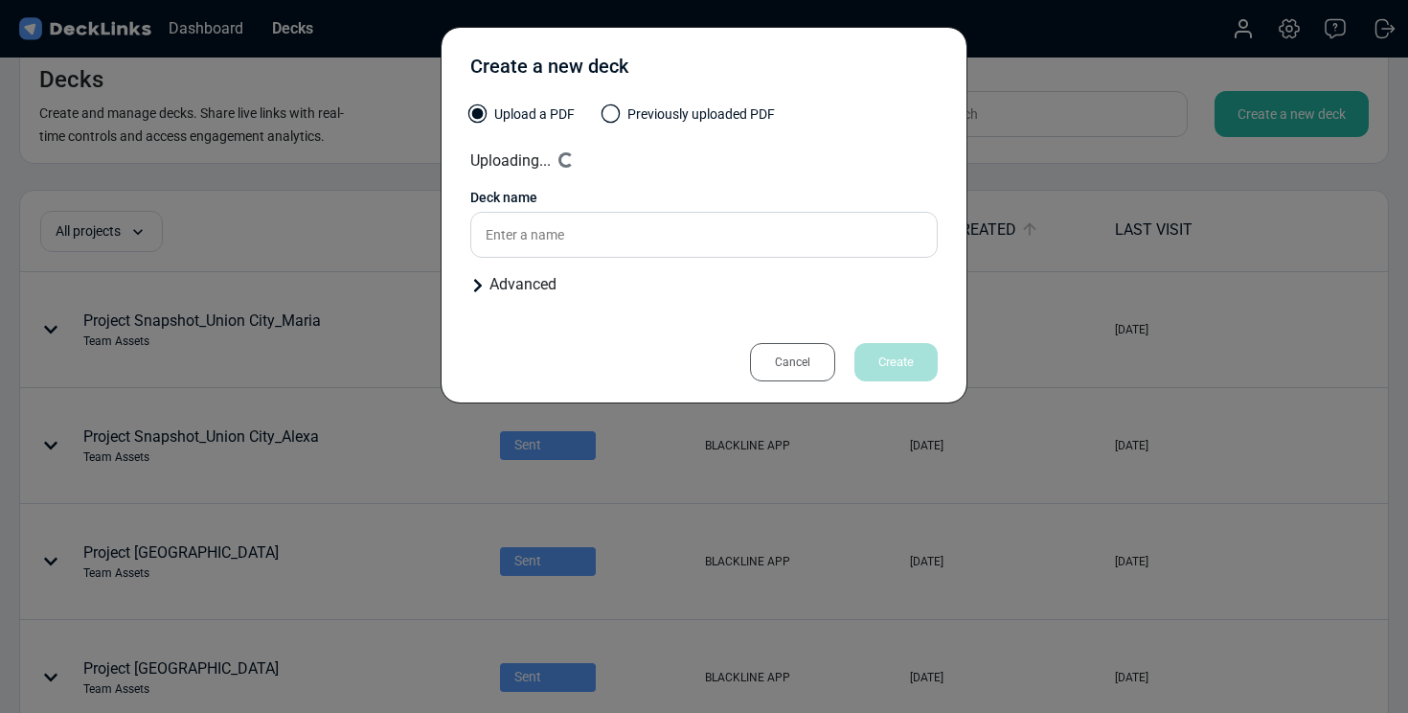
type input "Project [GEOGRAPHIC_DATA]"
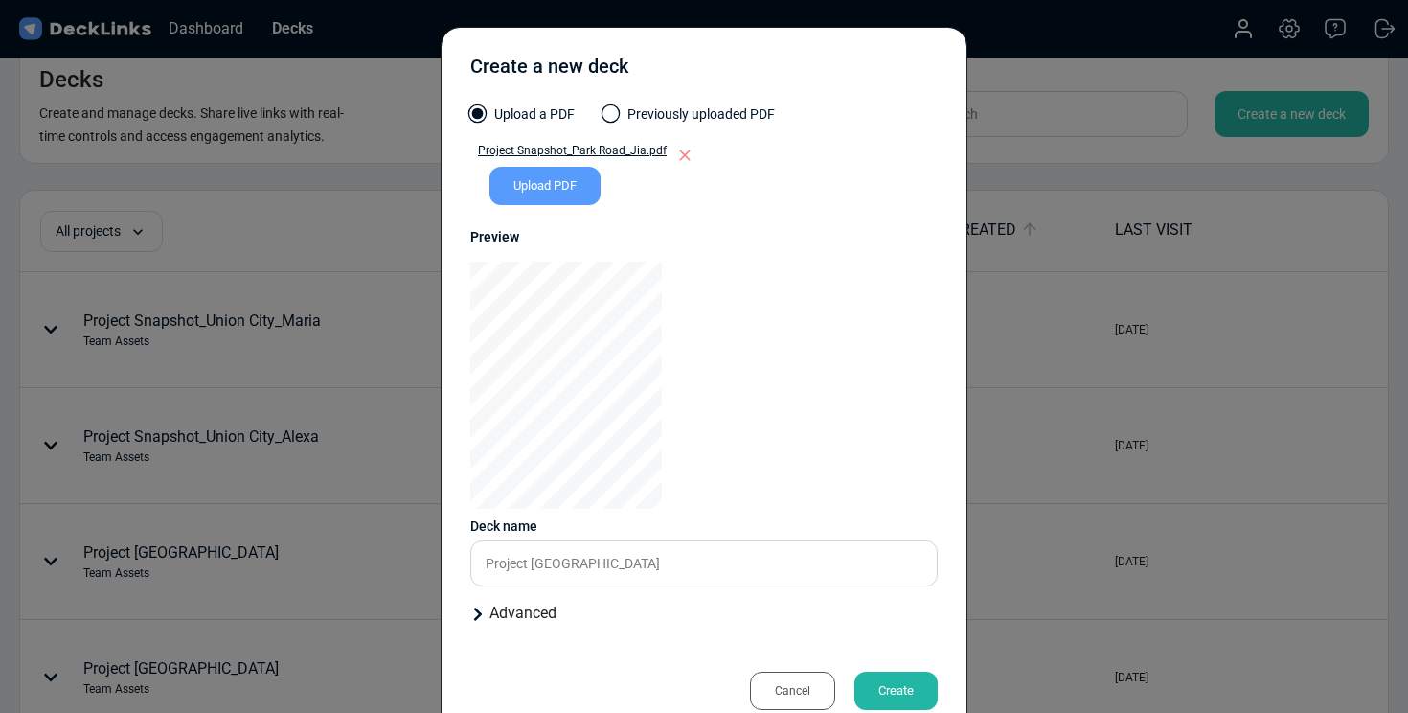
click at [523, 610] on div "Advanced" at bounding box center [703, 612] width 467 height 23
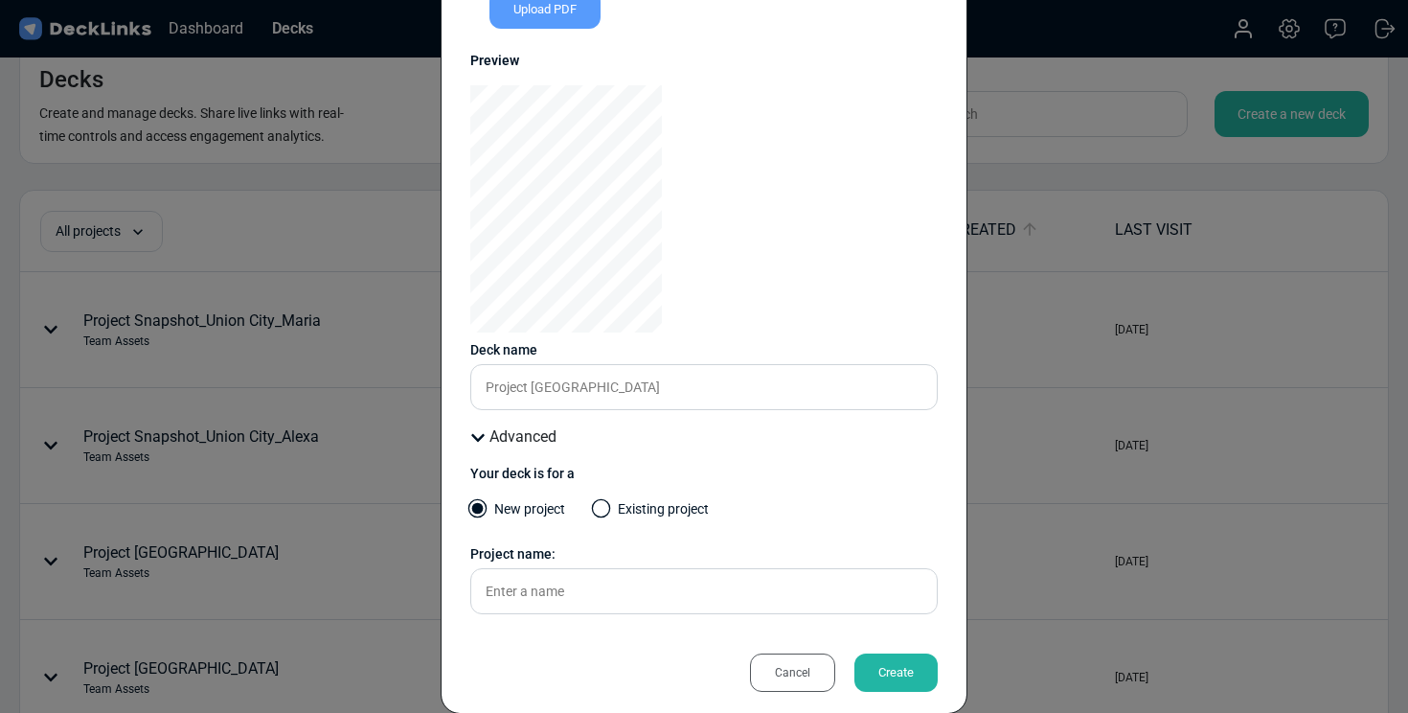
scroll to position [204, 0]
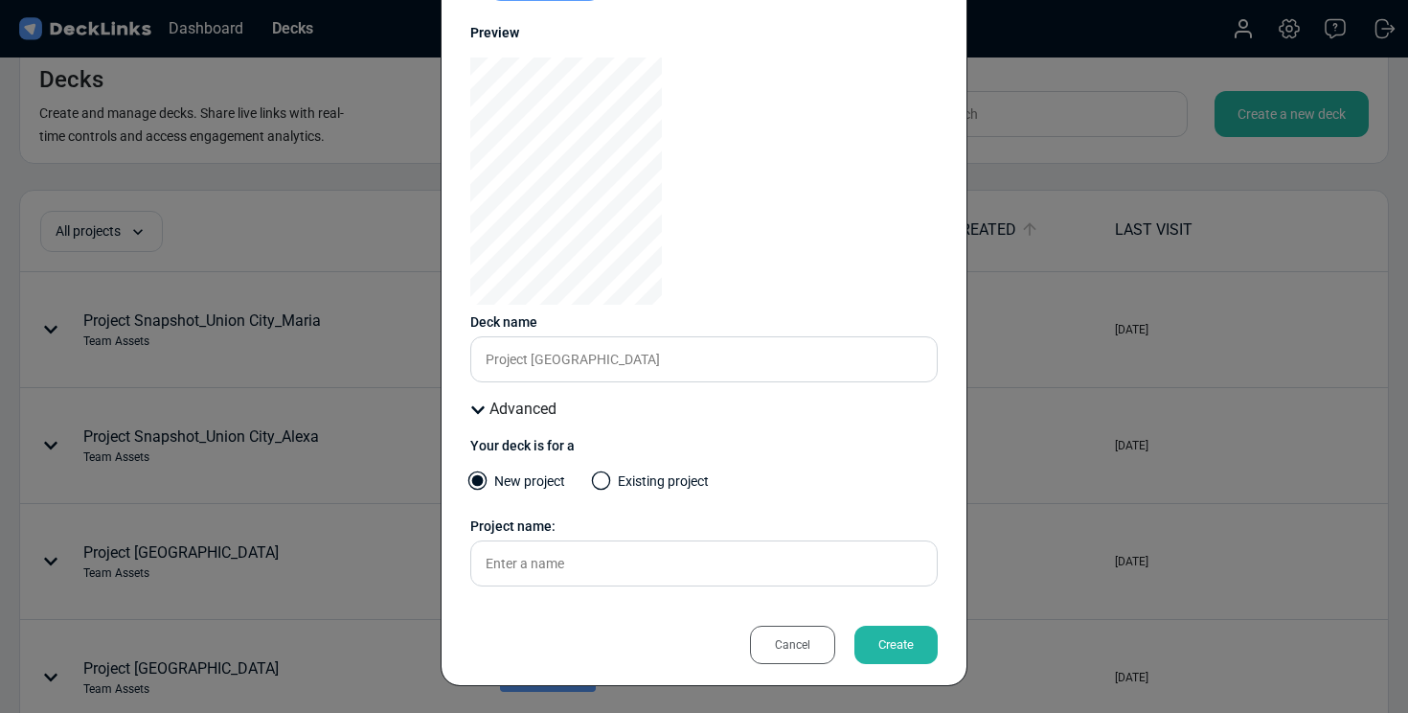
click at [610, 483] on span at bounding box center [601, 480] width 19 height 19
click at [0, 0] on input "Existing project" at bounding box center [0, 0] width 0 height 0
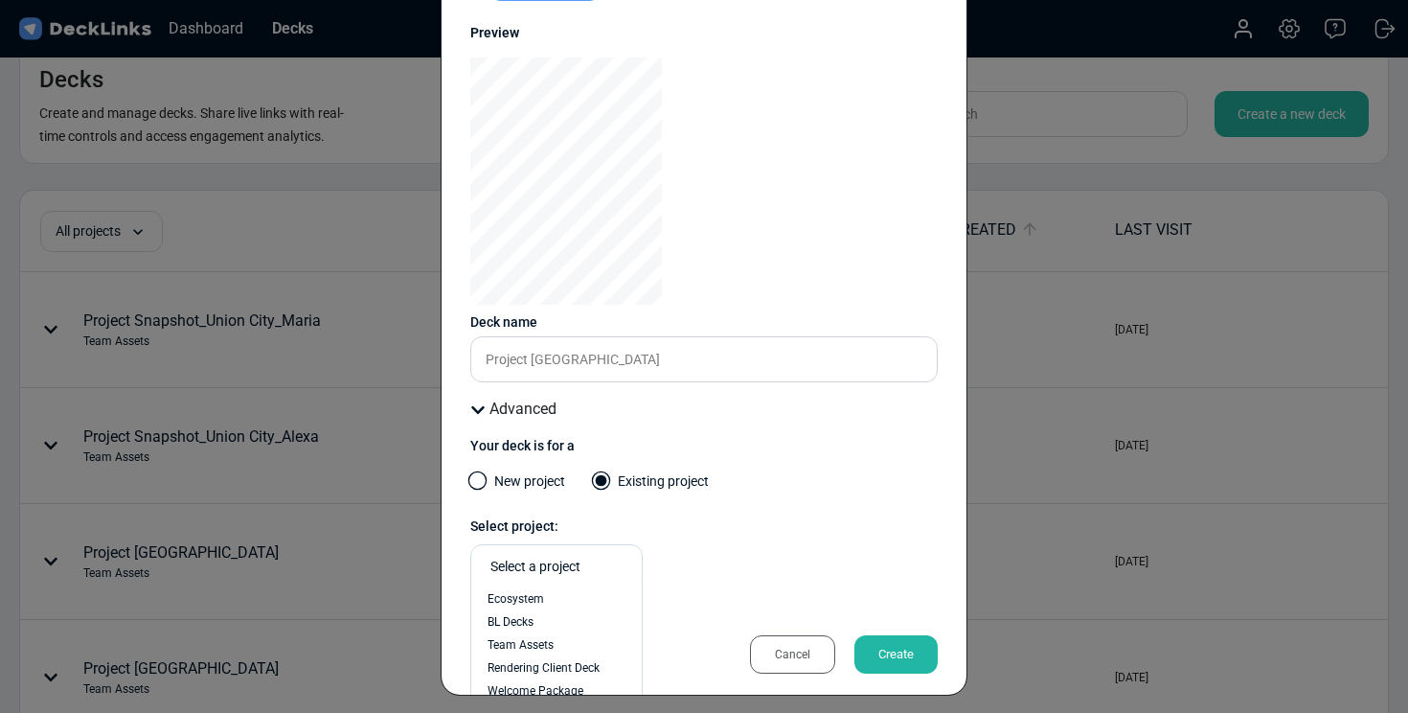
scroll to position [214, 0]
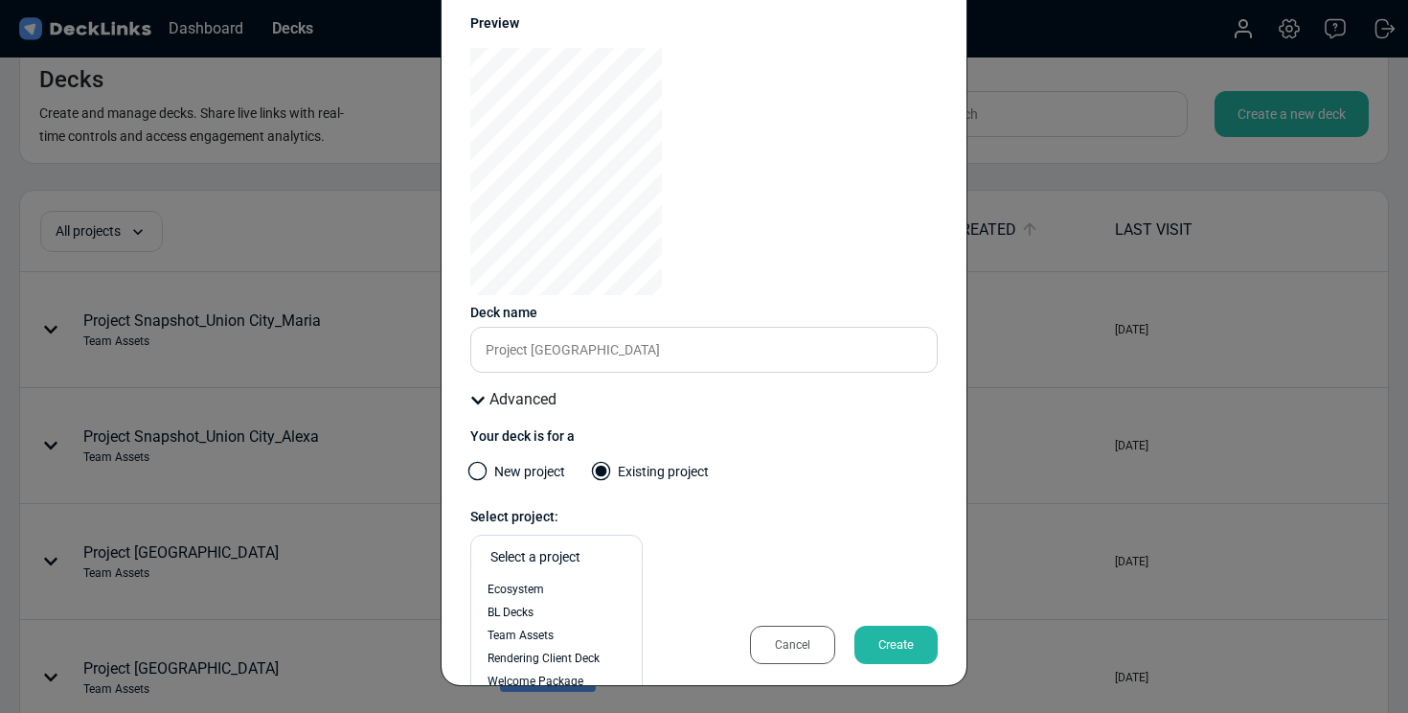
click at [597, 557] on div "Select a project" at bounding box center [561, 557] width 142 height 20
click at [555, 635] on div "Team Assets" at bounding box center [557, 634] width 138 height 17
click at [880, 636] on div "Create" at bounding box center [895, 644] width 83 height 38
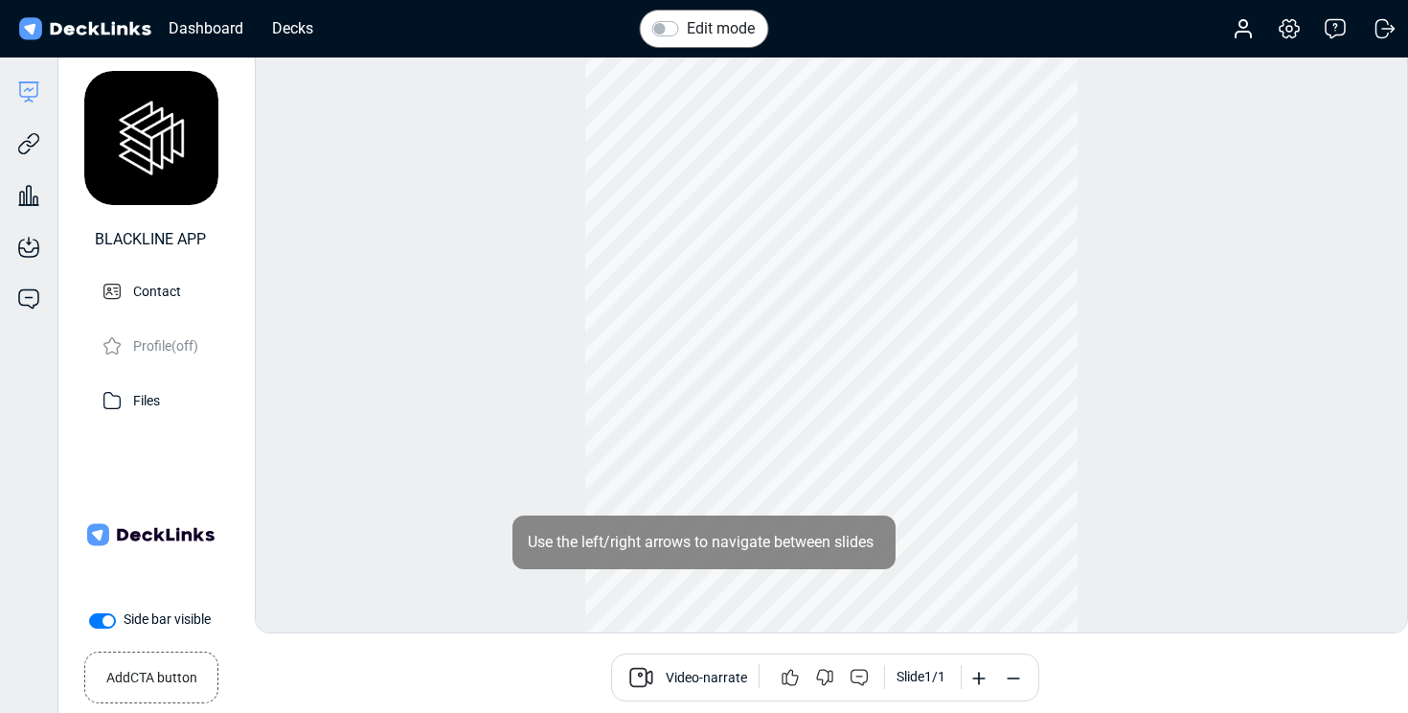
click at [124, 624] on label "Side bar visible" at bounding box center [167, 619] width 87 height 20
click at [96, 624] on input "Side bar visible" at bounding box center [96, 618] width 15 height 19
checkbox input "false"
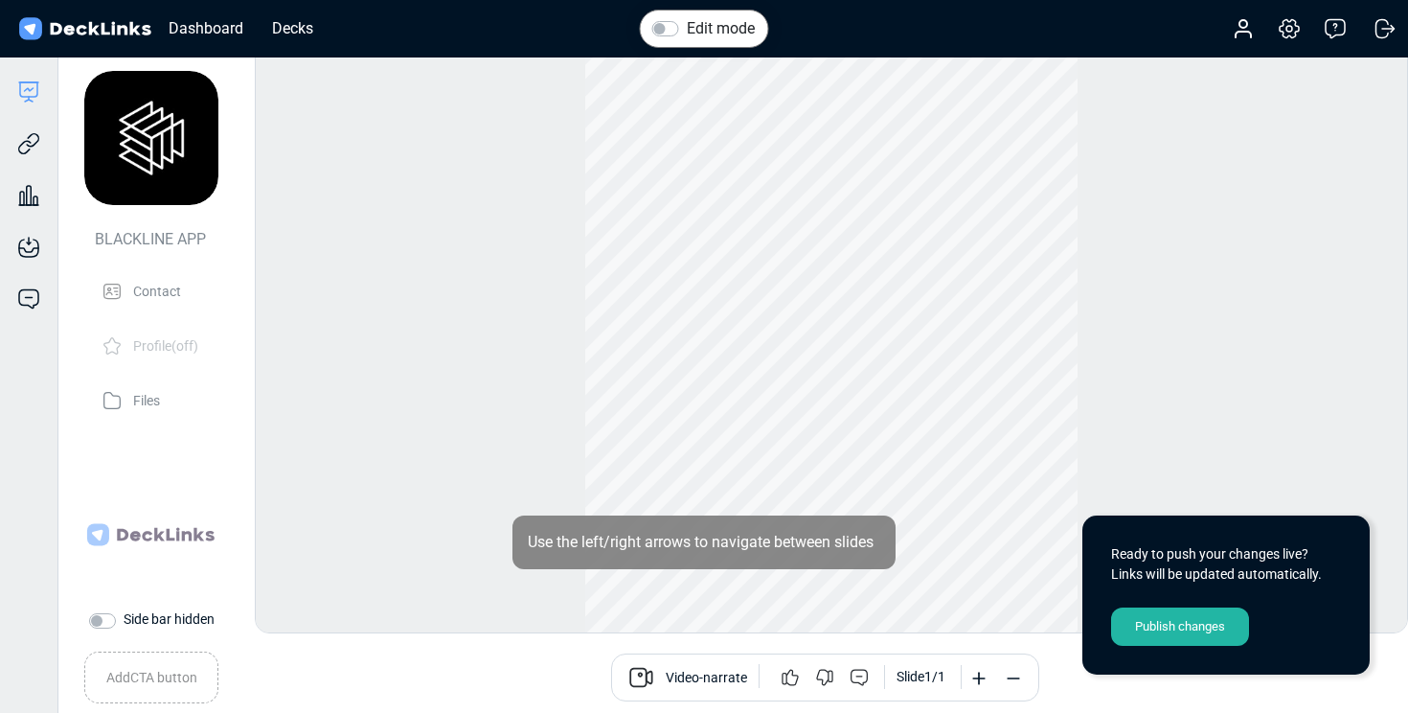
click at [1163, 625] on div "Publish changes" at bounding box center [1180, 626] width 138 height 38
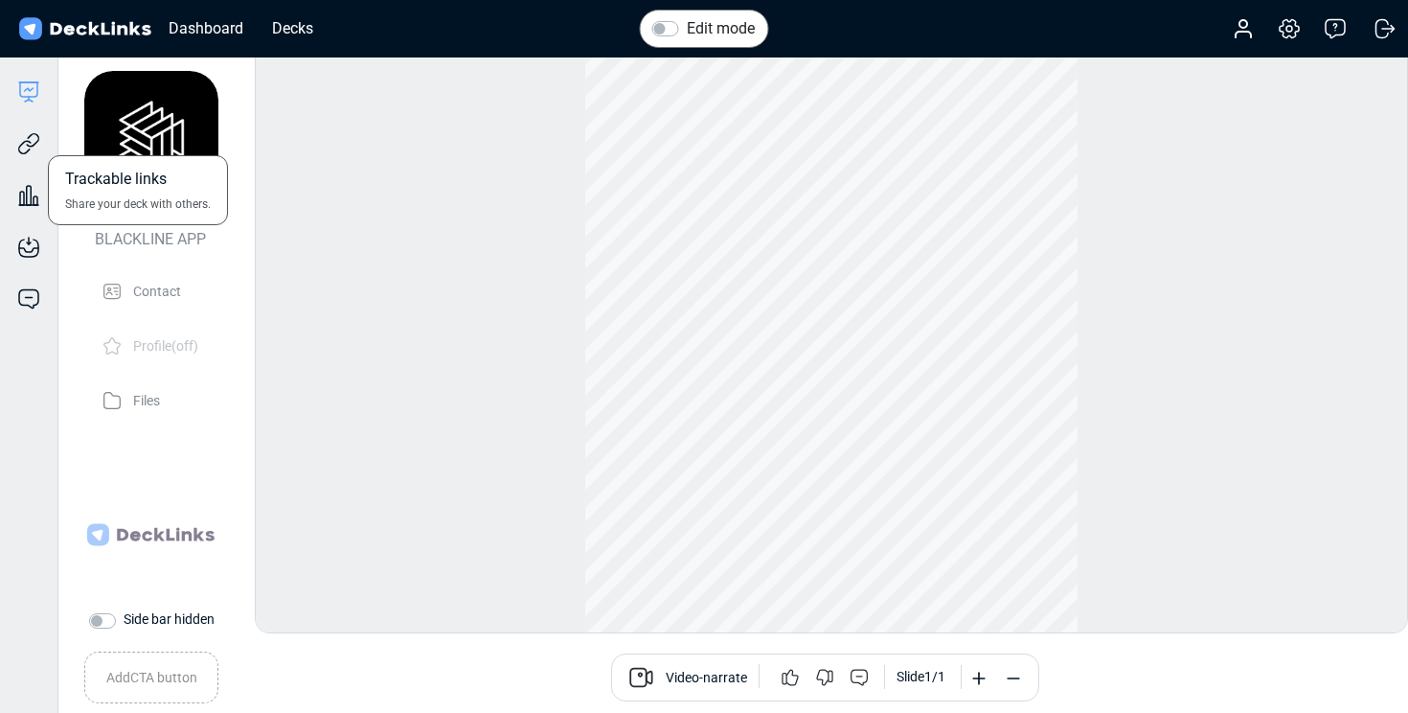
click at [11, 145] on div "Trackable links Share your deck with others." at bounding box center [28, 129] width 57 height 52
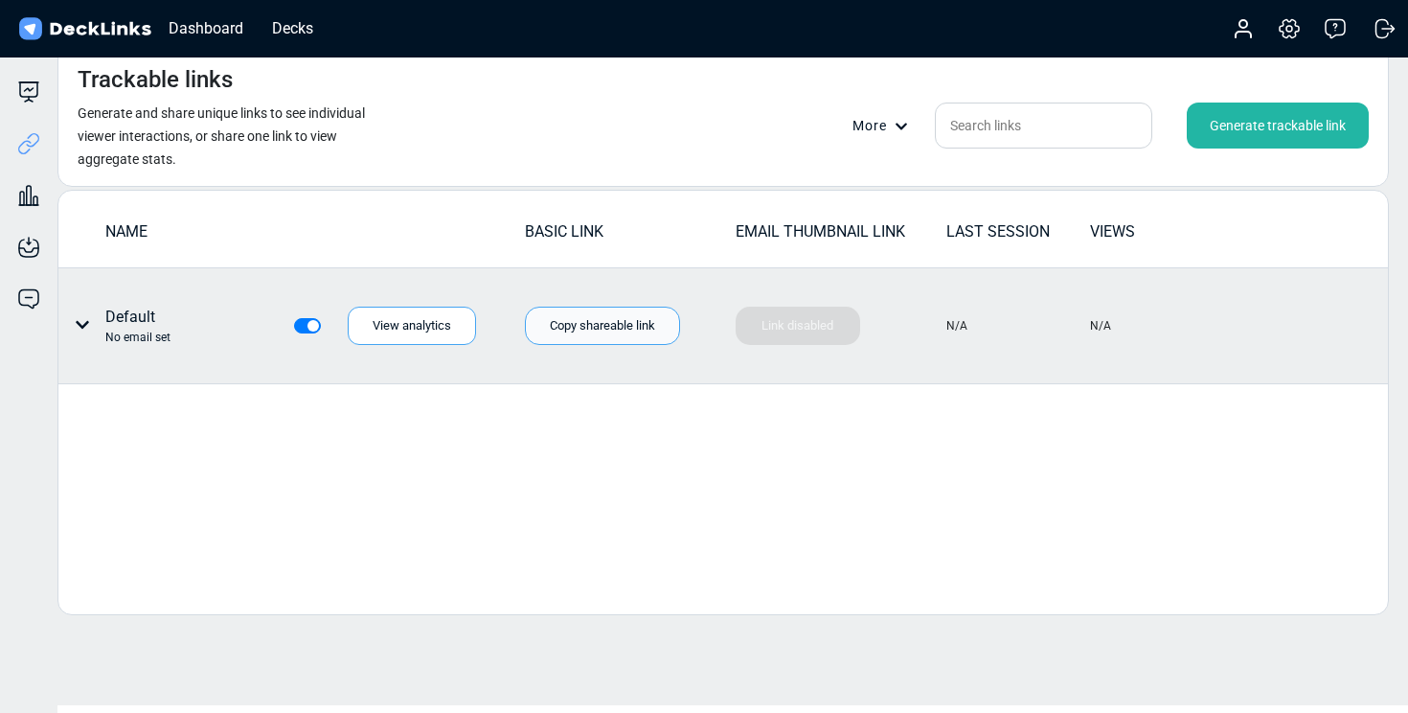
click at [570, 330] on div "Copy shareable link" at bounding box center [602, 325] width 155 height 38
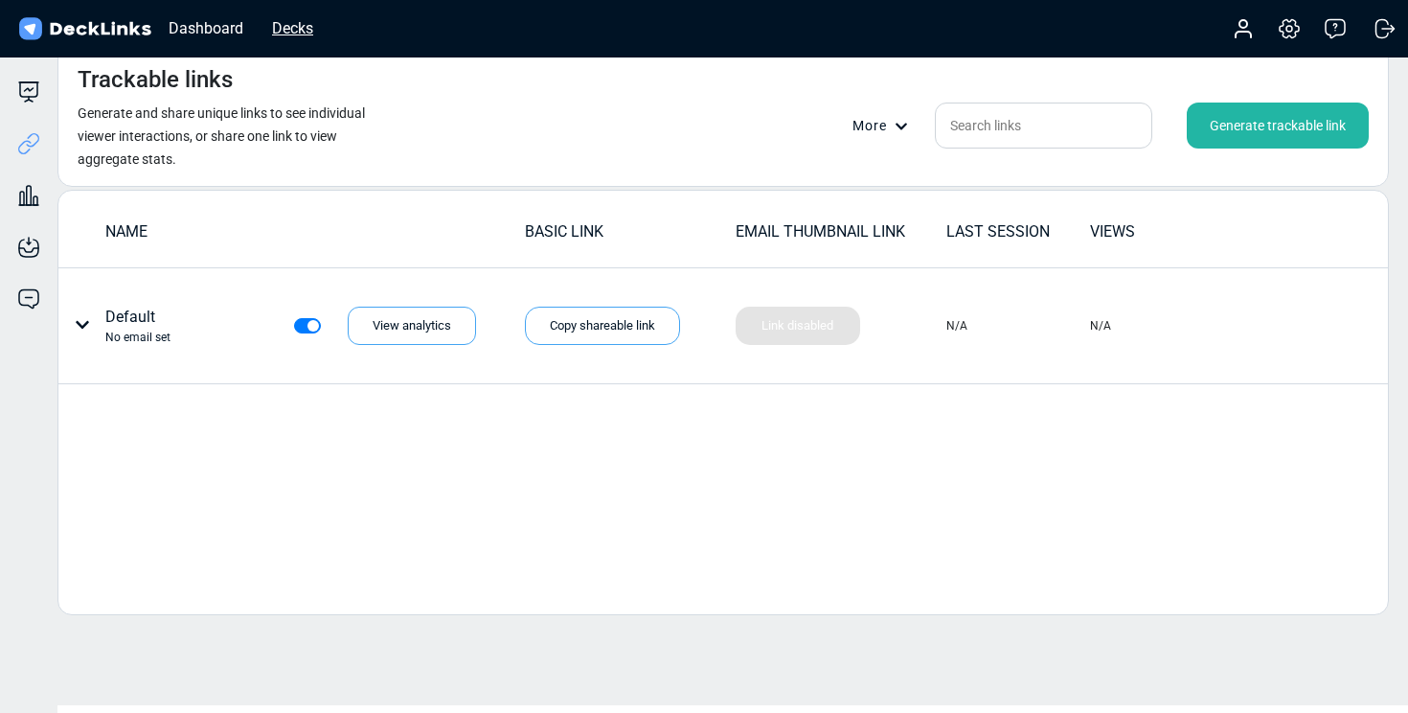
click at [283, 26] on div "Decks" at bounding box center [292, 28] width 60 height 24
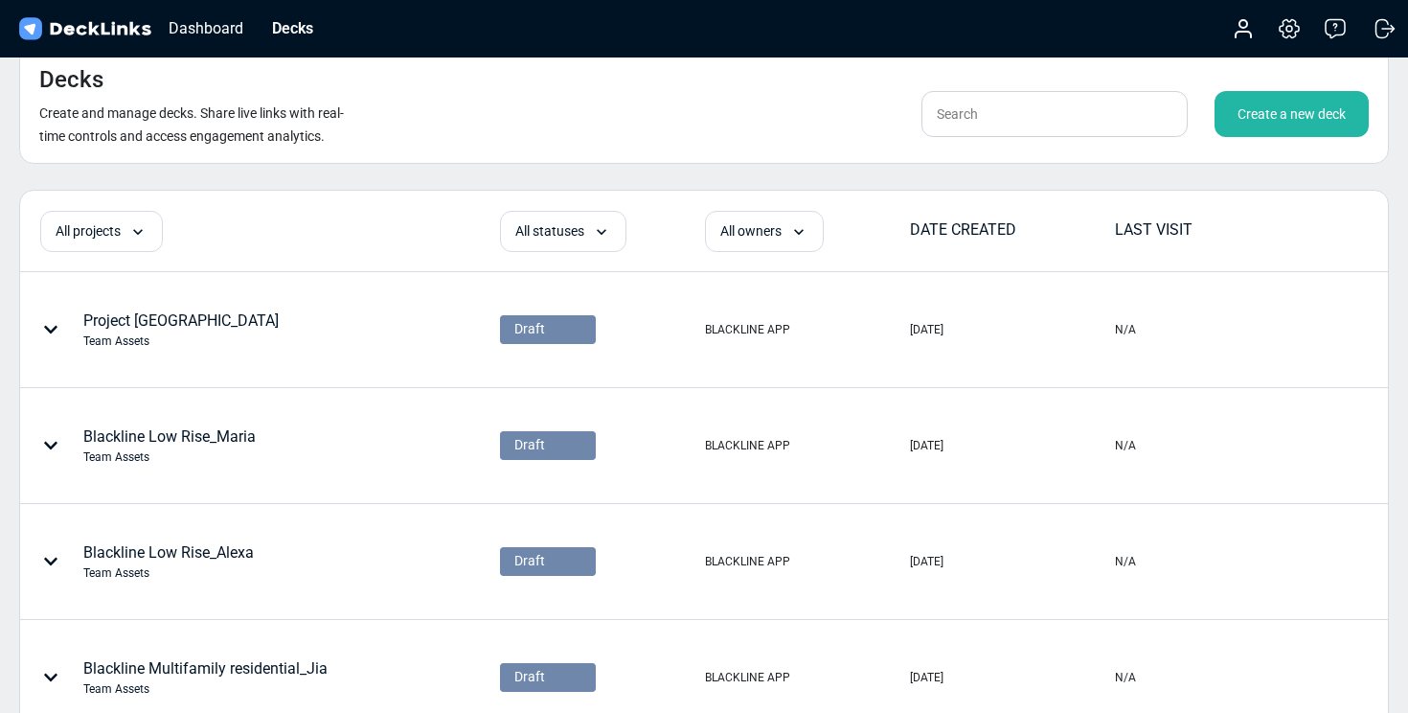
click at [1334, 113] on div "Create a new deck" at bounding box center [1291, 114] width 154 height 46
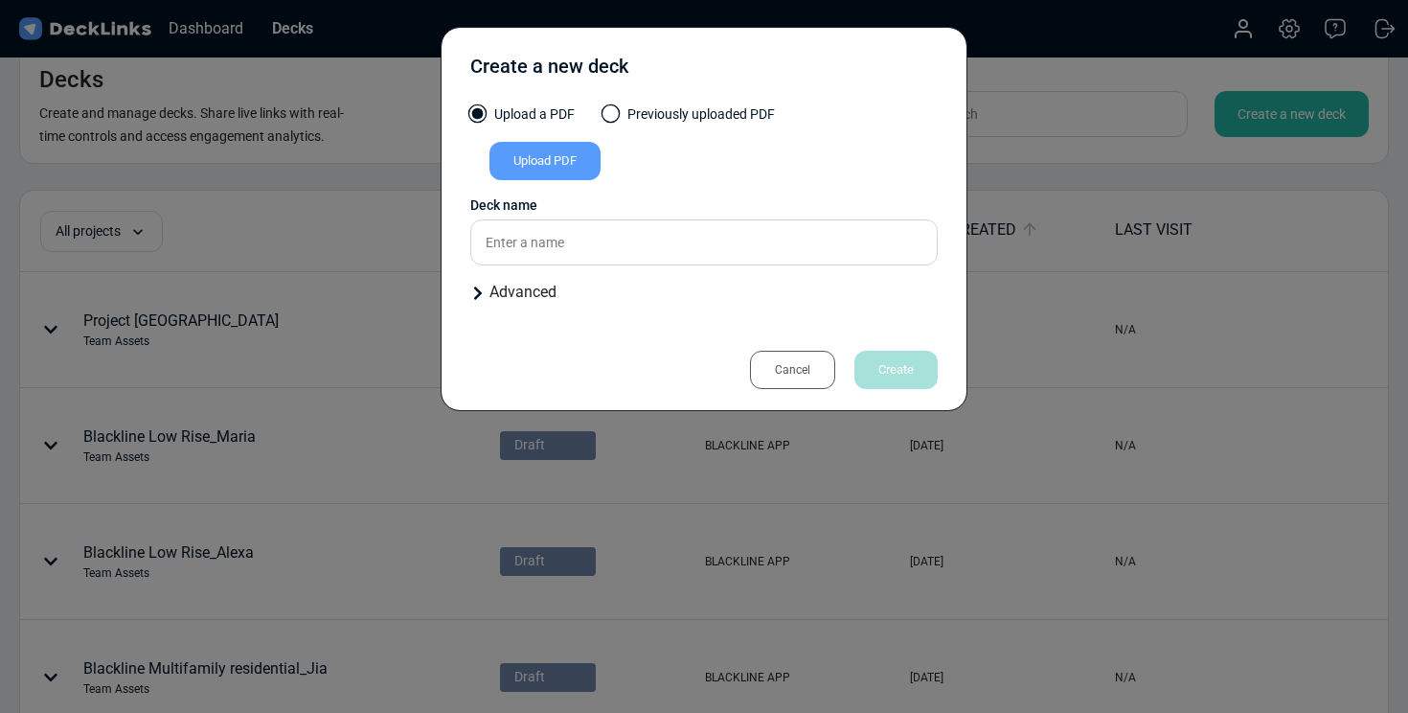
click at [584, 158] on div "Upload PDF" at bounding box center [544, 161] width 111 height 38
click at [0, 0] on input "Upload PDF" at bounding box center [0, 0] width 0 height 0
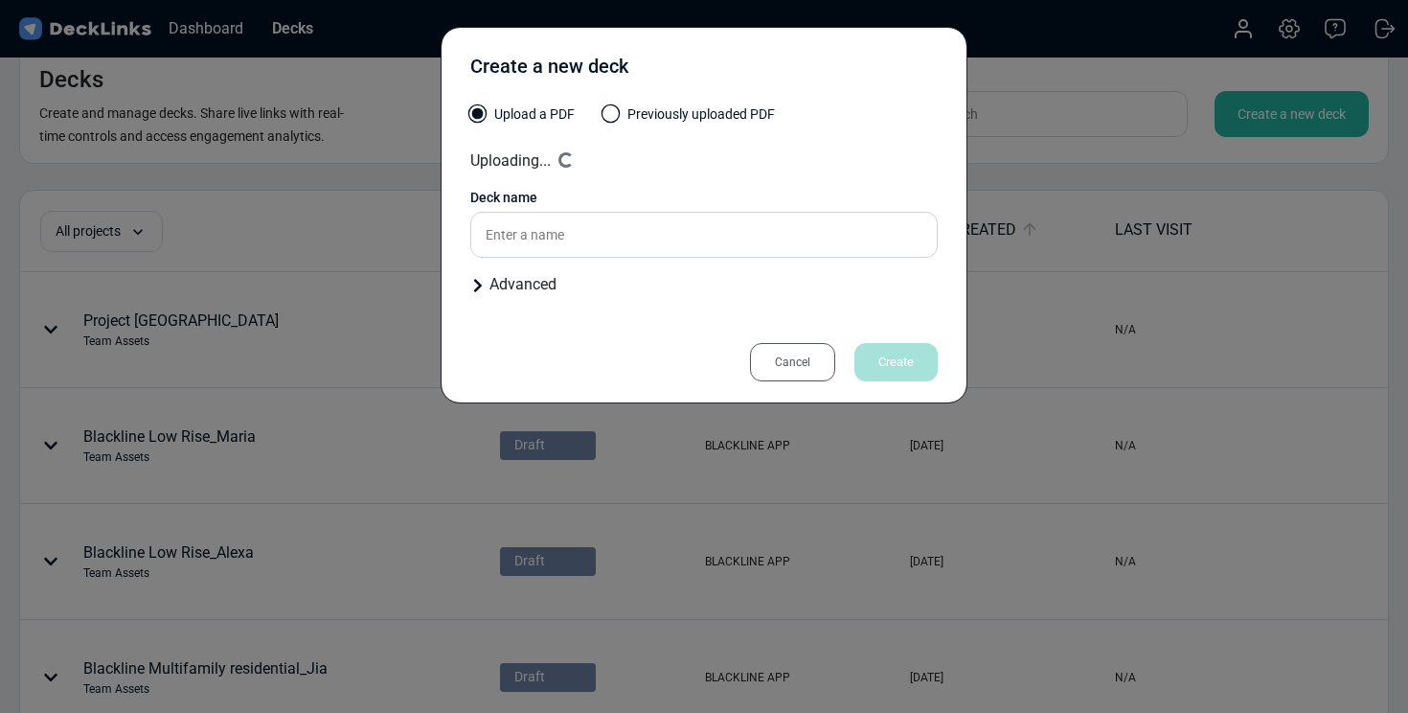
type input "Project Snapshot_Union City_Jia"
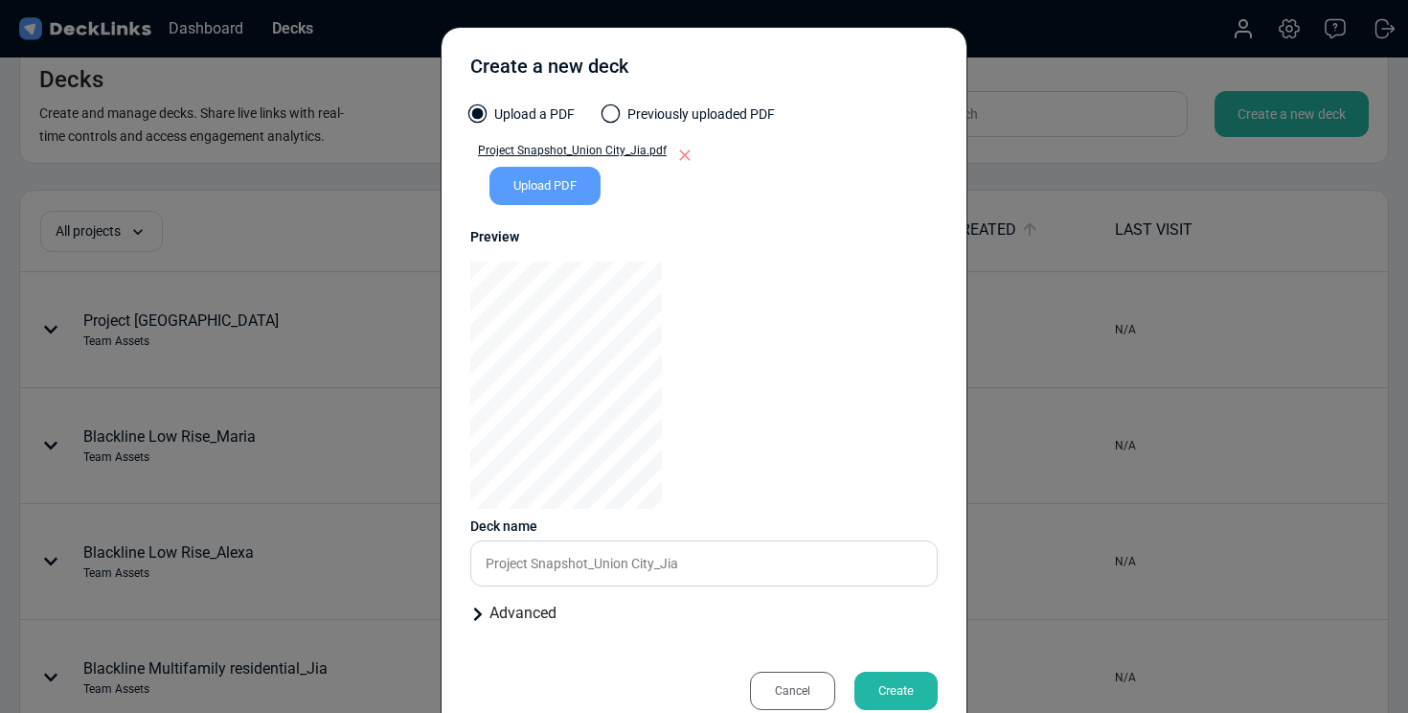
click at [476, 615] on icon at bounding box center [477, 613] width 15 height 15
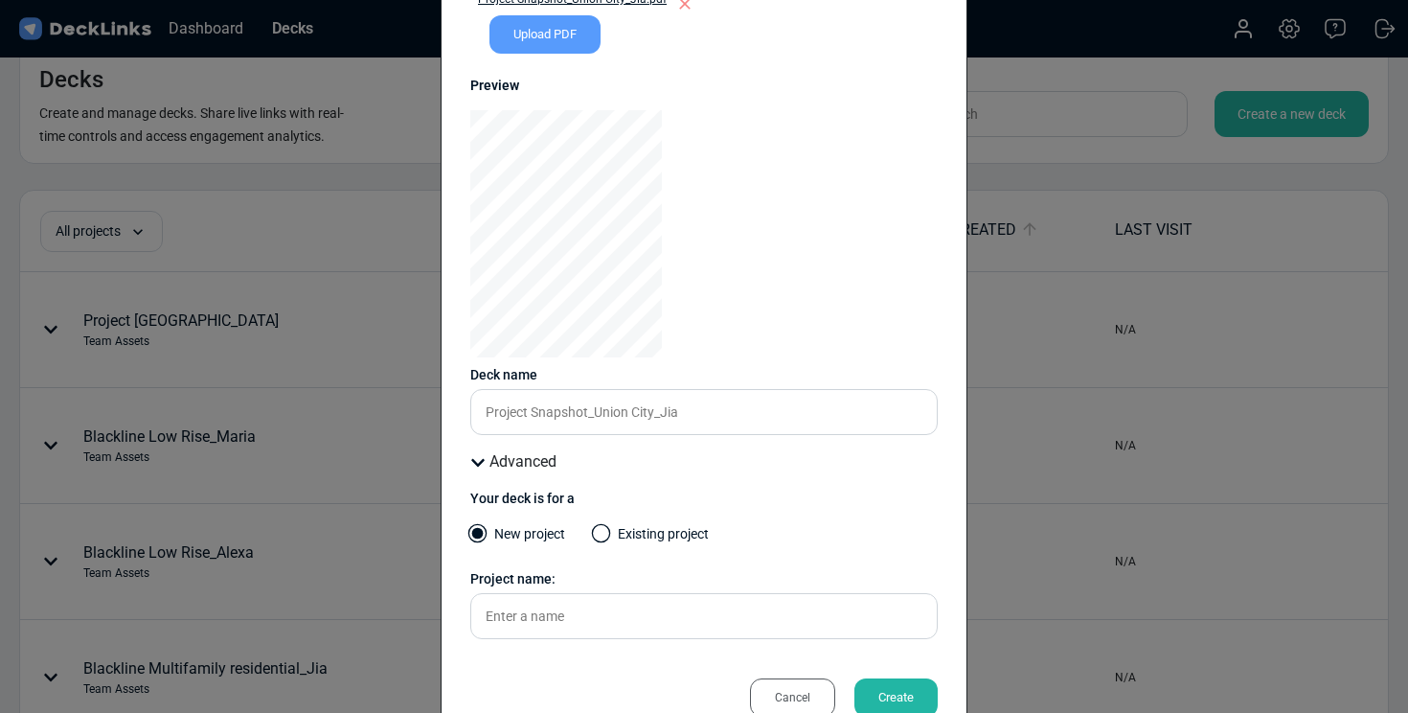
scroll to position [204, 0]
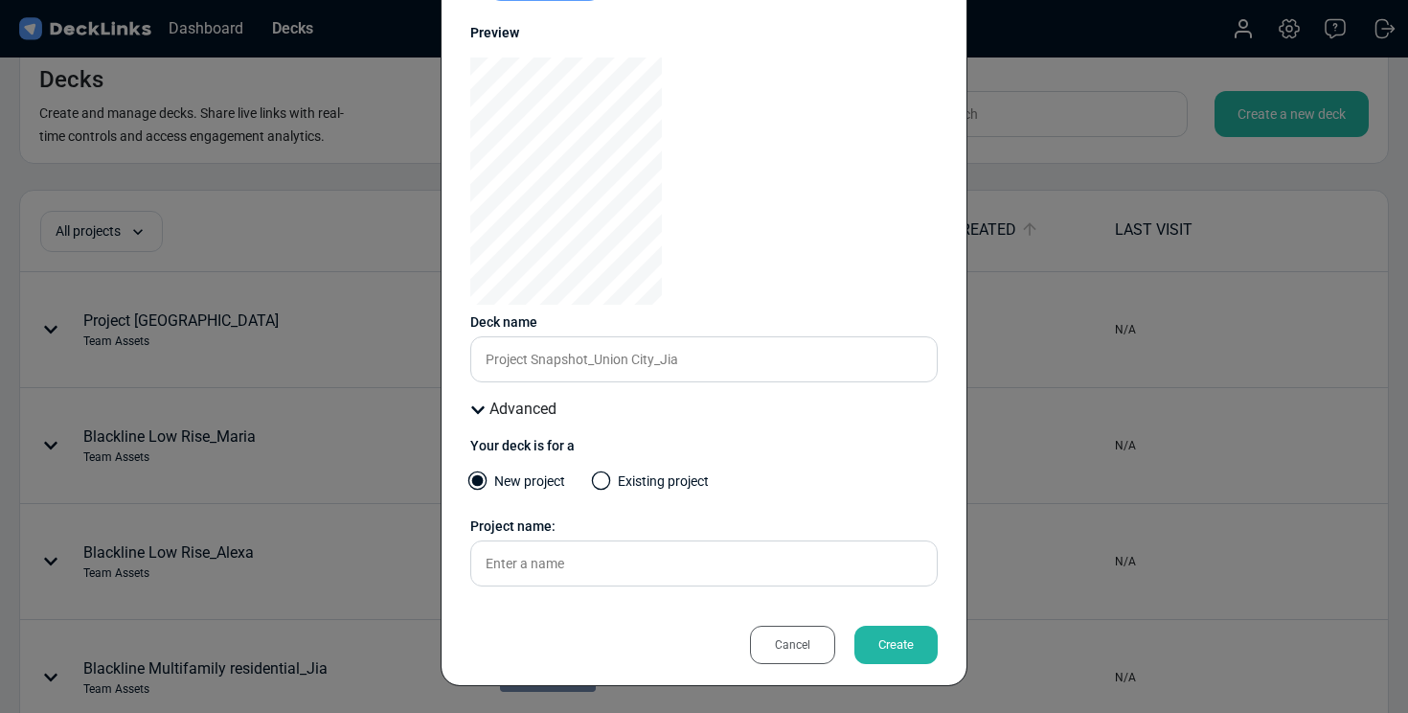
click at [611, 478] on label "Existing project" at bounding box center [651, 486] width 115 height 30
click at [0, 0] on input "Existing project" at bounding box center [0, 0] width 0 height 0
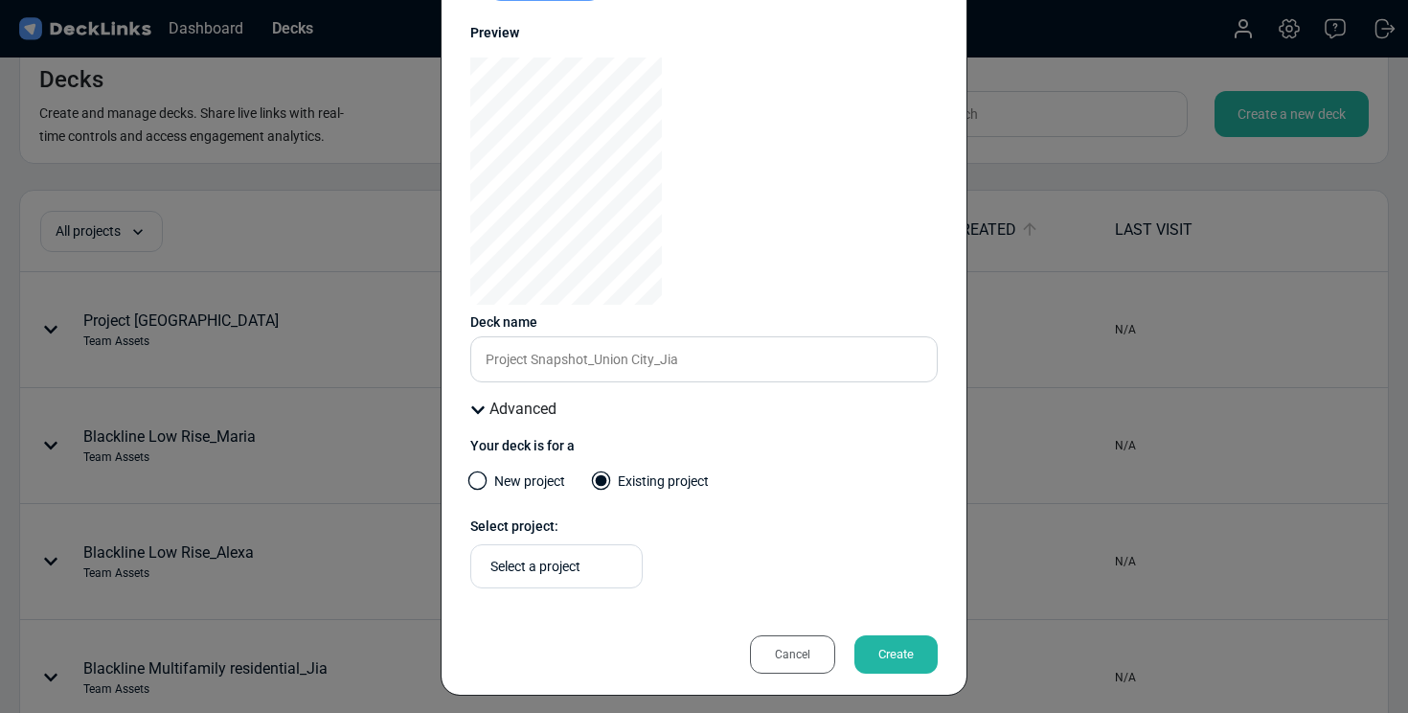
scroll to position [214, 0]
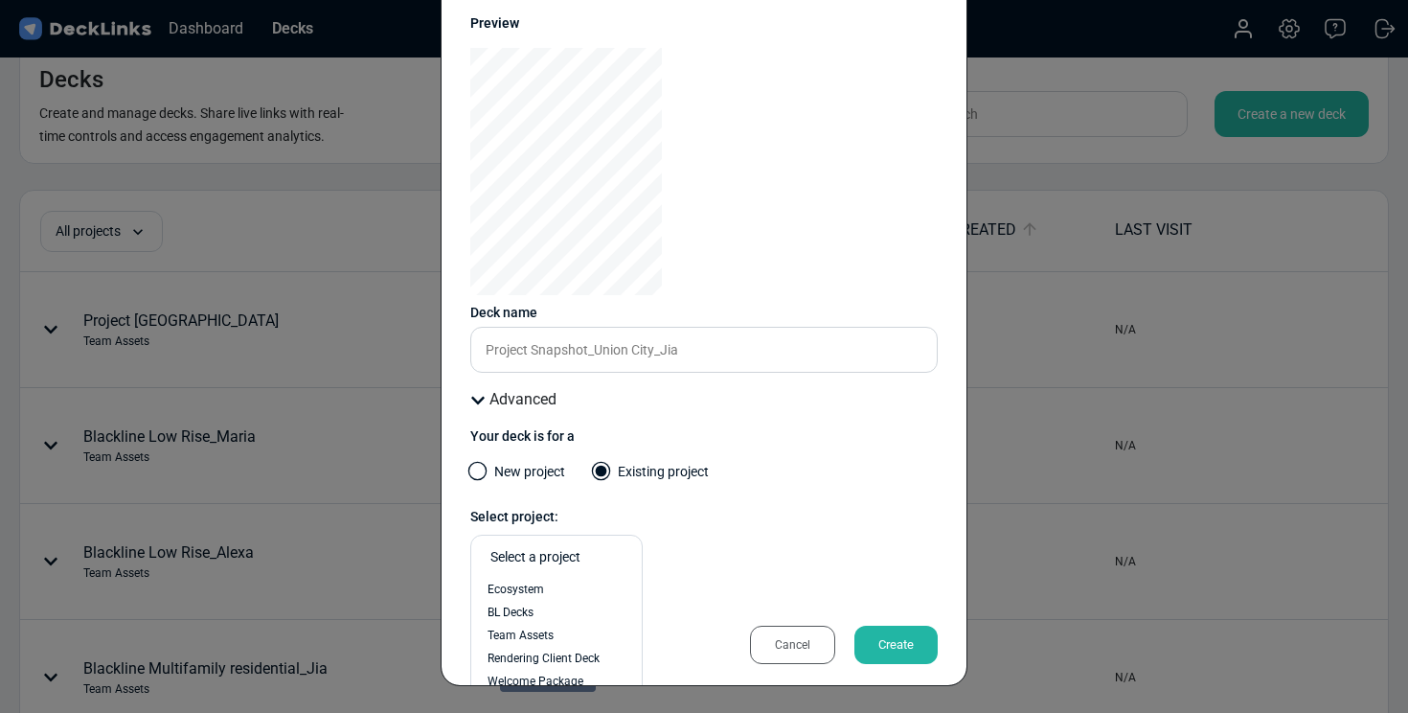
click at [600, 557] on div "Select a project" at bounding box center [561, 557] width 142 height 20
click at [559, 630] on div "Team Assets" at bounding box center [557, 634] width 138 height 17
click at [872, 647] on div "Create" at bounding box center [895, 644] width 83 height 38
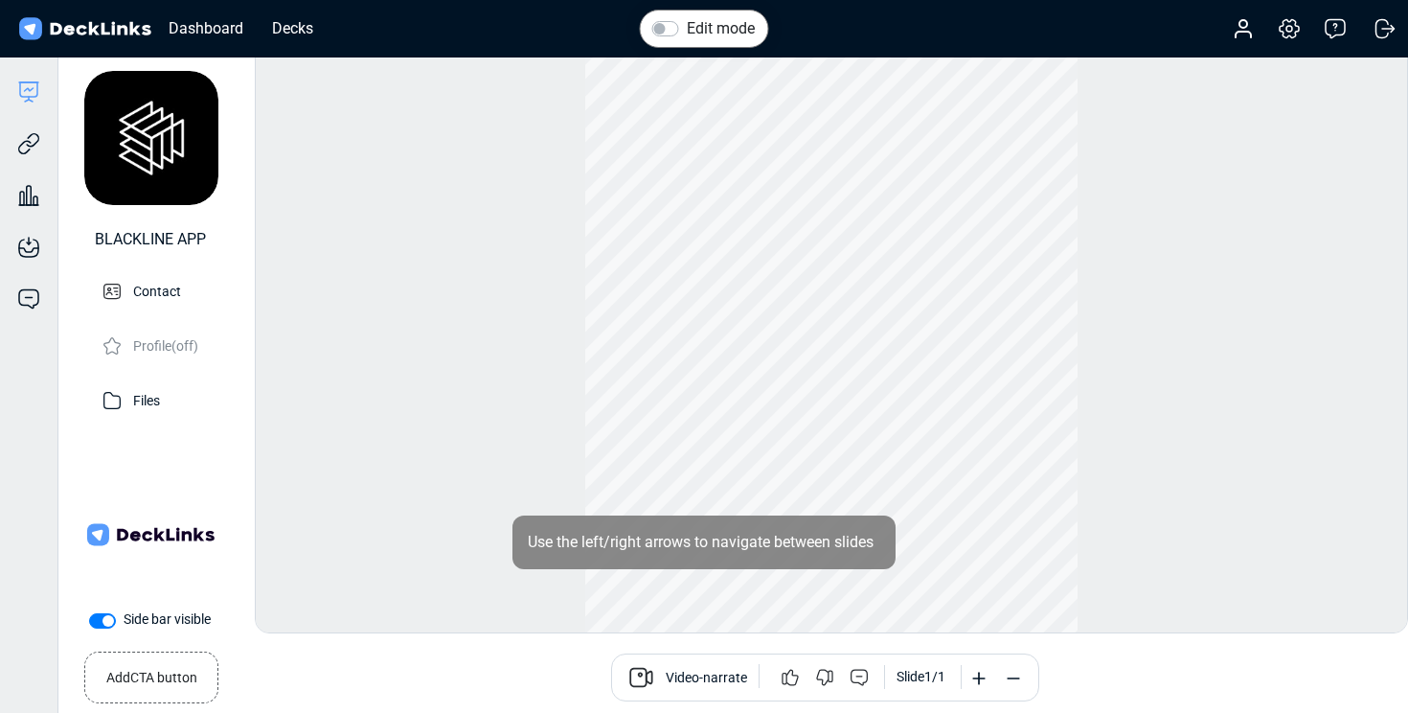
click at [124, 620] on label "Side bar visible" at bounding box center [167, 619] width 87 height 20
click at [98, 620] on input "Side bar visible" at bounding box center [96, 618] width 15 height 19
checkbox input "false"
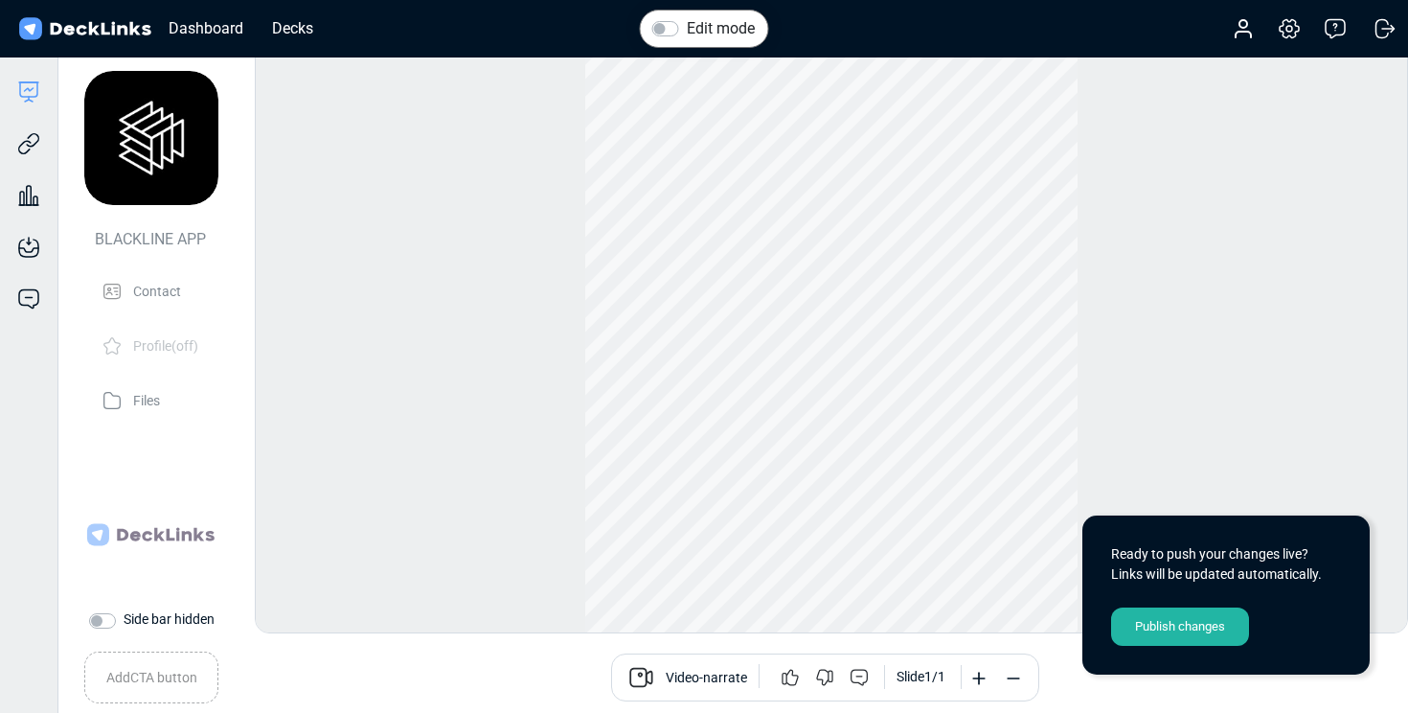
click at [1152, 628] on div "Publish changes" at bounding box center [1180, 626] width 138 height 38
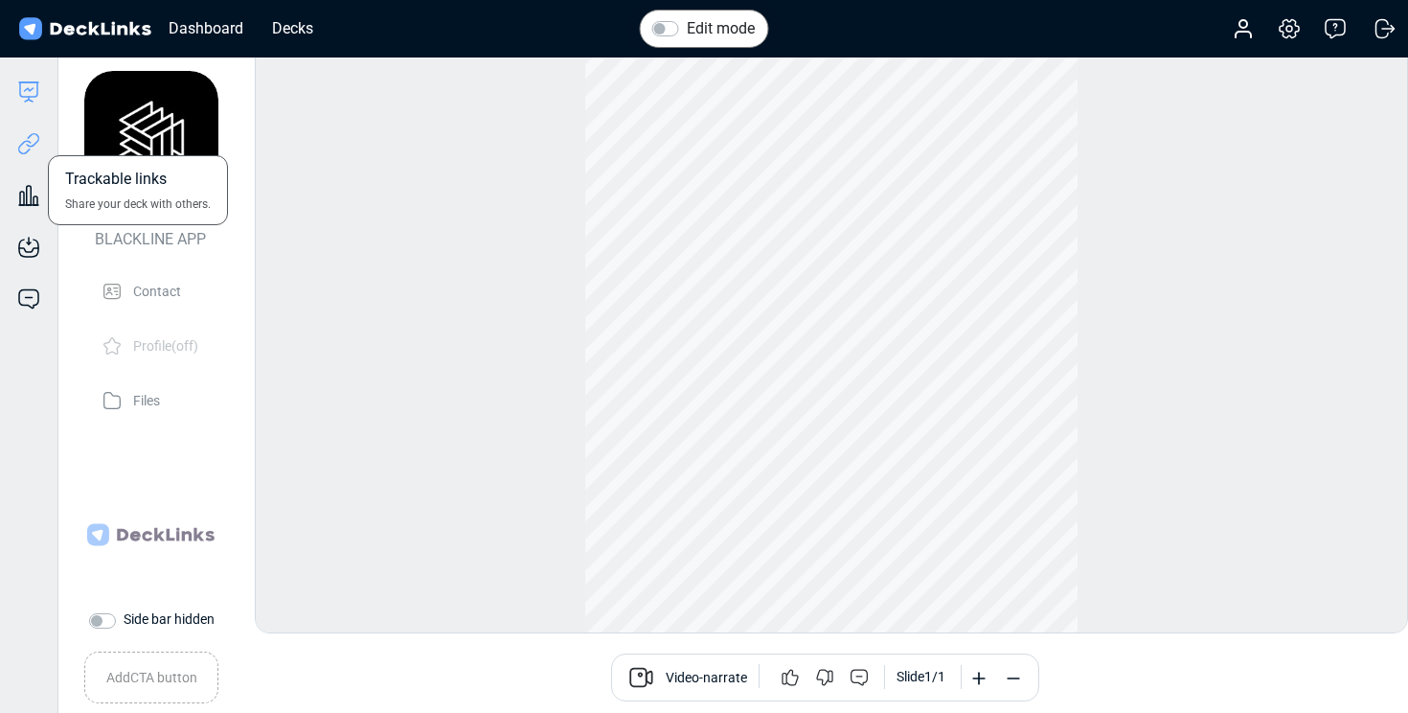
click at [18, 142] on icon at bounding box center [28, 143] width 23 height 23
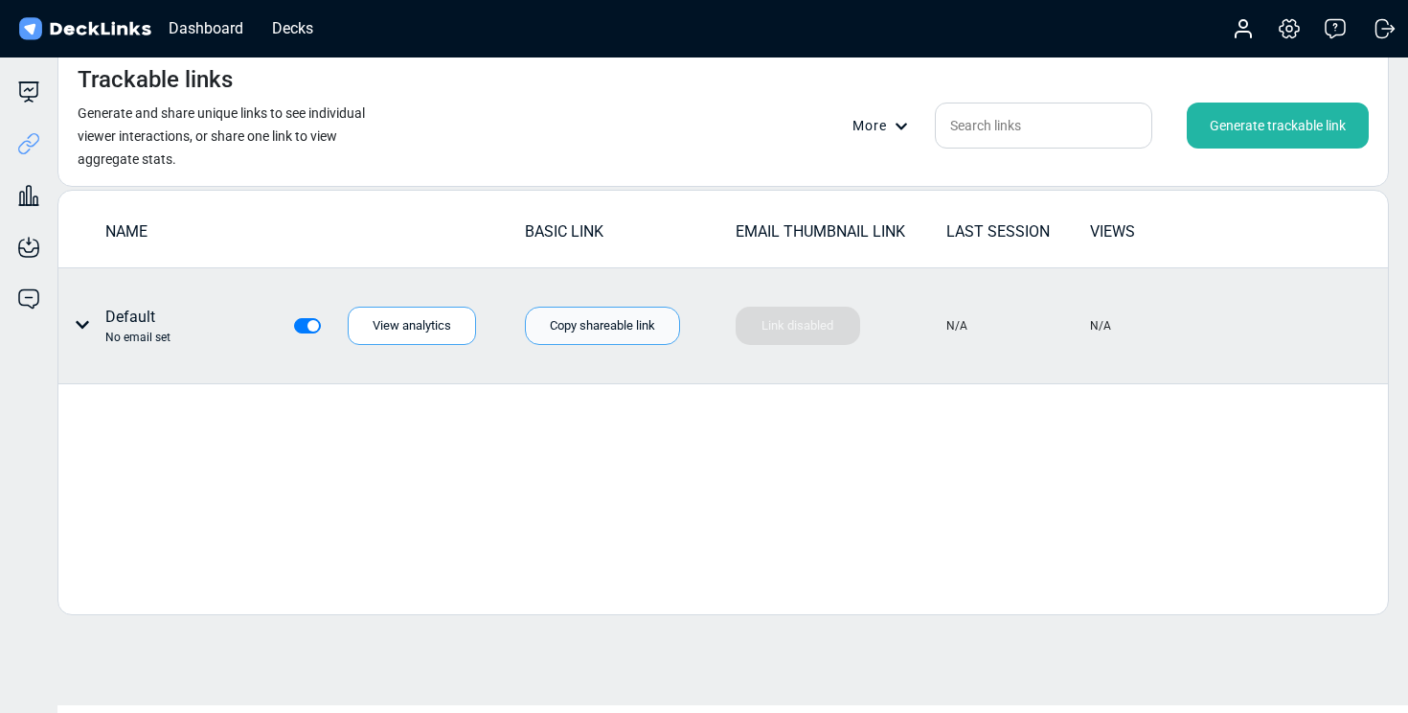
click at [605, 317] on div "Copy shareable link" at bounding box center [602, 325] width 155 height 38
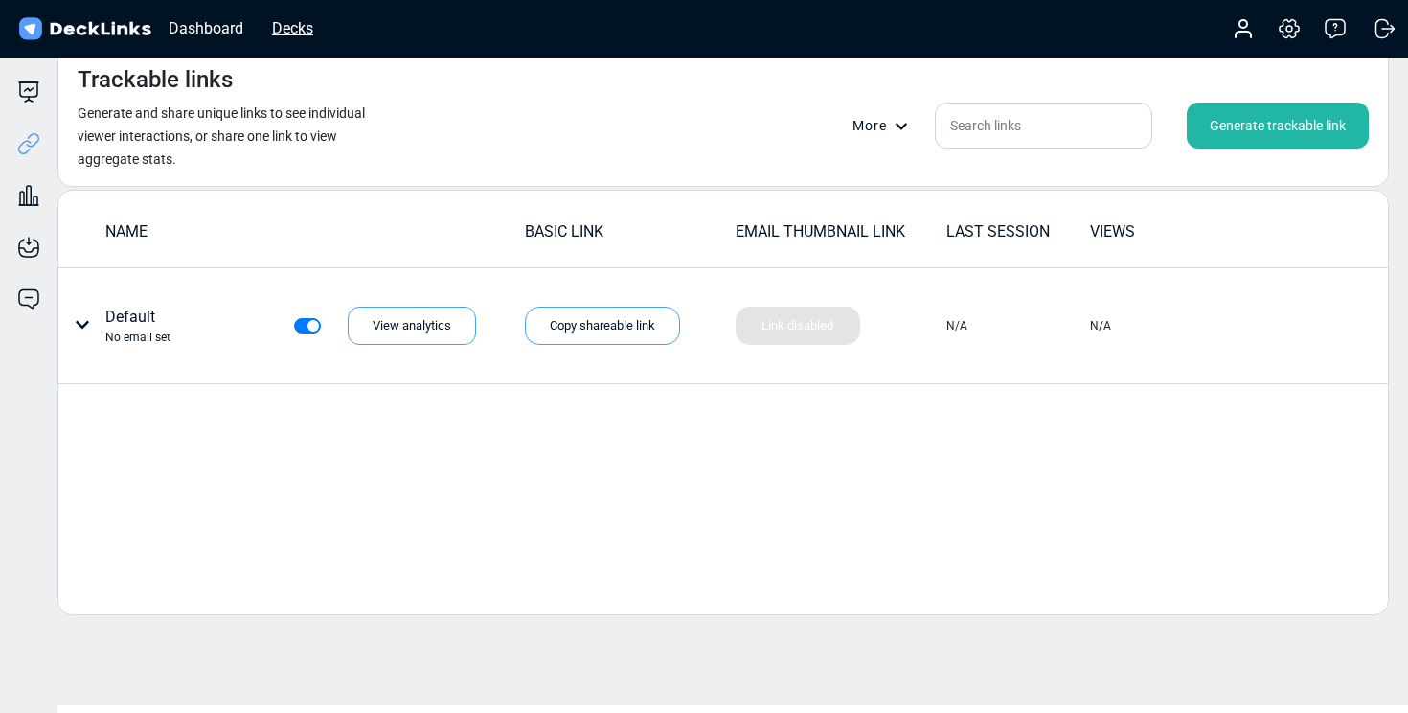
click at [309, 31] on div "Decks" at bounding box center [292, 28] width 60 height 24
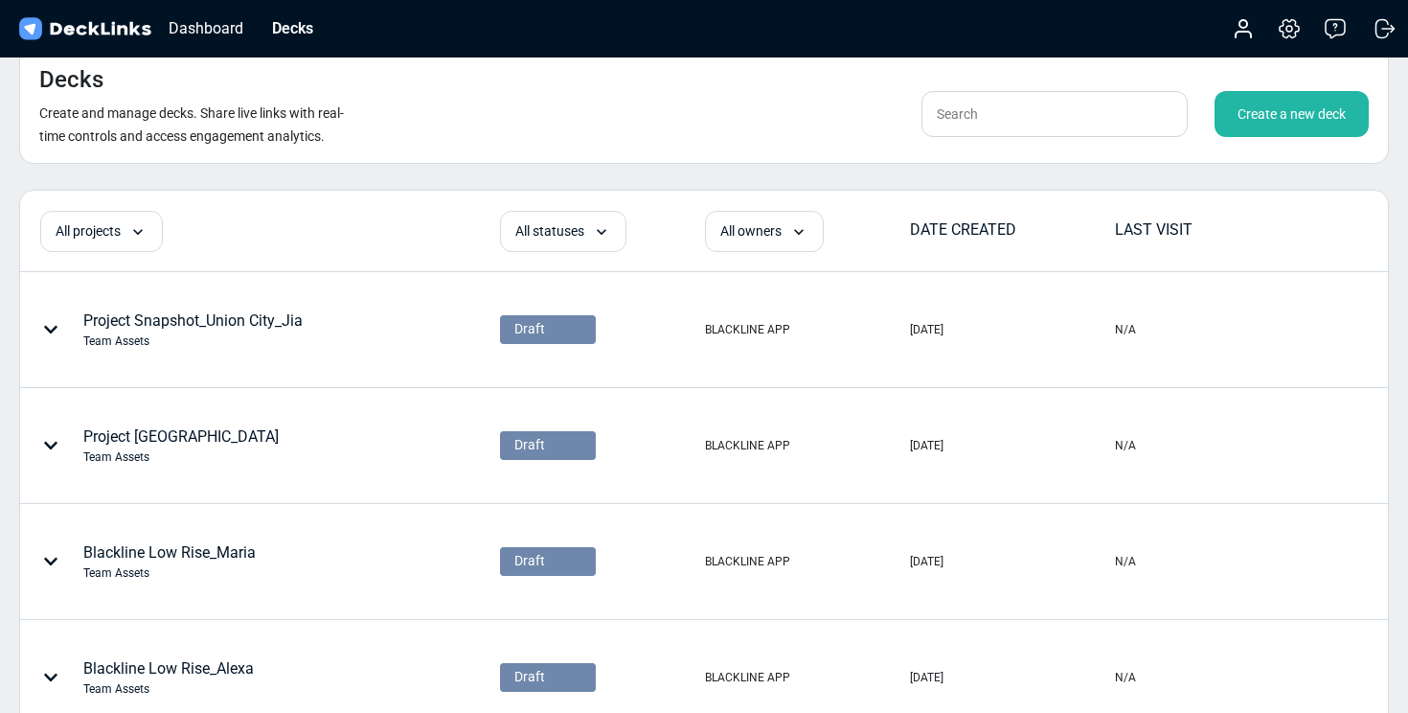
click at [1260, 126] on div "Create a new deck" at bounding box center [1291, 114] width 154 height 46
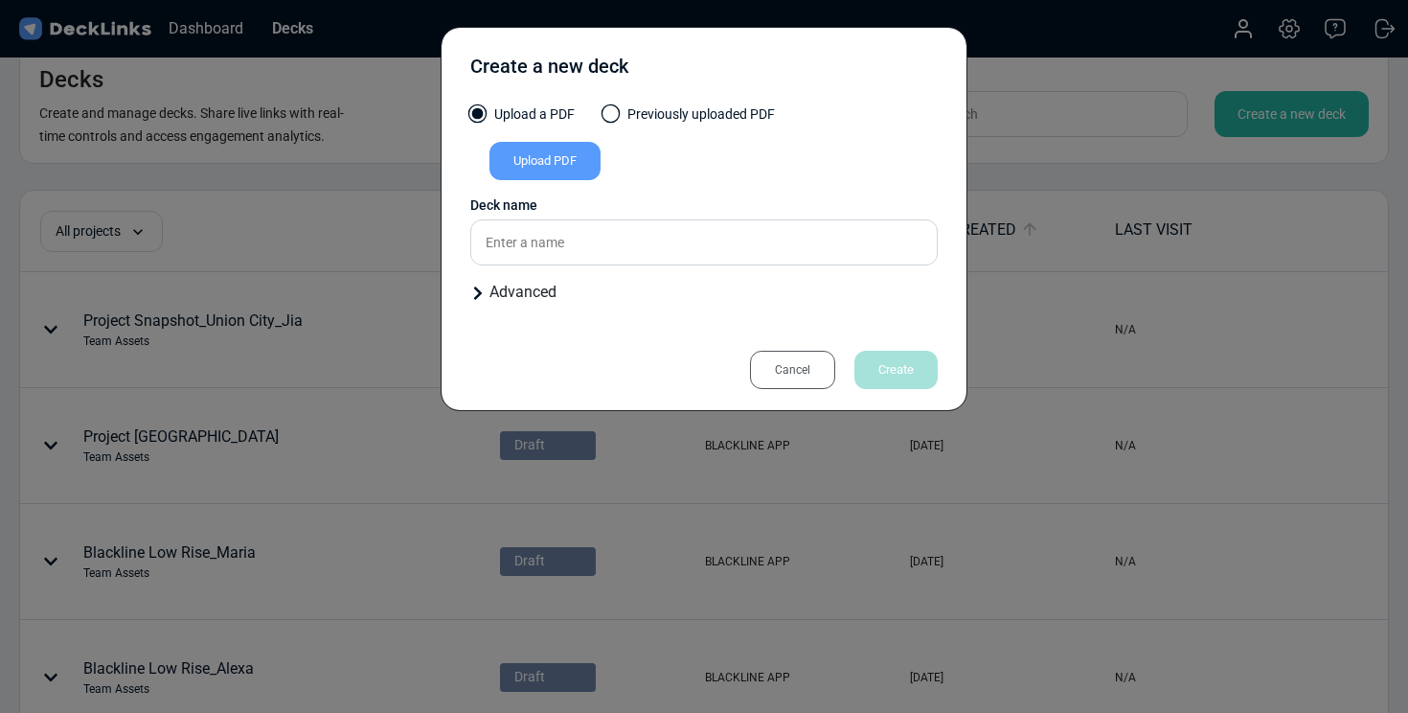
click at [556, 158] on div "Upload PDF" at bounding box center [544, 161] width 111 height 38
click at [0, 0] on input "Upload PDF" at bounding box center [0, 0] width 0 height 0
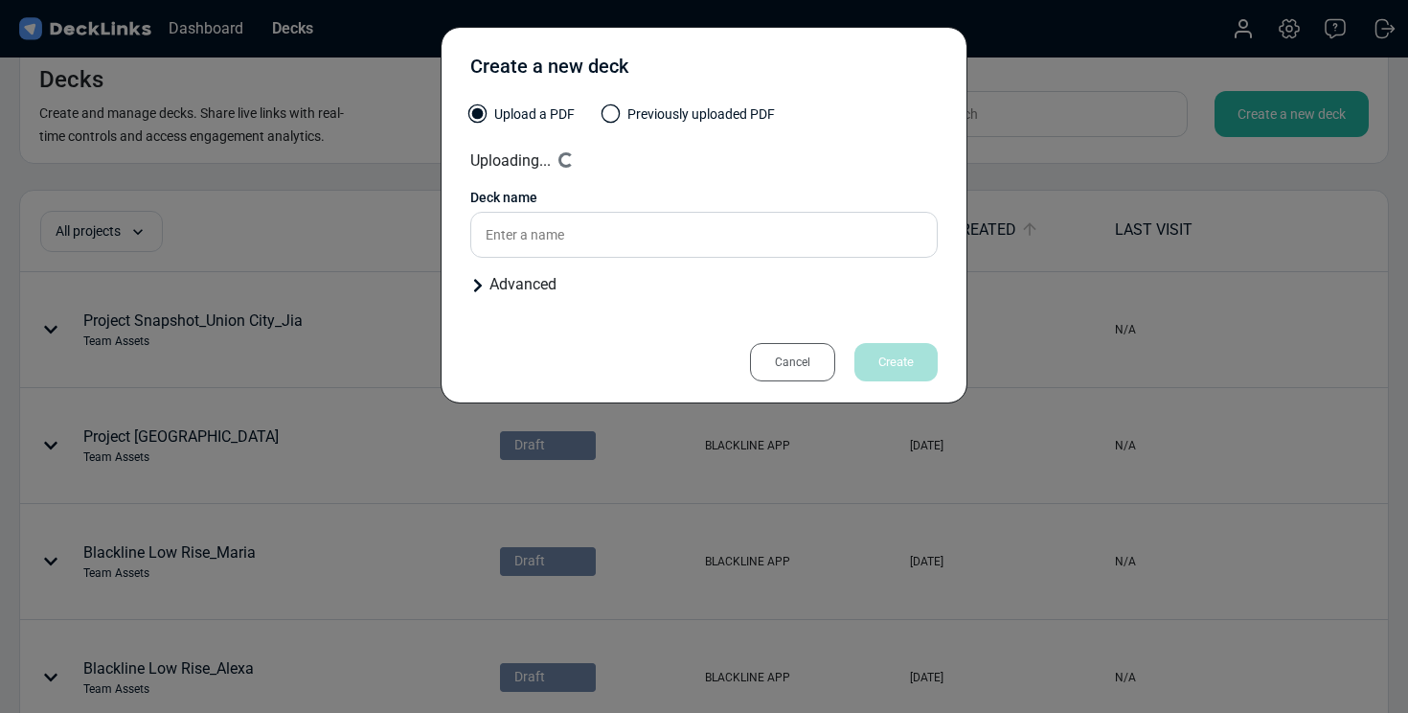
type input "Blackline Low Rise_Jia"
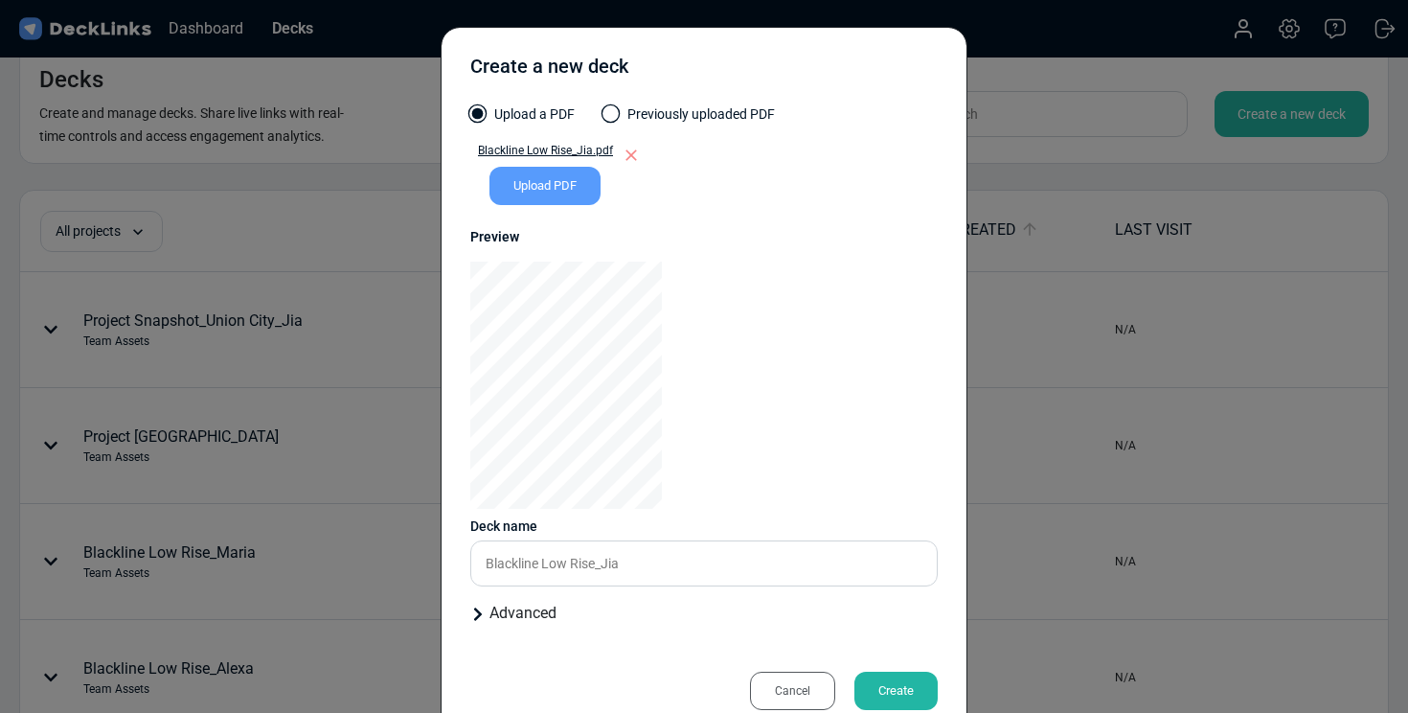
scroll to position [46, 0]
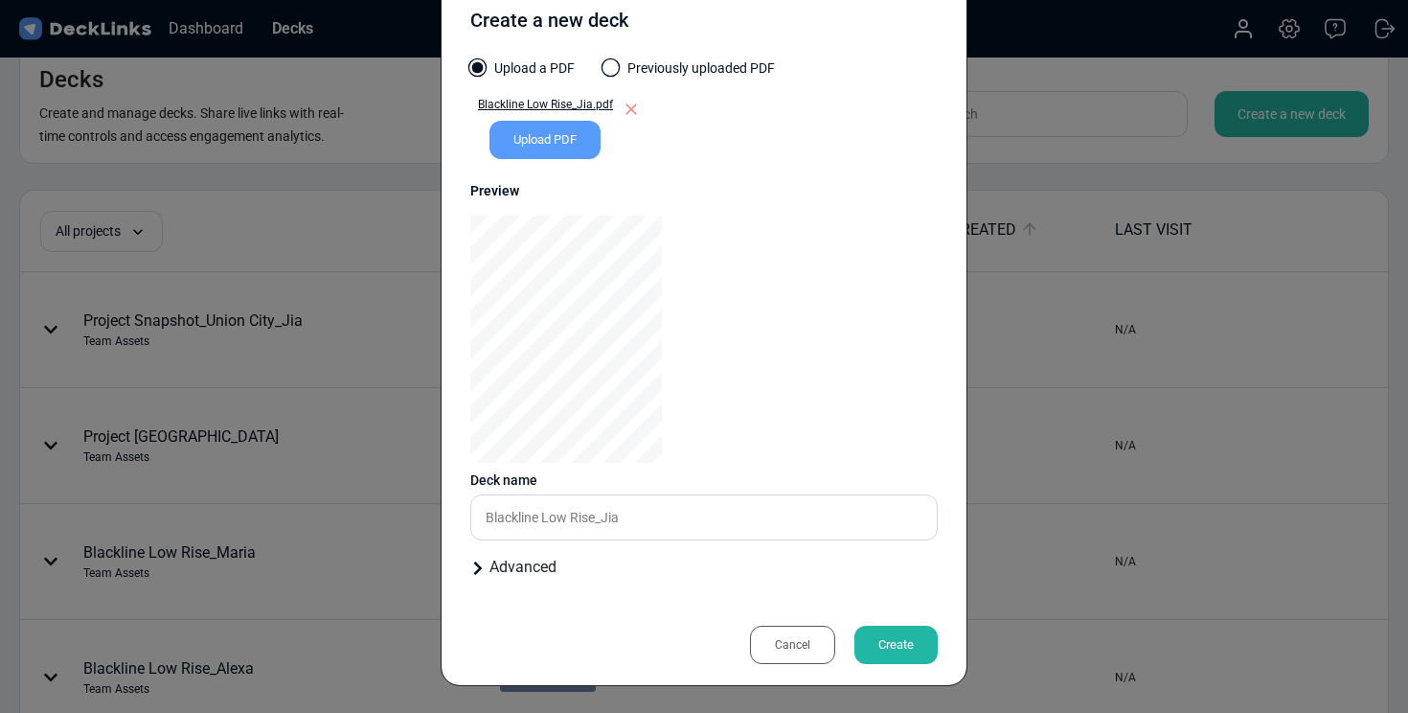
click at [478, 566] on icon at bounding box center [478, 567] width 8 height 13
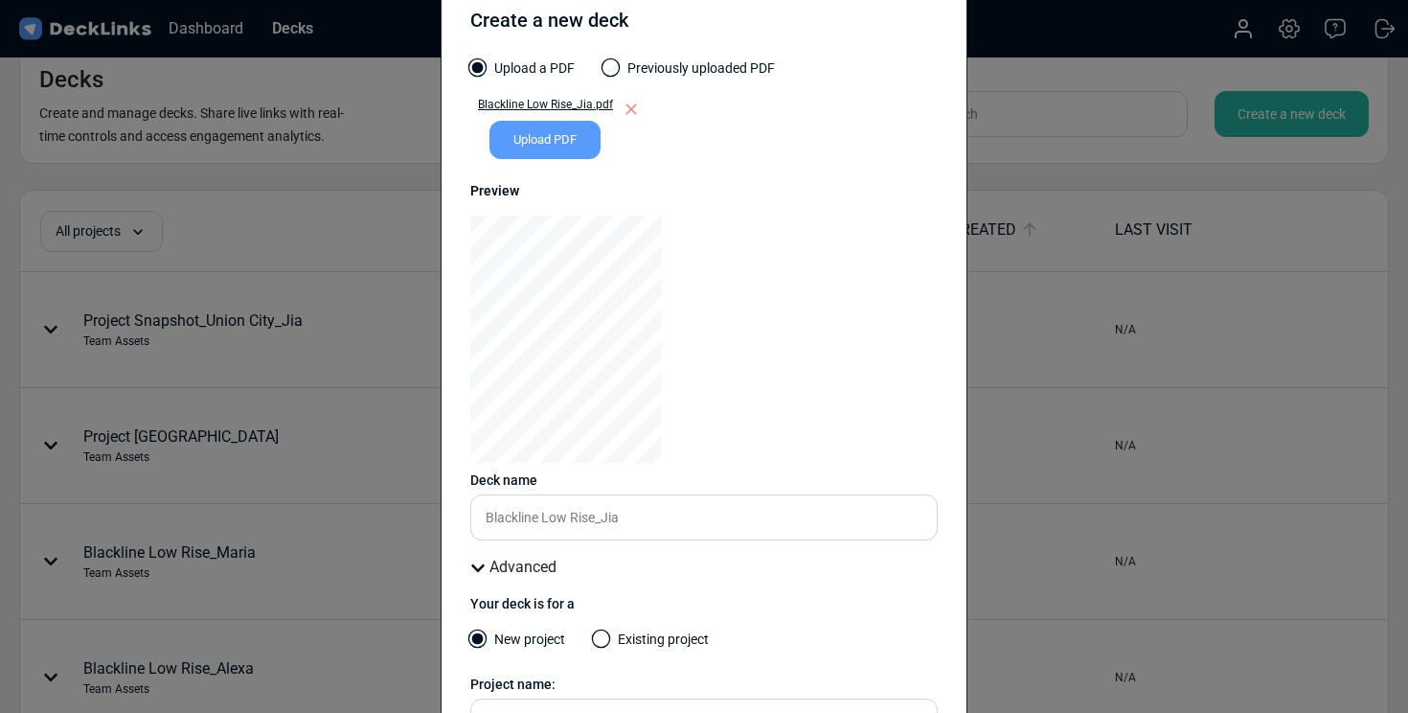
click at [604, 638] on span at bounding box center [601, 638] width 19 height 19
click at [0, 0] on input "Existing project" at bounding box center [0, 0] width 0 height 0
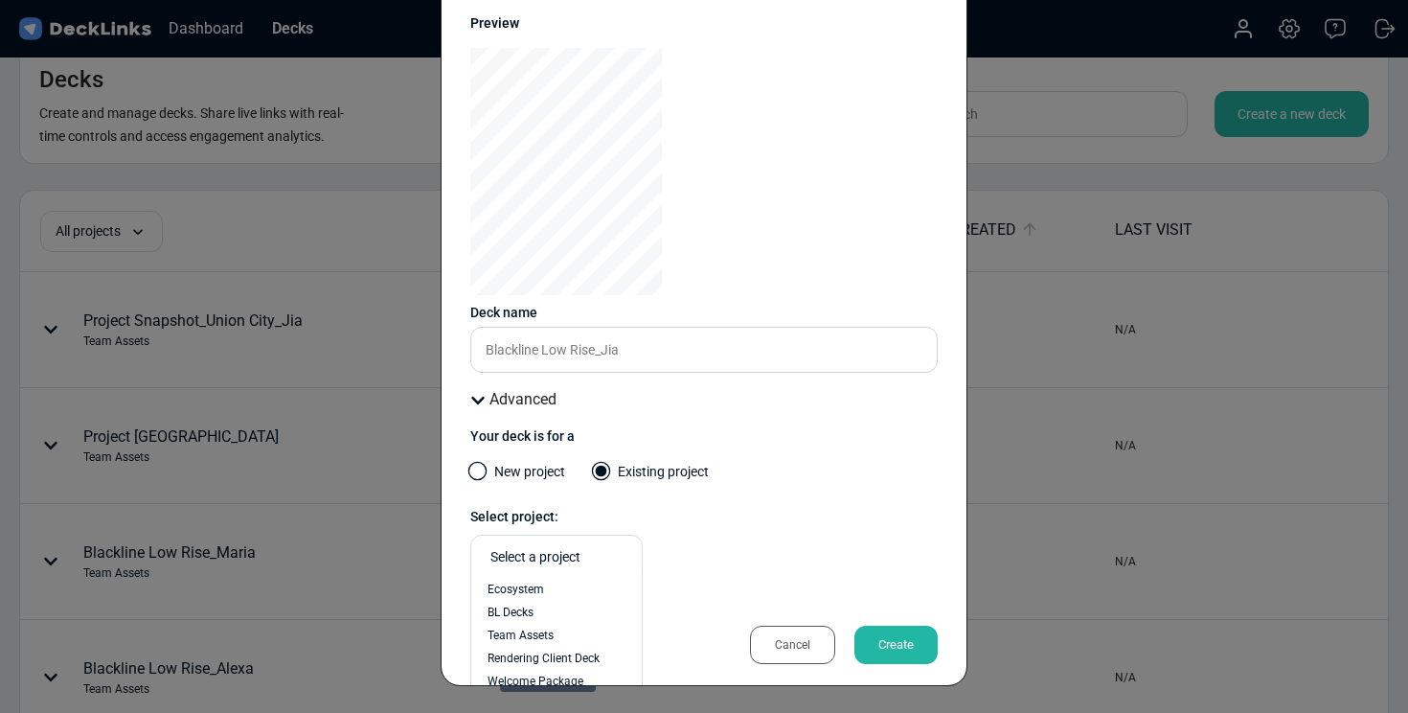
click at [577, 557] on div "Select a project" at bounding box center [561, 557] width 142 height 20
click at [561, 629] on div "Team Assets" at bounding box center [557, 634] width 138 height 17
click at [874, 643] on div "Create" at bounding box center [895, 644] width 83 height 38
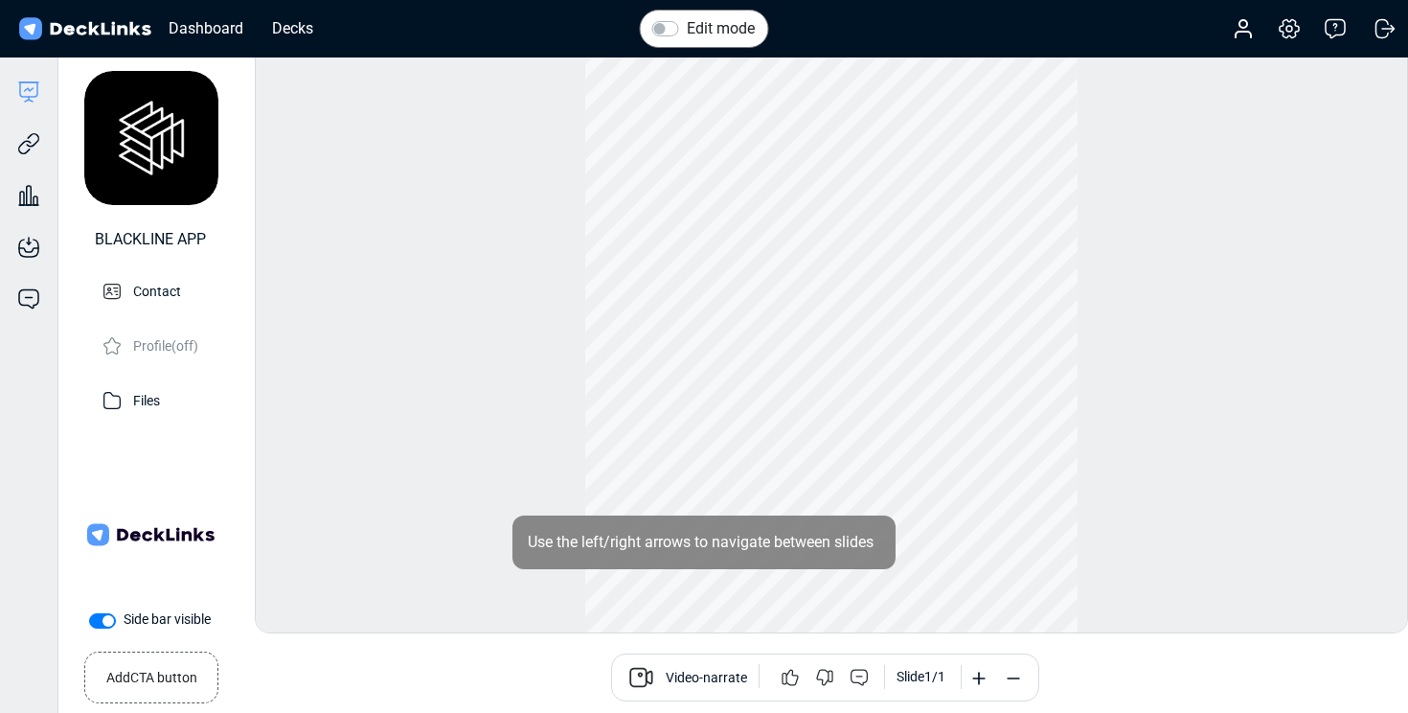
click at [124, 624] on label "Side bar visible" at bounding box center [167, 619] width 87 height 20
click at [99, 624] on input "Side bar visible" at bounding box center [96, 618] width 15 height 19
checkbox input "false"
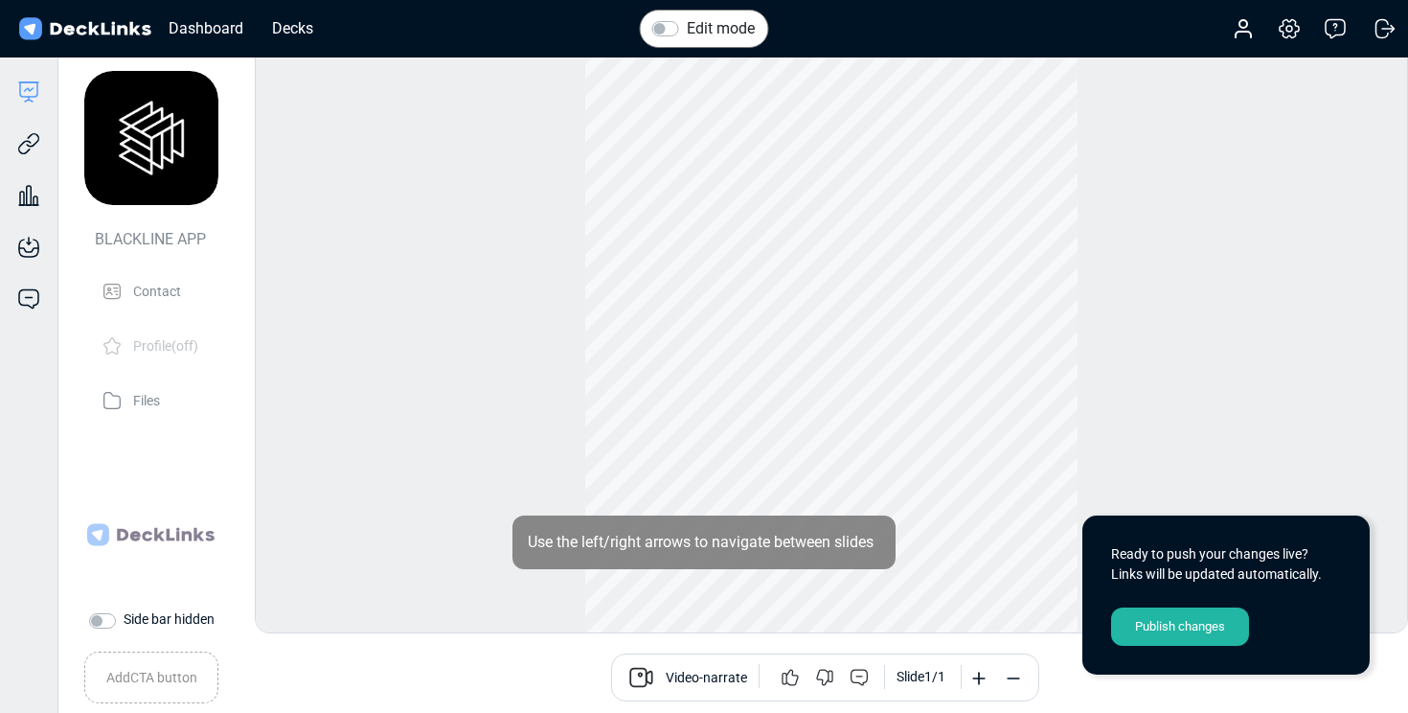
click at [1177, 624] on div "Publish changes" at bounding box center [1180, 626] width 138 height 38
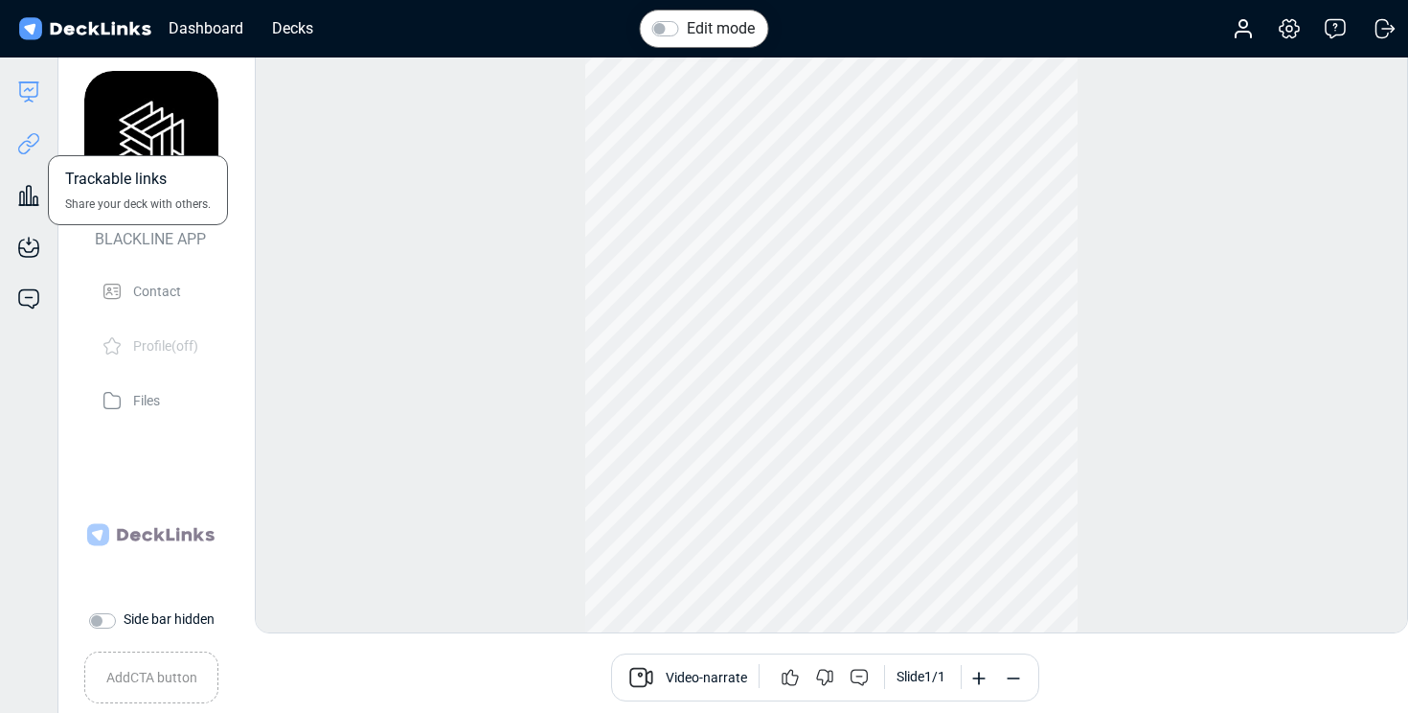
click at [26, 140] on icon at bounding box center [24, 147] width 13 height 14
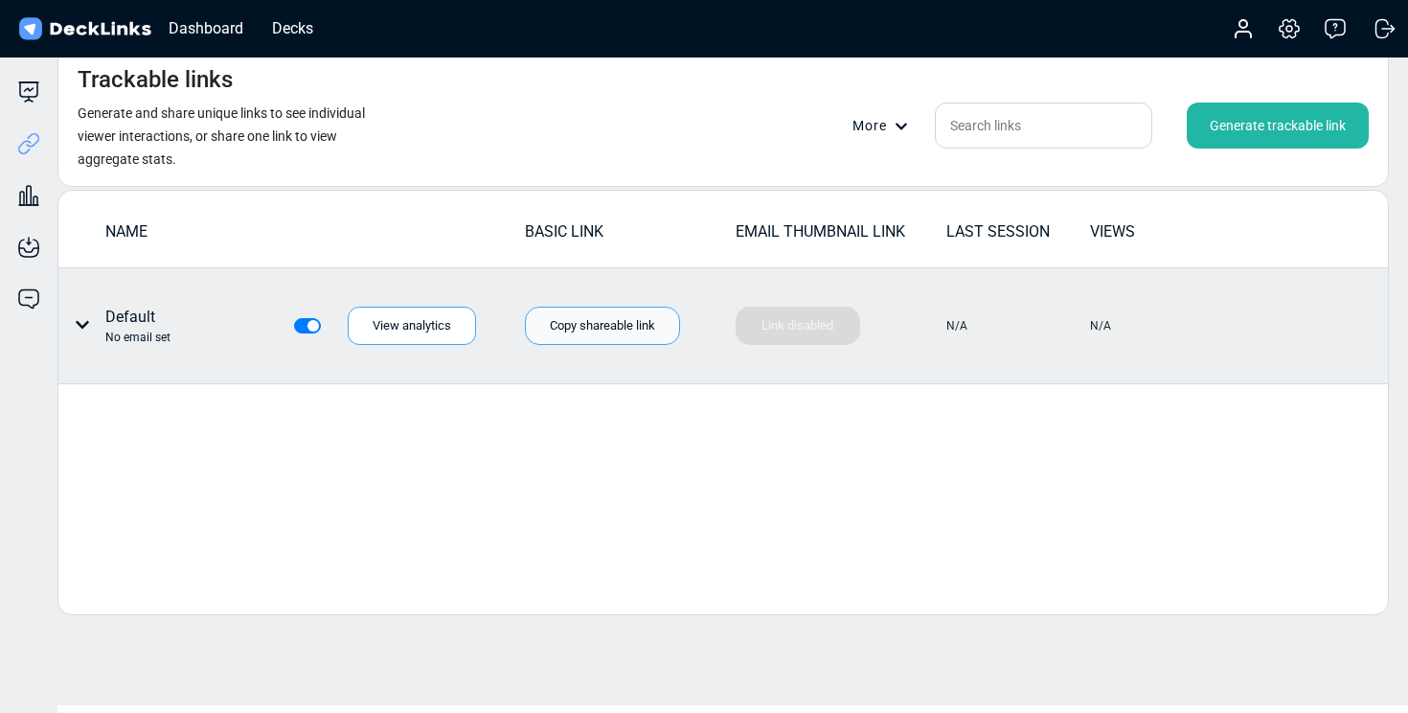
click at [568, 337] on div "Copy shareable link" at bounding box center [602, 325] width 155 height 38
